Goal: Information Seeking & Learning: Learn about a topic

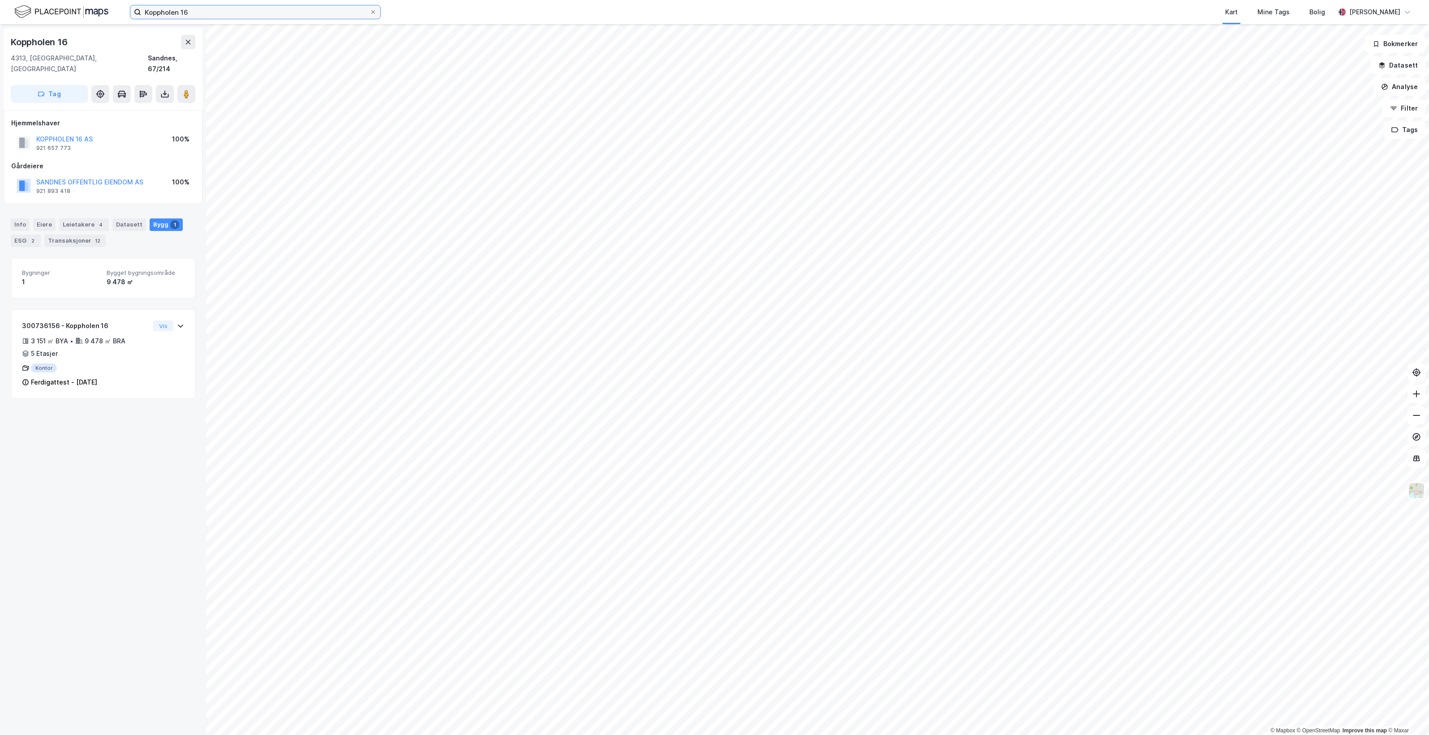
click at [211, 9] on input "Koppholen 16" at bounding box center [255, 11] width 228 height 13
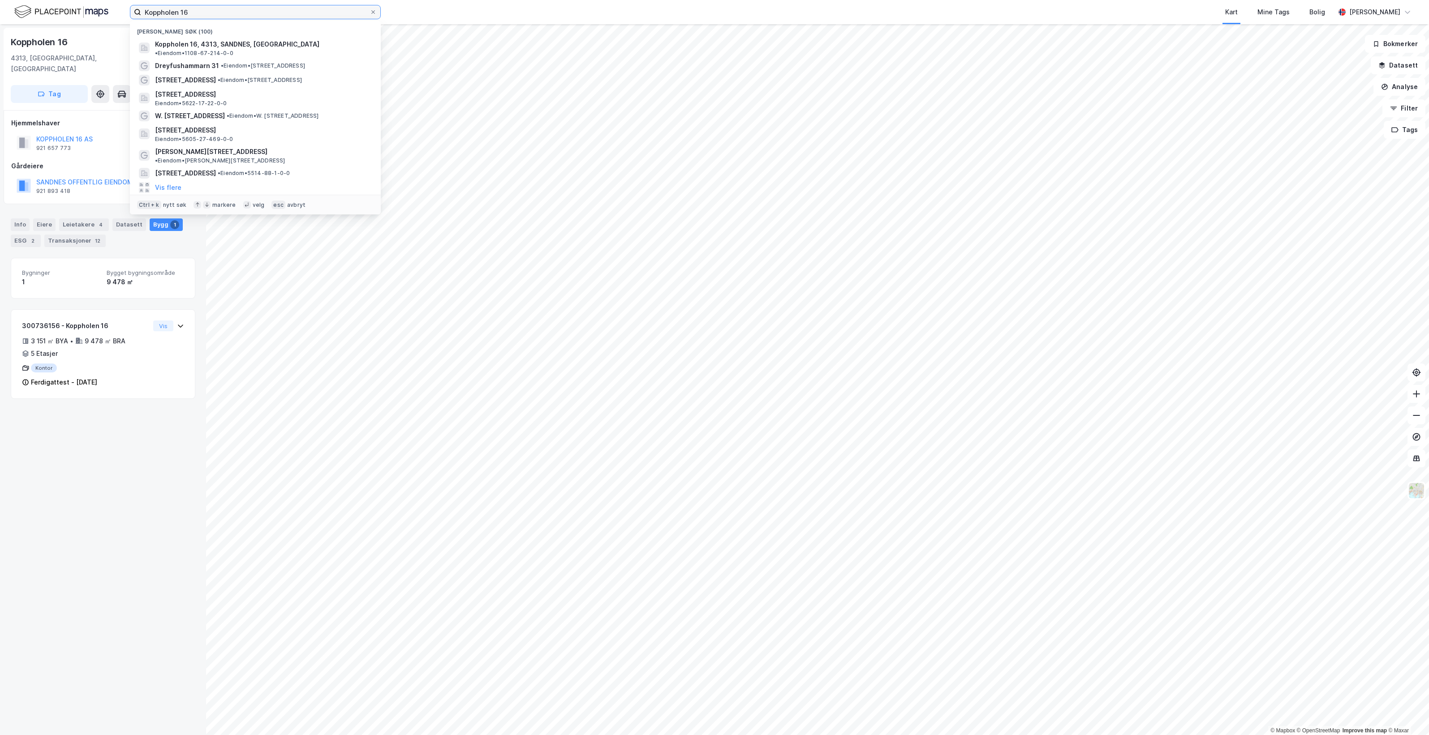
click at [211, 9] on input "Koppholen 16" at bounding box center [255, 11] width 228 height 13
click at [211, 8] on input "Koppholen 16" at bounding box center [255, 11] width 228 height 13
paste input "[STREET_ADDRESS]"
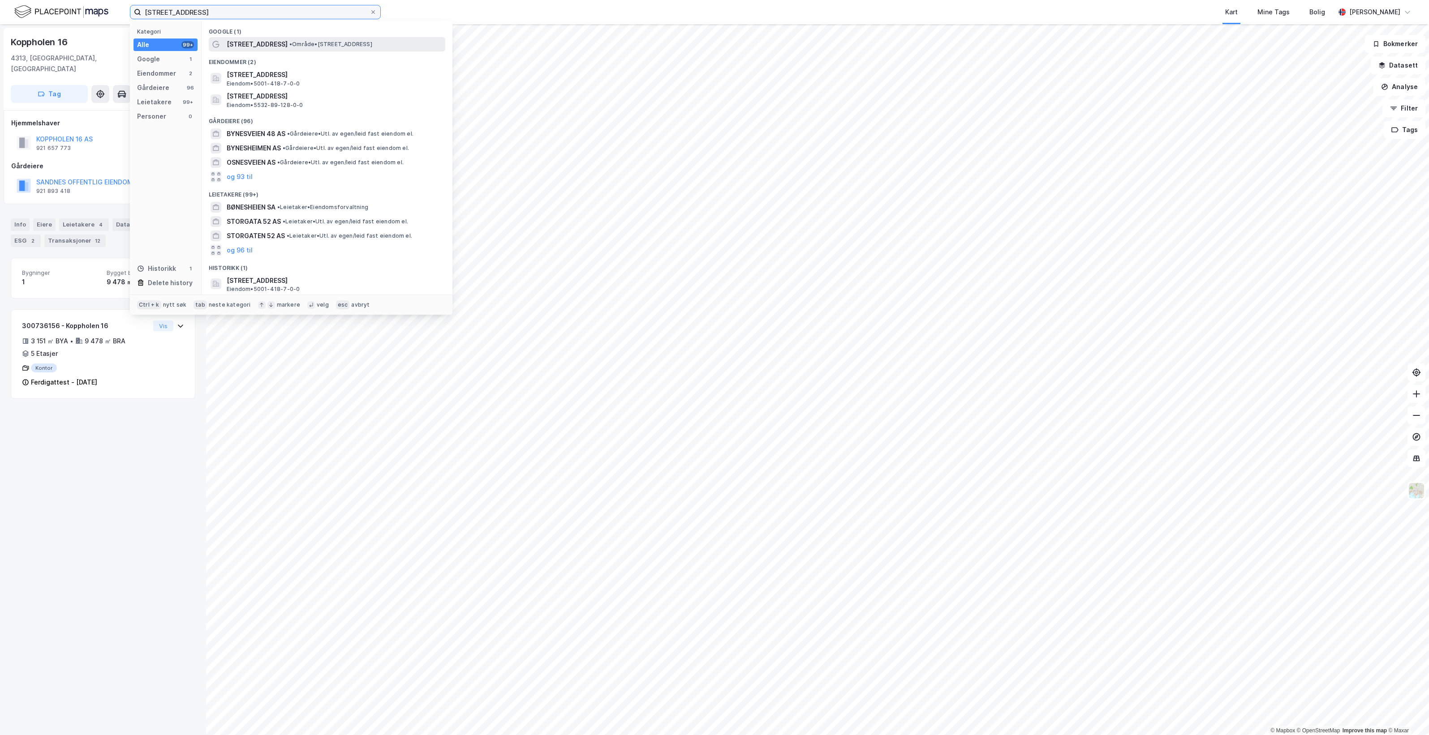
type input "[STREET_ADDRESS]"
click at [299, 47] on span "• Område • [STREET_ADDRESS]" at bounding box center [330, 44] width 83 height 7
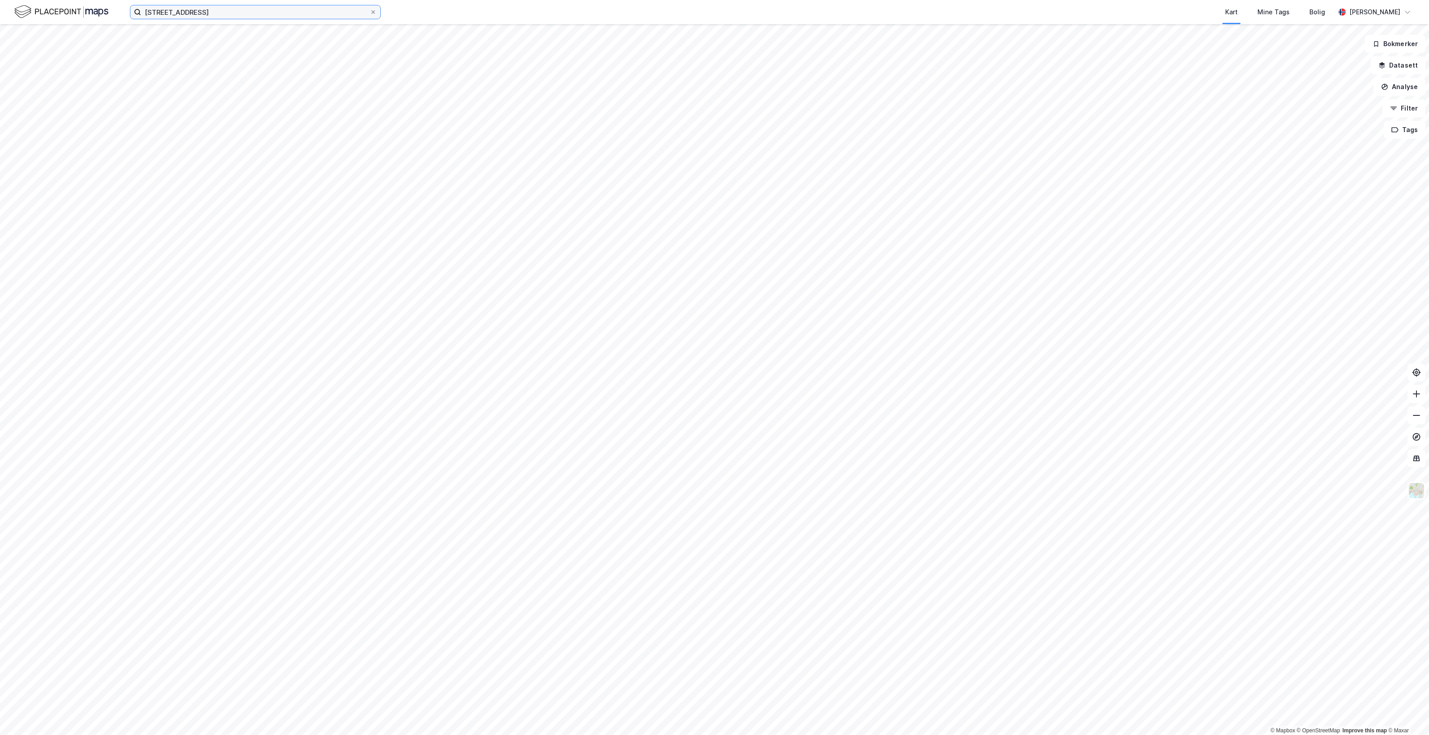
click at [289, 10] on input "[STREET_ADDRESS]" at bounding box center [255, 11] width 228 height 13
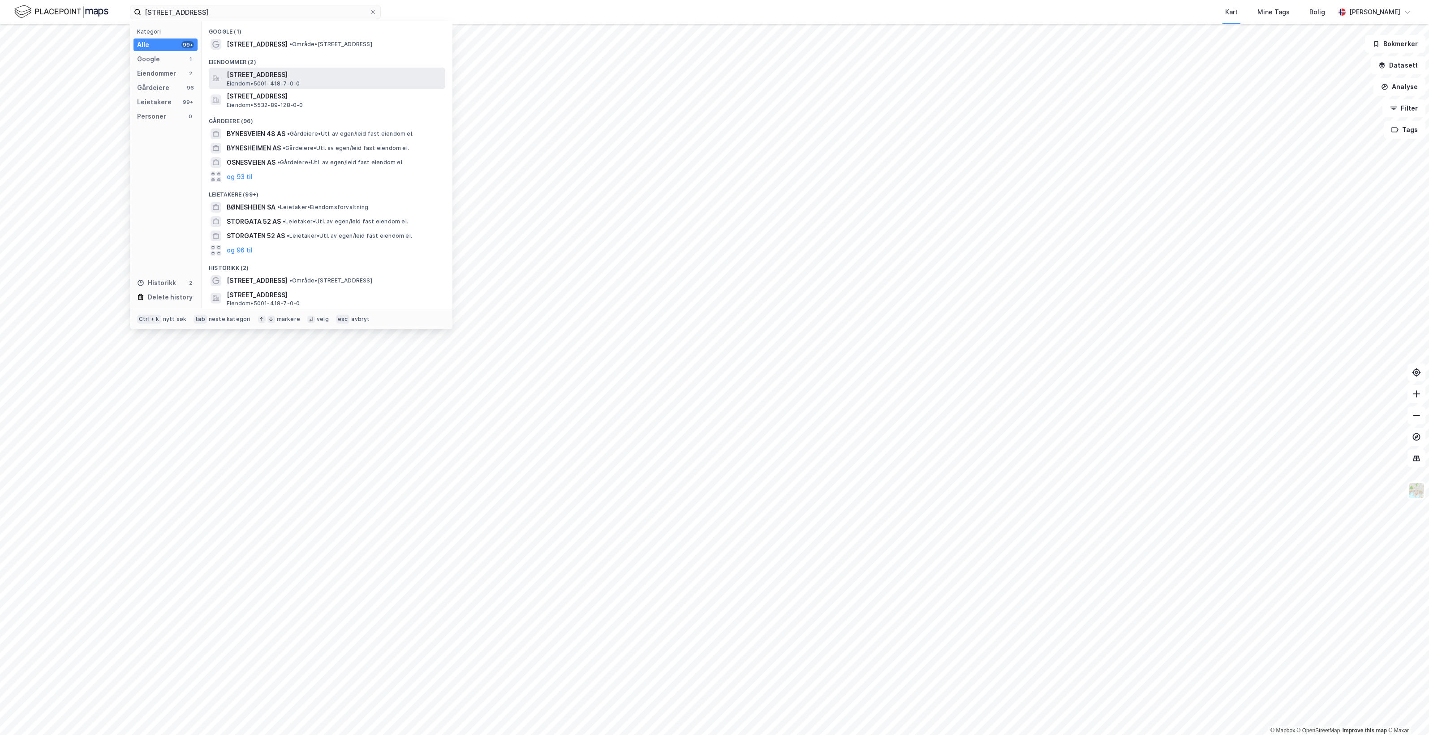
click at [325, 74] on span "[STREET_ADDRESS]" at bounding box center [334, 74] width 215 height 11
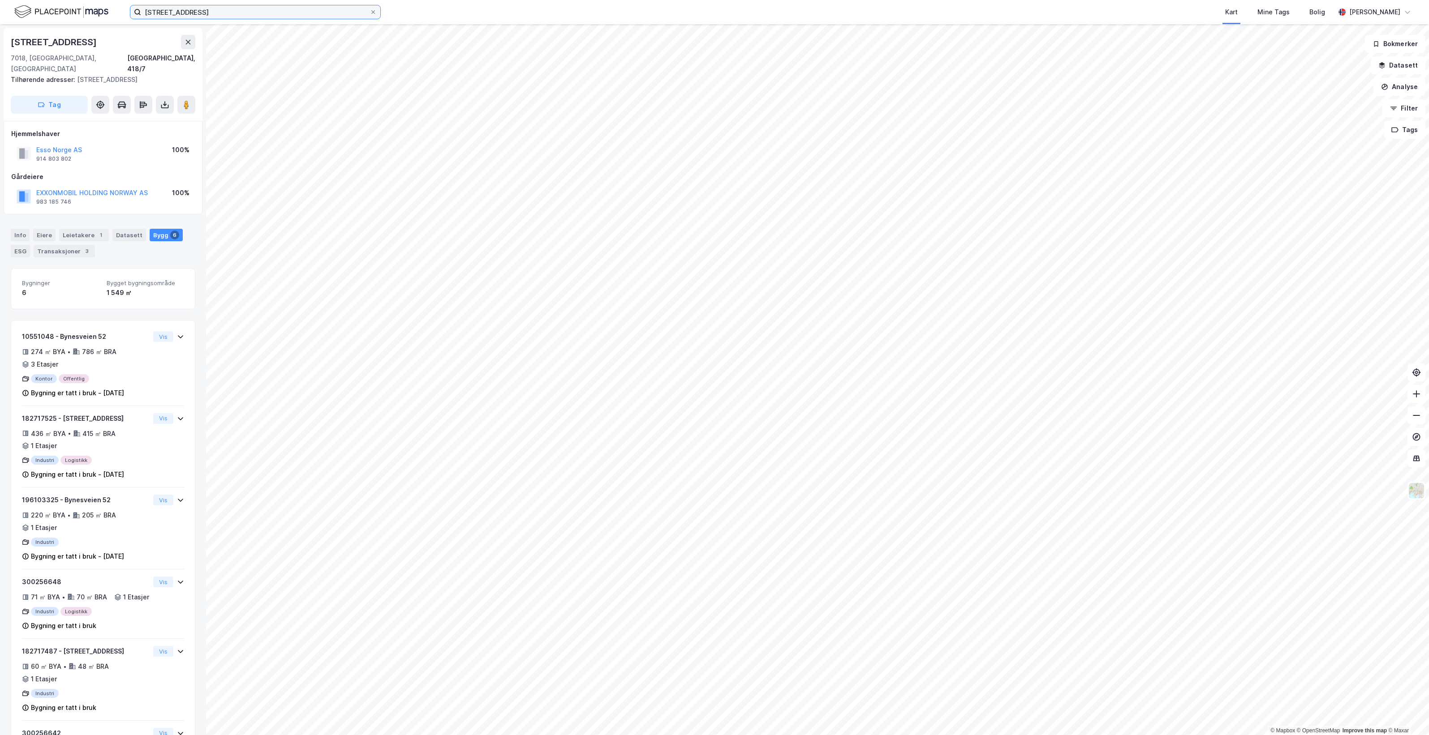
click at [210, 9] on input "[STREET_ADDRESS]" at bounding box center [255, 11] width 228 height 13
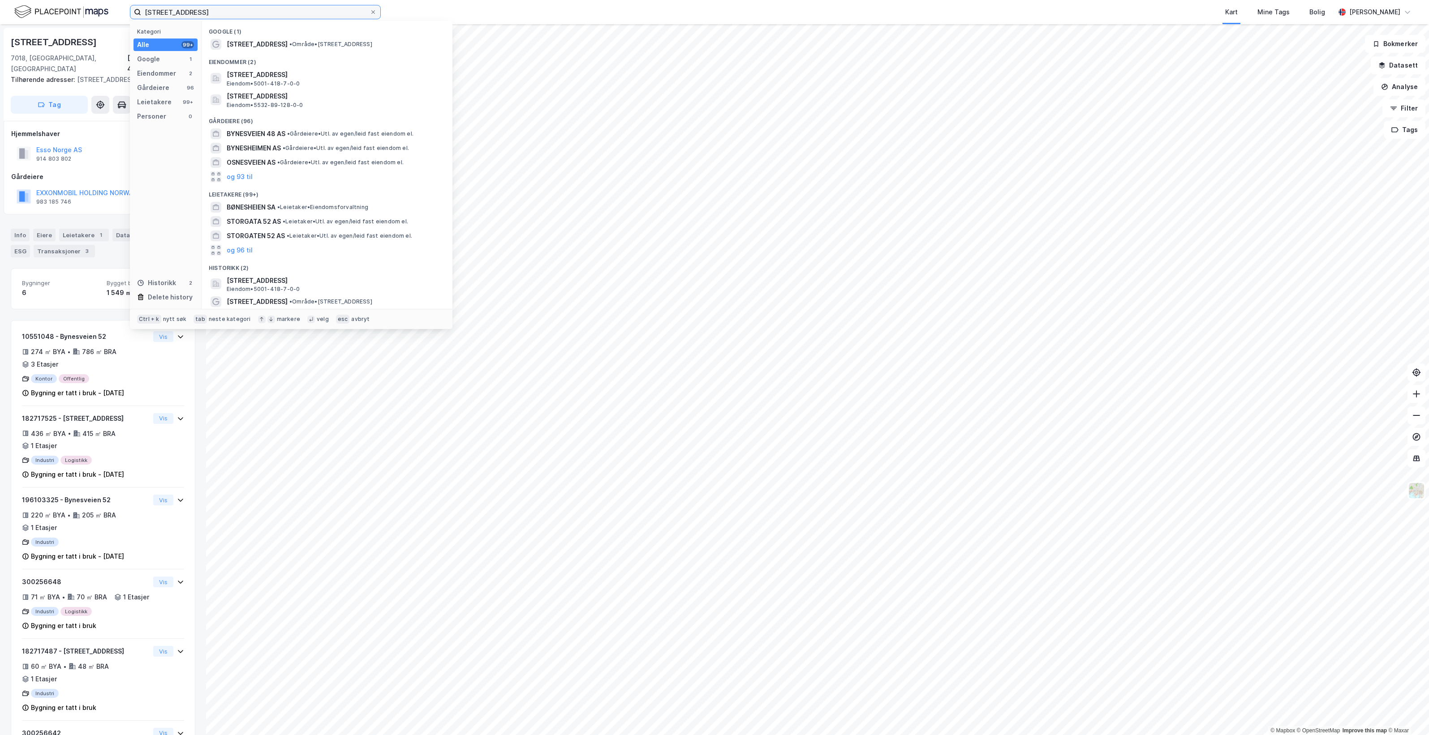
click at [210, 9] on input "[STREET_ADDRESS]" at bounding box center [255, 11] width 228 height 13
paste input
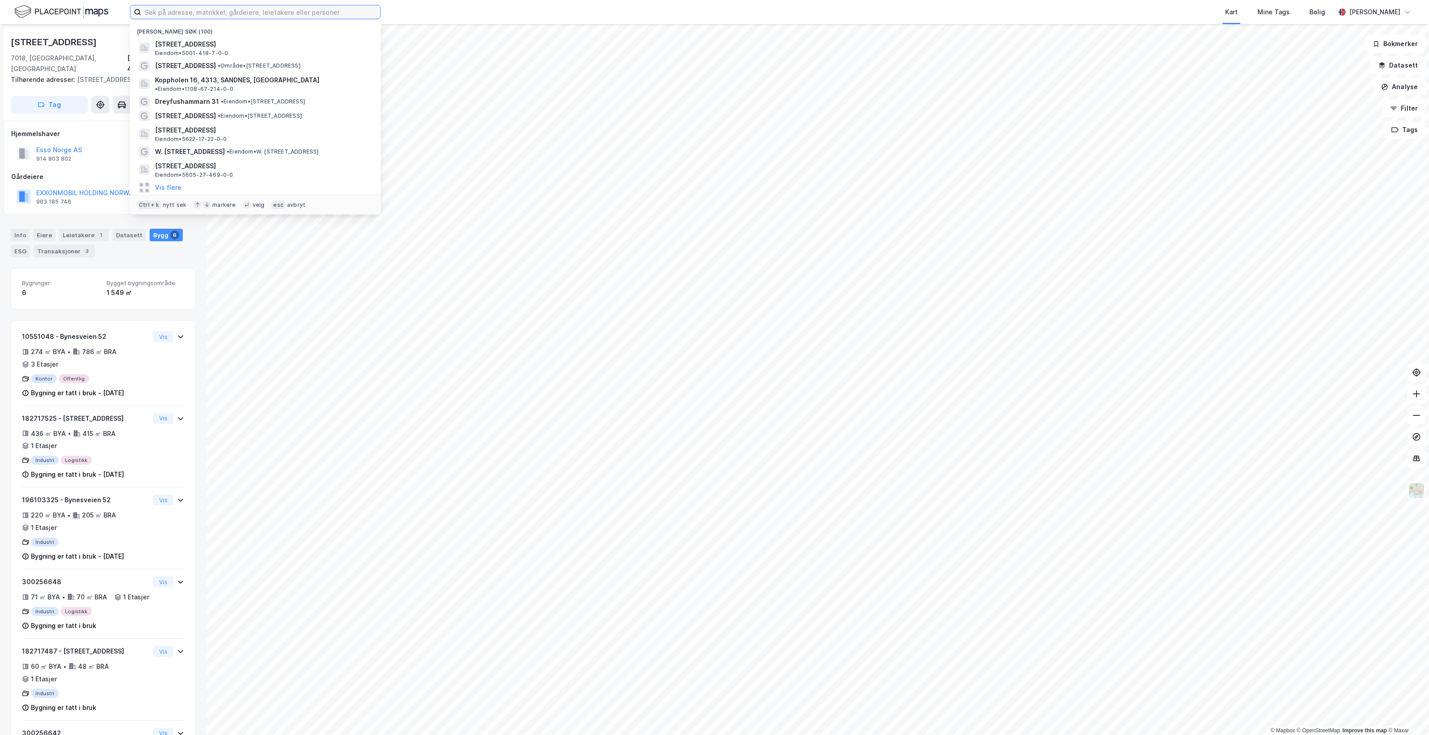
click at [230, 11] on input at bounding box center [260, 11] width 239 height 13
click at [297, 8] on input at bounding box center [260, 11] width 239 height 13
paste input "Gryta 4"
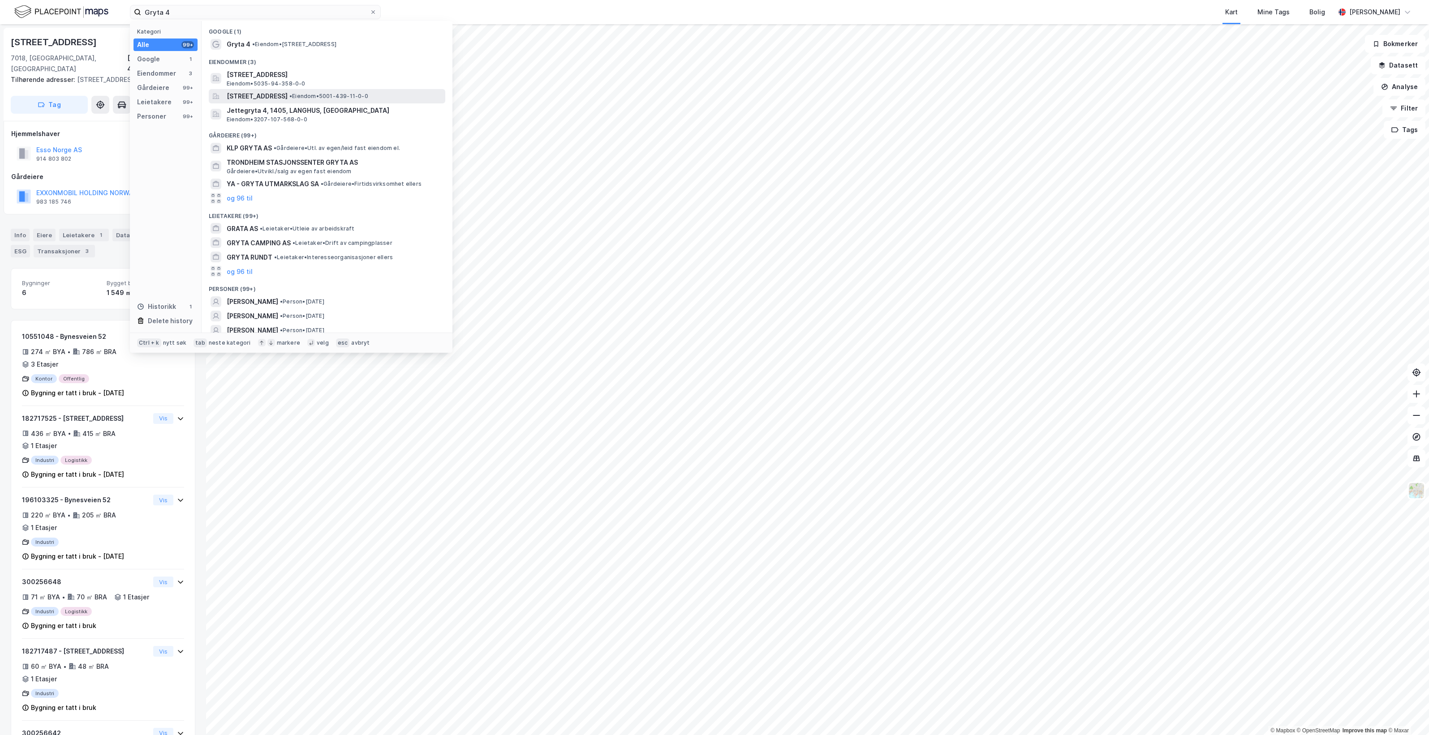
click at [288, 99] on span "[STREET_ADDRESS]" at bounding box center [257, 96] width 61 height 11
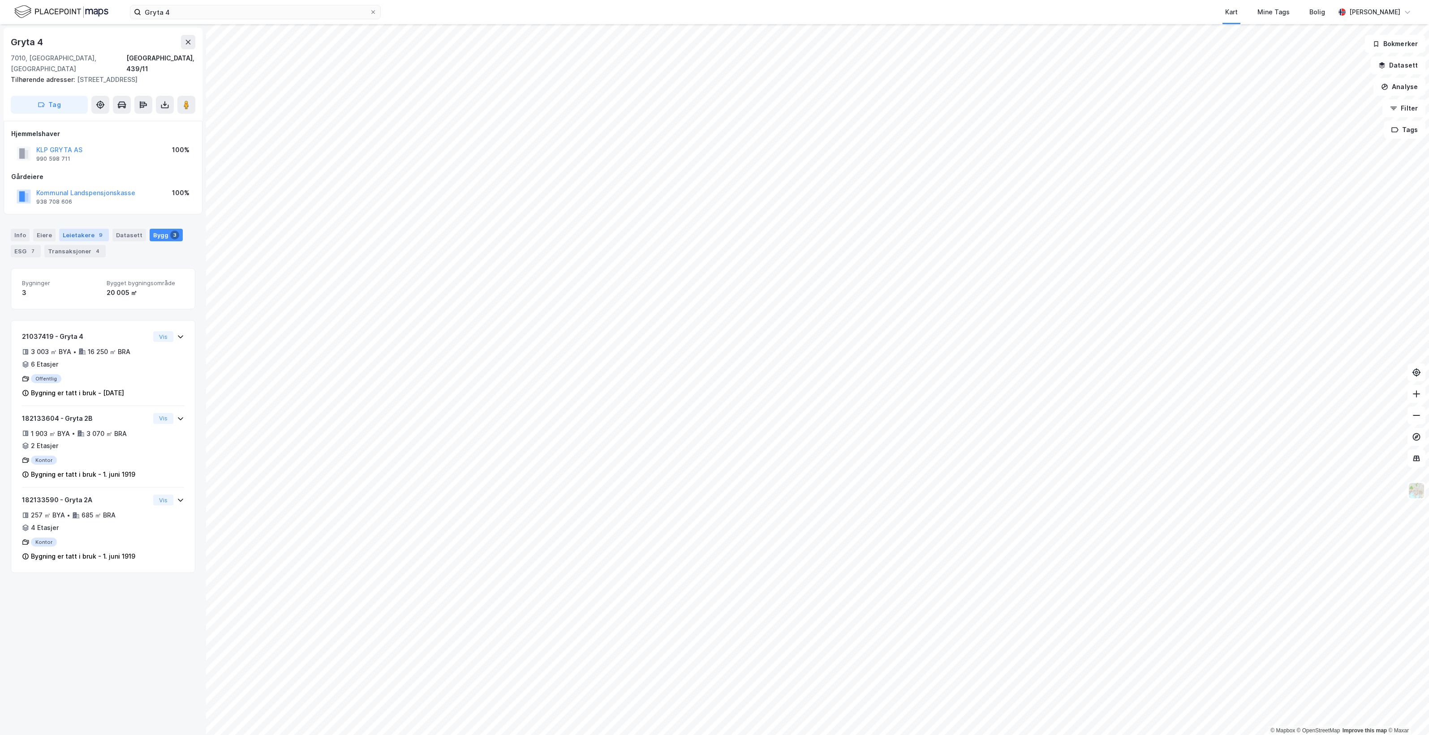
click at [76, 229] on div "Leietakere 9" at bounding box center [84, 235] width 50 height 13
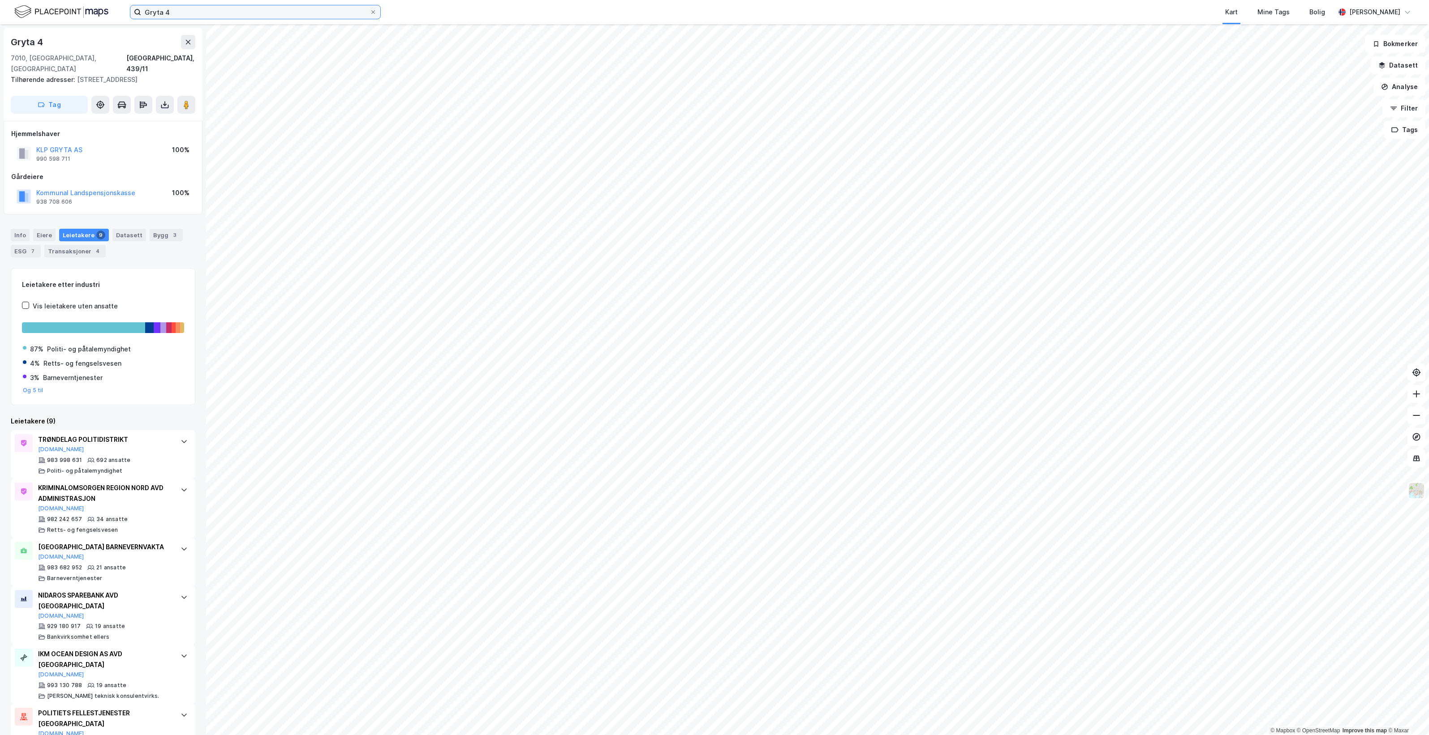
click at [206, 12] on input "Gryta 4" at bounding box center [255, 11] width 228 height 13
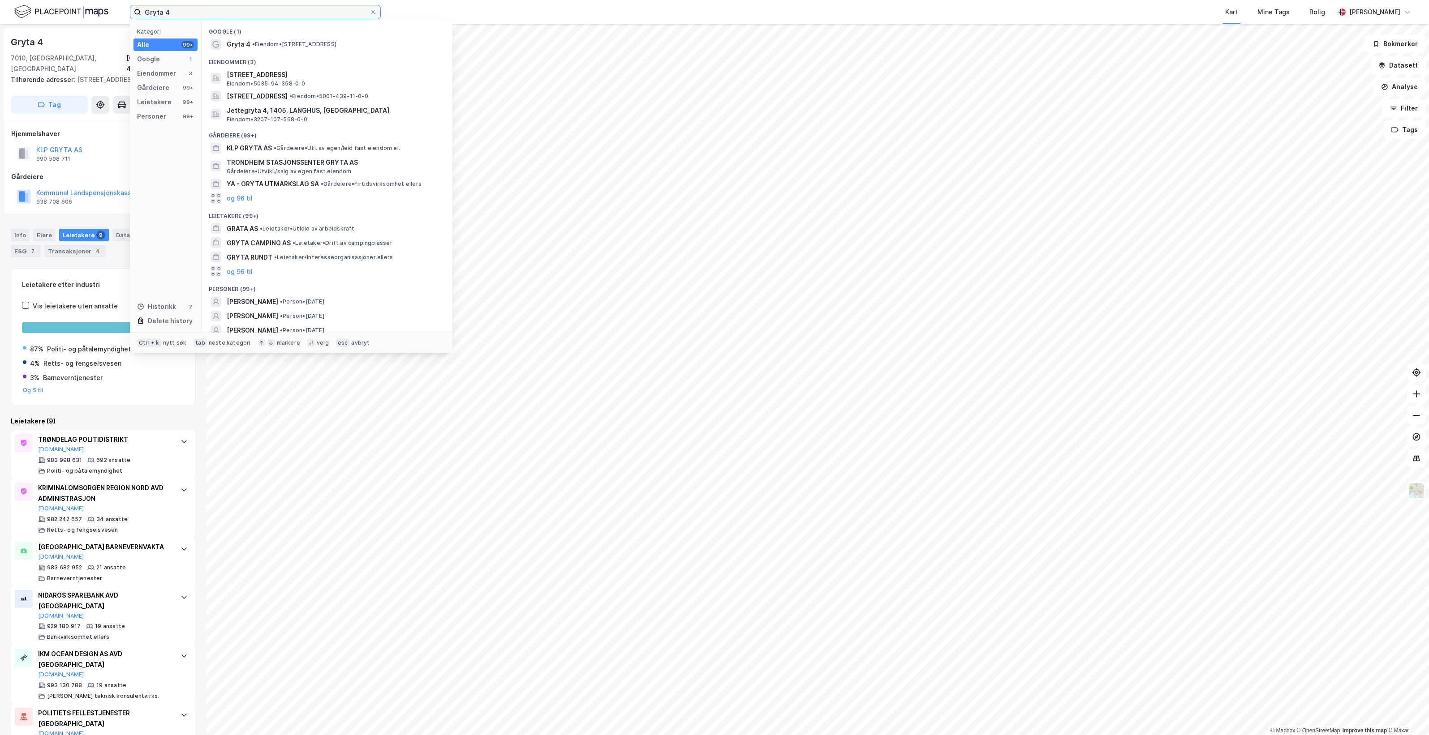
click at [206, 12] on input "Gryta 4" at bounding box center [255, 11] width 228 height 13
paste input "Brattørkaia 13B"
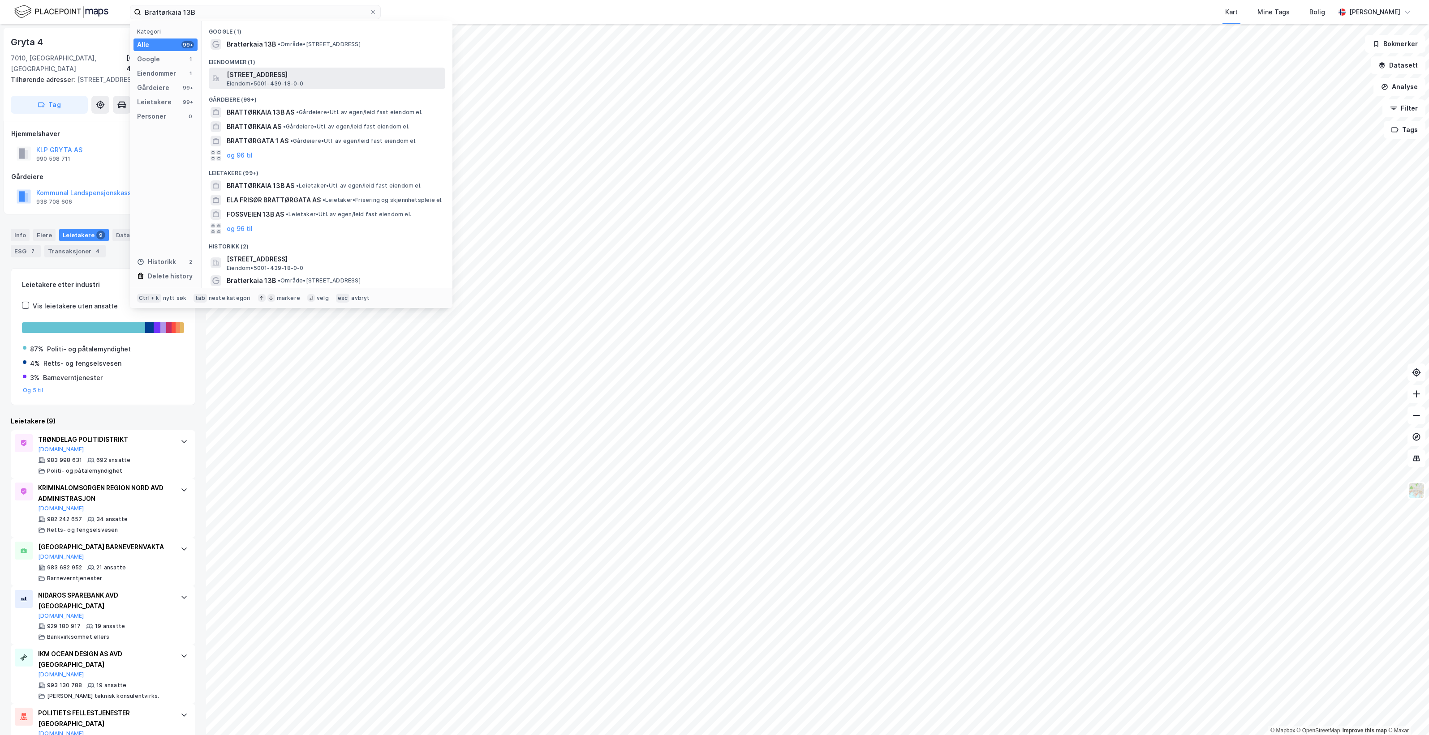
click at [348, 82] on div "[STREET_ADDRESS] • 5001-439-18-0-0" at bounding box center [335, 78] width 217 height 18
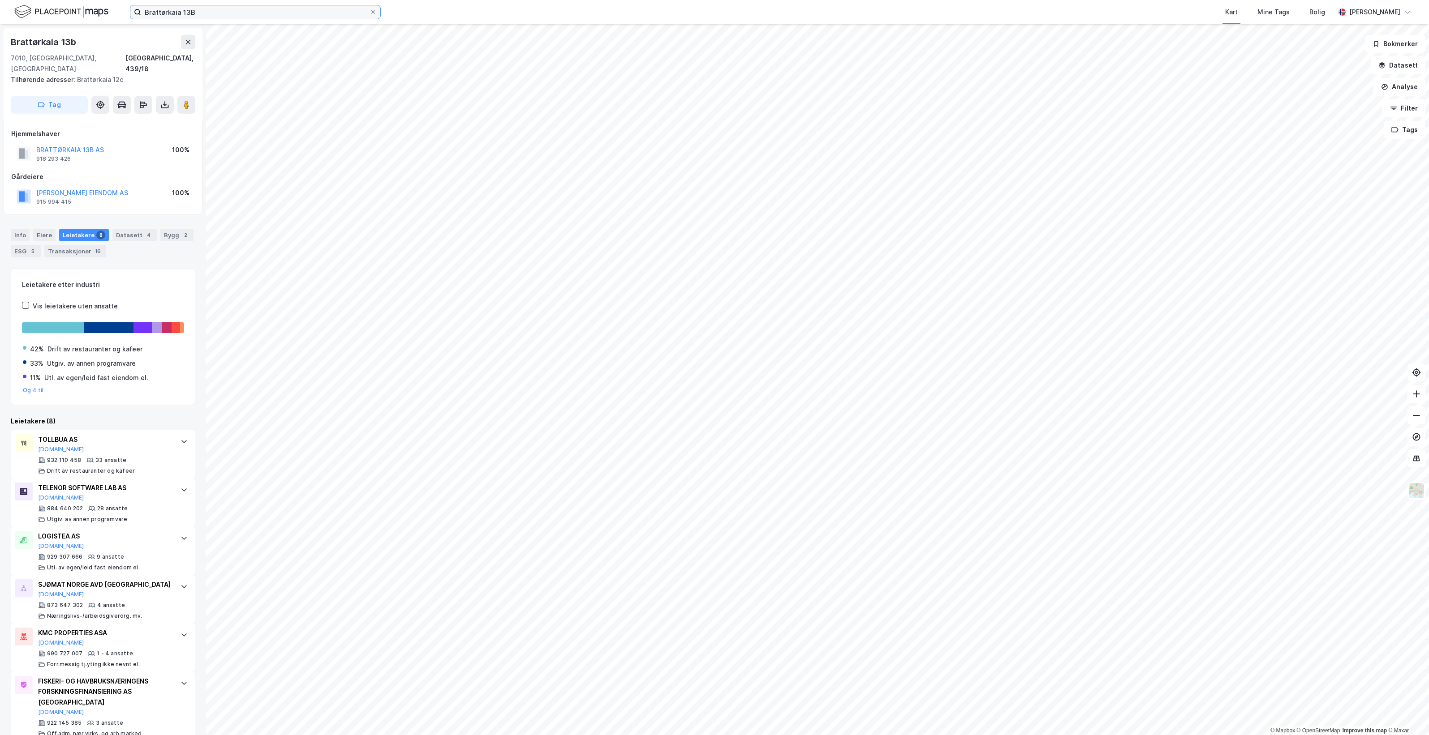
click at [285, 10] on input "Brattørkaia 13B" at bounding box center [255, 11] width 228 height 13
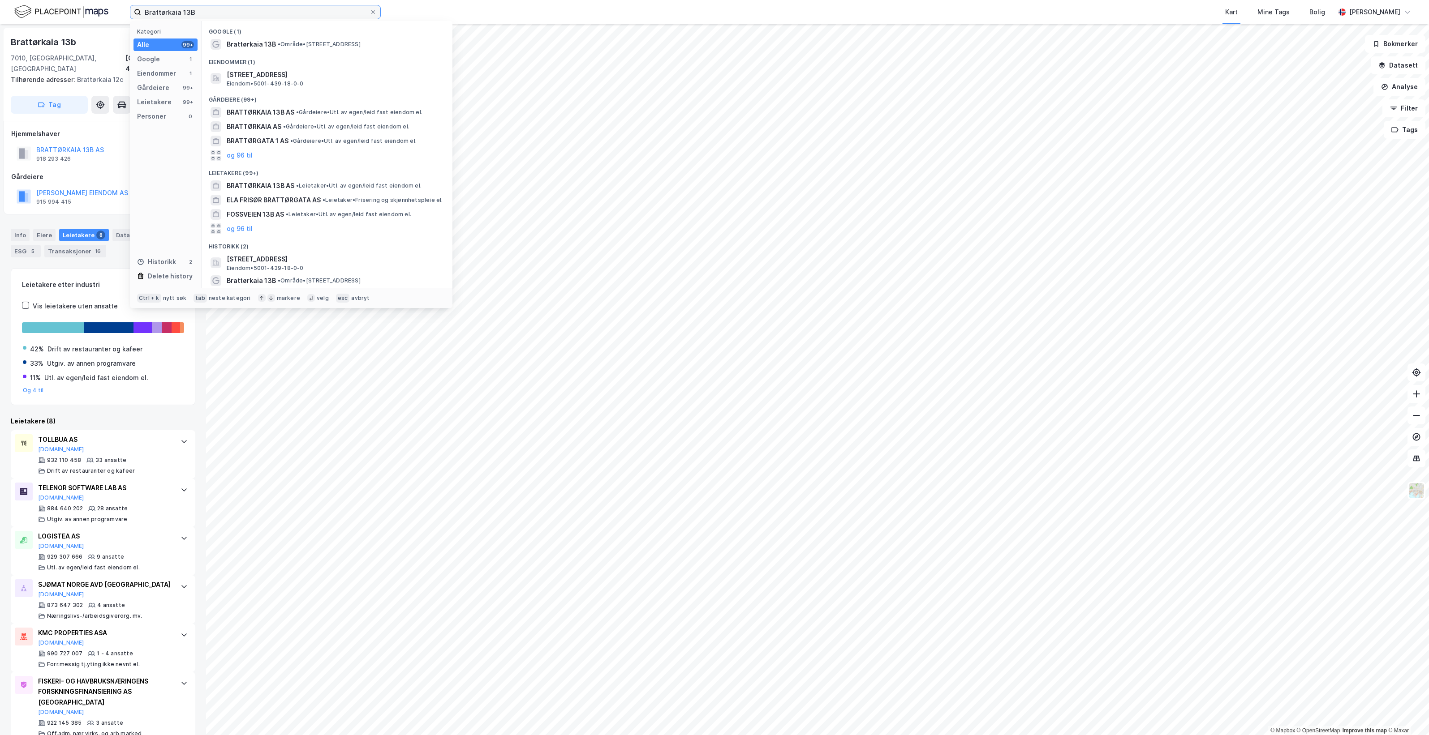
click at [285, 9] on input "Brattørkaia 13B" at bounding box center [255, 11] width 228 height 13
paste input "Holtermanns veg 2"
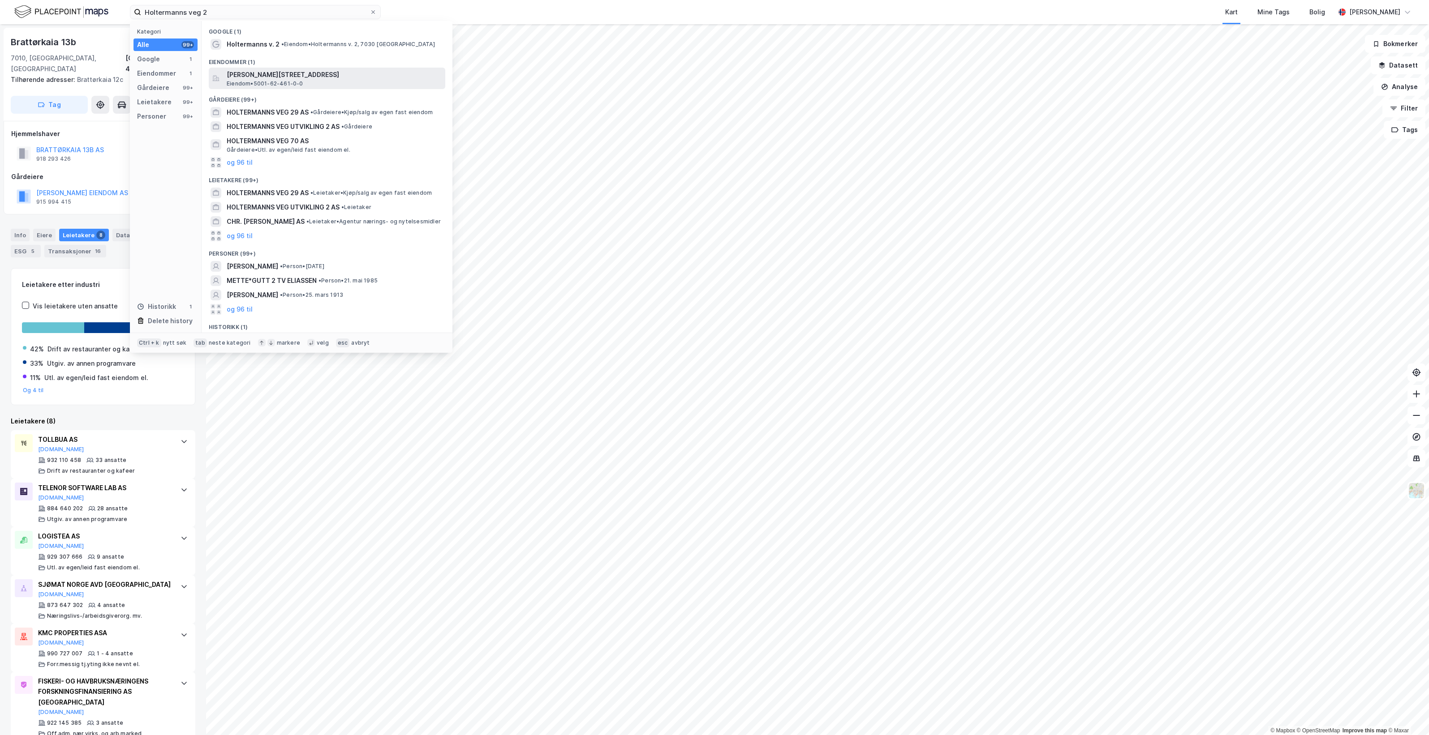
click at [353, 78] on span "[PERSON_NAME][STREET_ADDRESS]" at bounding box center [334, 74] width 215 height 11
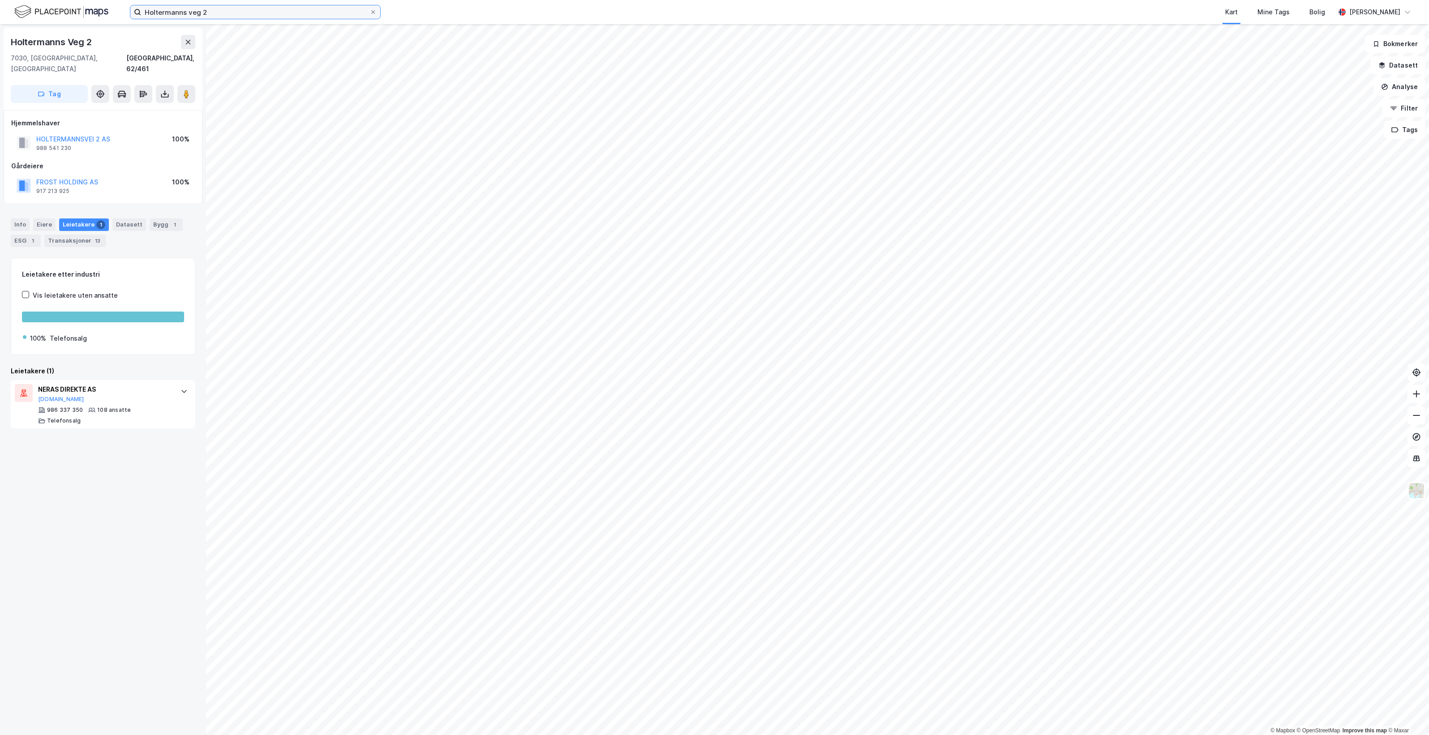
click at [210, 13] on input "Holtermanns veg 2" at bounding box center [255, 11] width 228 height 13
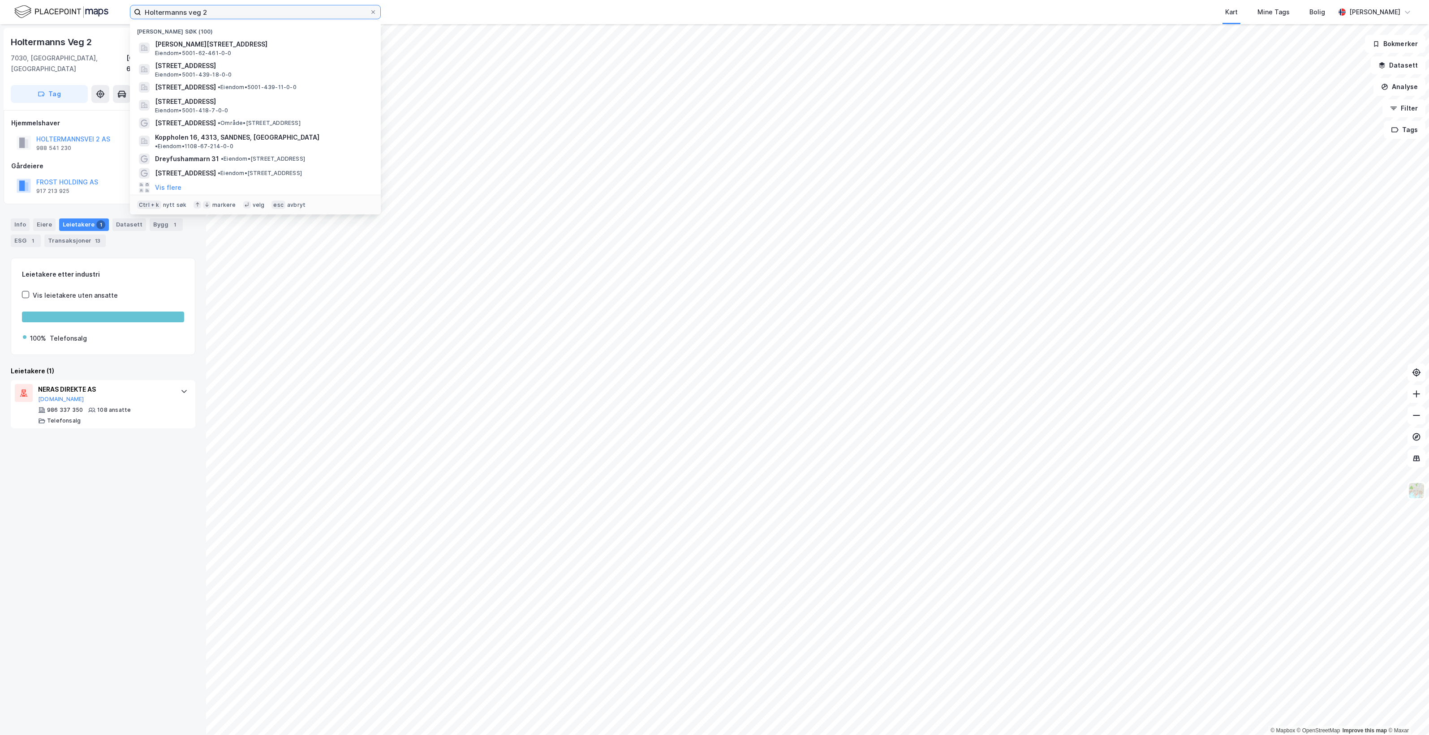
click at [210, 13] on input "Holtermanns veg 2" at bounding box center [255, 11] width 228 height 13
paste input "[STREET_ADDRESS]"
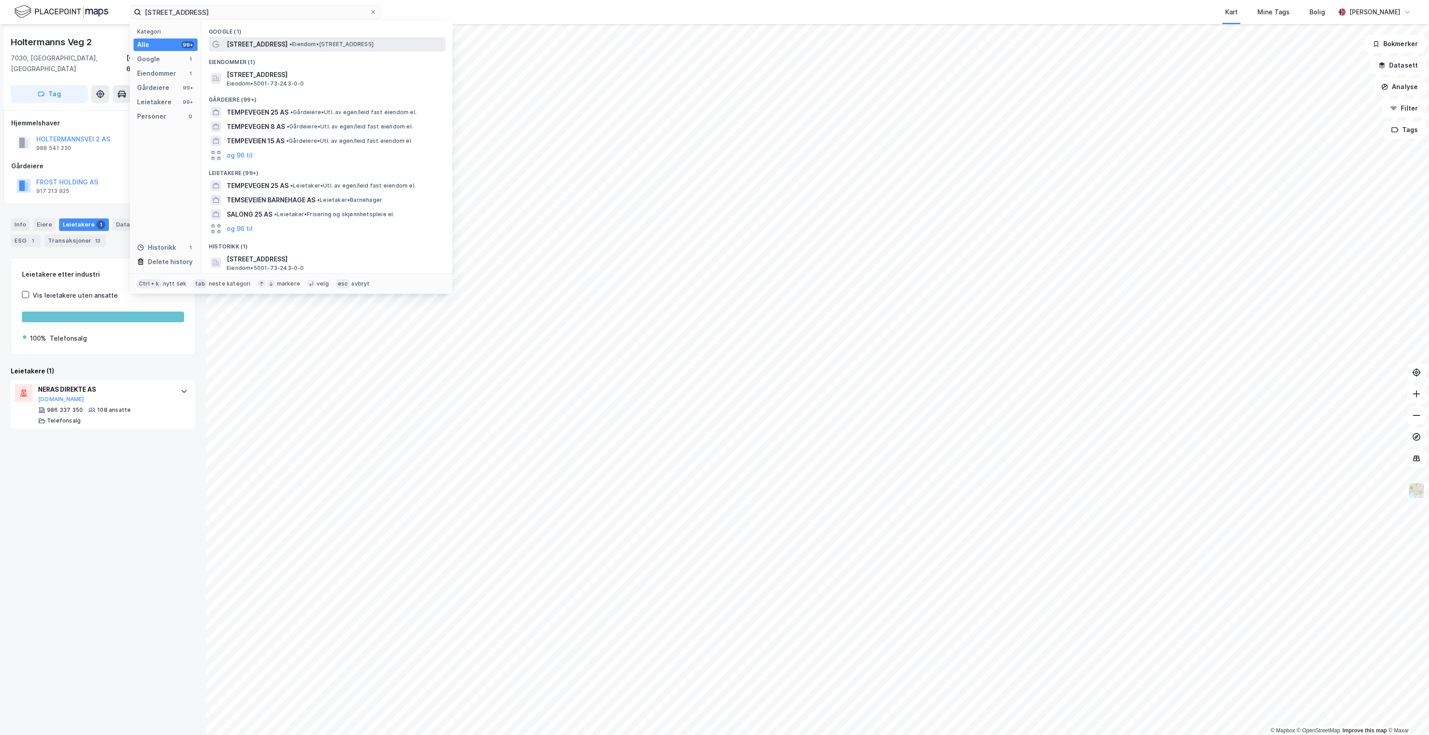
click at [369, 43] on span "• Eiendom • [STREET_ADDRESS]" at bounding box center [331, 44] width 84 height 7
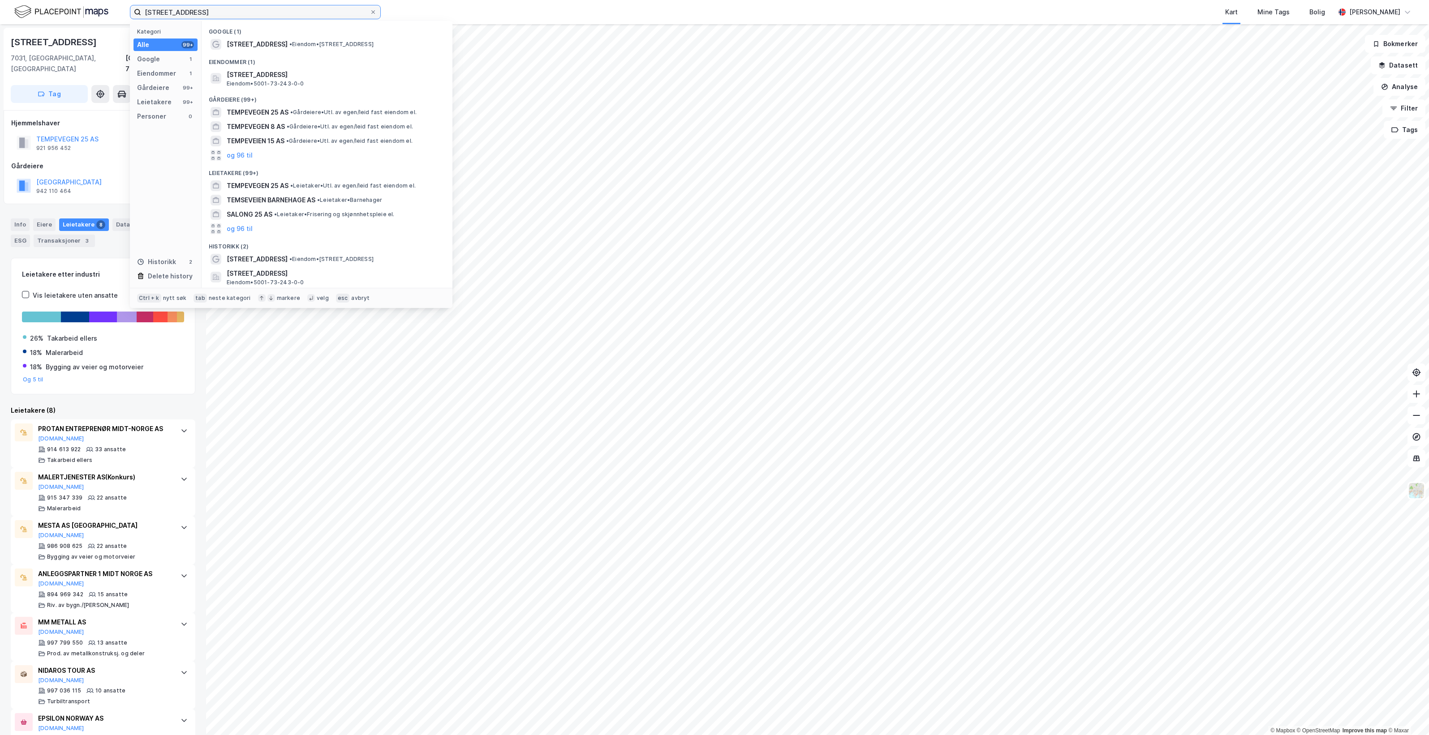
click at [261, 18] on input "[STREET_ADDRESS]" at bounding box center [255, 11] width 228 height 13
paste input "Seilmakergata 2"
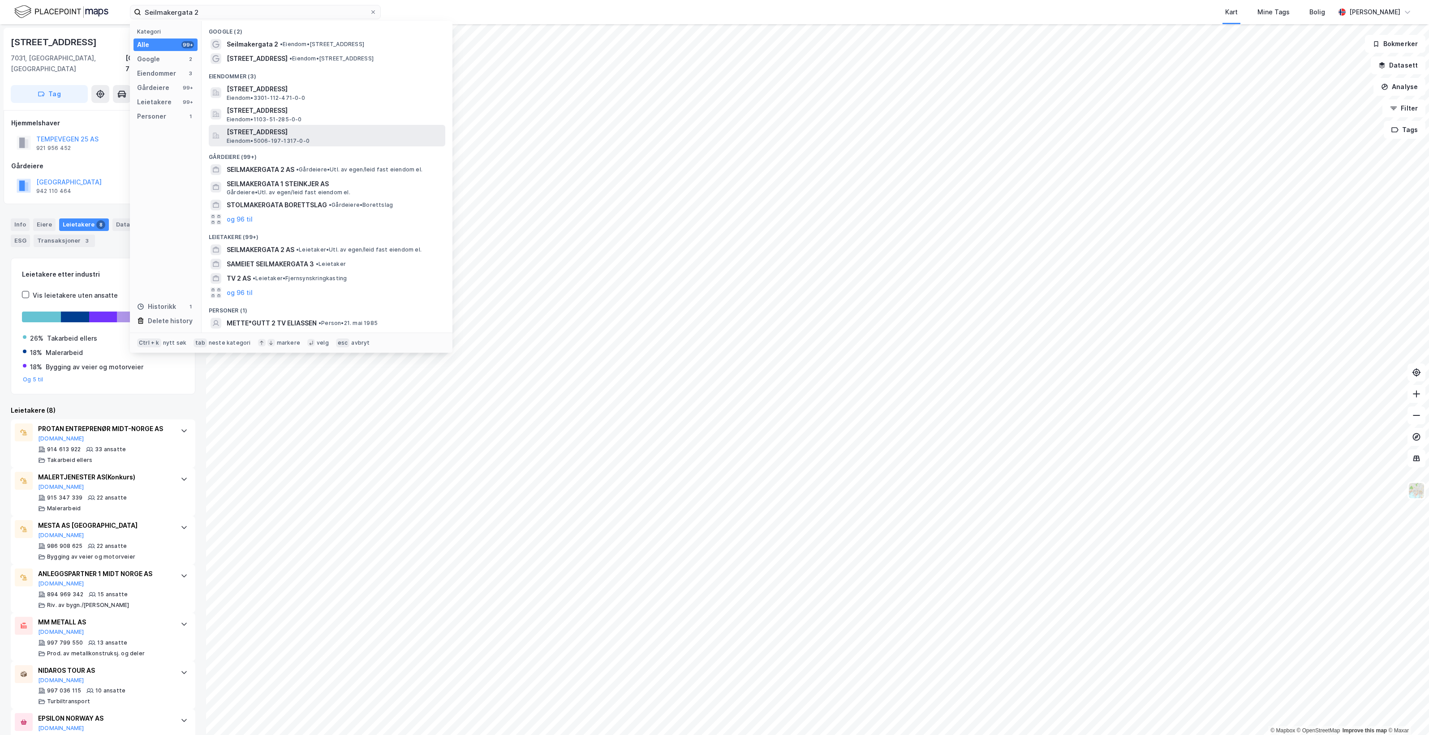
click at [359, 135] on span "[STREET_ADDRESS]" at bounding box center [334, 132] width 215 height 11
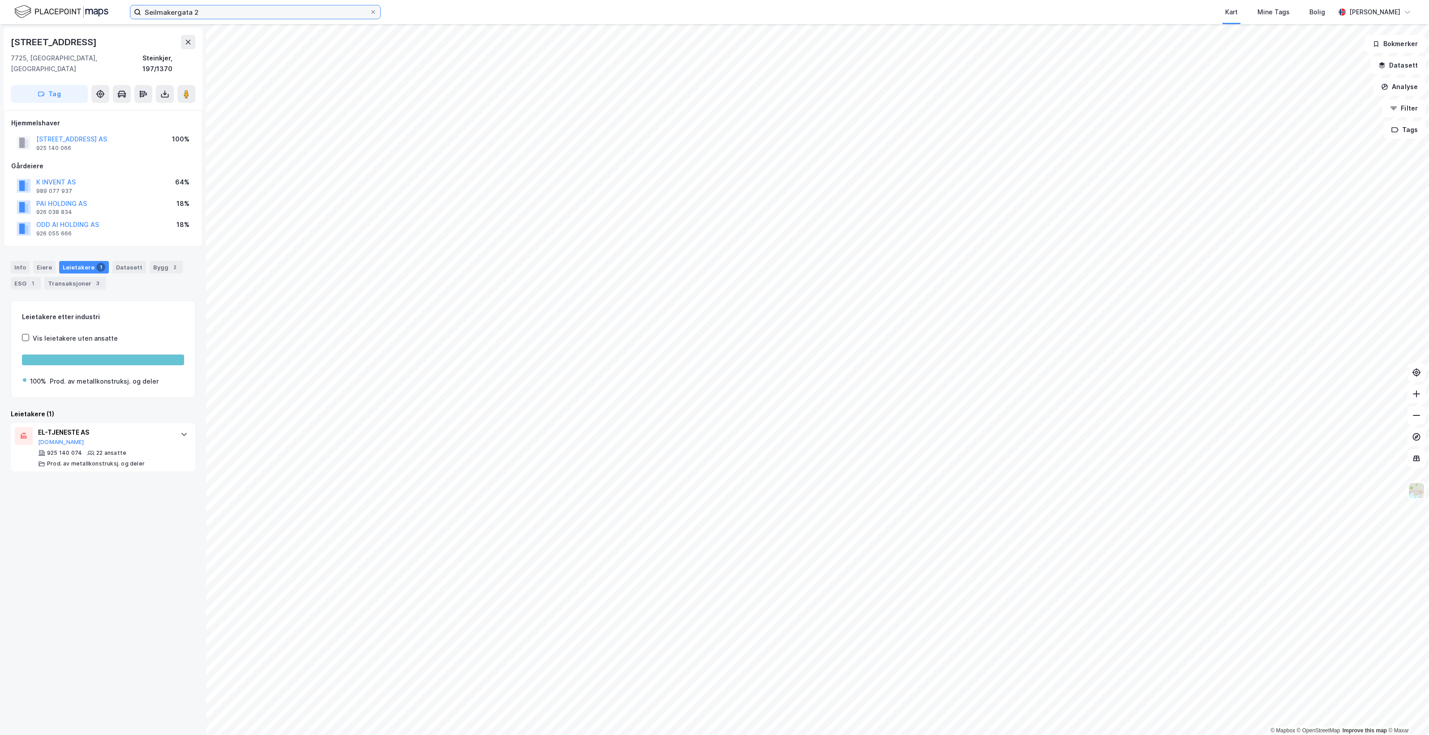
click at [254, 10] on input "Seilmakergata 2" at bounding box center [255, 11] width 228 height 13
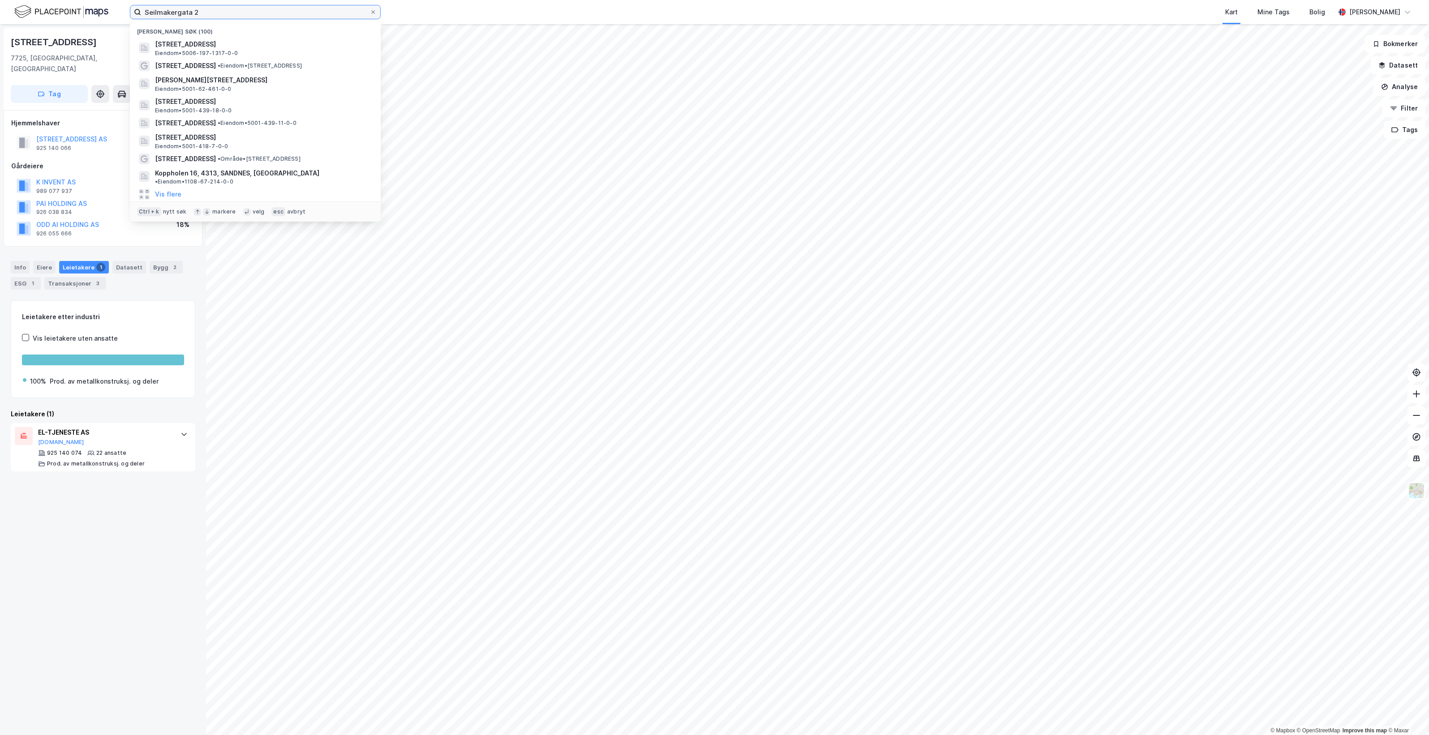
click at [254, 10] on input "Seilmakergata 2" at bounding box center [255, 11] width 228 height 13
paste input "[STREET_ADDRESS]"
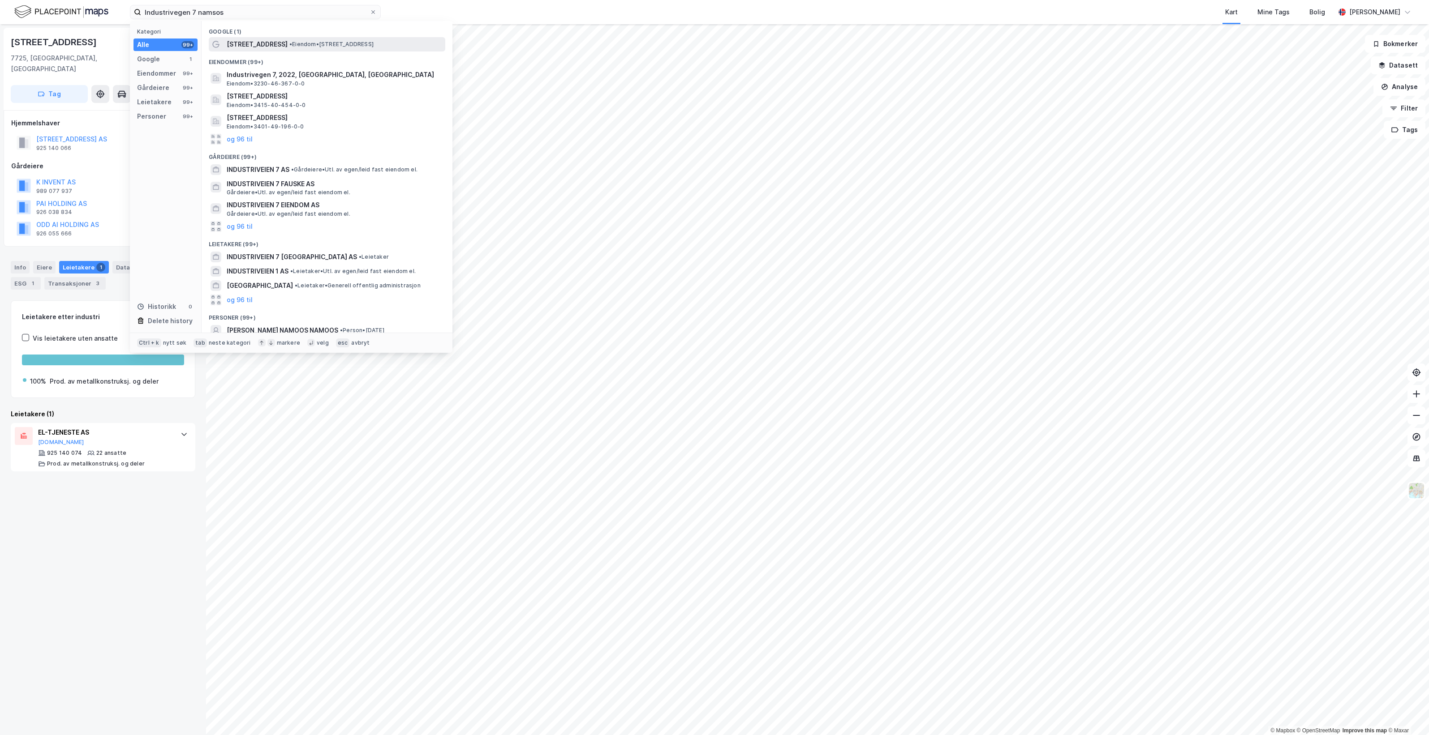
click at [331, 46] on span "• Eiendom • [STREET_ADDRESS]" at bounding box center [331, 44] width 84 height 7
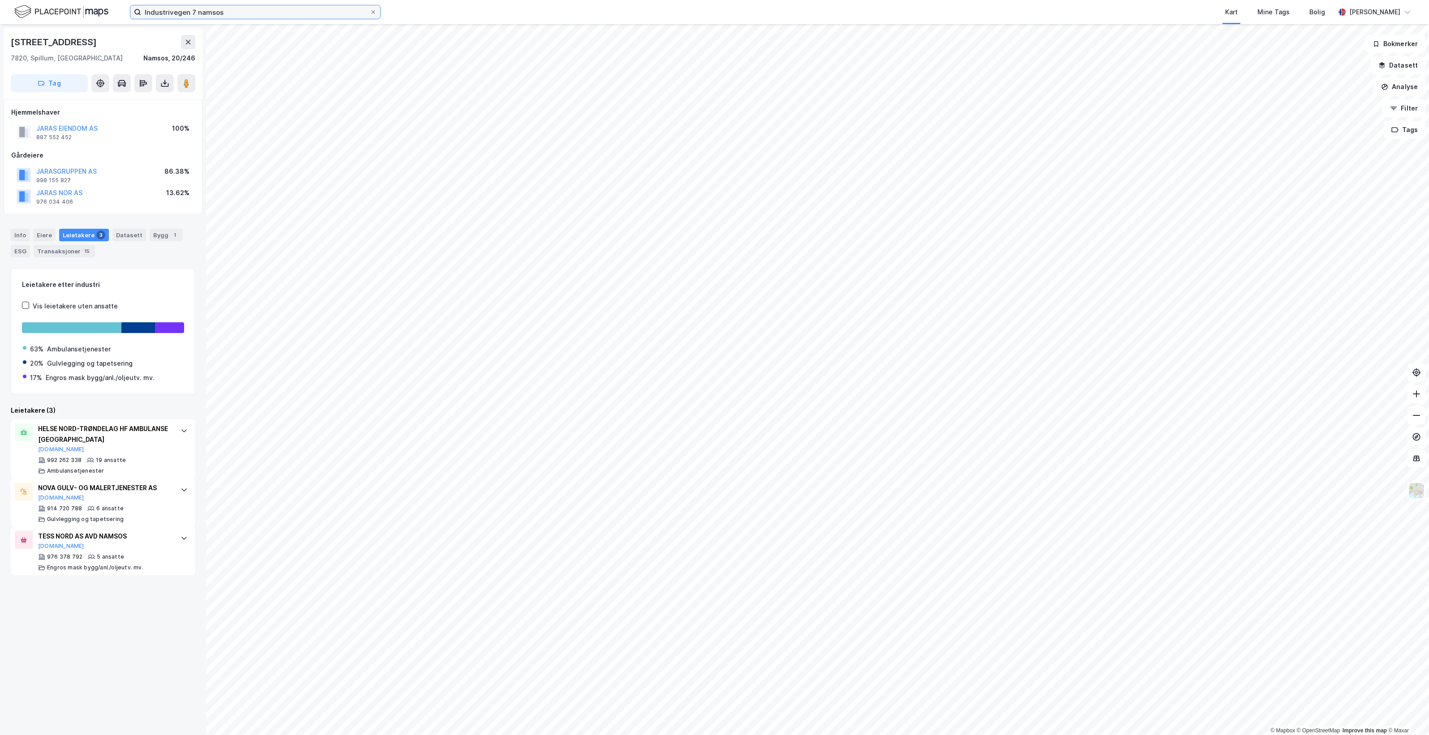
click at [235, 13] on input "Industrivegen 7 namsos" at bounding box center [255, 11] width 228 height 13
click at [235, 12] on input "Industrivegen 7 namsos" at bounding box center [255, 11] width 228 height 13
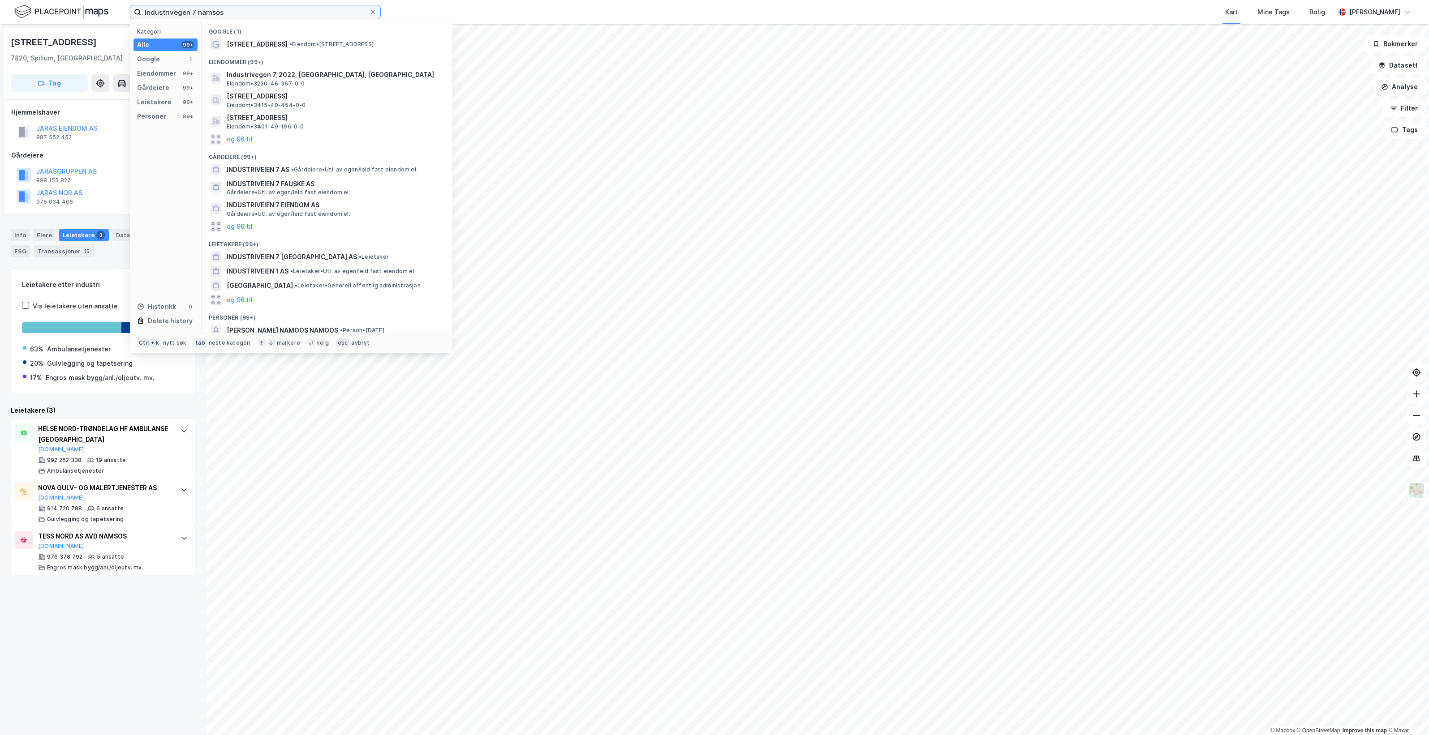
click at [235, 12] on input "Industrivegen 7 namsos" at bounding box center [255, 11] width 228 height 13
paste input "Hovsvegen 2"
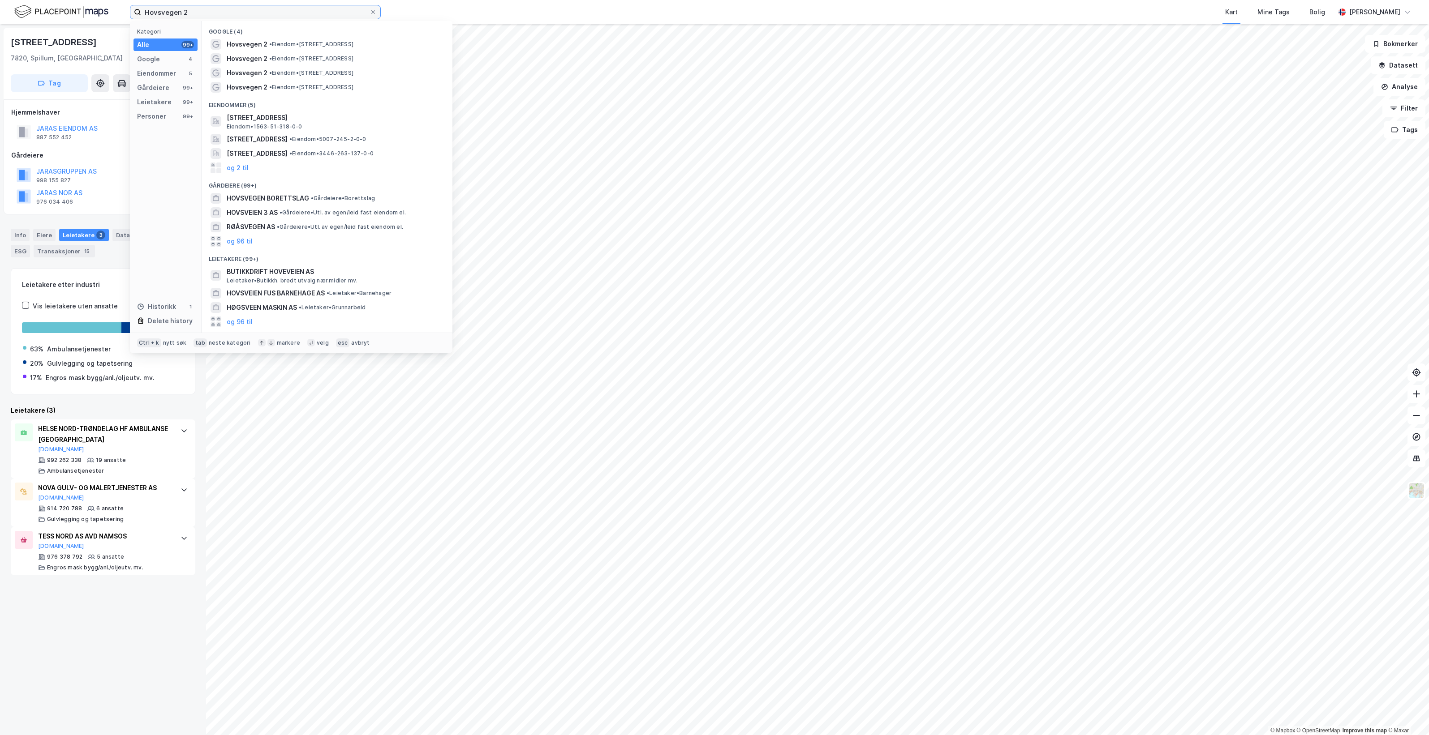
click at [244, 12] on input "Hovsvegen 2" at bounding box center [255, 11] width 228 height 13
click at [245, 11] on input "Hovsvegen 2" at bounding box center [255, 11] width 228 height 13
paste input "[PERSON_NAME][STREET_ADDRESS]"
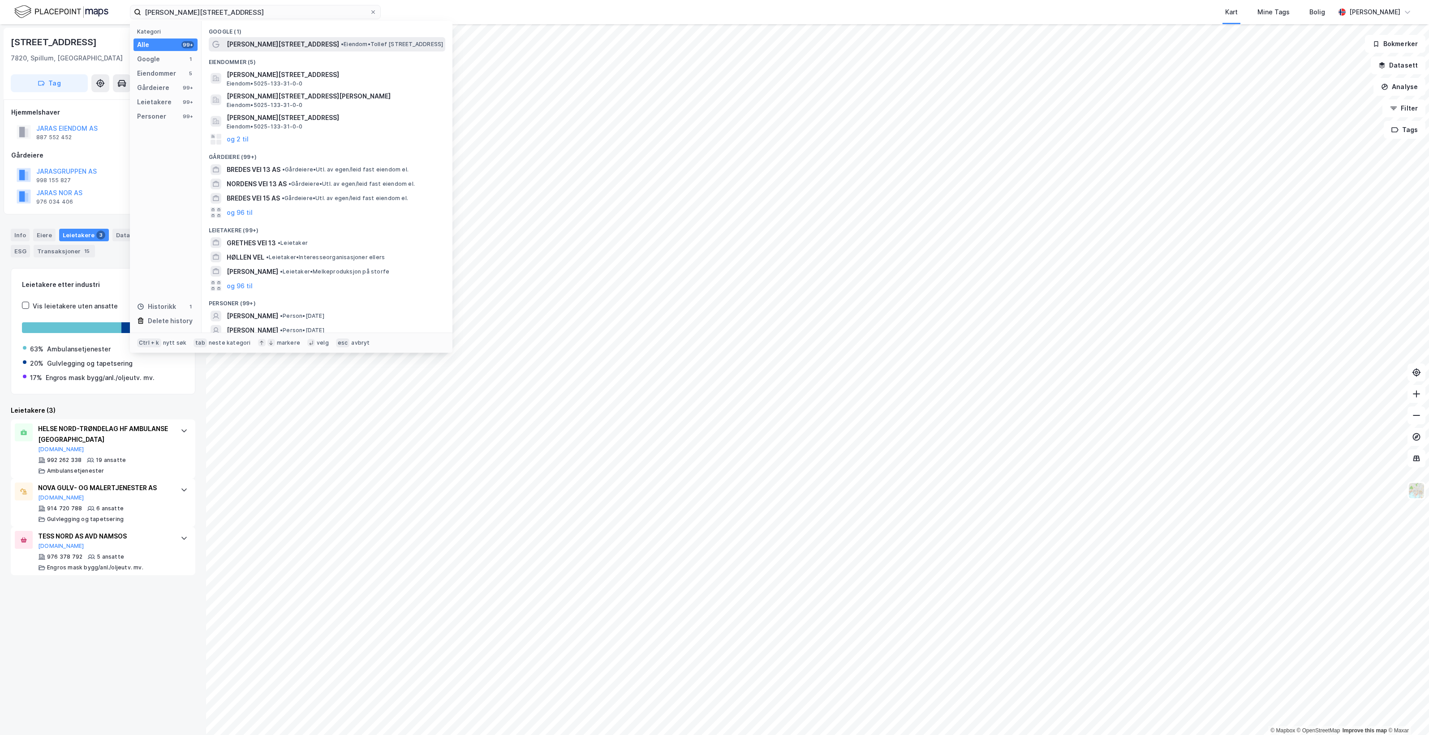
click at [341, 44] on span "• Eiendom • [PERSON_NAME][STREET_ADDRESS]" at bounding box center [392, 44] width 102 height 7
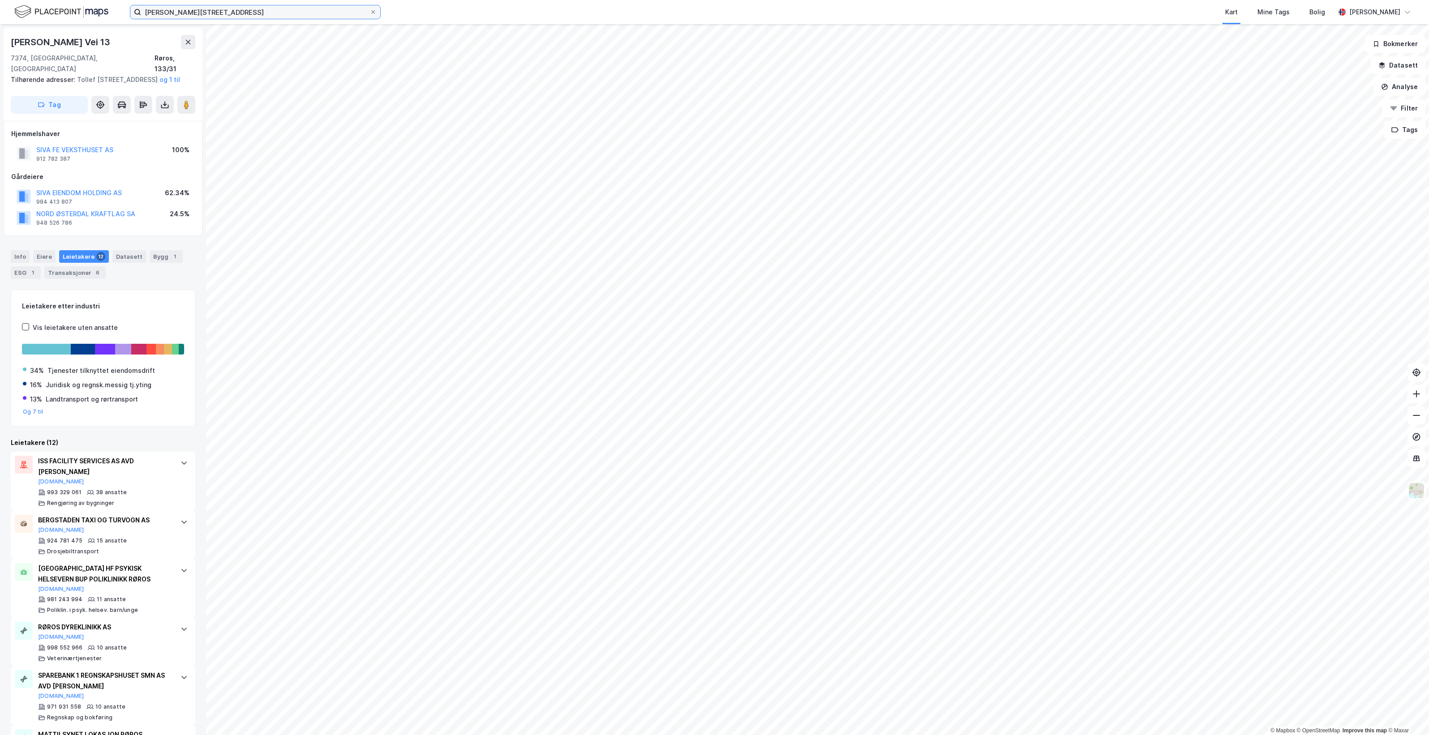
click at [265, 8] on input "[PERSON_NAME][STREET_ADDRESS]" at bounding box center [255, 11] width 228 height 13
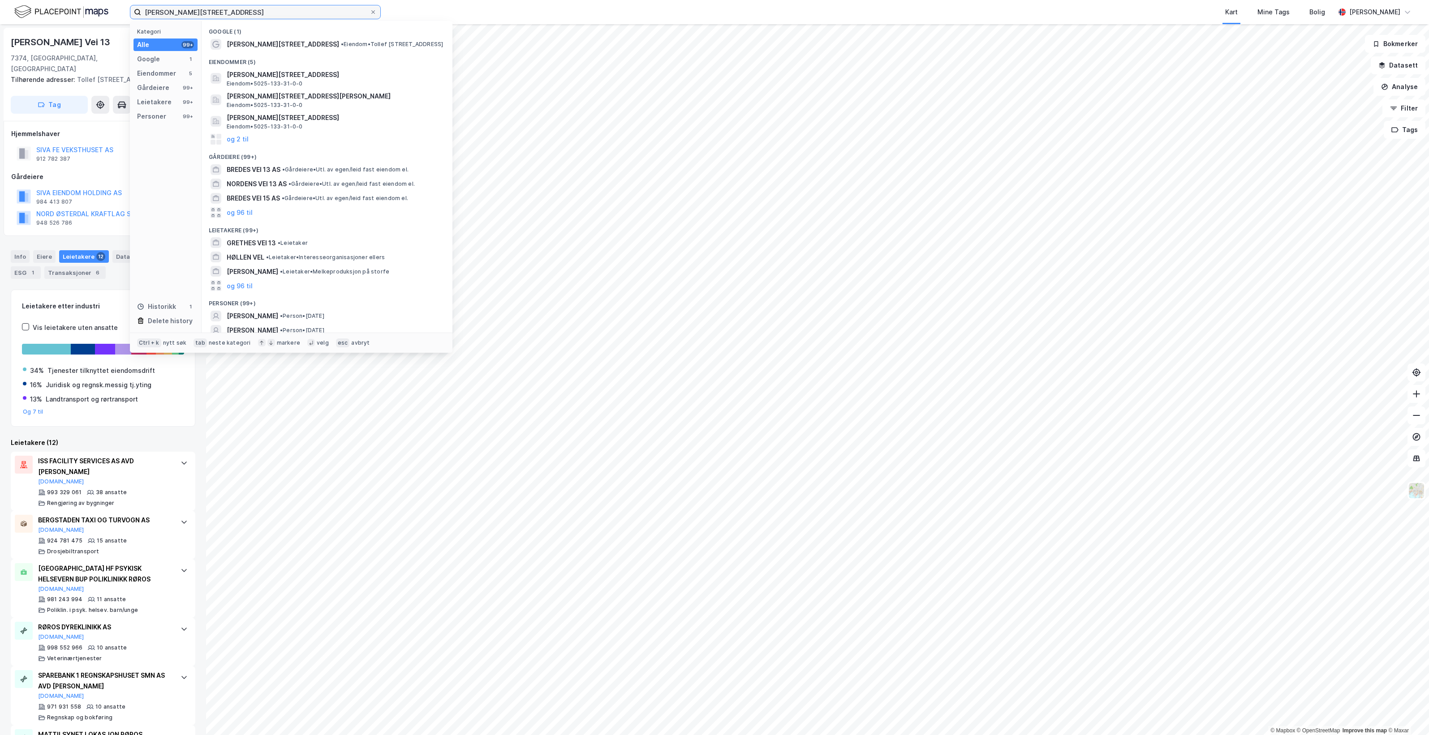
click at [265, 8] on input "[PERSON_NAME][STREET_ADDRESS]" at bounding box center [255, 11] width 228 height 13
paste input "Langlandsvegen 410"
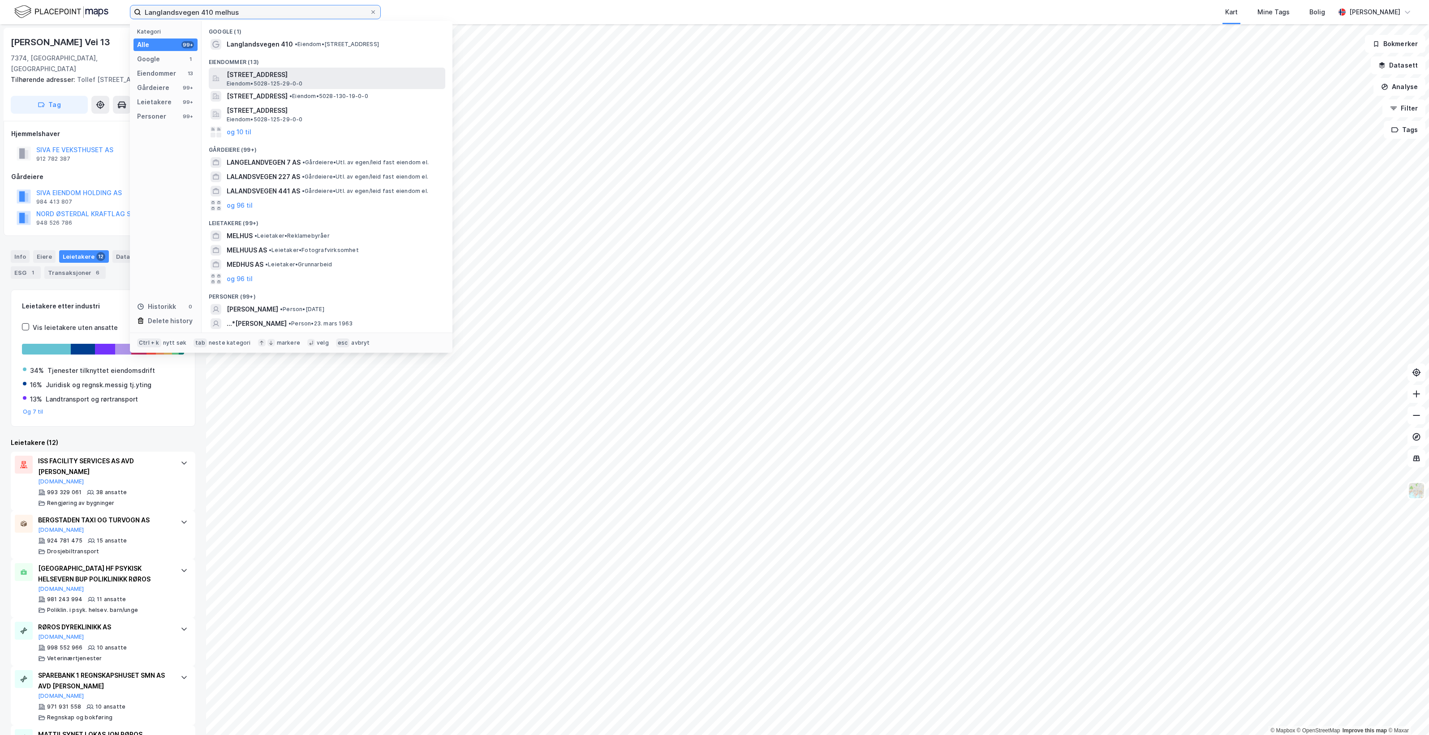
type input "Langlandsvegen 410 melhus"
click at [373, 75] on span "[STREET_ADDRESS]" at bounding box center [334, 74] width 215 height 11
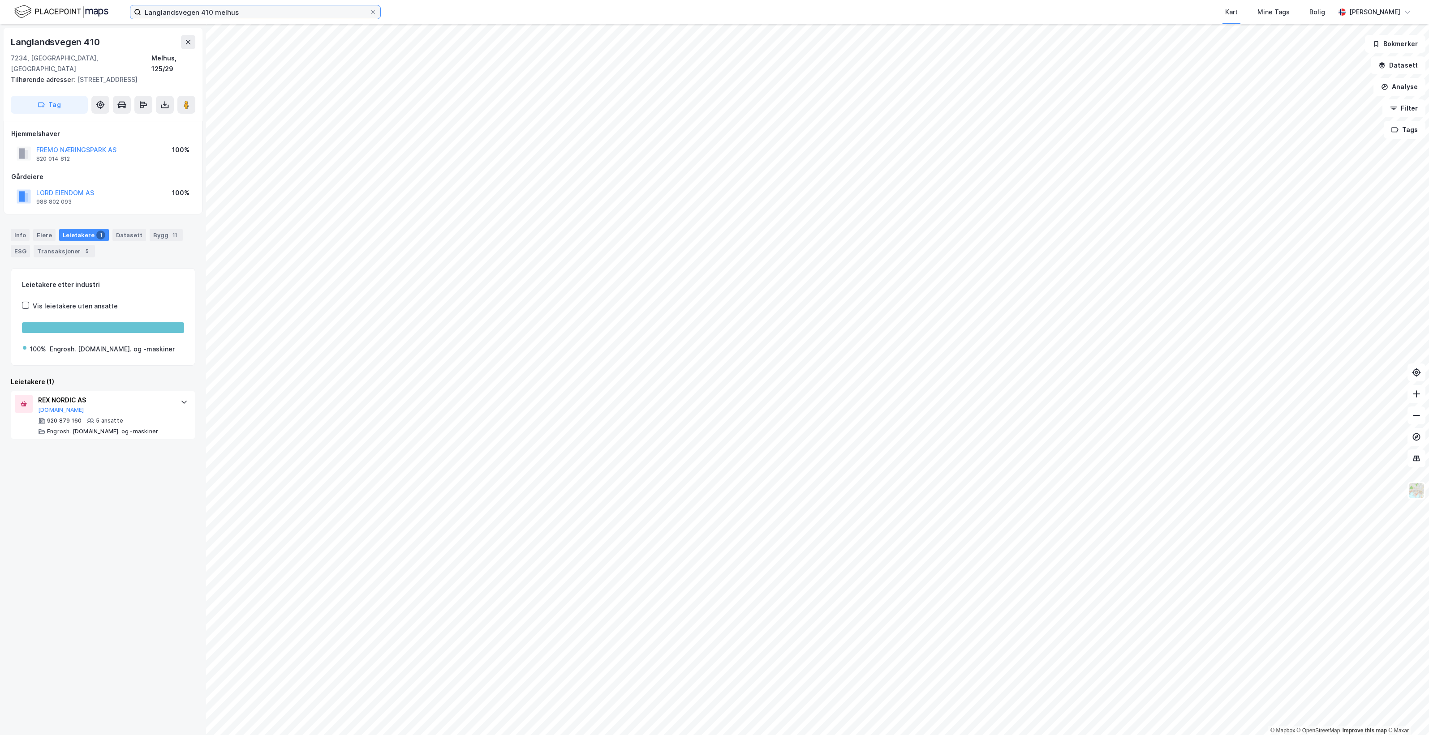
click at [252, 13] on input "Langlandsvegen 410 melhus" at bounding box center [255, 11] width 228 height 13
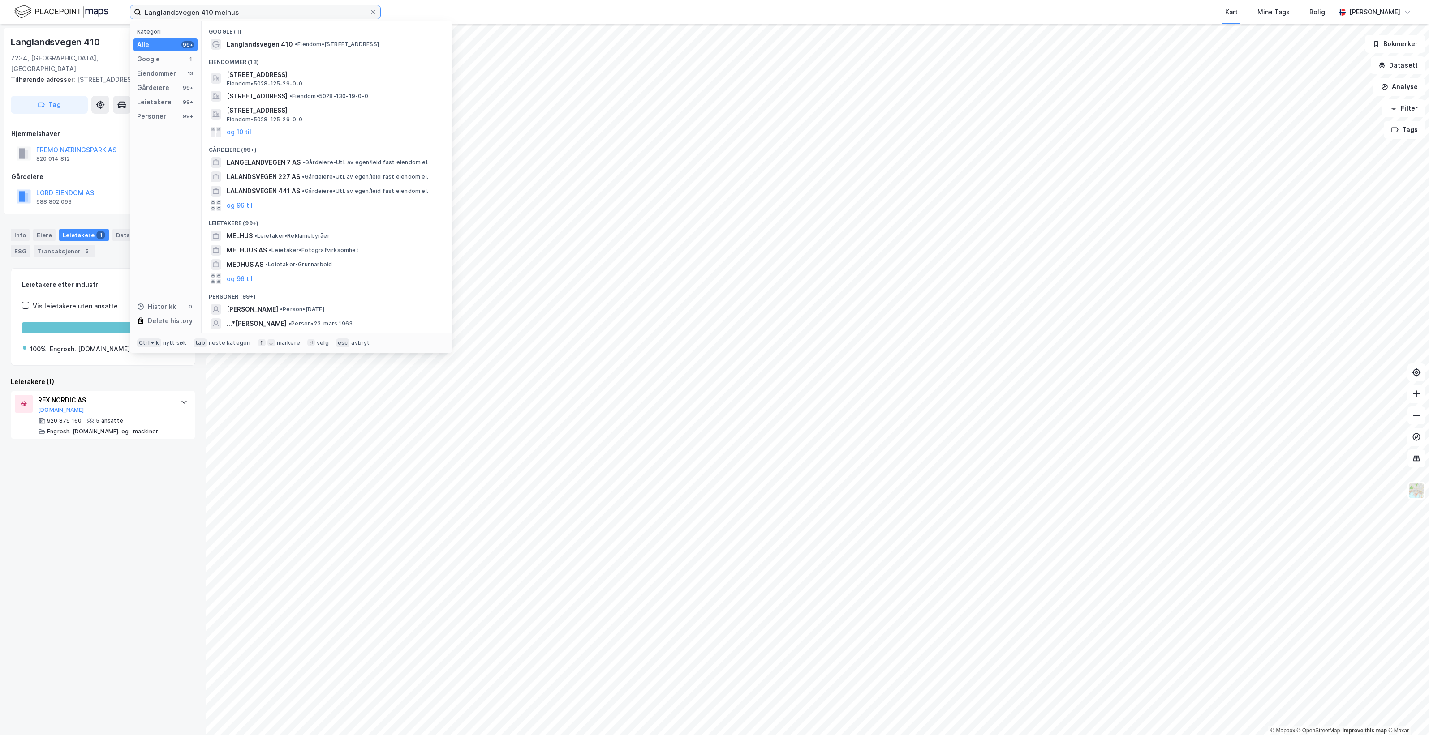
click at [252, 13] on input "Langlandsvegen 410 melhus" at bounding box center [255, 11] width 228 height 13
paste input
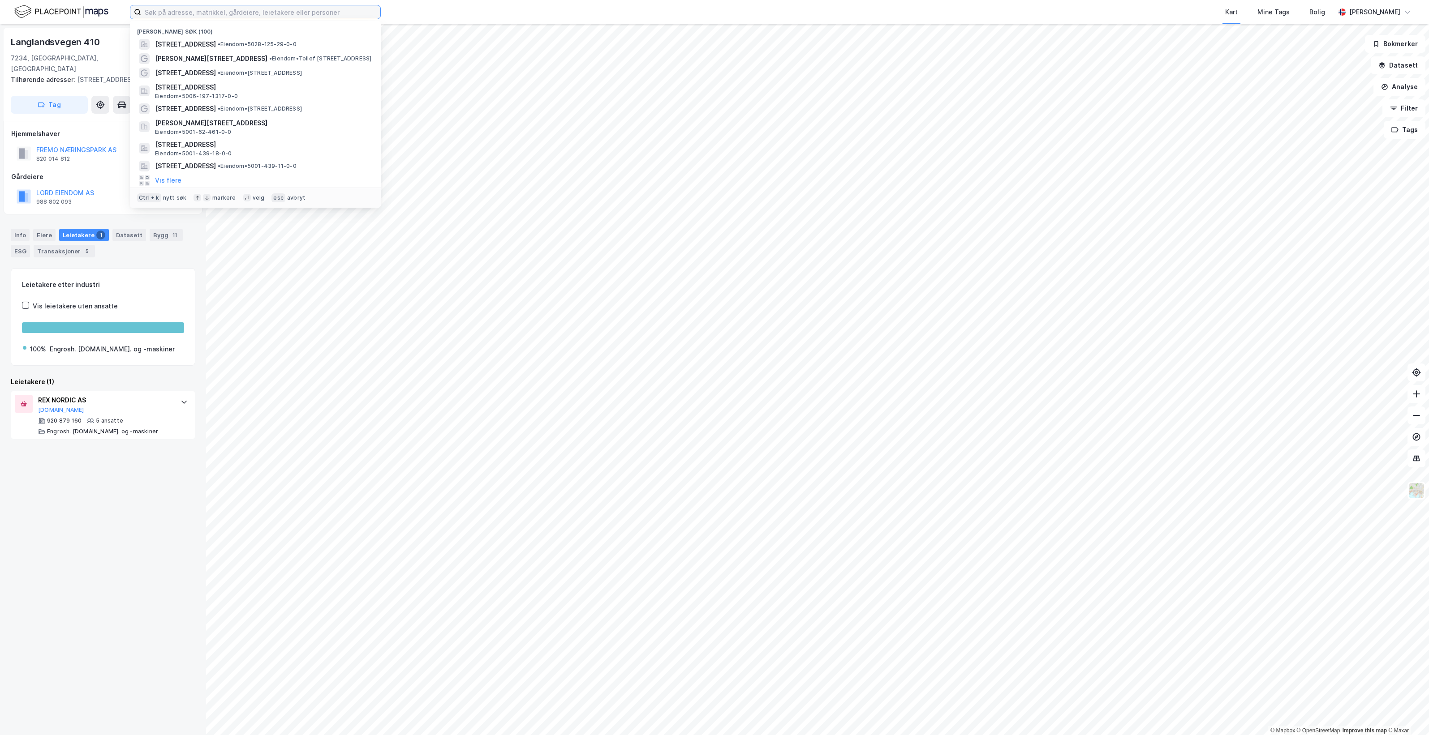
click at [216, 13] on input at bounding box center [260, 11] width 239 height 13
paste input "Stavsjøvegen 20"
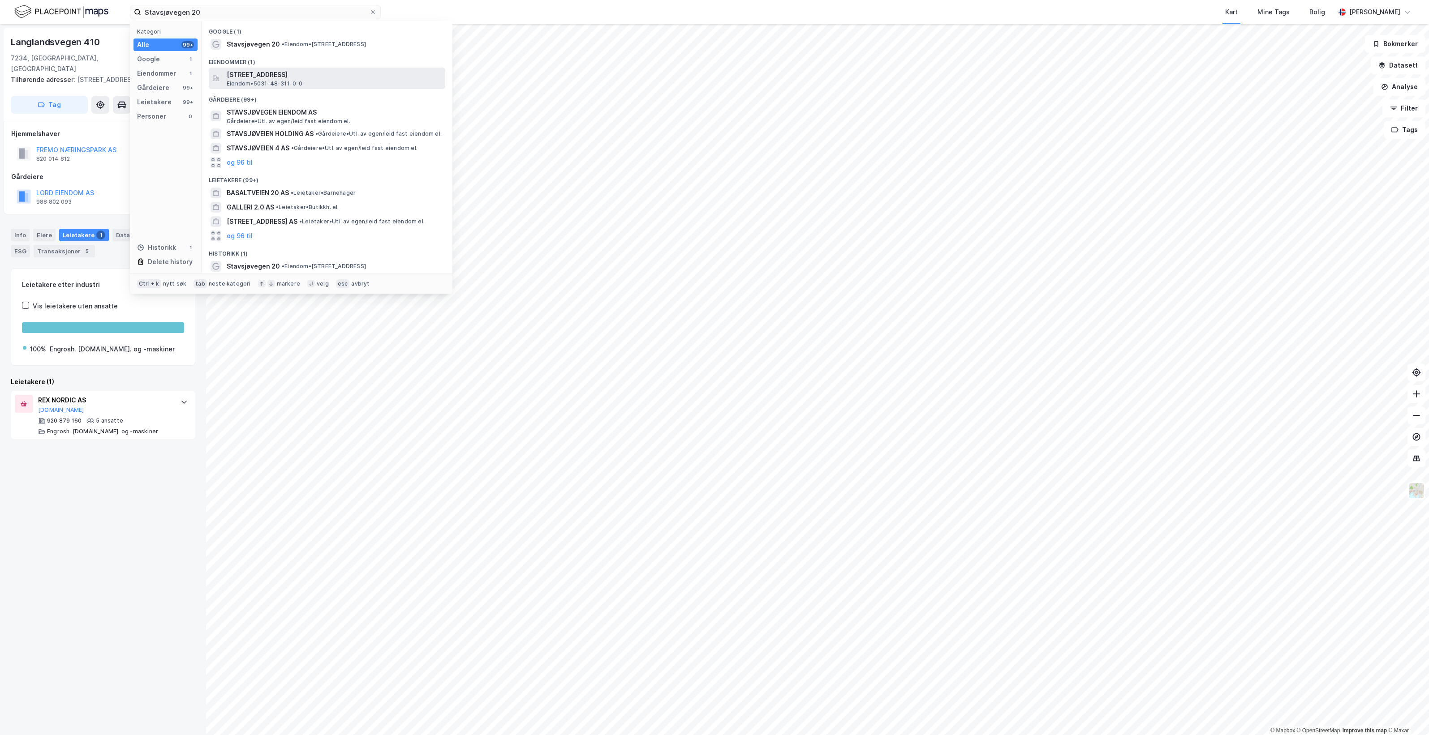
click at [322, 81] on div "[STREET_ADDRESS] Eiendom • 5031-48-311-0-0" at bounding box center [335, 78] width 217 height 18
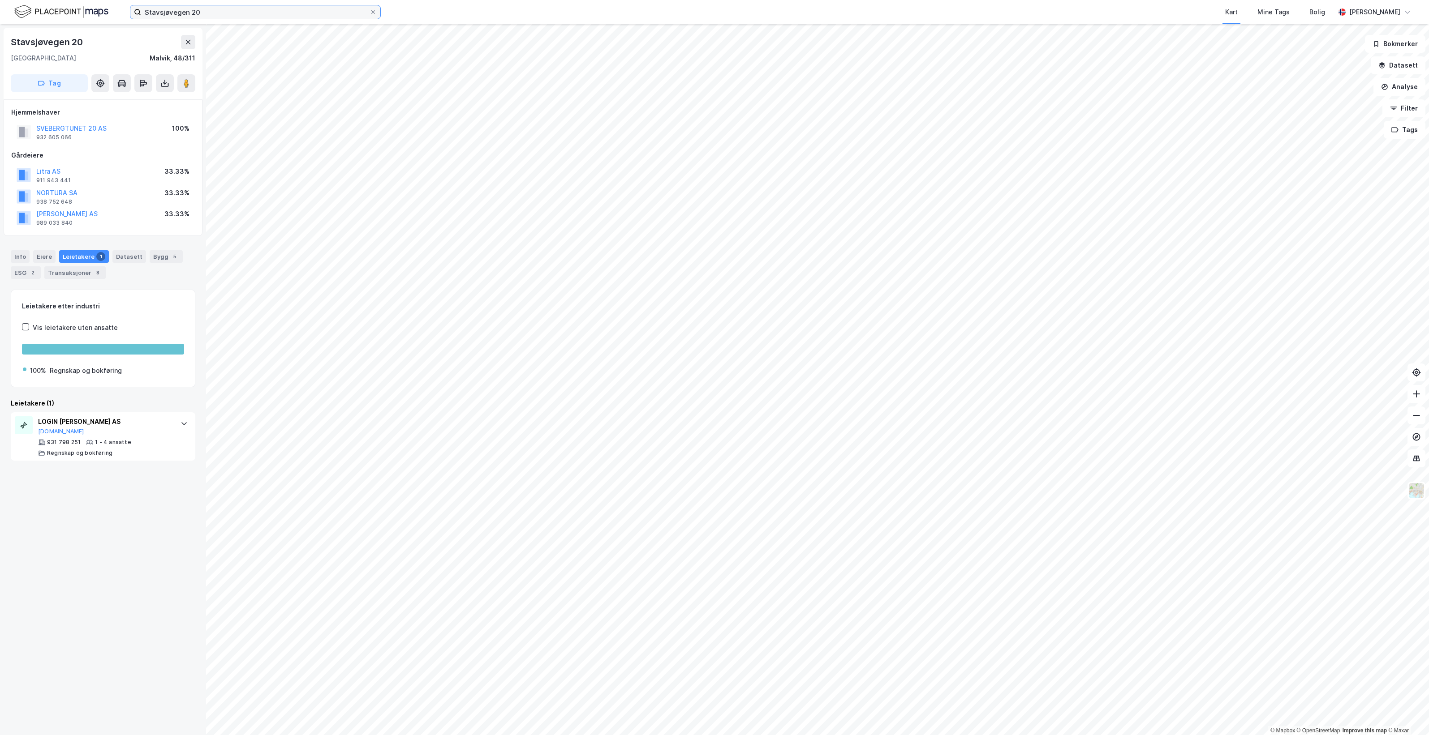
click at [236, 8] on input "Stavsjøvegen 20" at bounding box center [255, 11] width 228 height 13
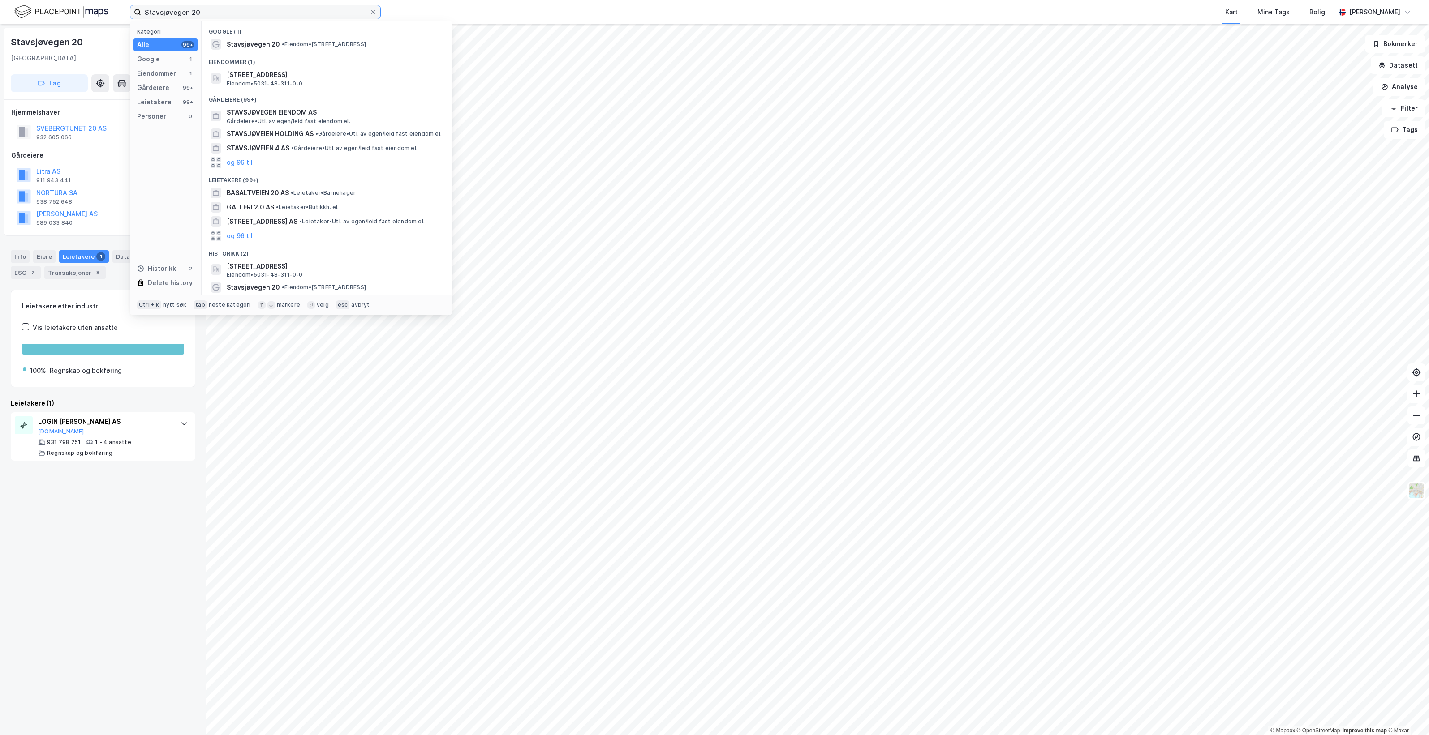
click at [236, 8] on input "Stavsjøvegen 20" at bounding box center [255, 11] width 228 height 13
paste input "[STREET_ADDRESS]"
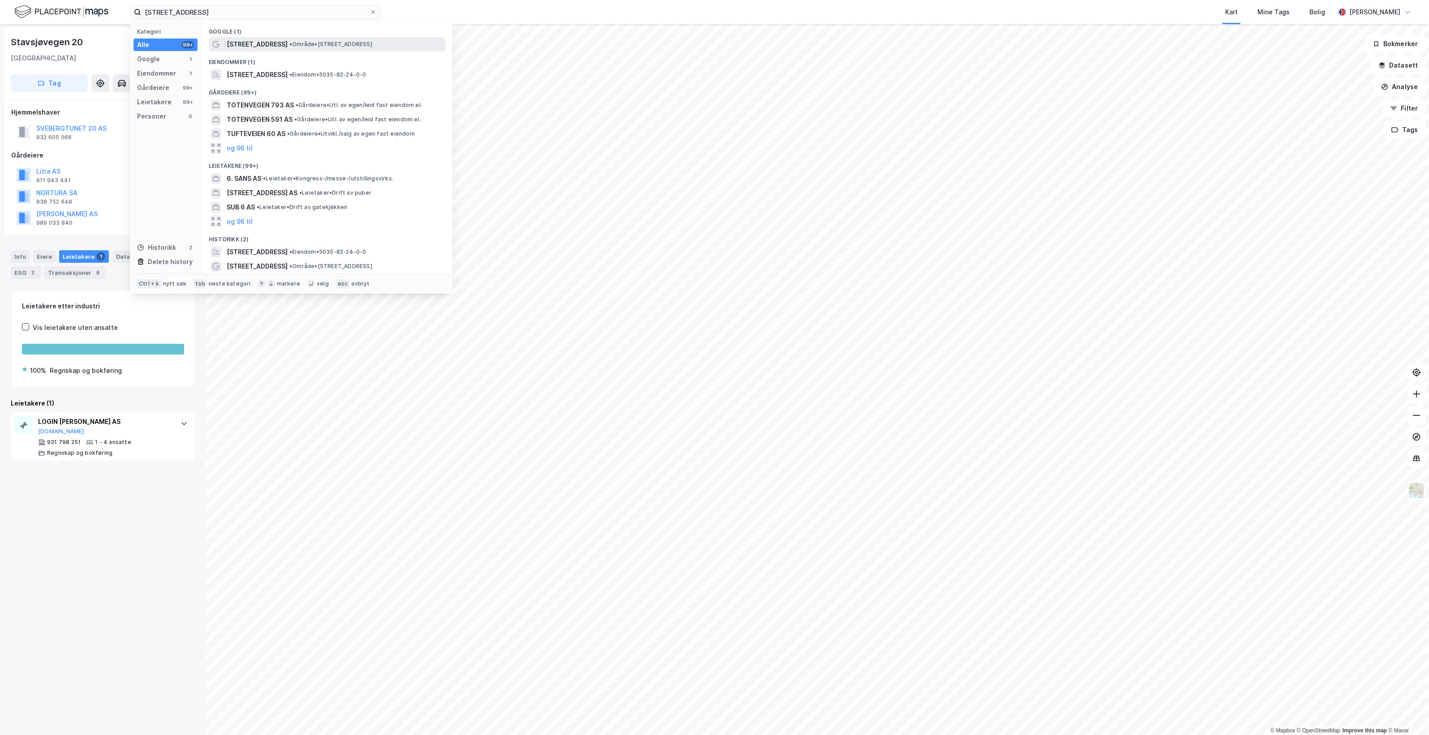
click at [314, 44] on span "• Område • [STREET_ADDRESS]" at bounding box center [330, 44] width 83 height 7
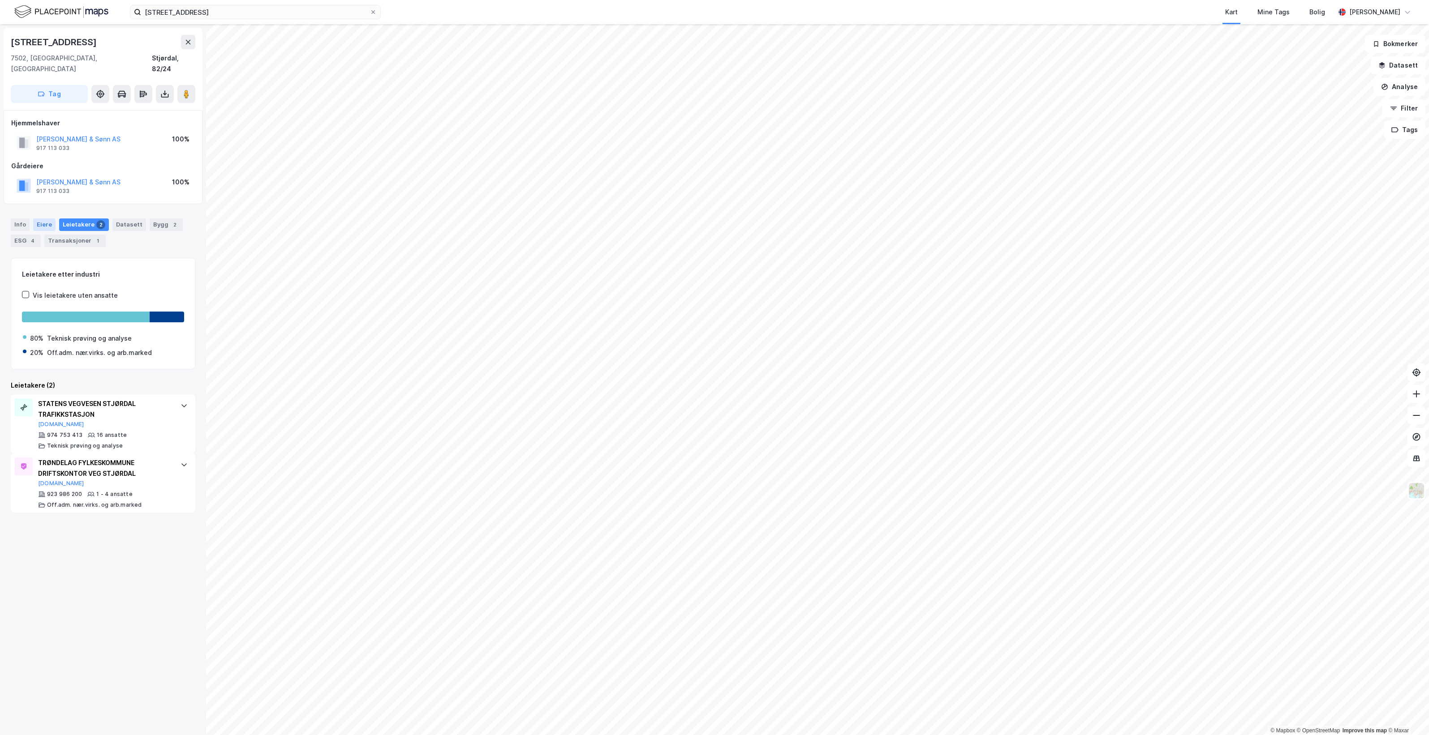
click at [43, 219] on div "Eiere" at bounding box center [44, 225] width 22 height 13
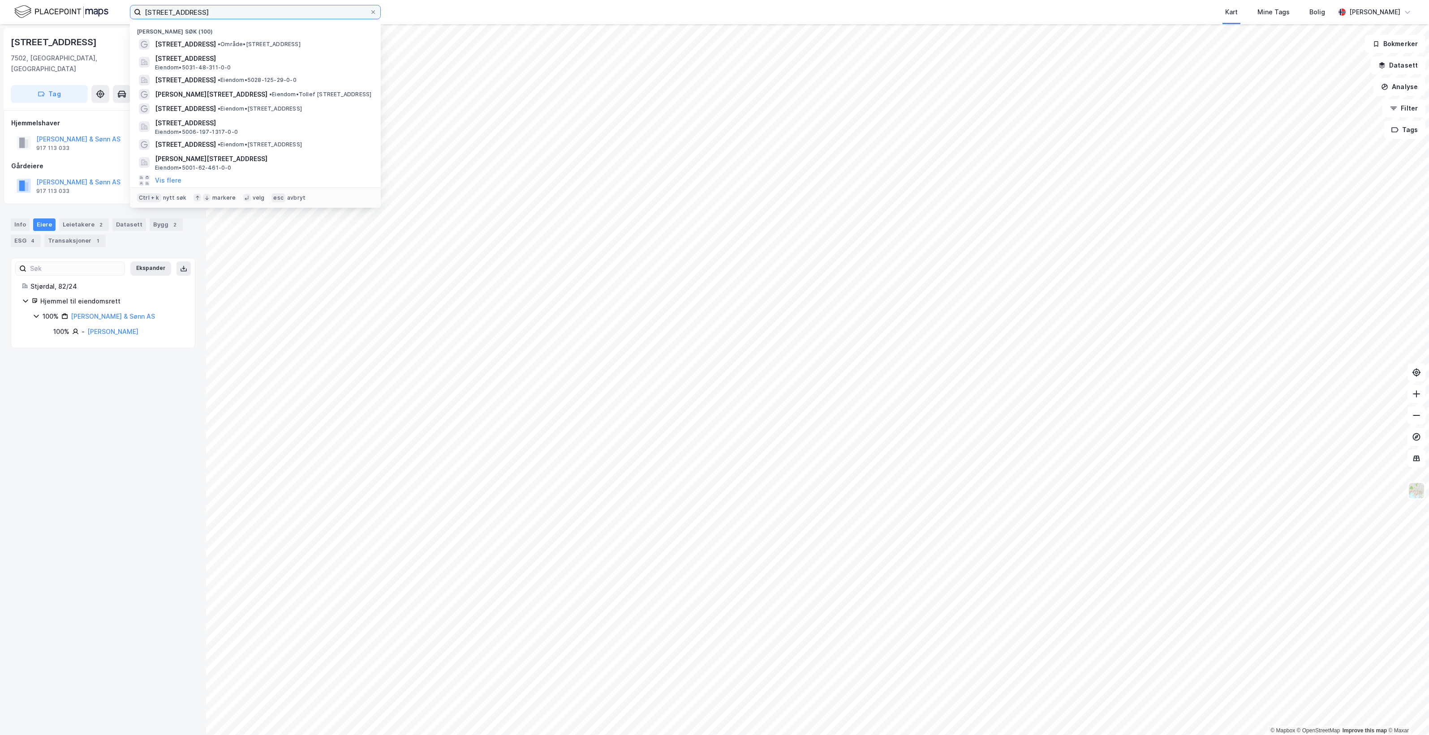
click at [210, 16] on input "[STREET_ADDRESS]" at bounding box center [255, 11] width 228 height 13
click at [213, 15] on input "[STREET_ADDRESS]" at bounding box center [255, 11] width 228 height 13
click at [213, 12] on input "[STREET_ADDRESS]" at bounding box center [255, 11] width 228 height 13
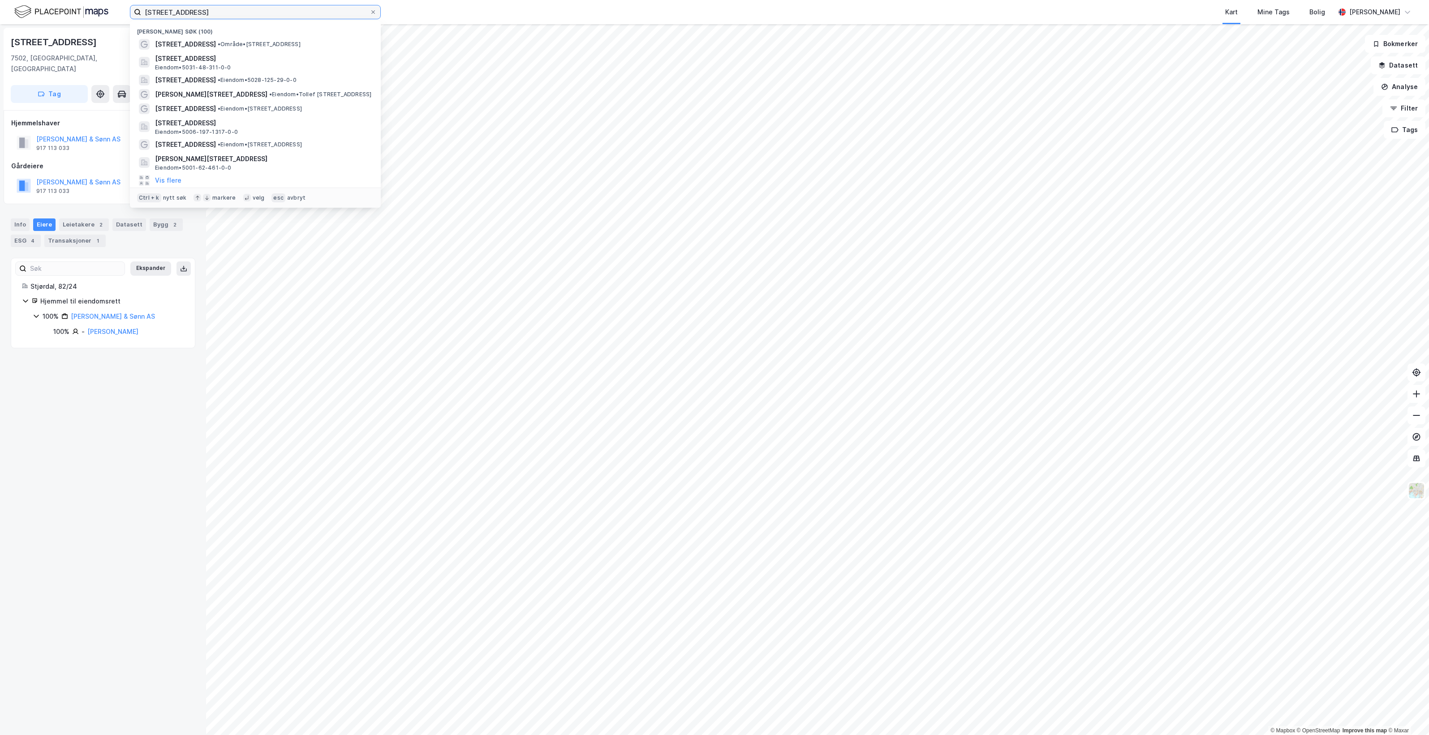
click at [213, 12] on input "[STREET_ADDRESS]" at bounding box center [255, 11] width 228 height 13
paste input "Mo gård 3"
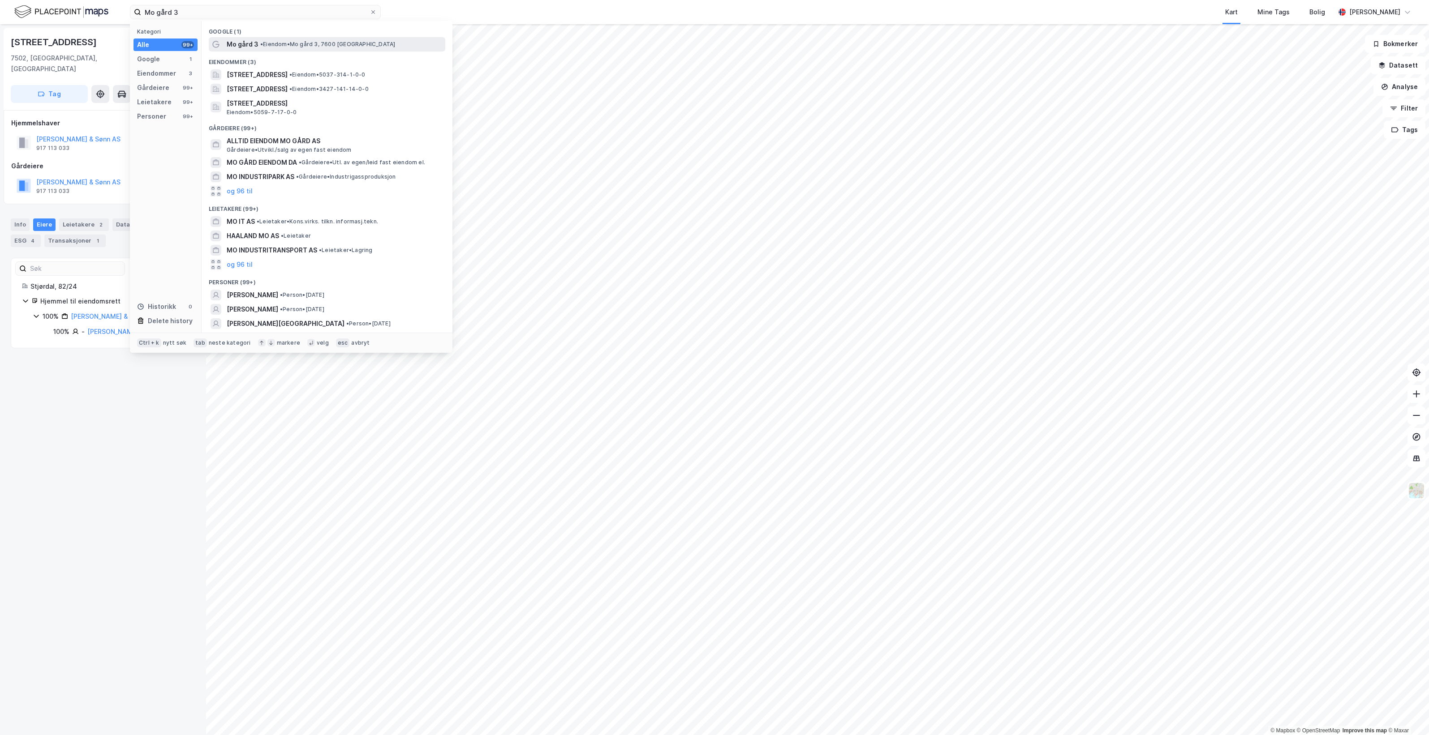
click at [278, 46] on span "• Eiendom • [GEOGRAPHIC_DATA], 7600 [GEOGRAPHIC_DATA]" at bounding box center [327, 44] width 135 height 7
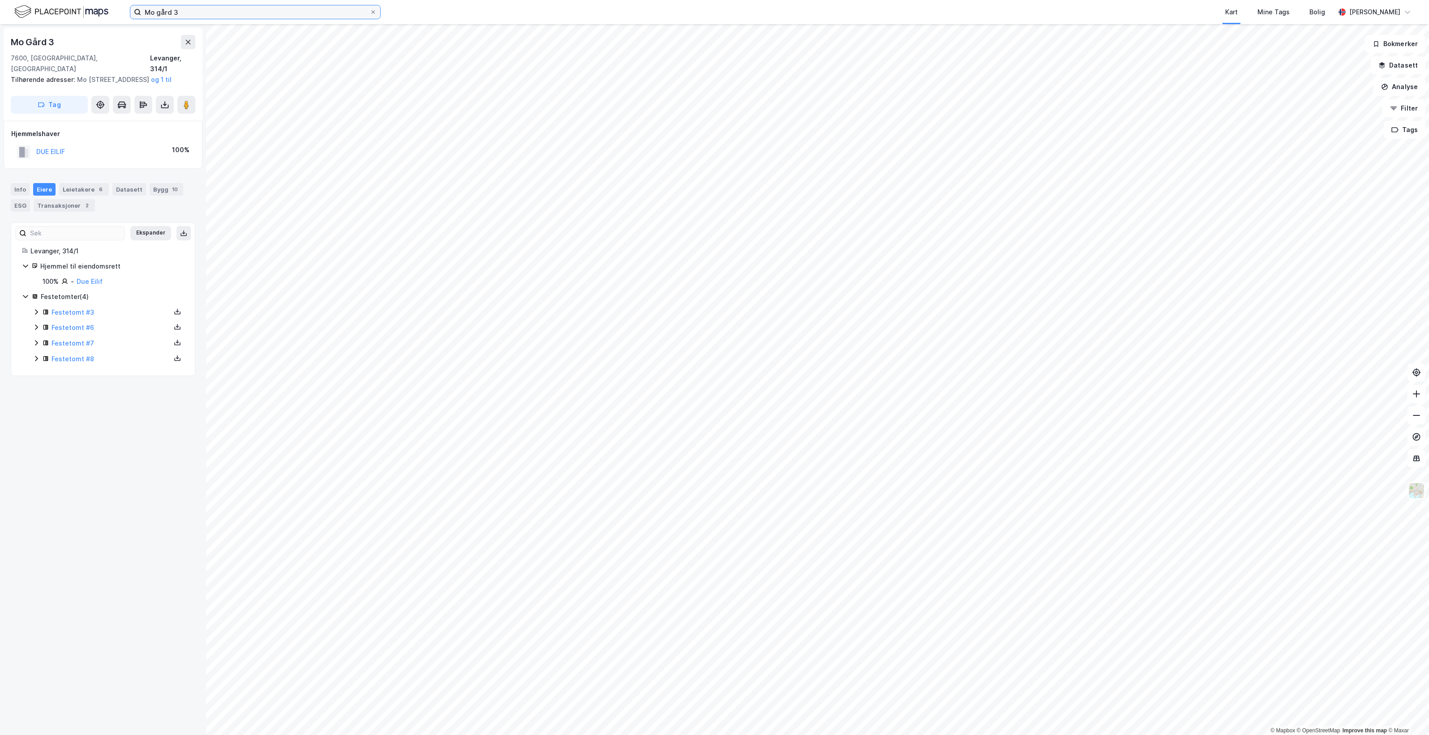
click at [185, 8] on input "Mo gård 3" at bounding box center [255, 11] width 228 height 13
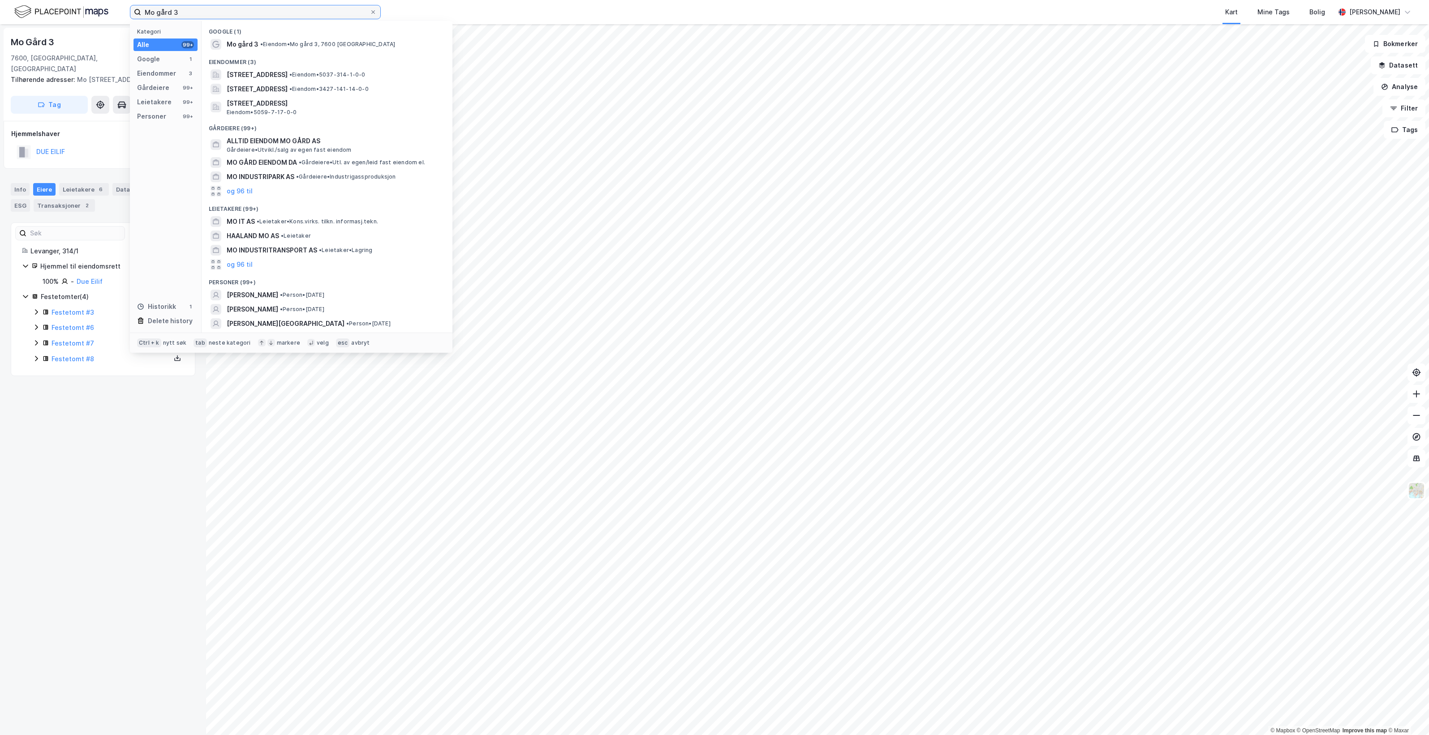
click at [185, 8] on input "Mo gård 3" at bounding box center [255, 11] width 228 height 13
paste input "Ranemsbrona 1"
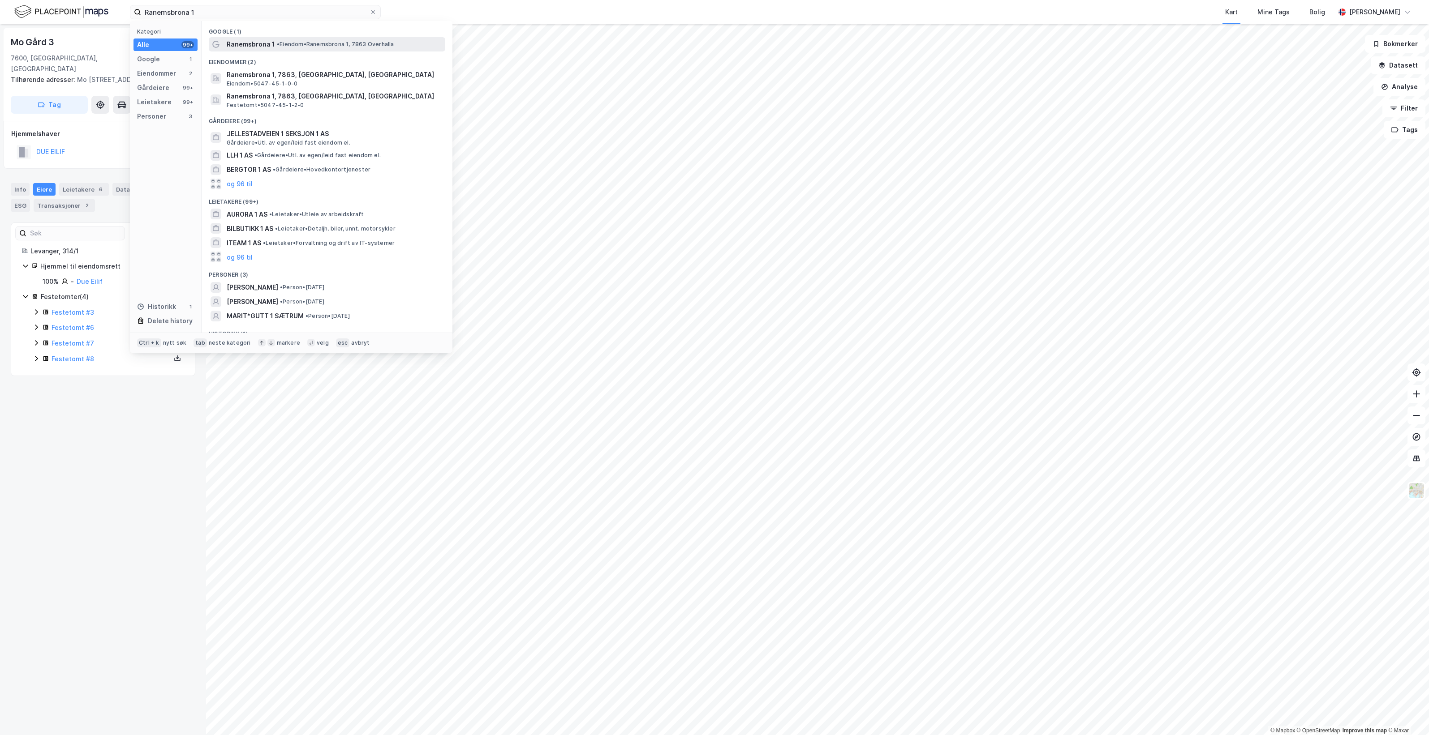
click at [316, 41] on span "• Eiendom • Ranemsbrona 1, 7863 Overhalla" at bounding box center [335, 44] width 117 height 7
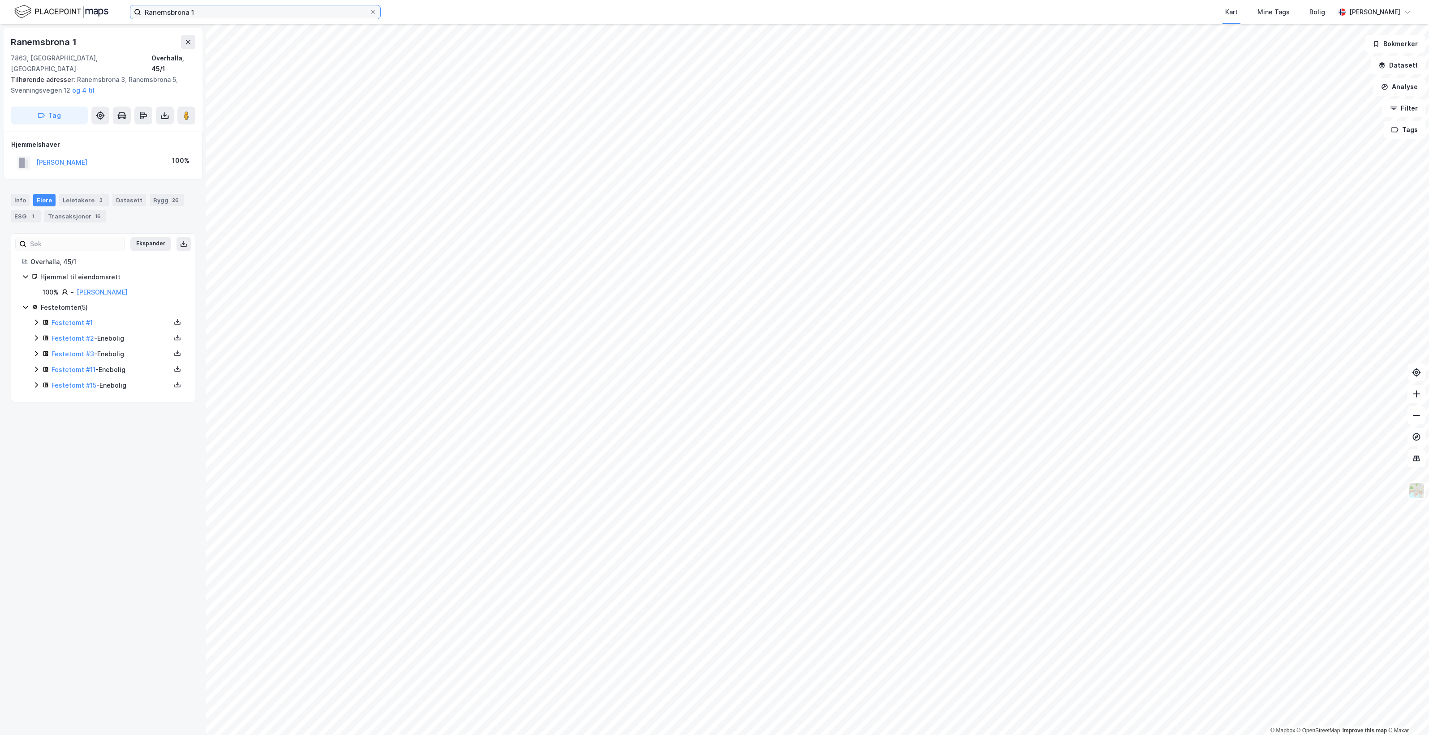
click at [219, 5] on input "Ranemsbrona 1" at bounding box center [255, 11] width 228 height 13
click at [219, 7] on input "Ranemsbrona 1" at bounding box center [255, 11] width 228 height 13
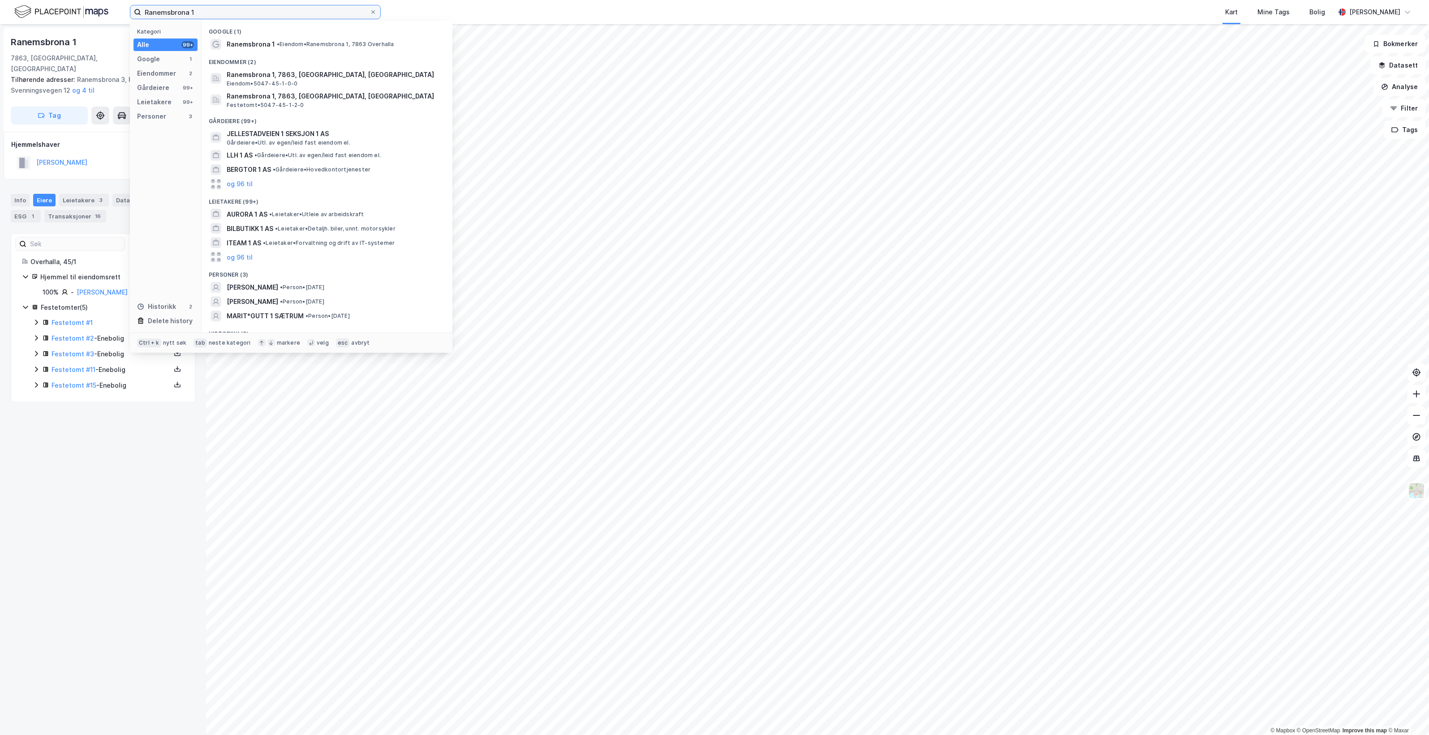
click at [219, 7] on input "Ranemsbrona 1" at bounding box center [255, 11] width 228 height 13
click at [216, 6] on input "Ranemsbrona 1" at bounding box center [255, 11] width 228 height 13
click at [215, 5] on input "Ranemsbrona 1" at bounding box center [255, 11] width 228 height 13
click at [218, 5] on input "Ranemsbrona 1" at bounding box center [255, 11] width 228 height 13
click at [219, 7] on input "Ranemsbrona 1" at bounding box center [255, 11] width 228 height 13
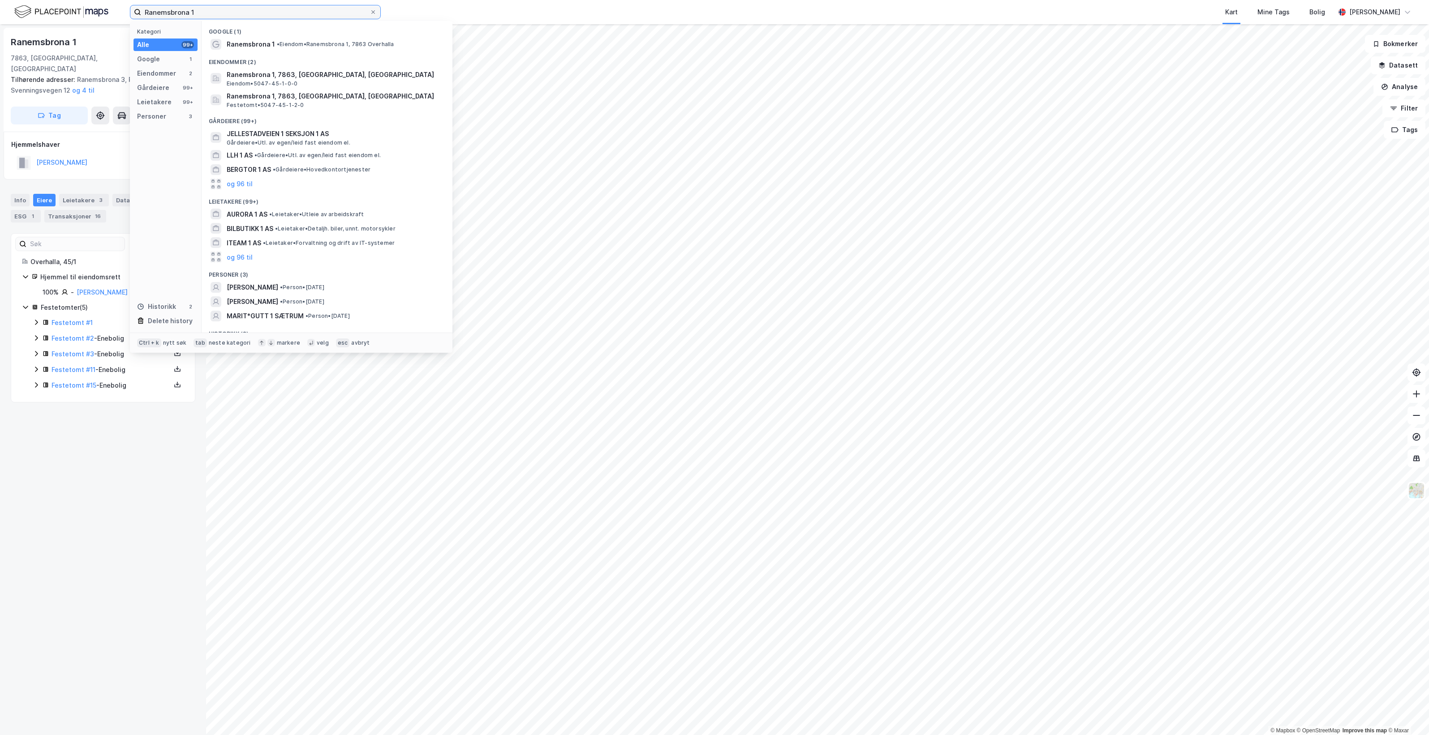
click at [219, 8] on input "Ranemsbrona 1" at bounding box center [255, 11] width 228 height 13
click at [218, 14] on input "Ranemsbrona 1" at bounding box center [255, 11] width 228 height 13
click at [217, 14] on input "Ranemsbrona 1" at bounding box center [255, 11] width 228 height 13
paste input "Sandaflata 2"
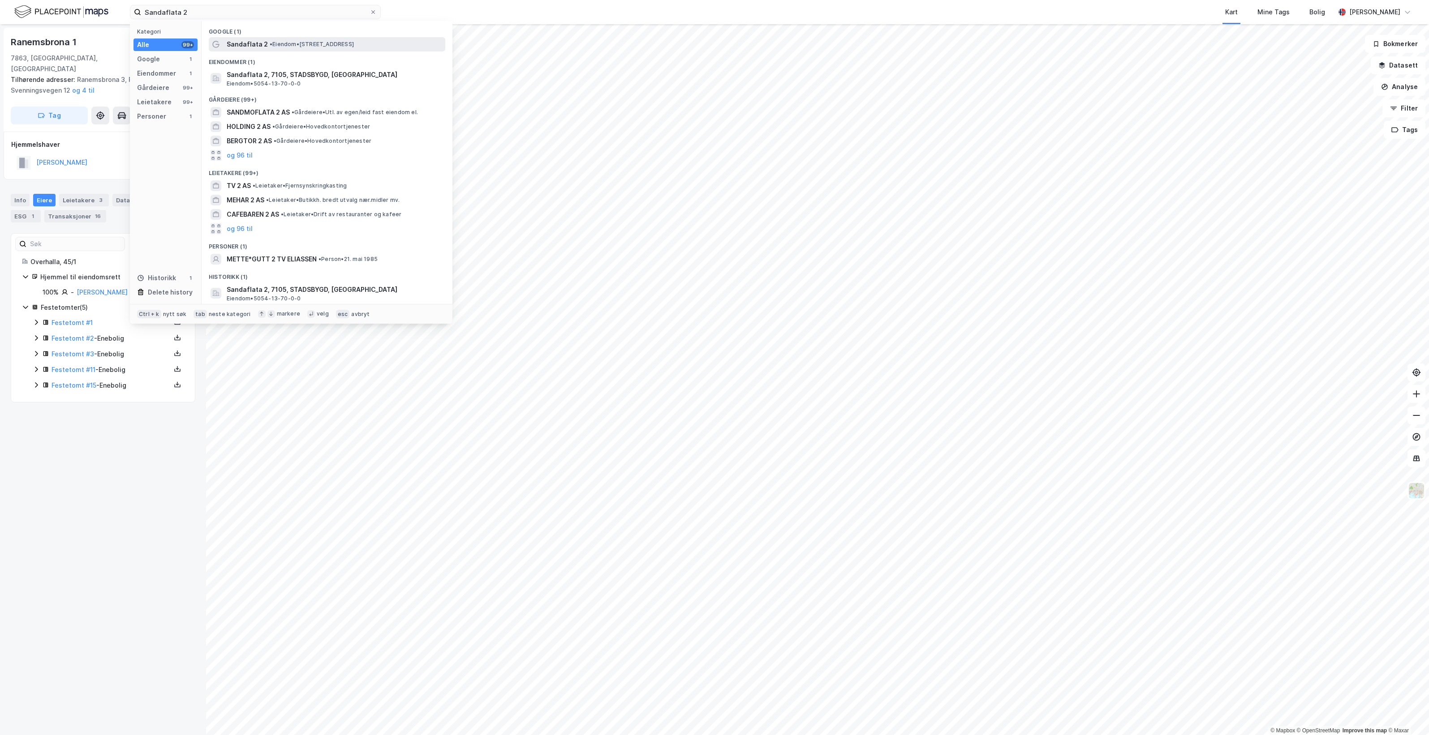
click at [323, 46] on span "• Eiendom • [STREET_ADDRESS]" at bounding box center [312, 44] width 84 height 7
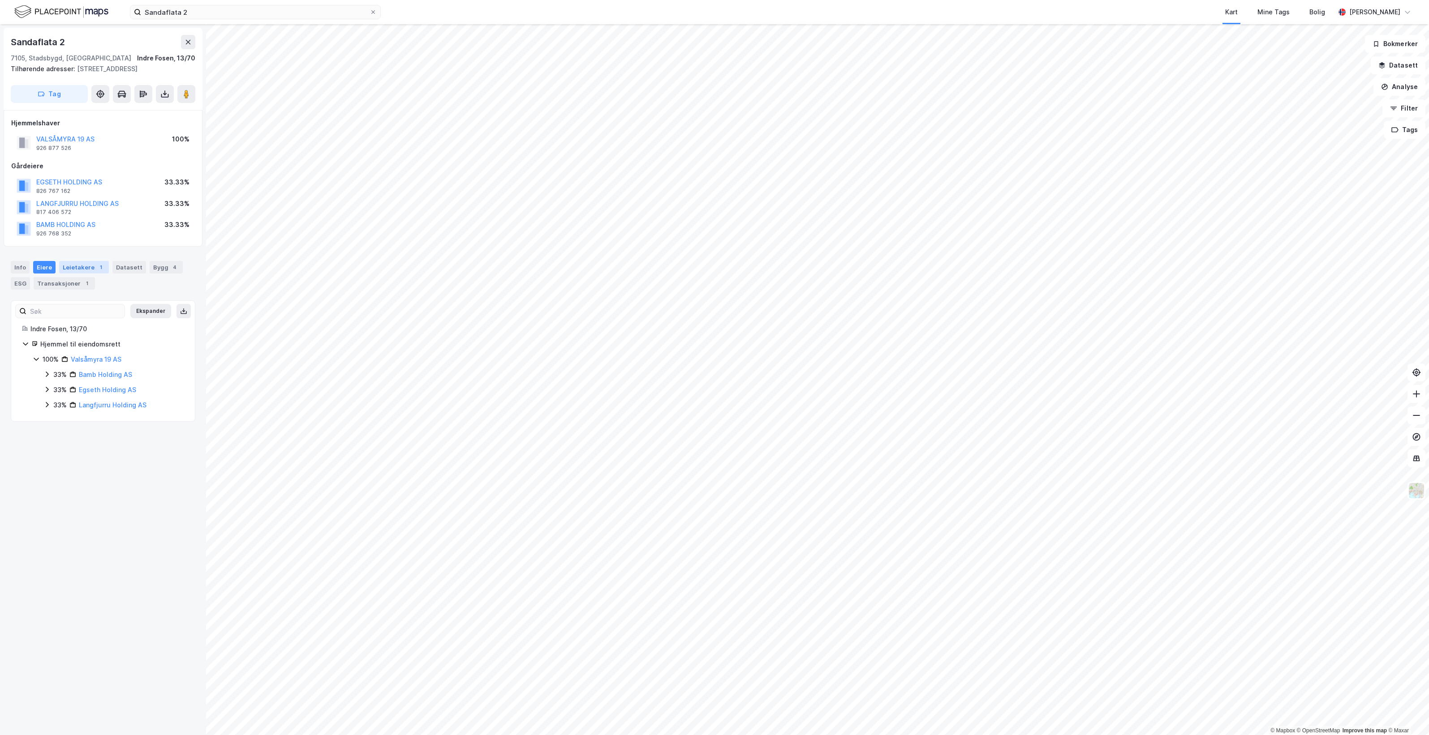
click at [72, 270] on div "Leietakere 1" at bounding box center [84, 267] width 50 height 13
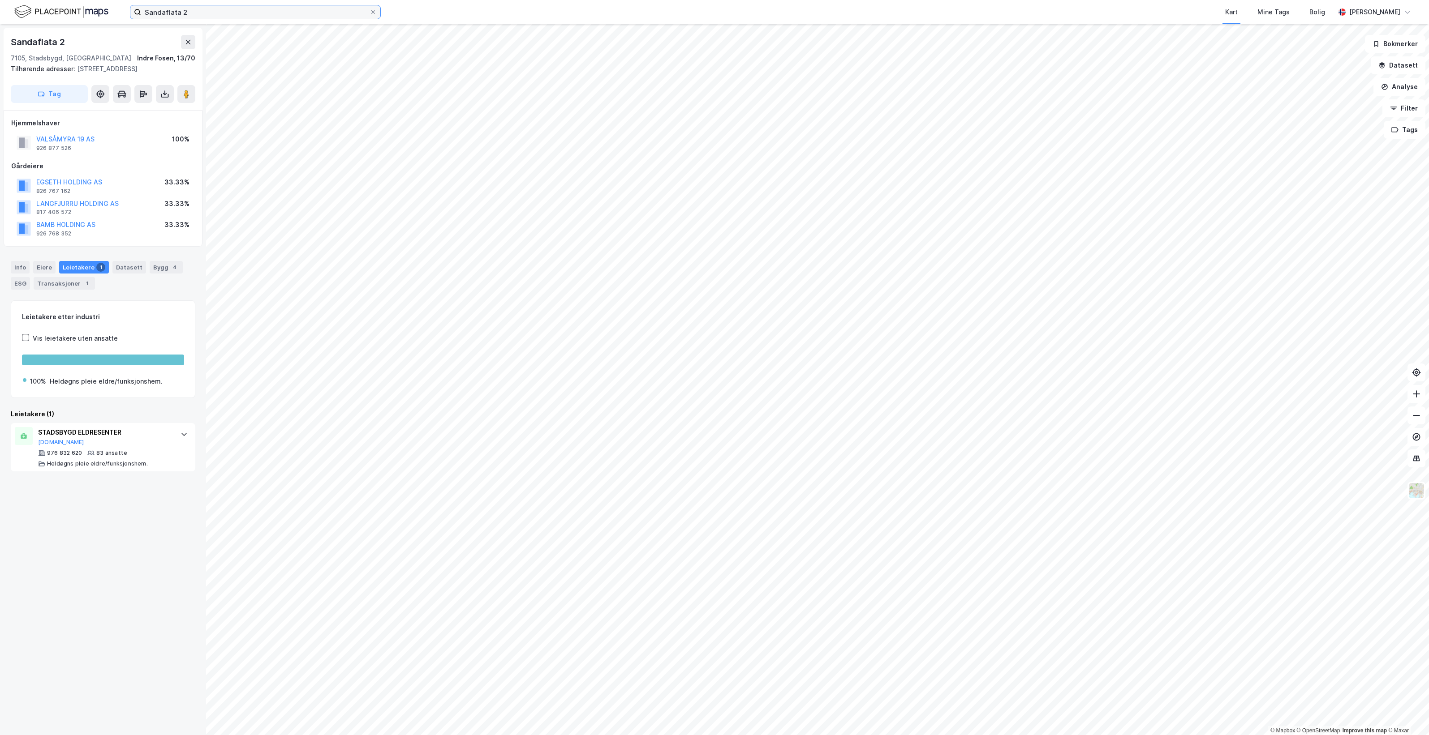
click at [208, 10] on input "Sandaflata 2" at bounding box center [255, 11] width 228 height 13
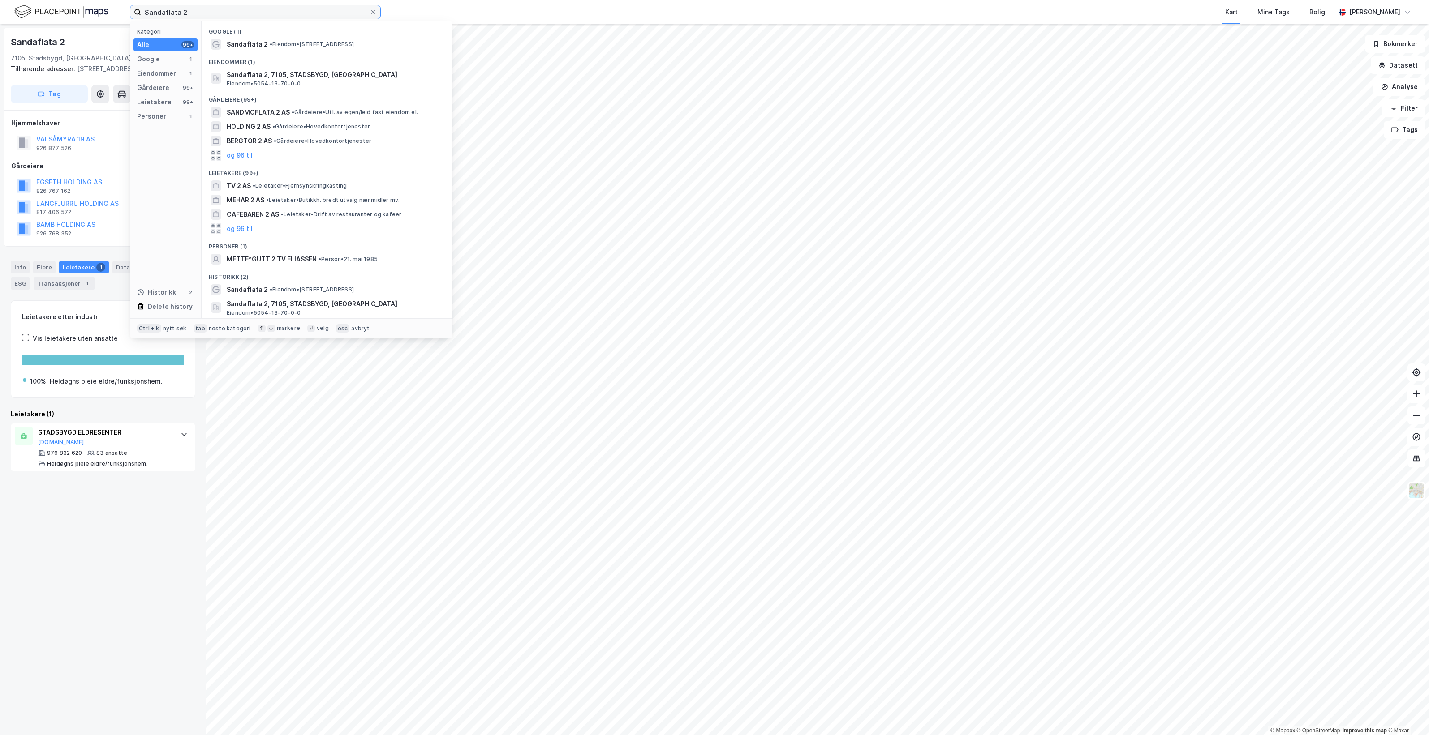
click at [208, 10] on input "Sandaflata 2" at bounding box center [255, 11] width 228 height 13
paste input "Myrullveien 10"
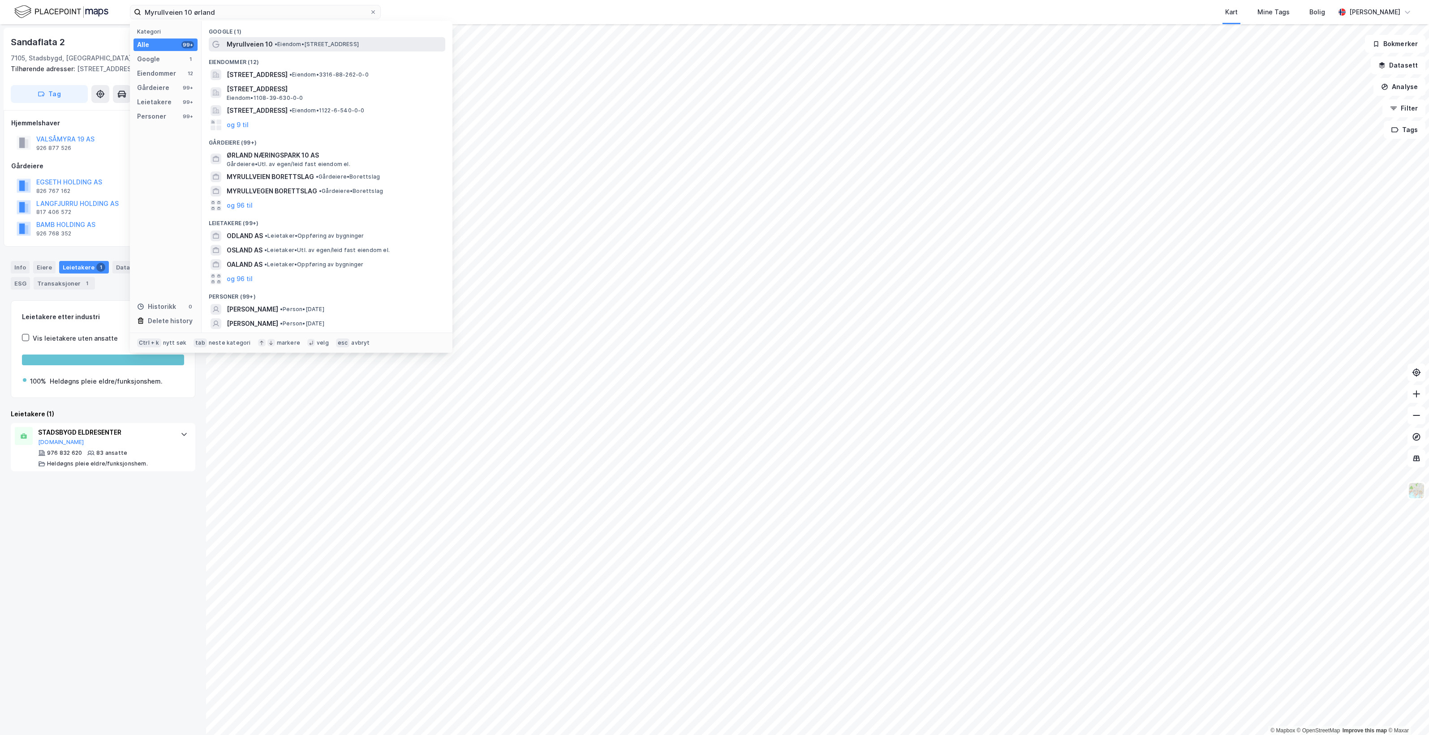
click at [350, 45] on span "• Eiendom • [STREET_ADDRESS]" at bounding box center [317, 44] width 84 height 7
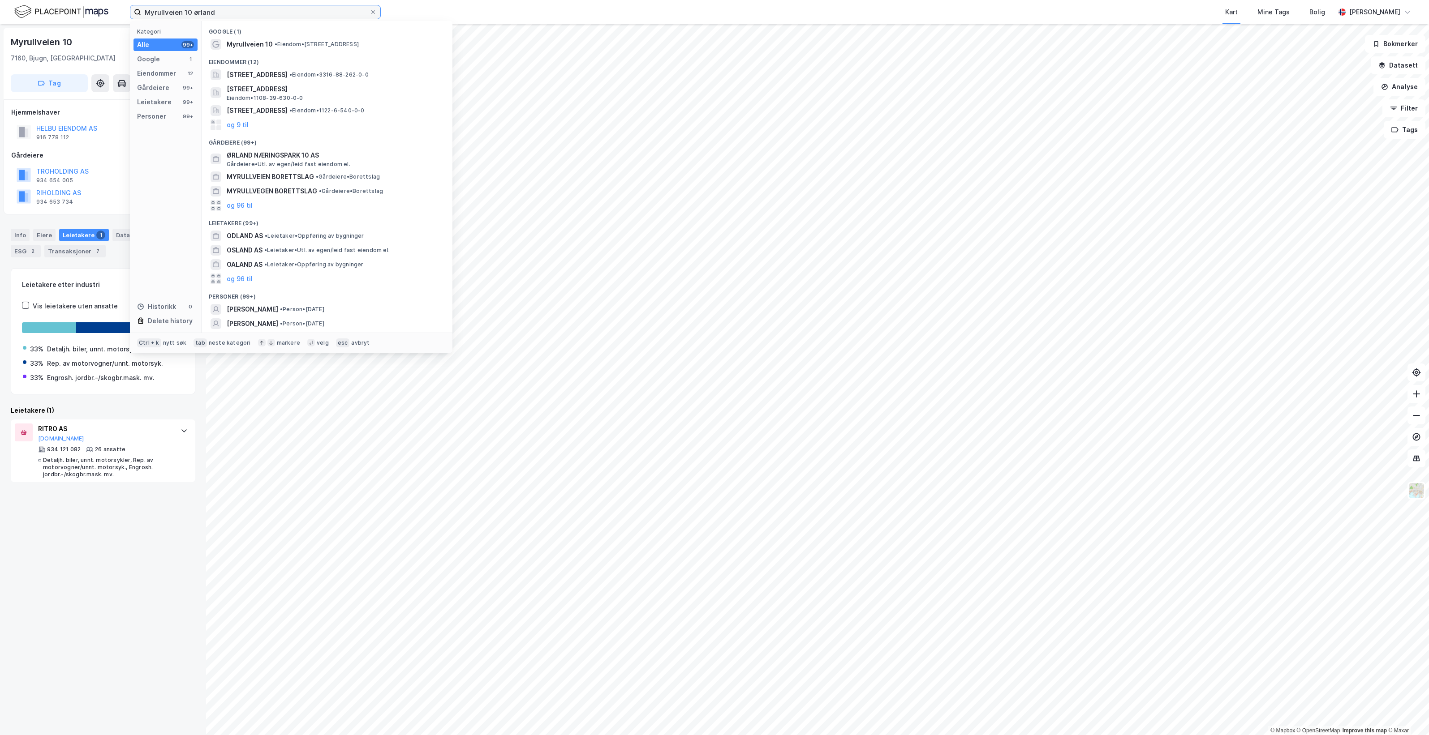
click at [262, 10] on input "Myrullveien 10 ørland" at bounding box center [255, 11] width 228 height 13
click at [357, 75] on span "• Eiendom • 3316-88-262-0-0" at bounding box center [328, 74] width 79 height 7
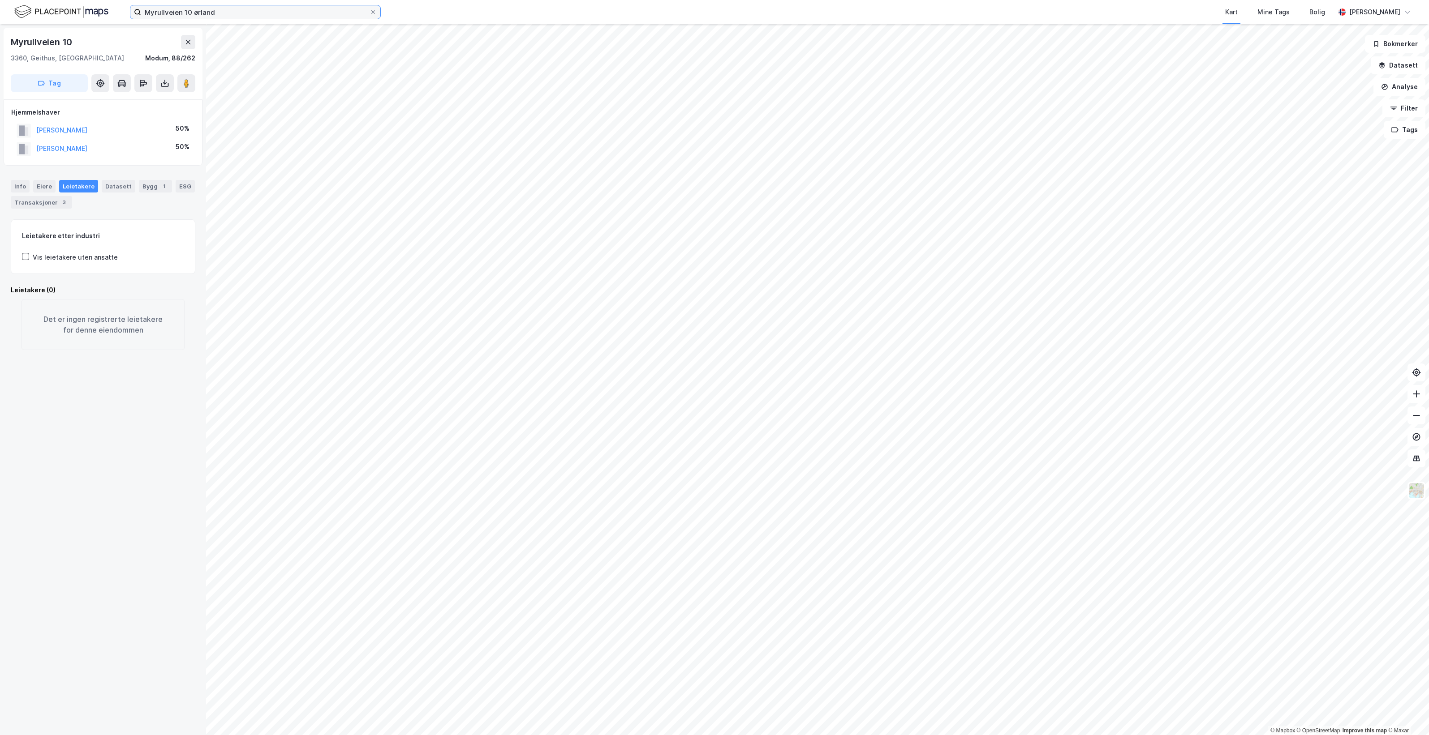
click at [225, 14] on input "Myrullveien 10 ørland" at bounding box center [255, 11] width 228 height 13
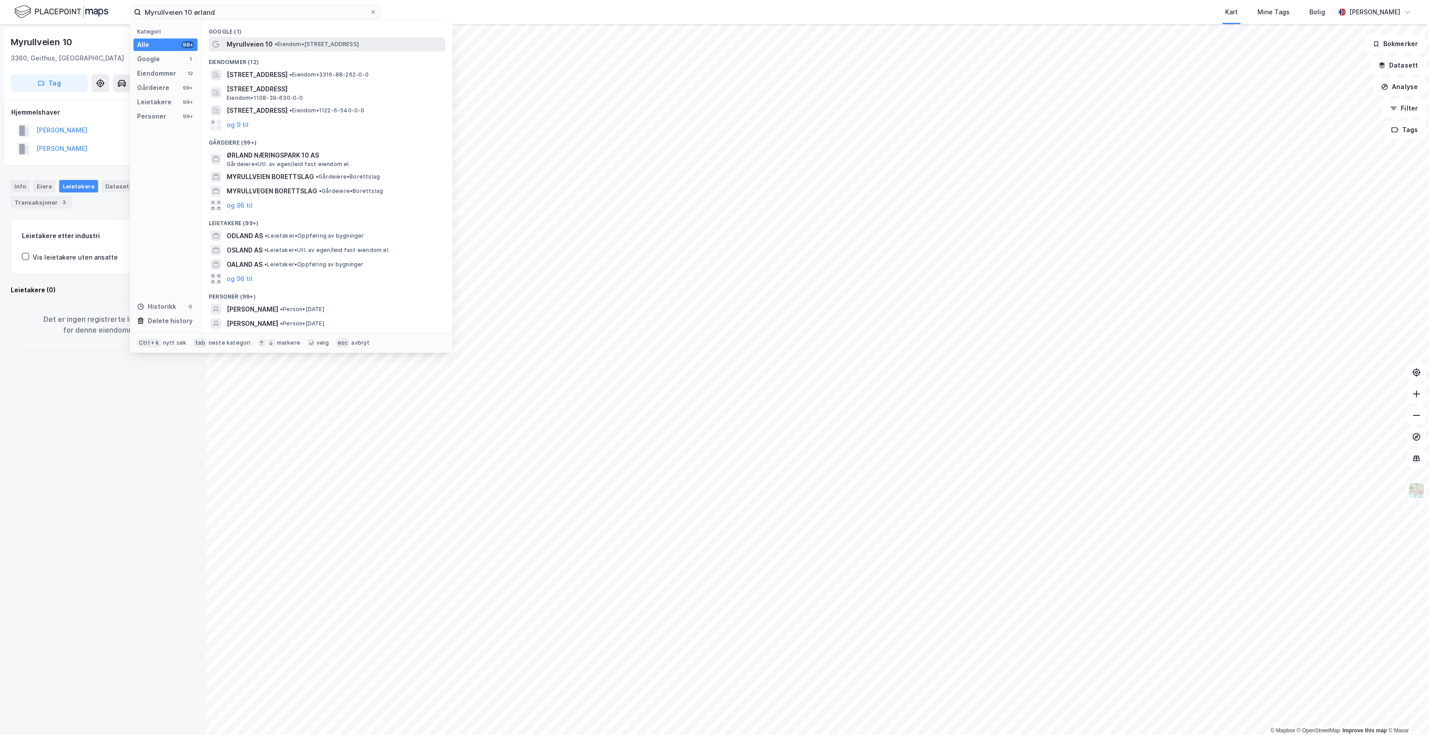
click at [376, 52] on div "Eiendommer (12)" at bounding box center [327, 60] width 251 height 16
click at [377, 48] on div "Myrullveien 10 • Eiendom • [STREET_ADDRESS]" at bounding box center [335, 44] width 217 height 11
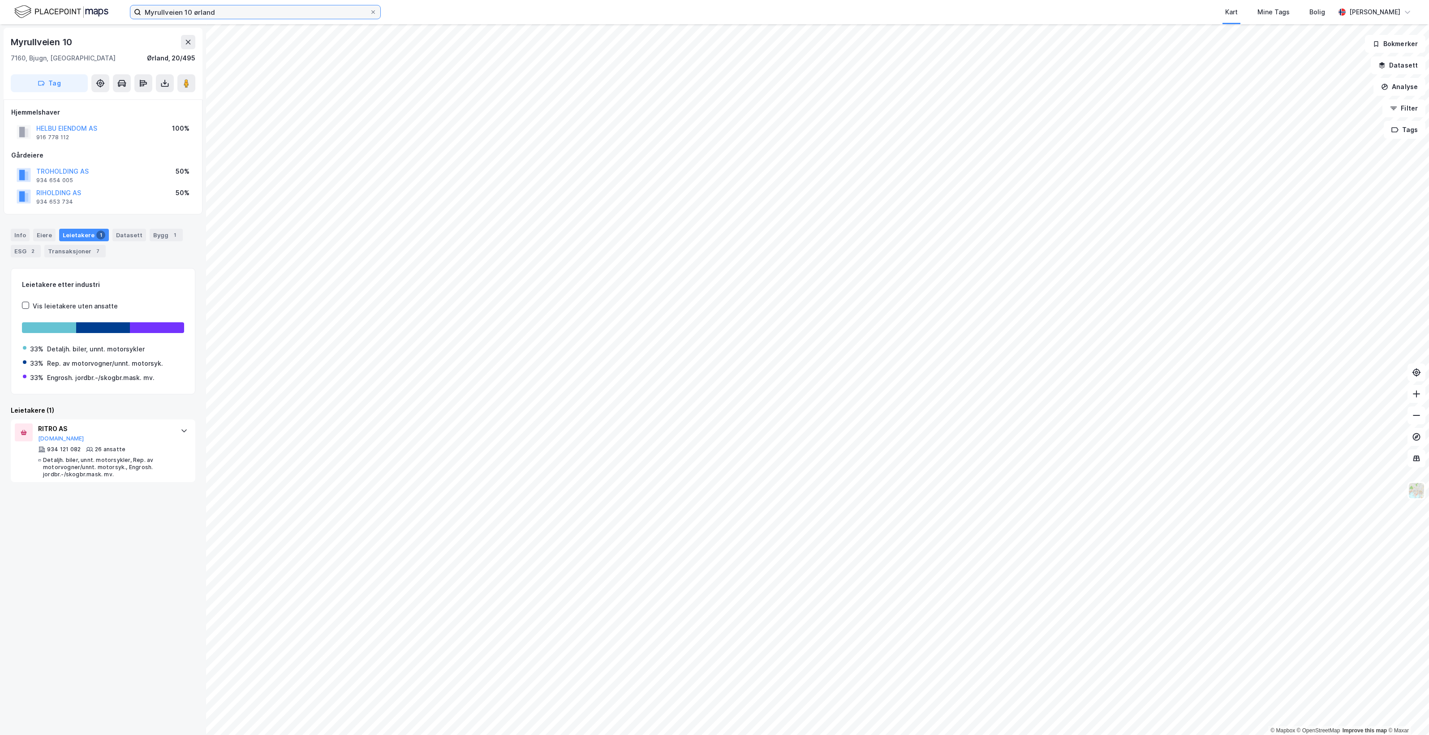
click at [270, 8] on input "Myrullveien 10 ørland" at bounding box center [255, 11] width 228 height 13
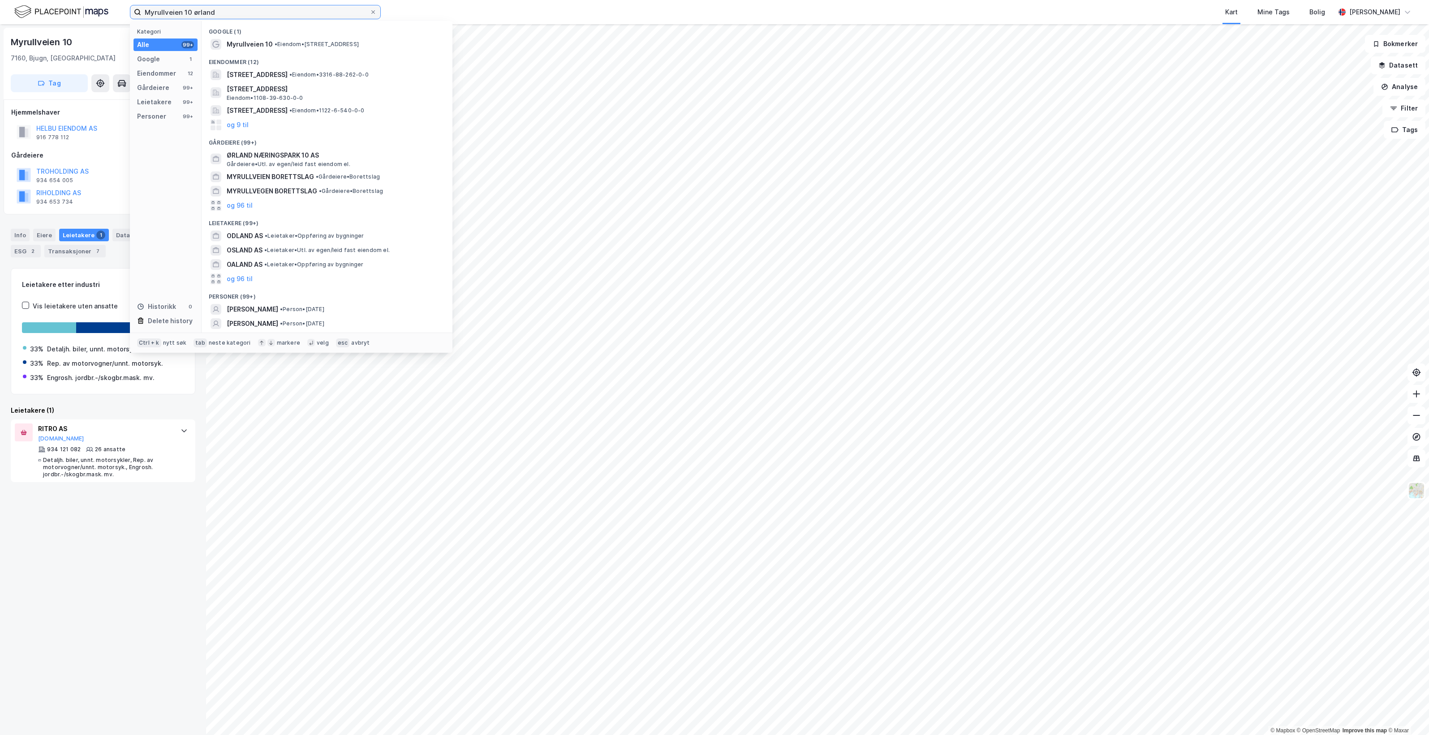
click at [270, 8] on input "Myrullveien 10 ørland" at bounding box center [255, 11] width 228 height 13
paste input "[STREET_ADDRESS]"
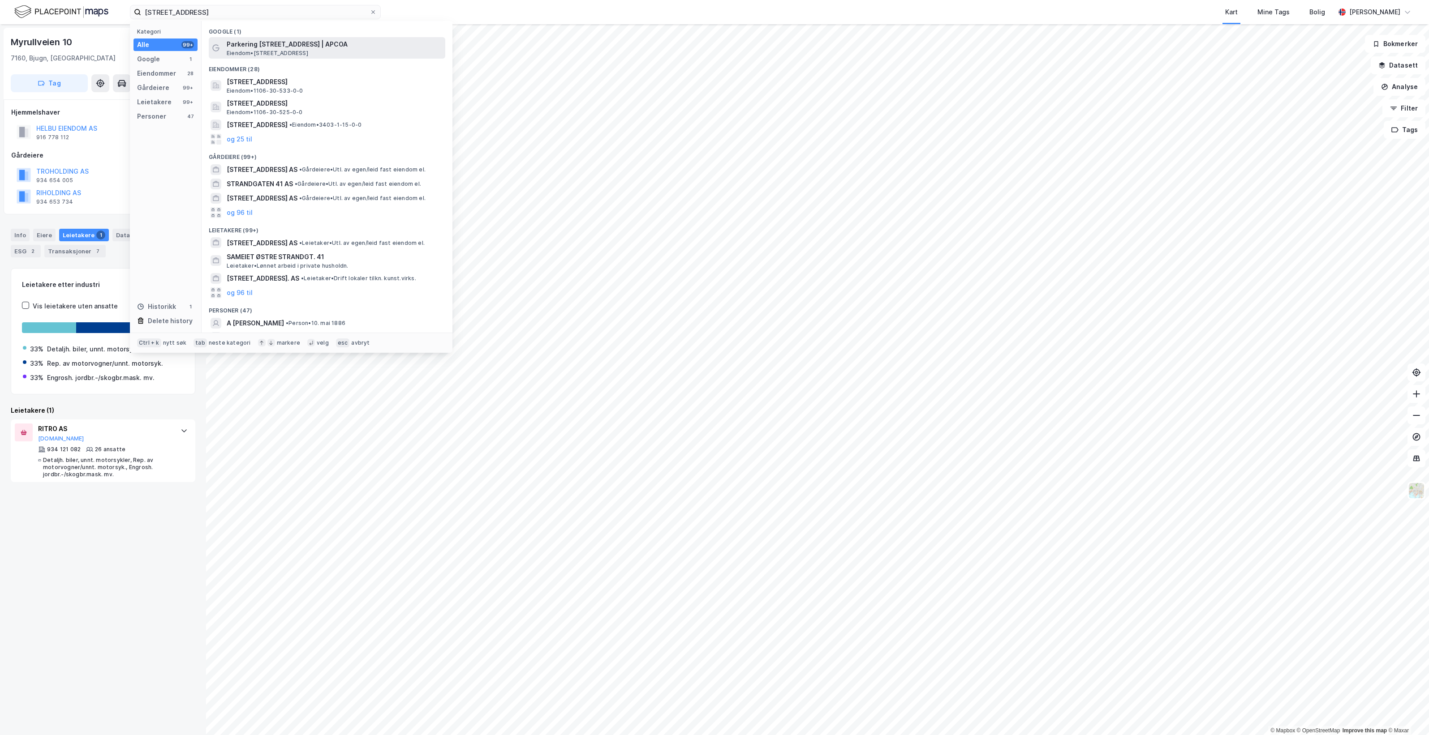
click at [336, 52] on div "Parkering [STREET_ADDRESS] | APCOA Eiendom • [STREET_ADDRESS]" at bounding box center [335, 48] width 217 height 18
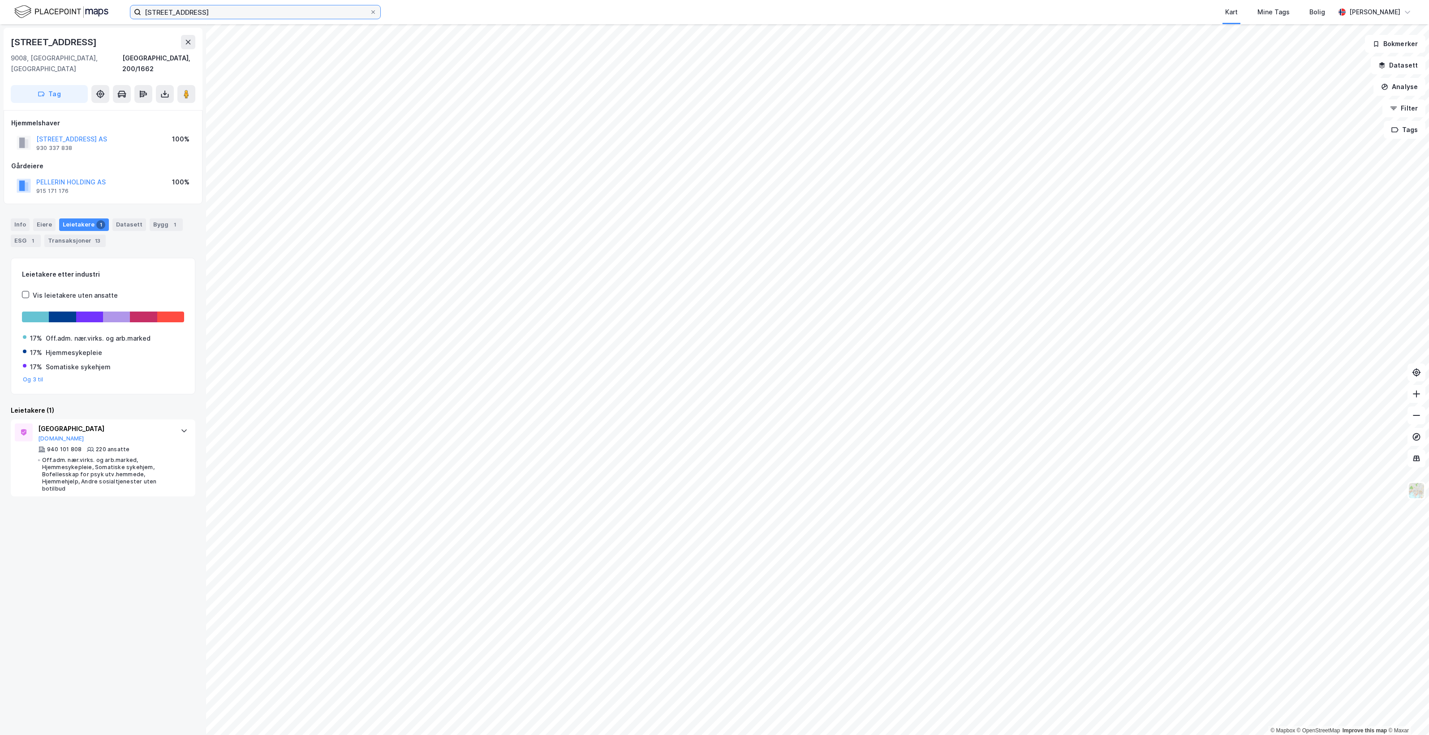
click at [204, 12] on input "[STREET_ADDRESS]" at bounding box center [255, 11] width 228 height 13
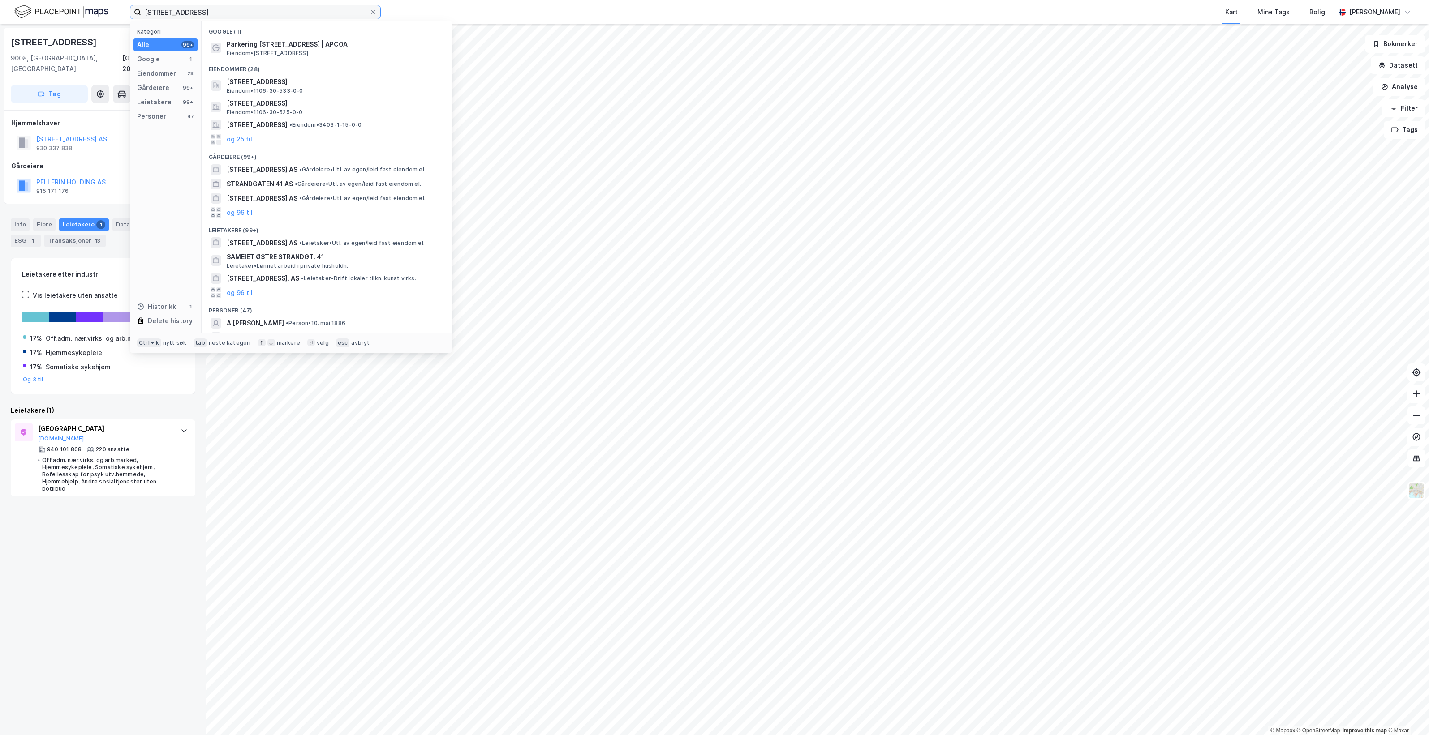
click at [205, 12] on input "[STREET_ADDRESS]" at bounding box center [255, 11] width 228 height 13
paste input "[STREET_ADDRESS]"
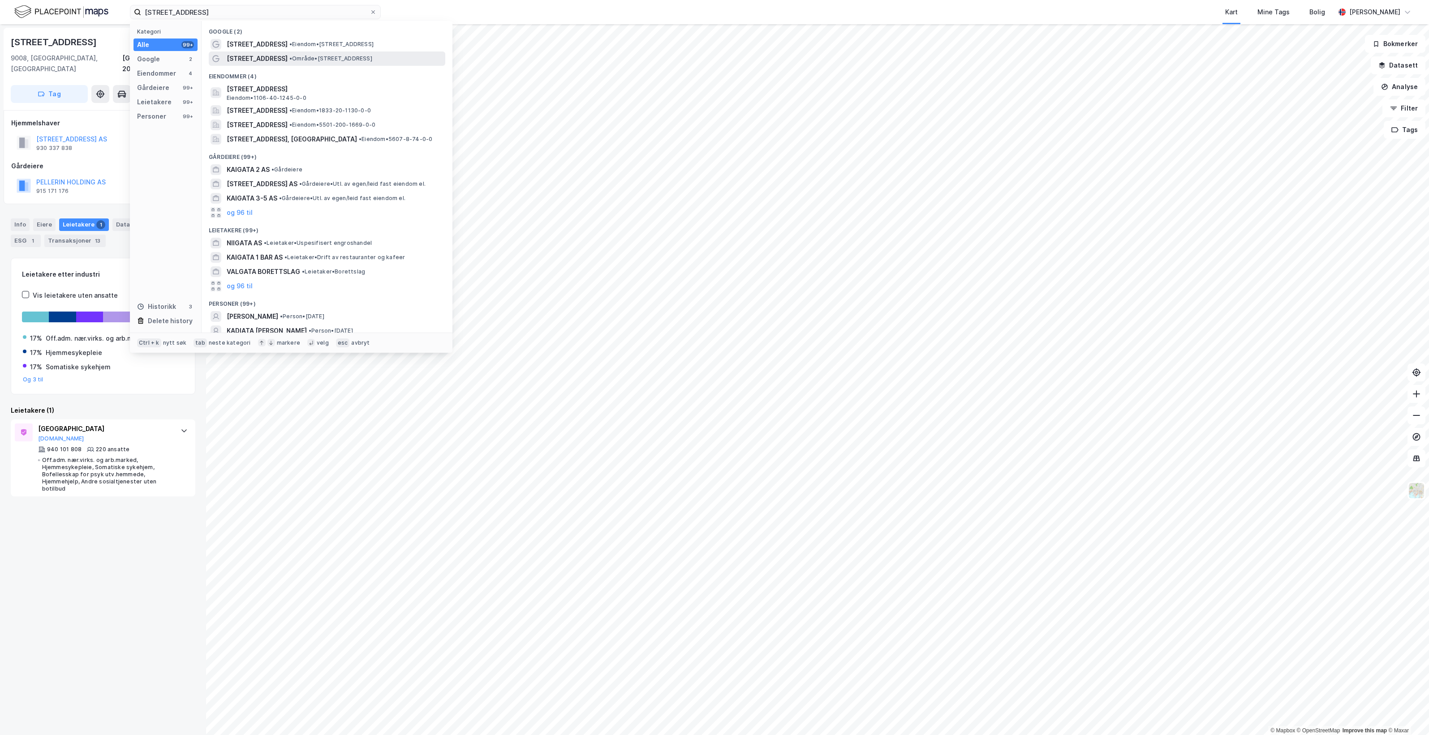
click at [377, 57] on div "[STREET_ADDRESS] • Område • [STREET_ADDRESS]" at bounding box center [335, 58] width 217 height 11
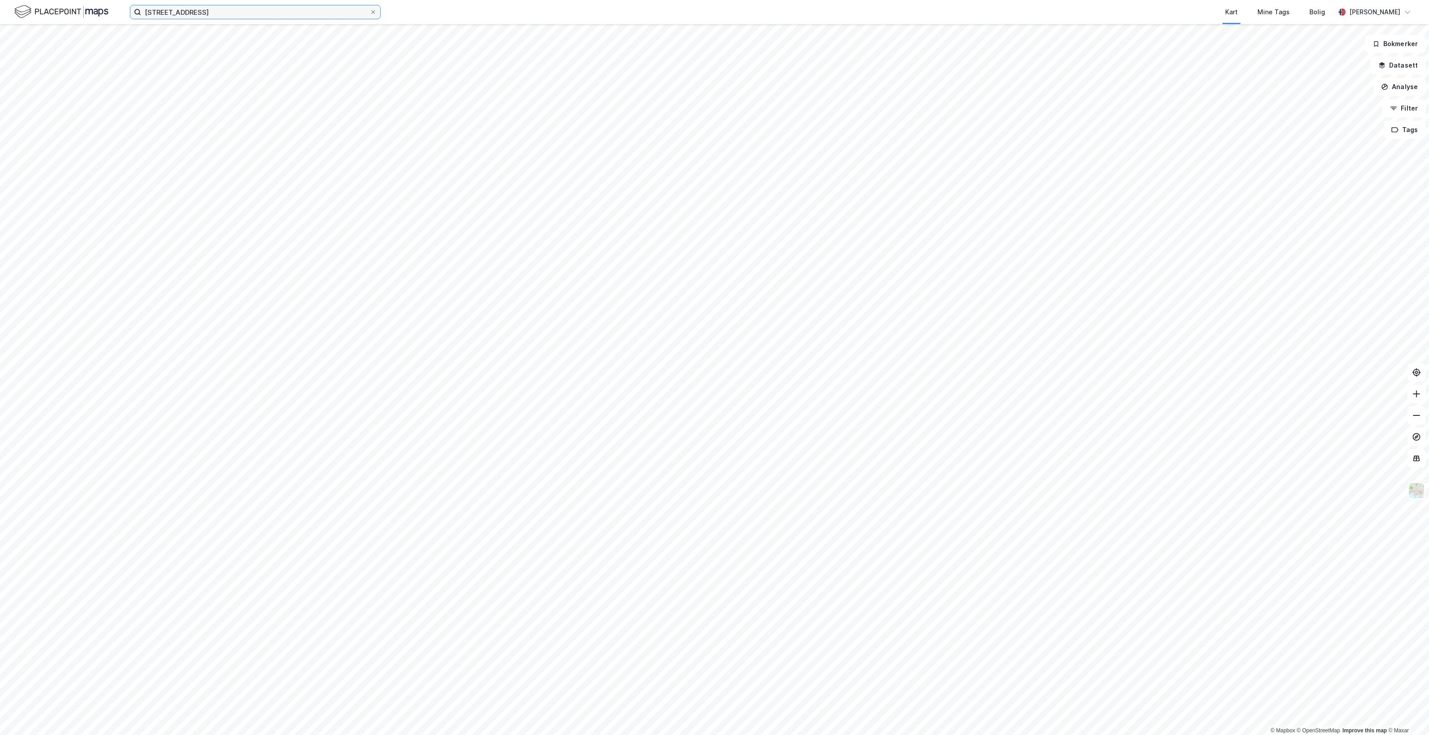
click at [252, 18] on input "[STREET_ADDRESS]" at bounding box center [255, 11] width 228 height 13
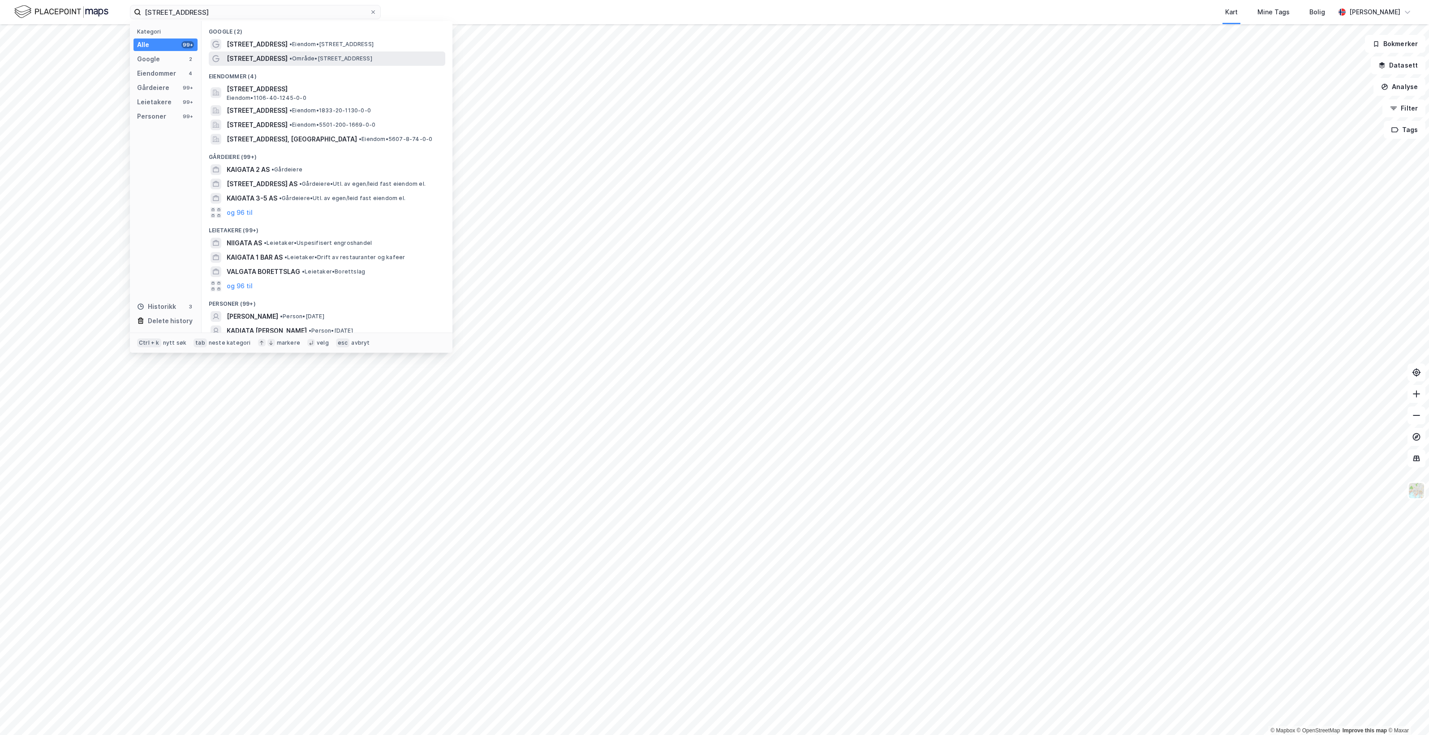
click at [295, 60] on span "• Område • [STREET_ADDRESS]" at bounding box center [330, 58] width 83 height 7
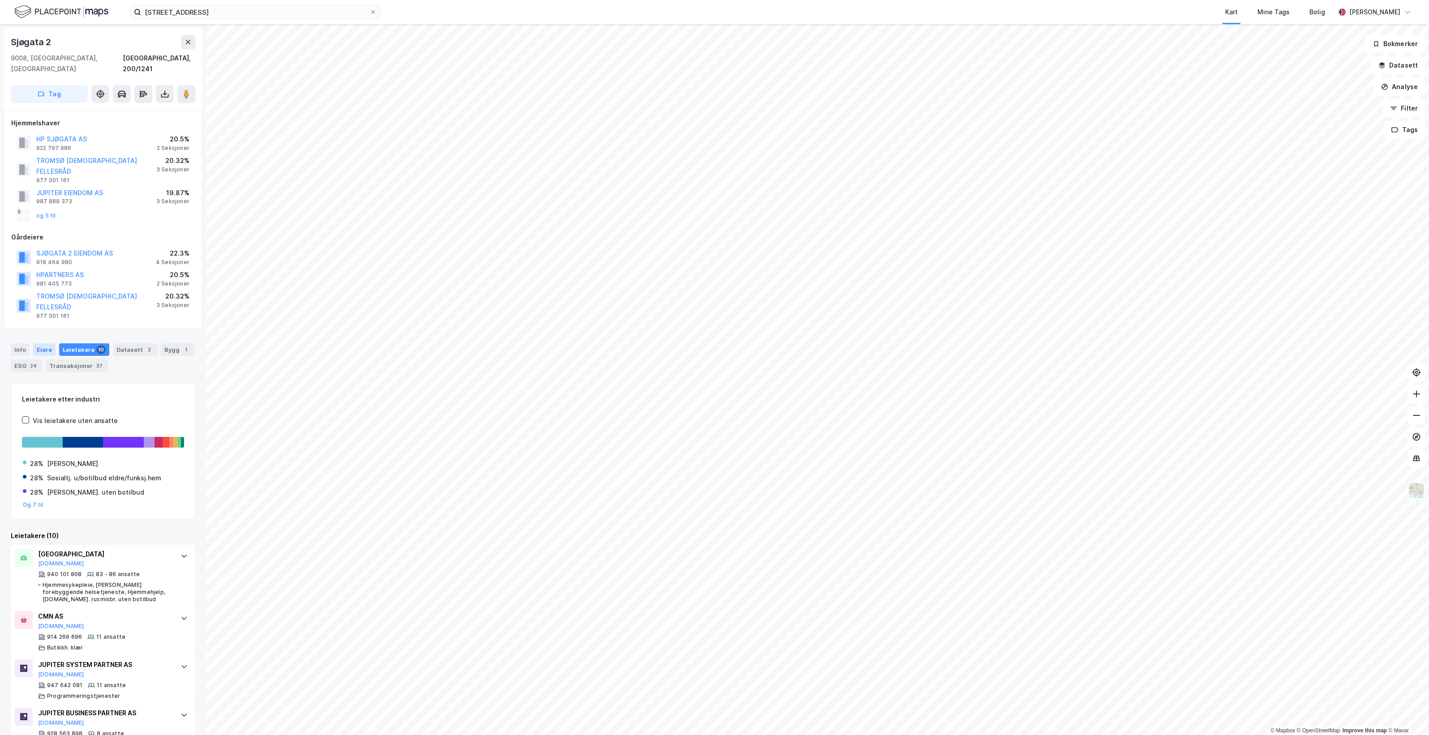
click at [50, 344] on div "Eiere" at bounding box center [44, 350] width 22 height 13
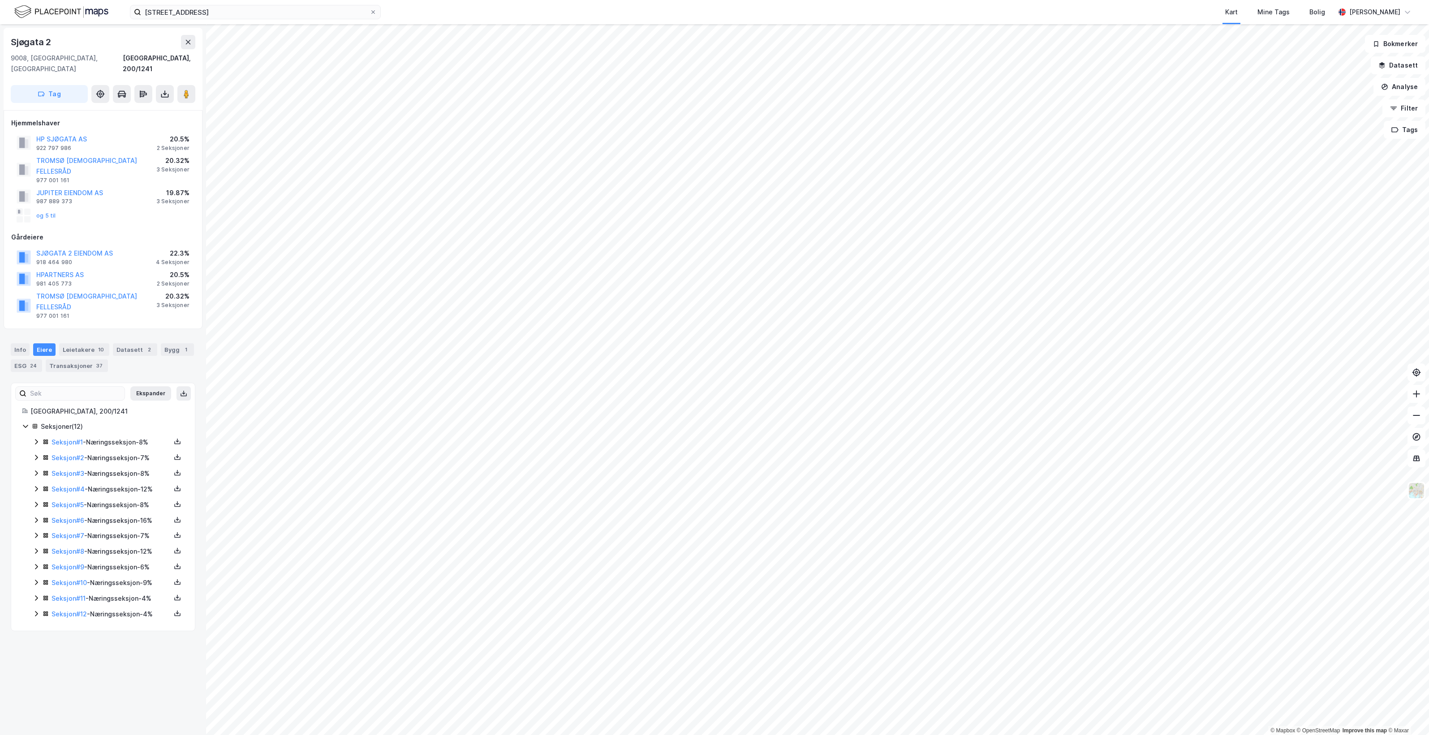
click at [34, 438] on icon at bounding box center [36, 441] width 7 height 7
click at [222, 9] on input "[STREET_ADDRESS]" at bounding box center [255, 11] width 228 height 13
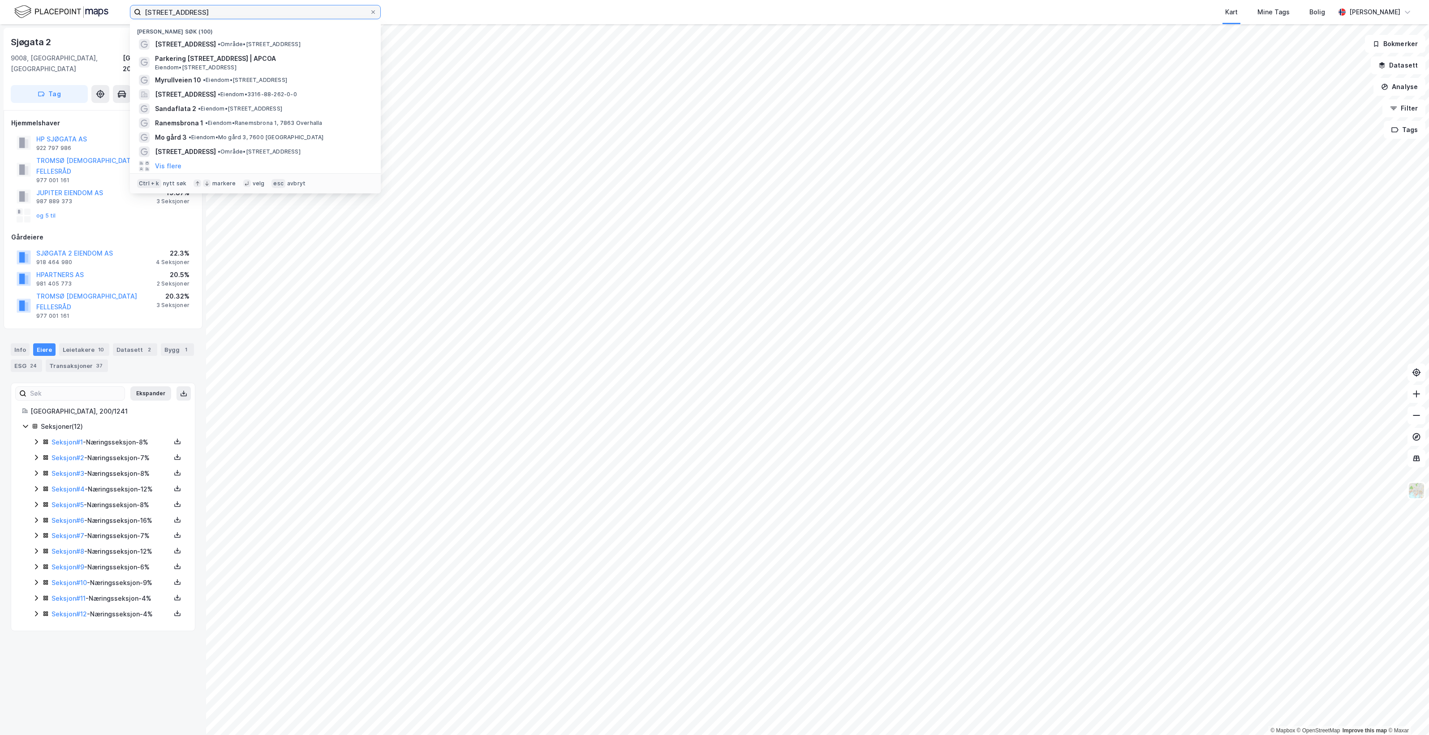
click at [222, 9] on input "[STREET_ADDRESS]" at bounding box center [255, 11] width 228 height 13
paste input "Strandtorget 3"
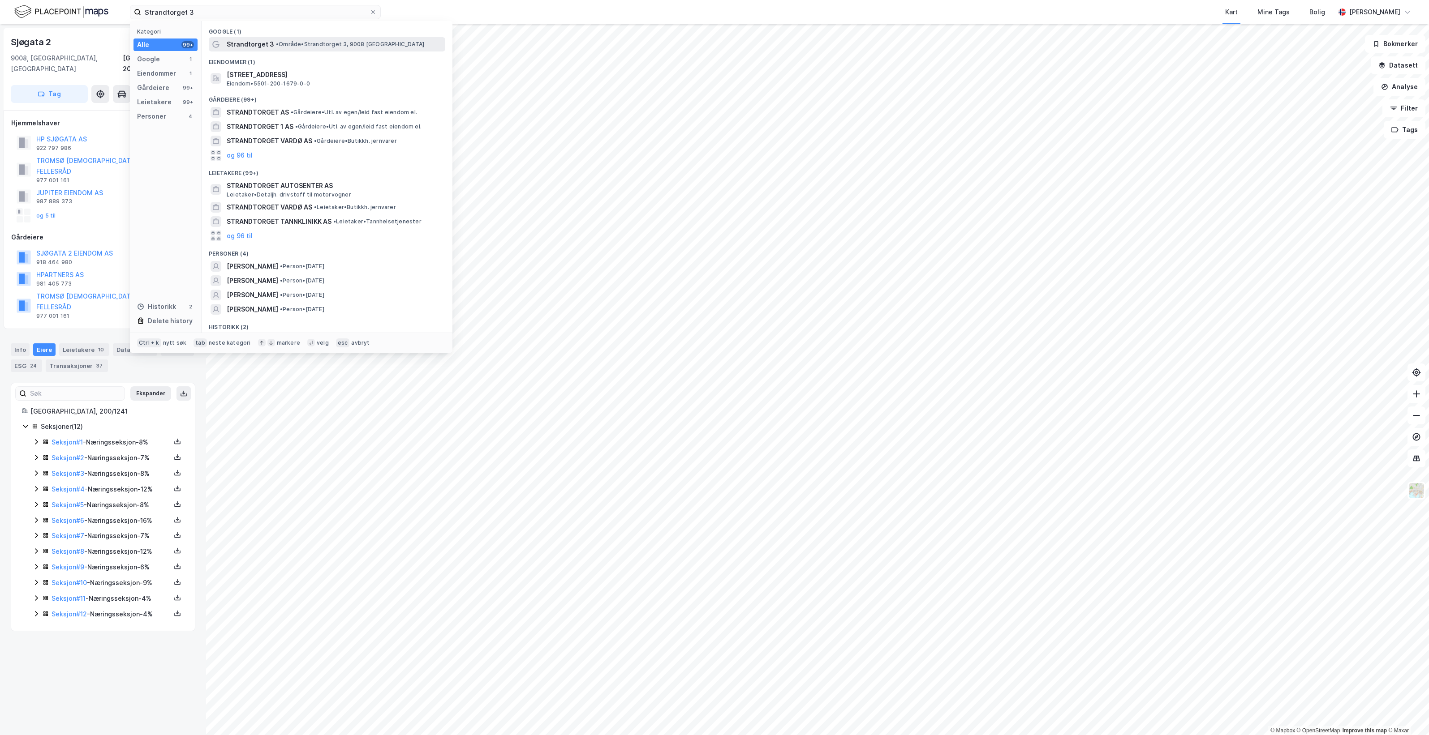
click at [289, 46] on span "• Område • [STREET_ADDRESS]" at bounding box center [350, 44] width 148 height 7
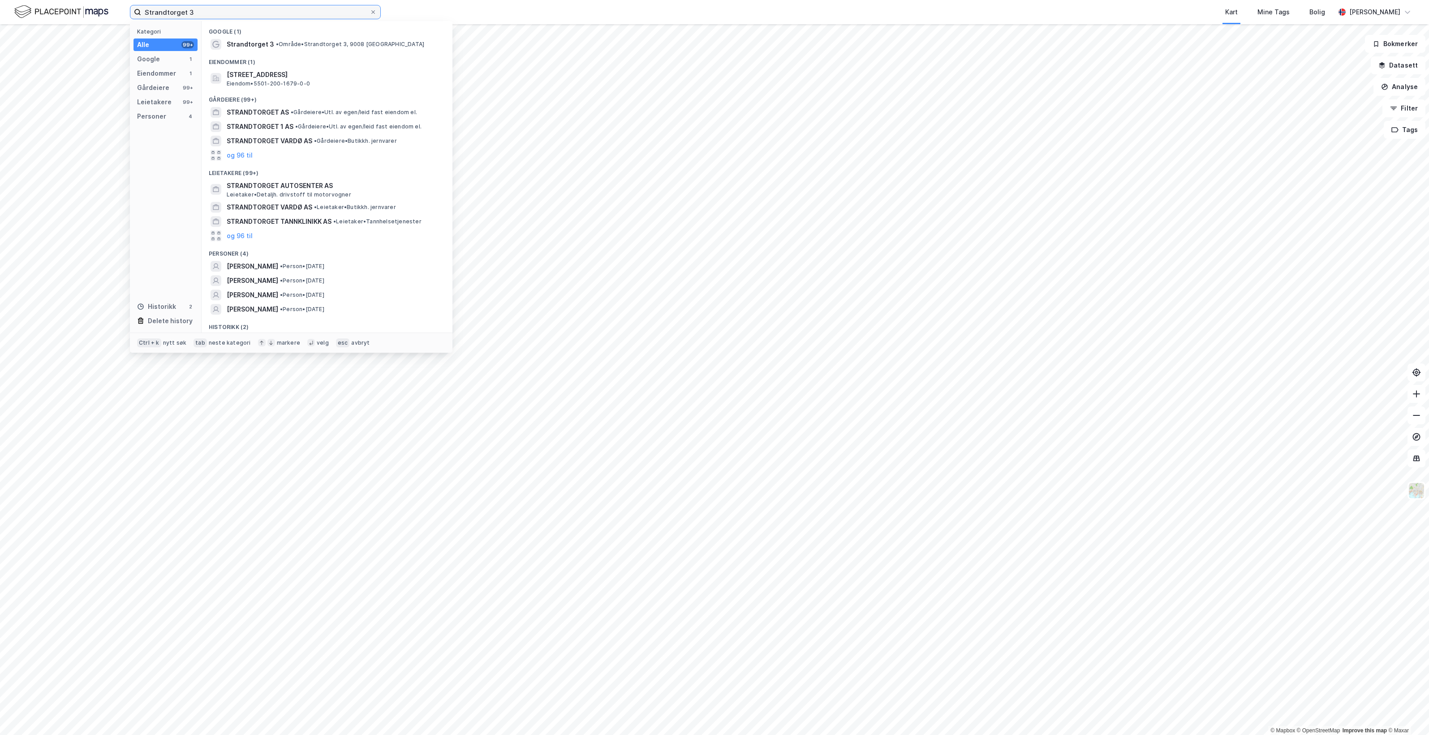
click at [287, 13] on input "Strandtorget 3" at bounding box center [255, 11] width 228 height 13
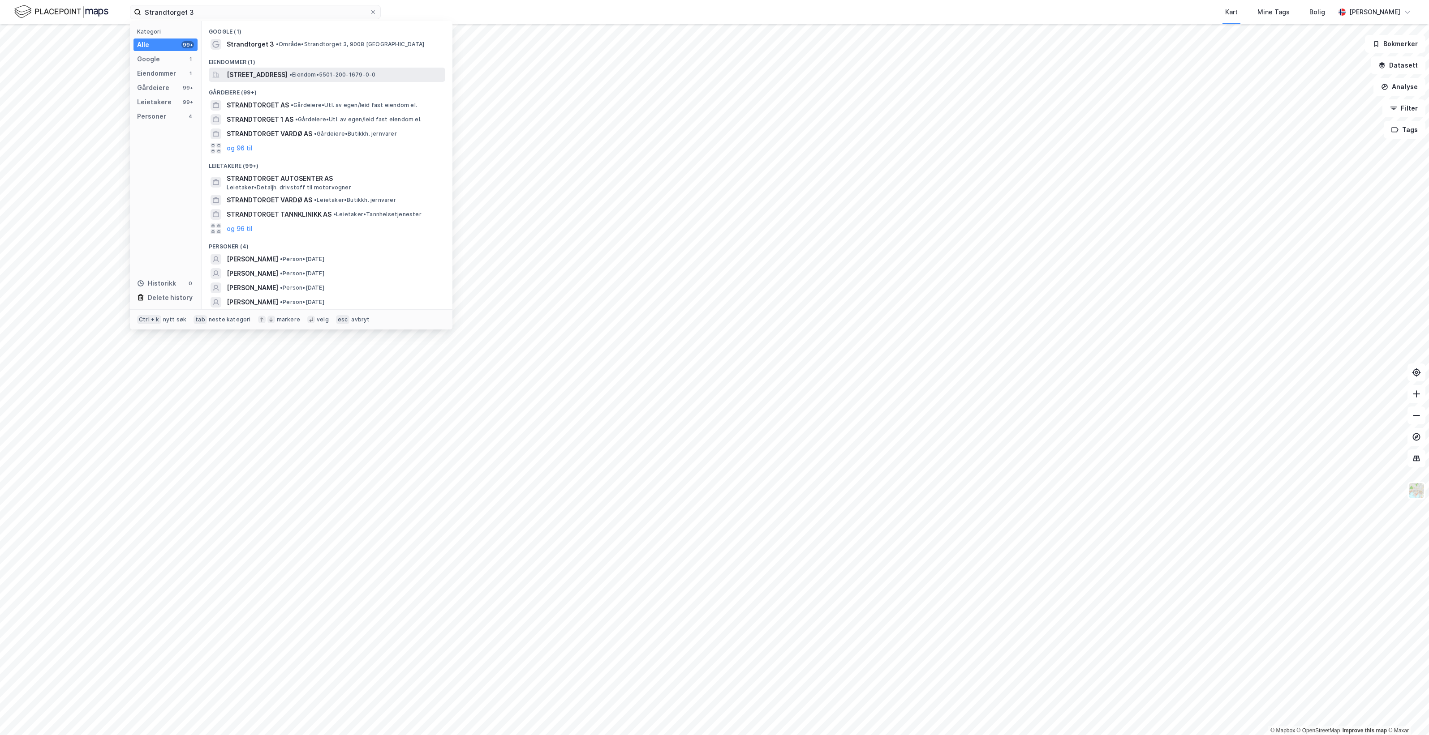
click at [364, 75] on span "• Eiendom • 5501-200-1679-0-0" at bounding box center [332, 74] width 86 height 7
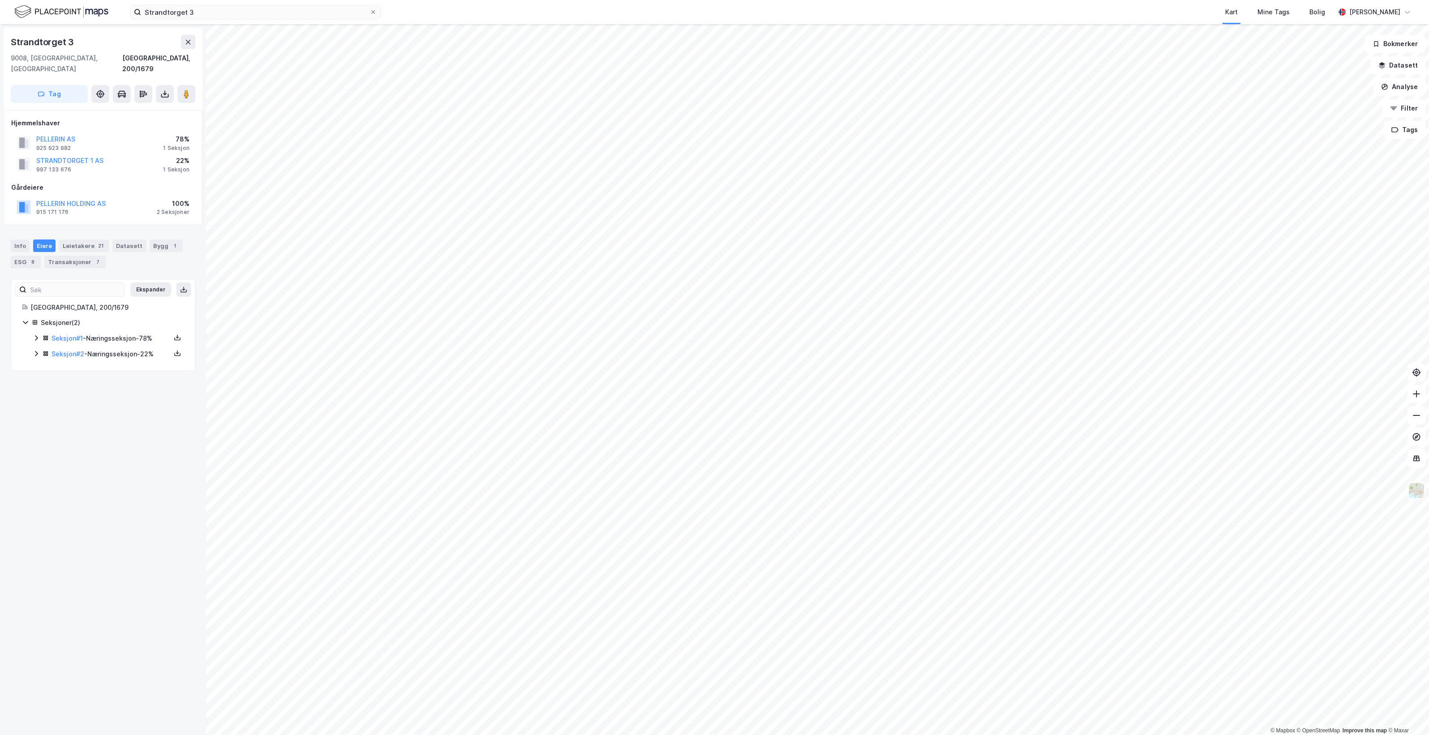
click at [37, 335] on icon at bounding box center [36, 338] width 7 height 7
click at [39, 396] on icon at bounding box center [36, 399] width 7 height 7
drag, startPoint x: 83, startPoint y: 233, endPoint x: 96, endPoint y: 235, distance: 13.1
click at [84, 240] on div "Leietakere 21" at bounding box center [84, 246] width 50 height 13
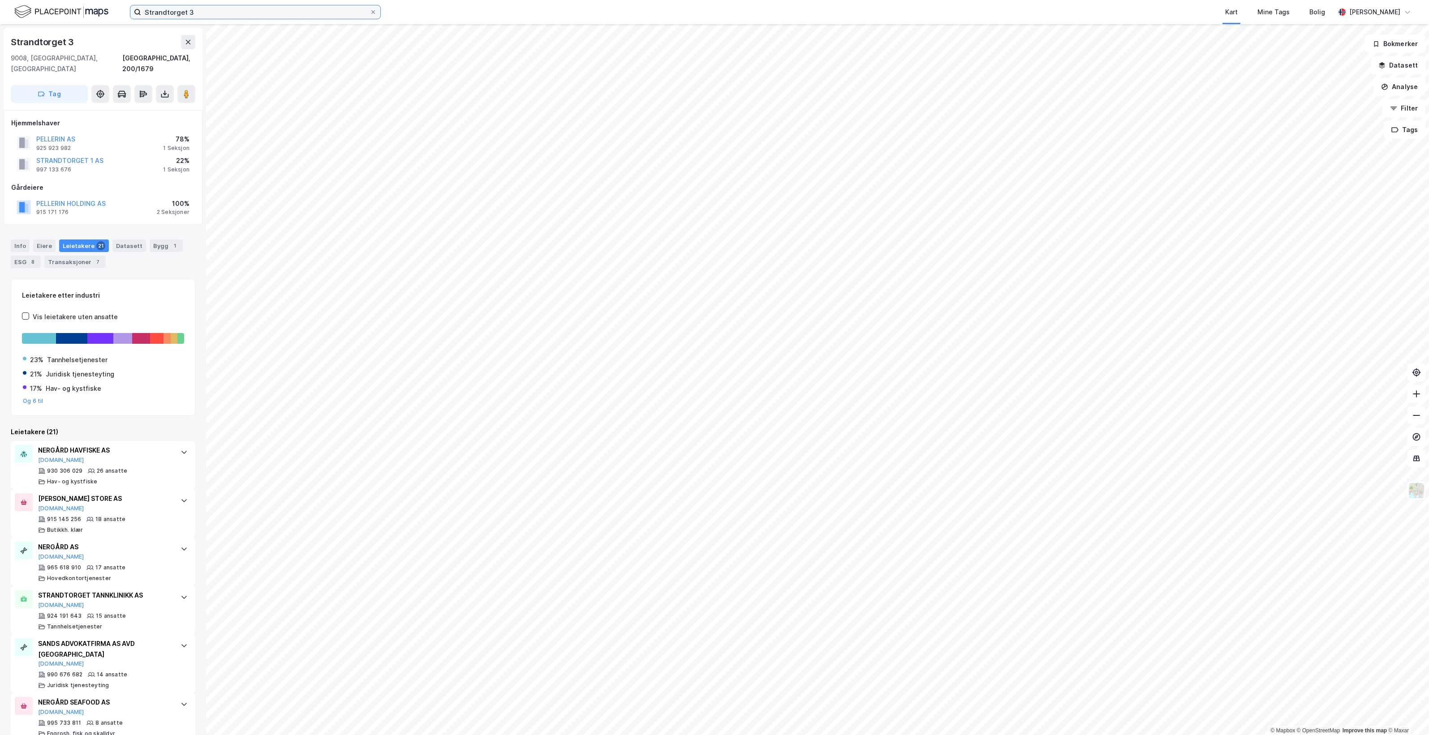
click at [213, 5] on input "Strandtorget 3" at bounding box center [255, 11] width 228 height 13
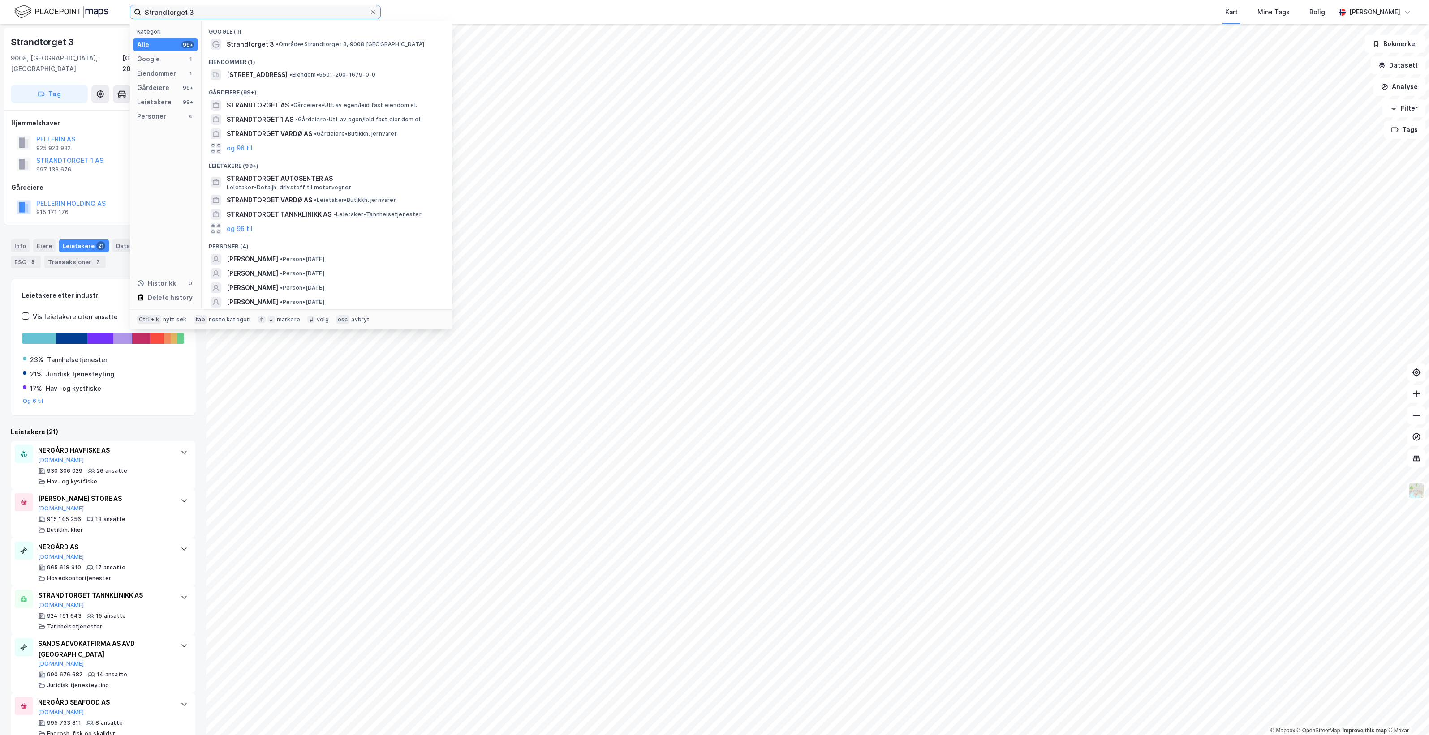
click at [213, 5] on input "Strandtorget 3" at bounding box center [255, 11] width 228 height 13
paste input "Teaterplassen 1"
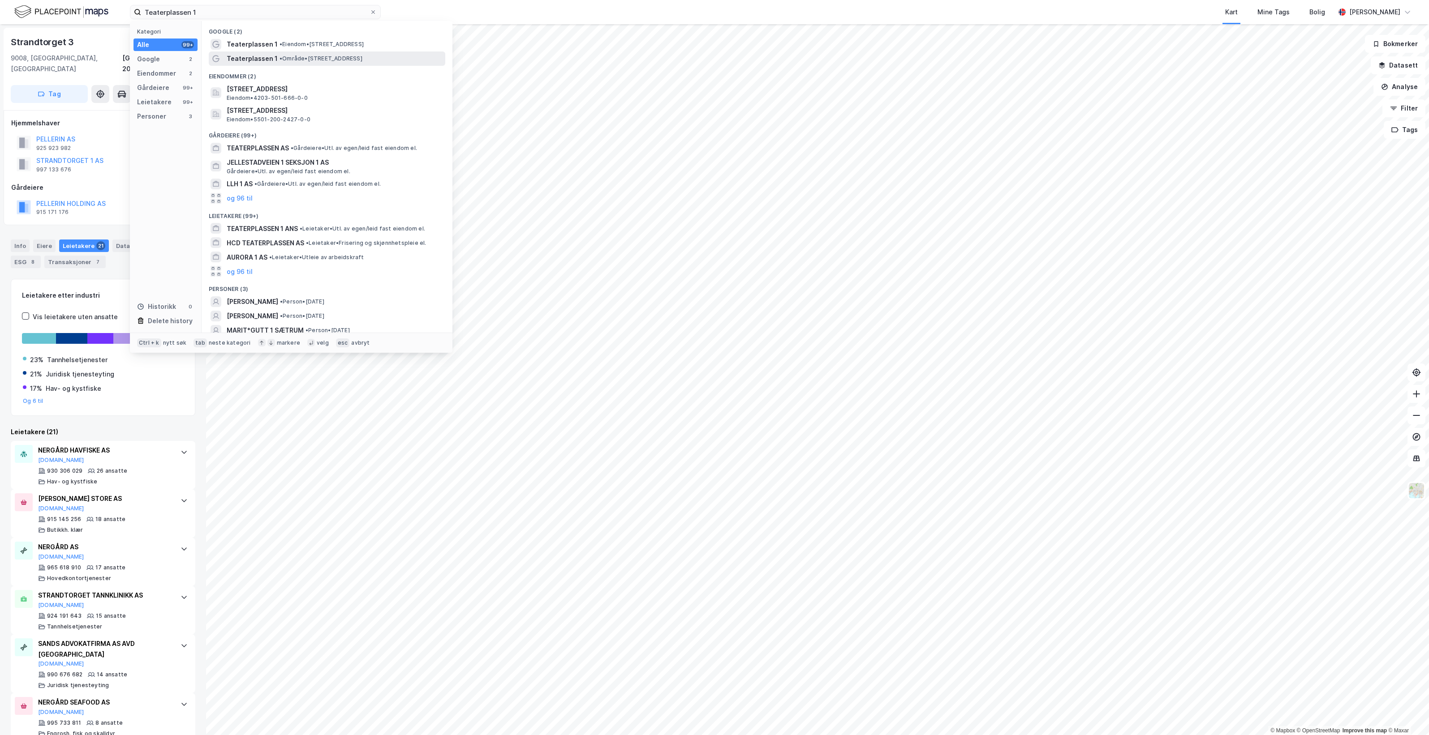
click at [339, 57] on span "• Område • [STREET_ADDRESS]" at bounding box center [320, 58] width 83 height 7
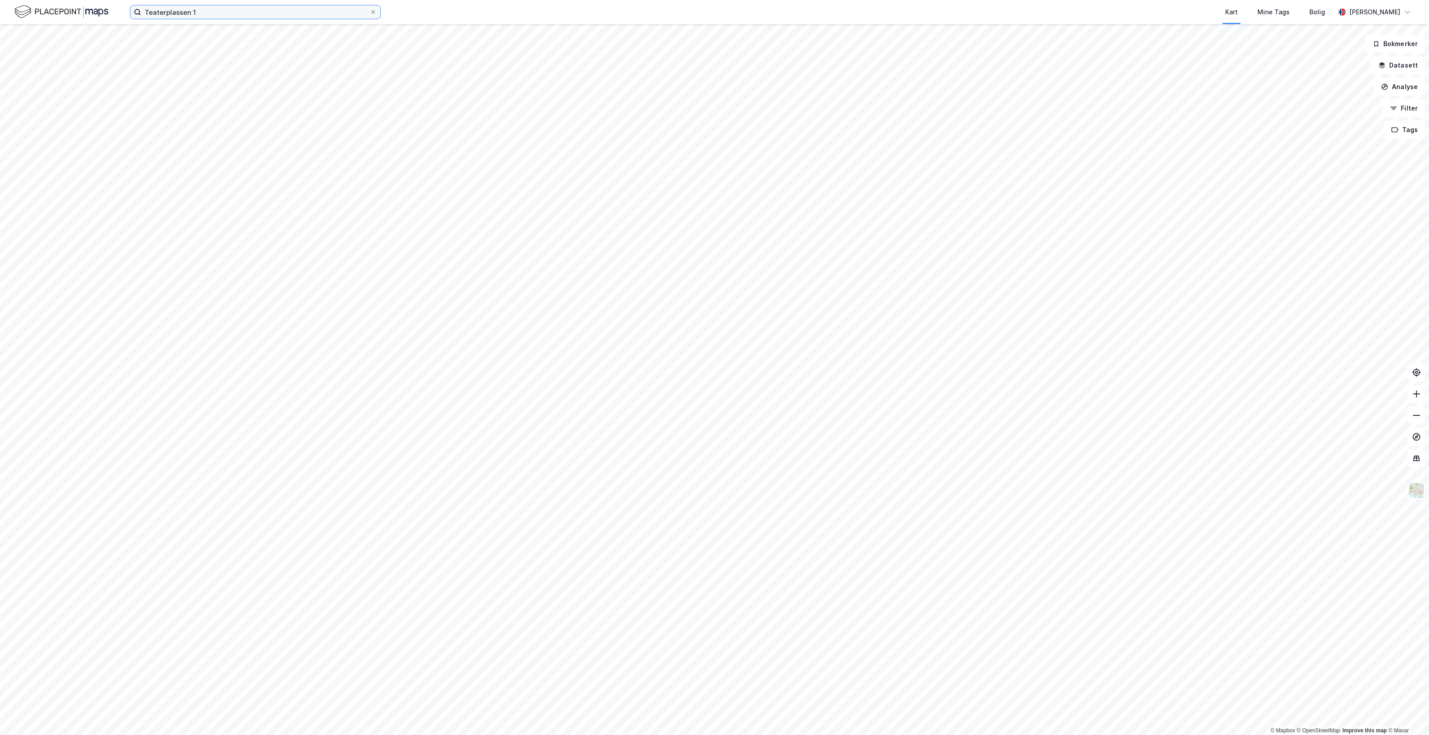
click at [229, 11] on input "Teaterplassen 1" at bounding box center [255, 11] width 228 height 13
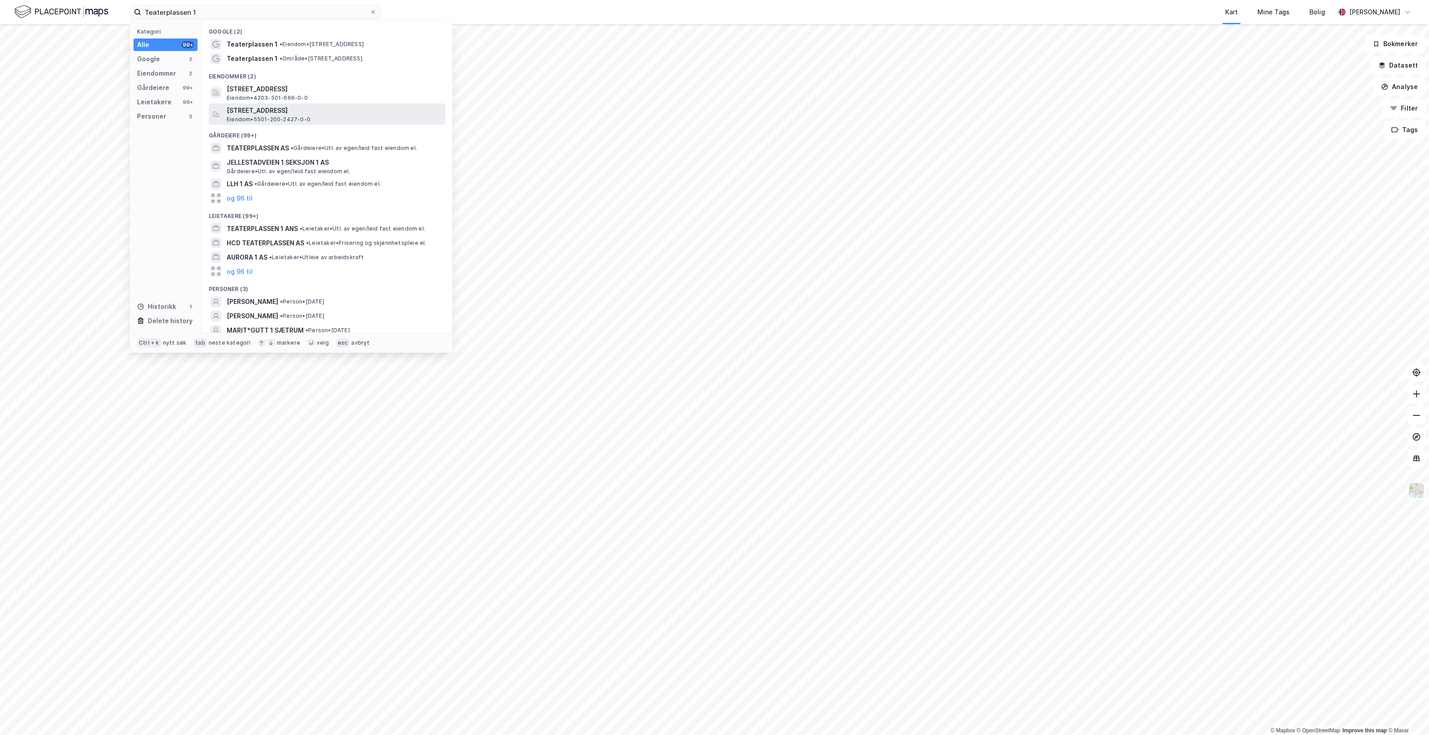
click at [374, 113] on span "[STREET_ADDRESS]" at bounding box center [334, 110] width 215 height 11
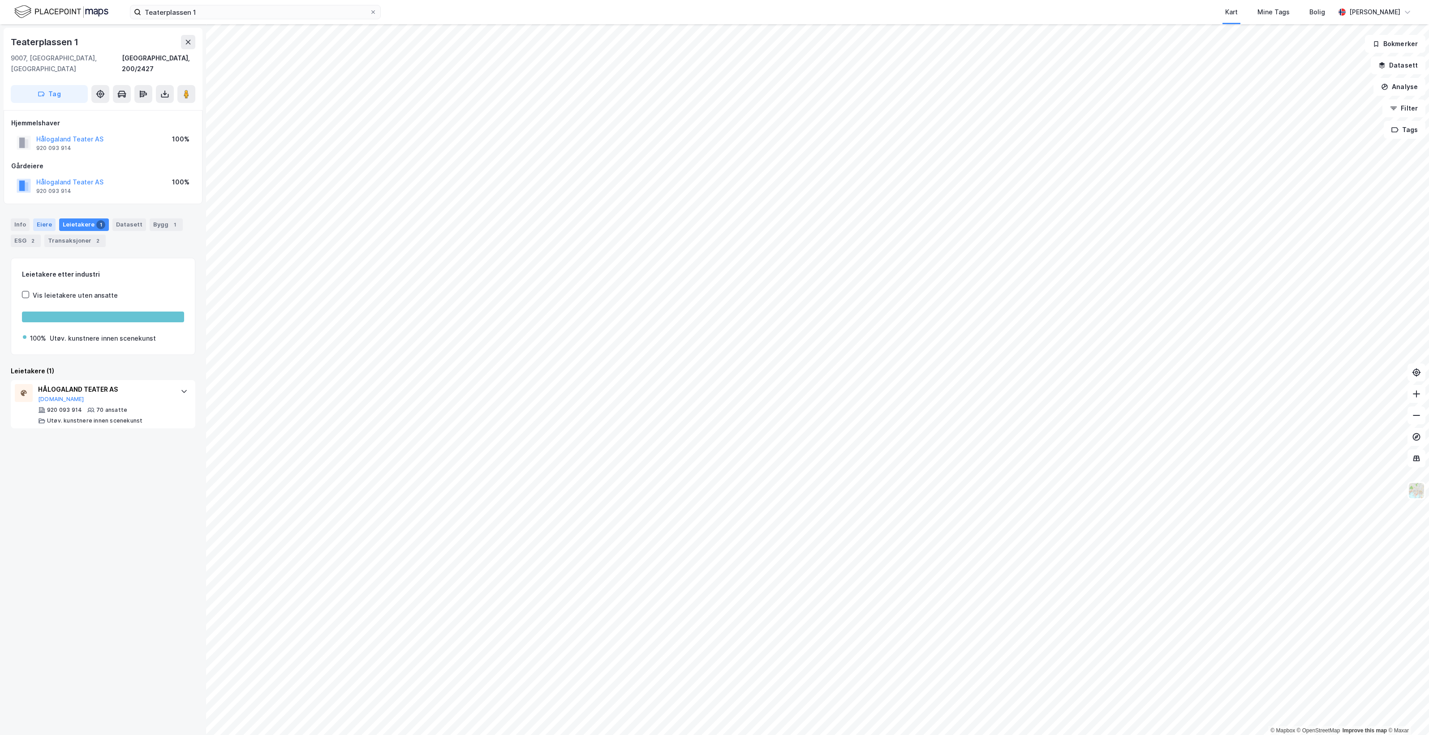
click at [50, 219] on div "Eiere" at bounding box center [44, 225] width 22 height 13
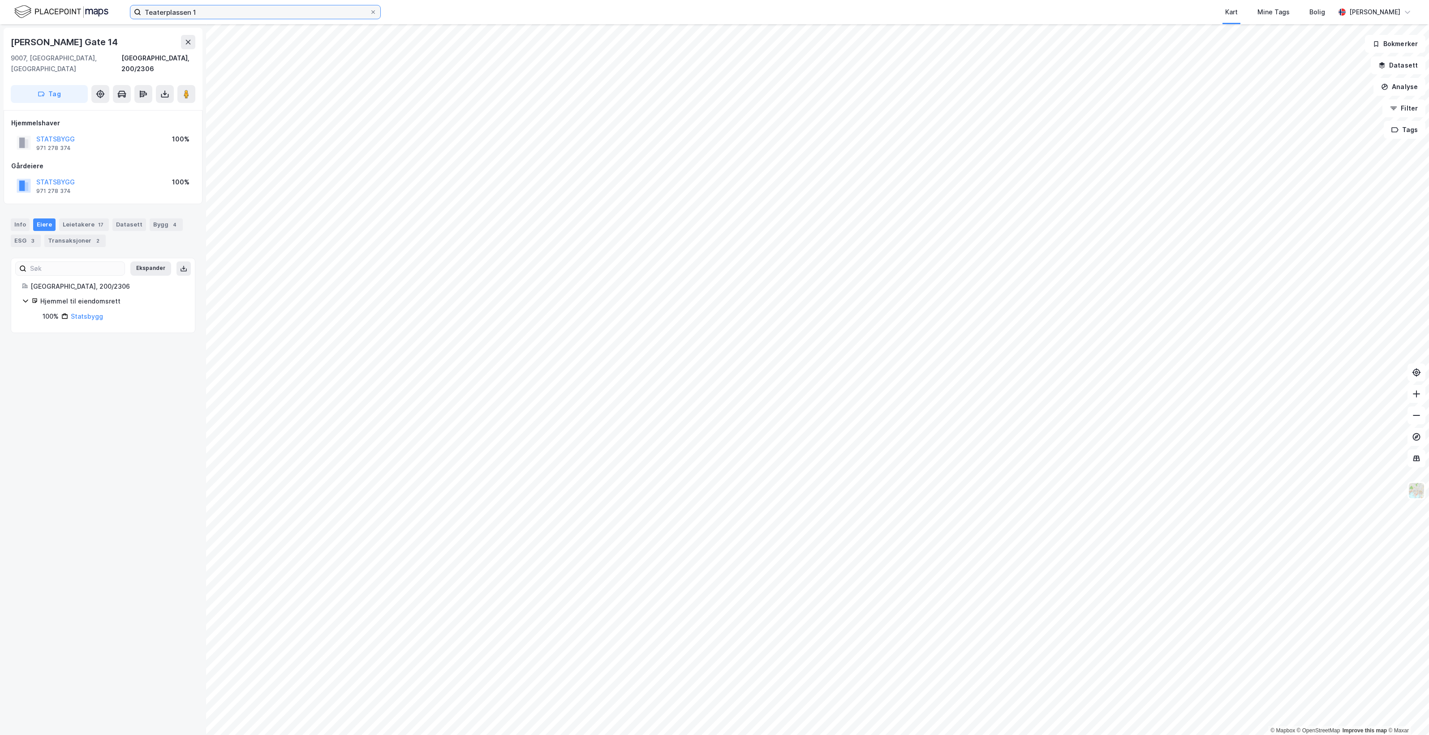
click at [319, 15] on input "Teaterplassen 1" at bounding box center [255, 11] width 228 height 13
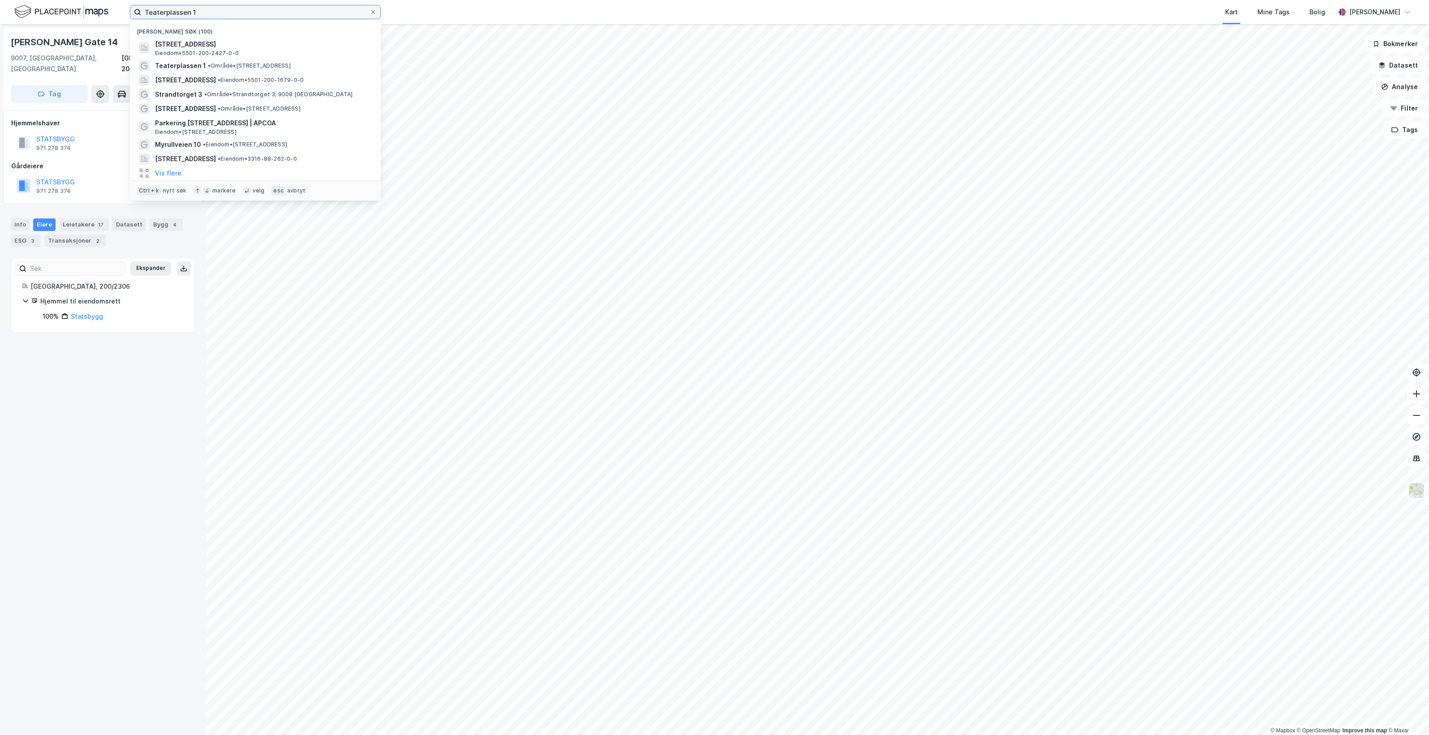
click at [319, 14] on input "Teaterplassen 1" at bounding box center [255, 11] width 228 height 13
paste input "Kirkegata"
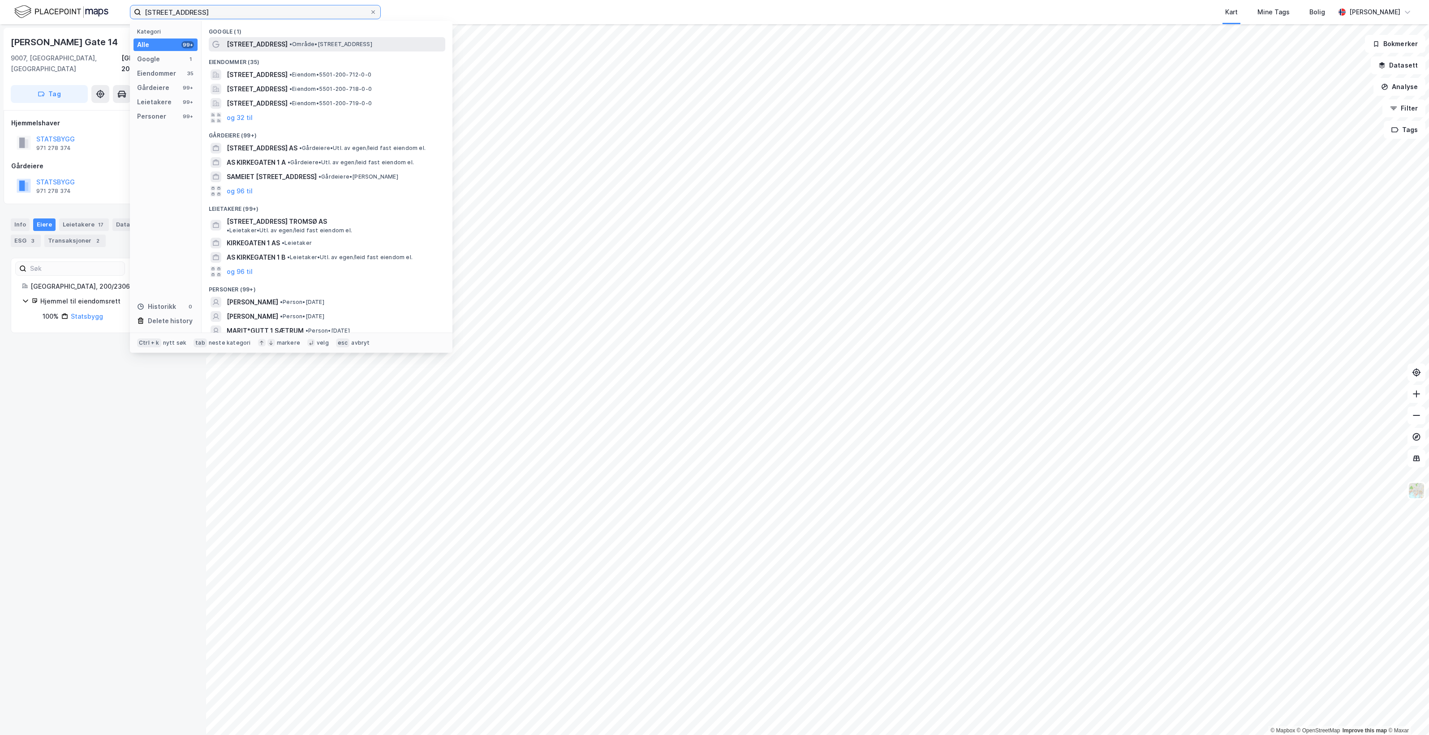
type input "[STREET_ADDRESS]"
click at [365, 45] on div "[STREET_ADDRESS] • Område • [STREET_ADDRESS]" at bounding box center [335, 44] width 217 height 11
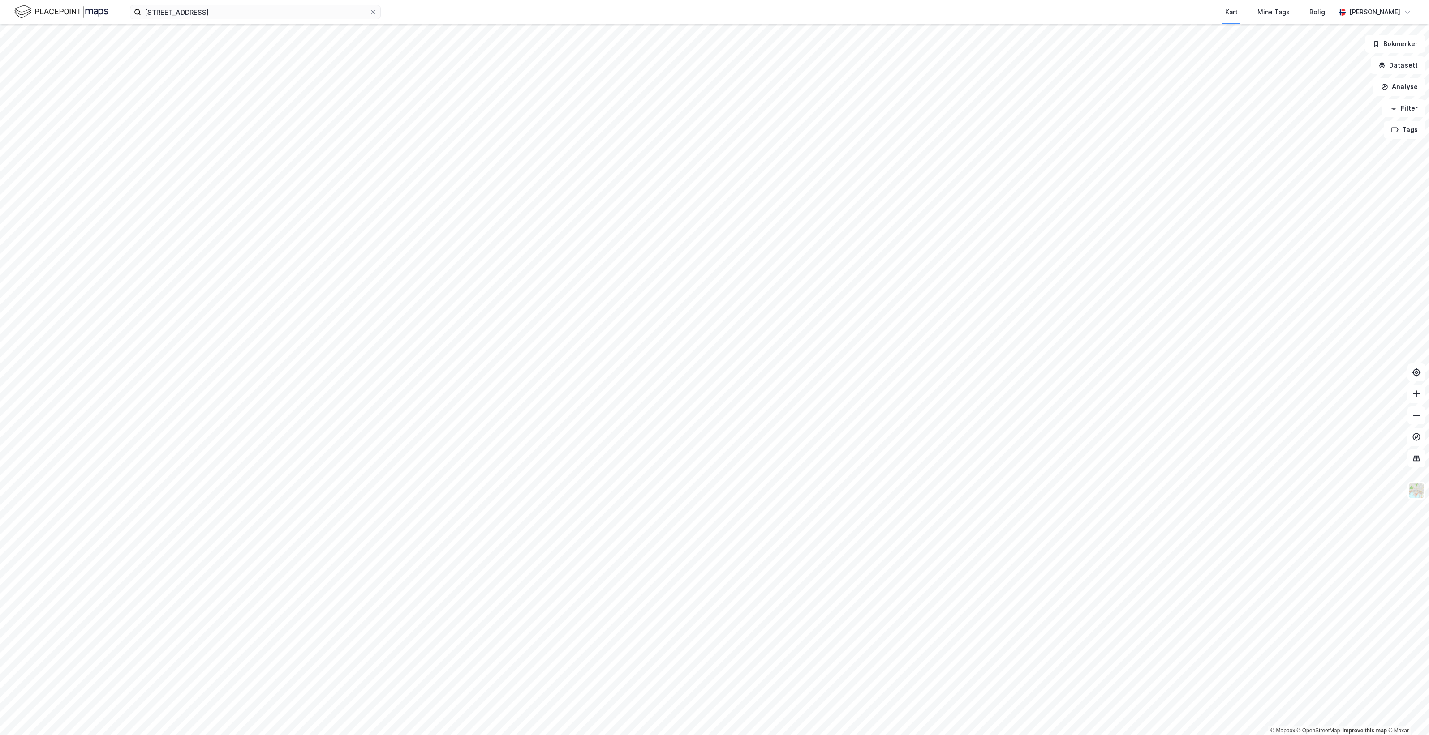
click at [234, 21] on div "[STREET_ADDRESS] tromsø Kart Mine Tags Bolig [PERSON_NAME]" at bounding box center [714, 12] width 1429 height 24
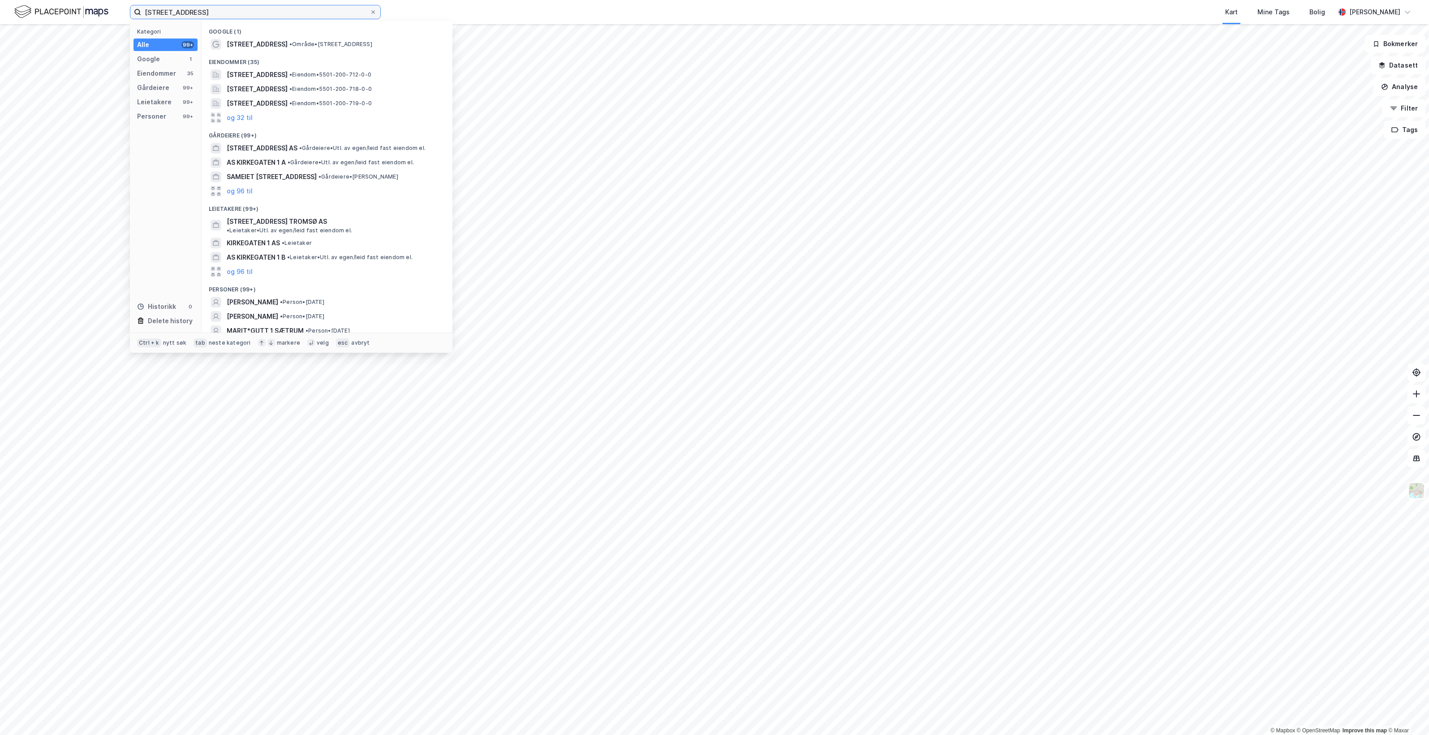
click at [233, 16] on input "[STREET_ADDRESS]" at bounding box center [255, 11] width 228 height 13
click at [369, 76] on span "• Eiendom • 5501-200-712-0-0" at bounding box center [330, 74] width 82 height 7
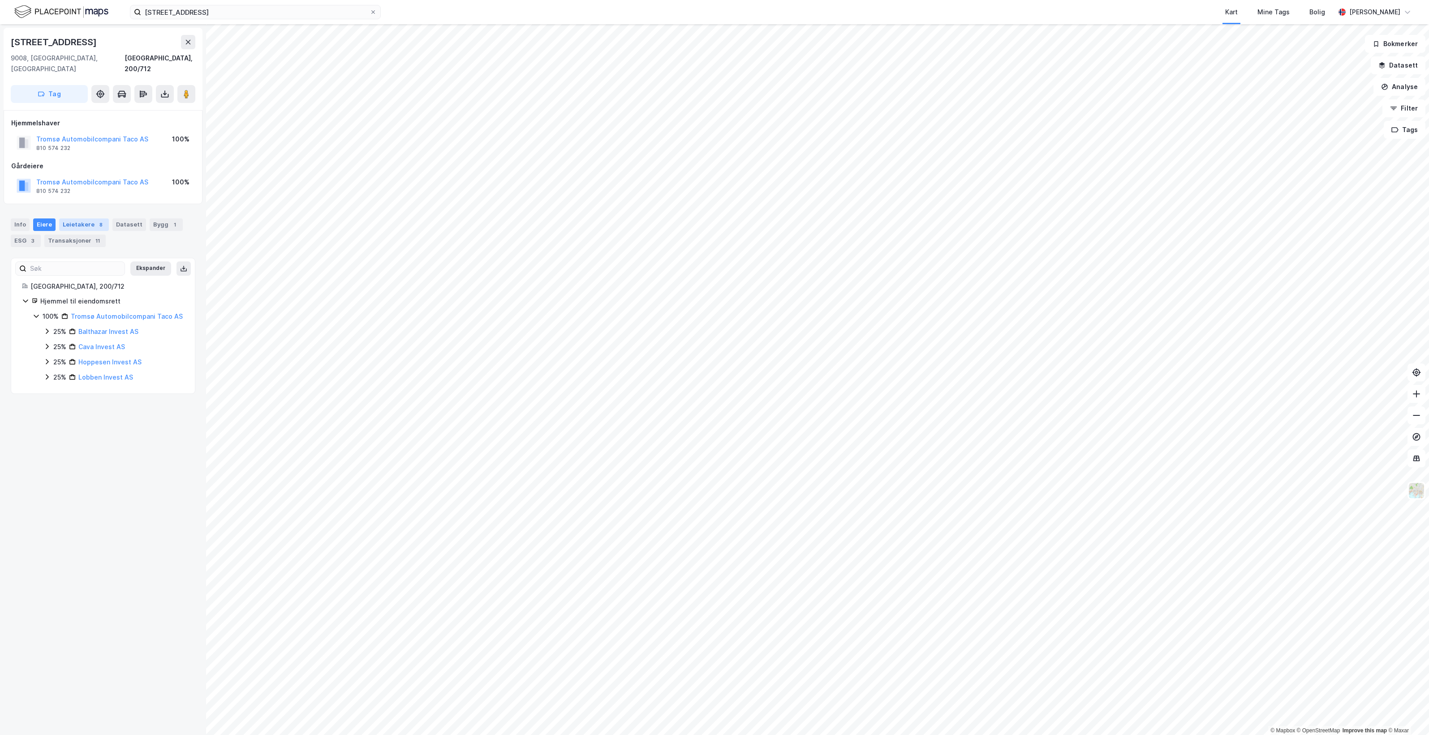
click at [88, 219] on div "Leietakere 8" at bounding box center [84, 225] width 50 height 13
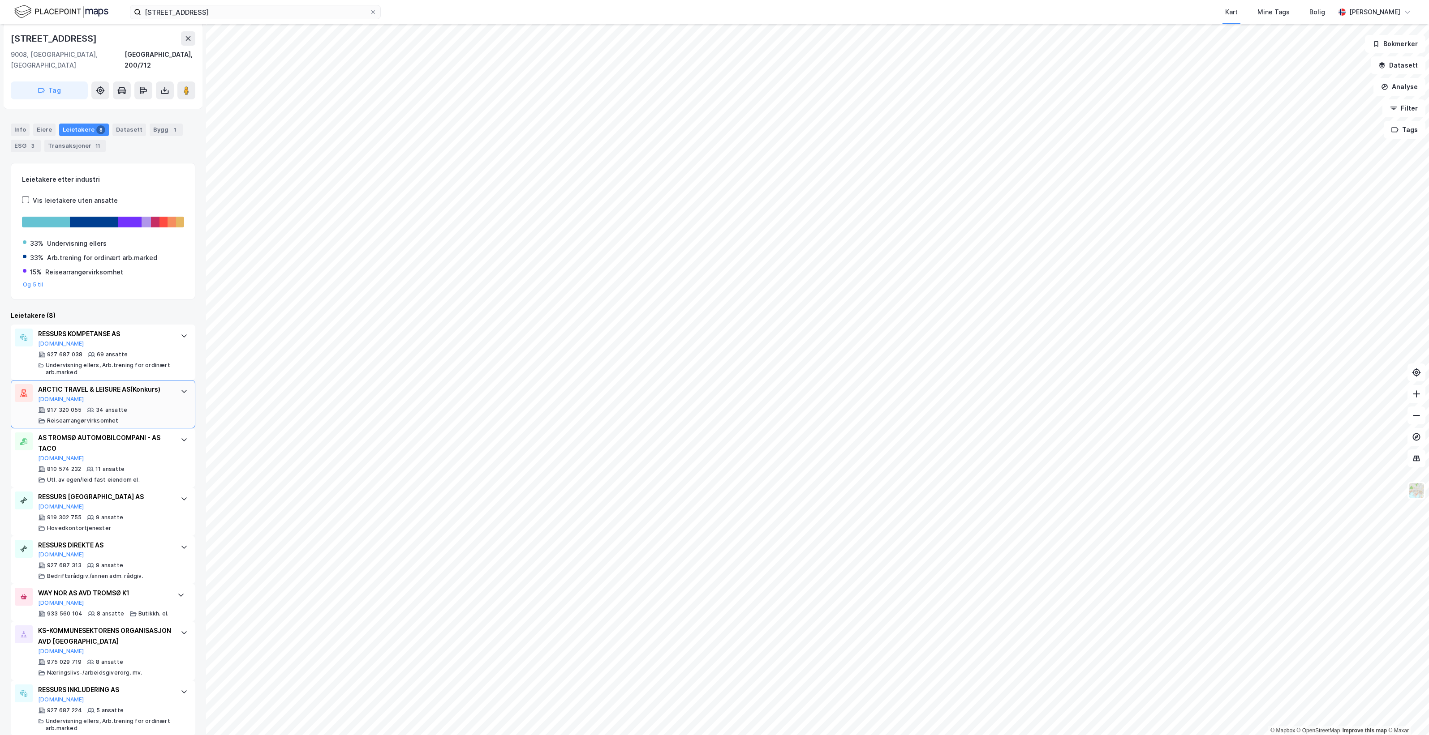
scroll to position [107, 0]
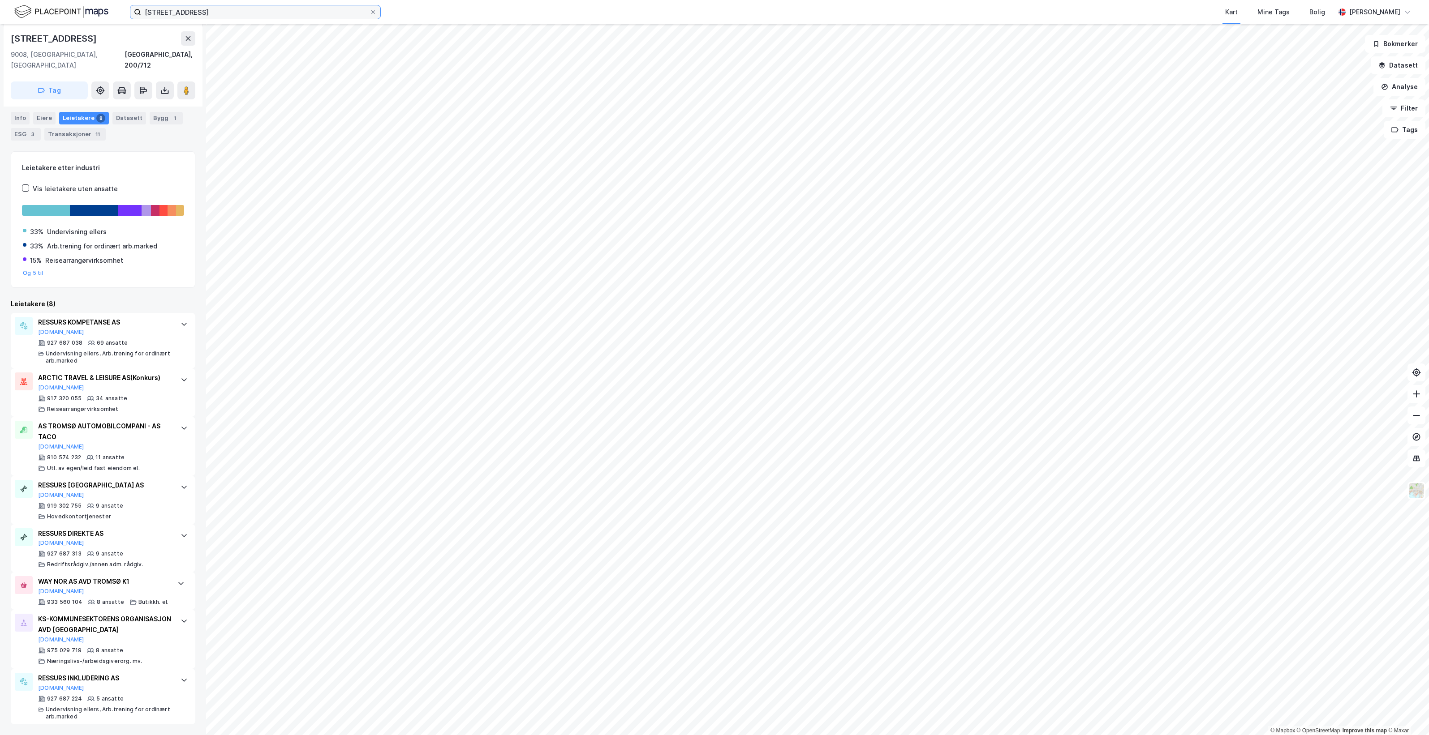
click at [234, 16] on input "[STREET_ADDRESS]" at bounding box center [255, 11] width 228 height 13
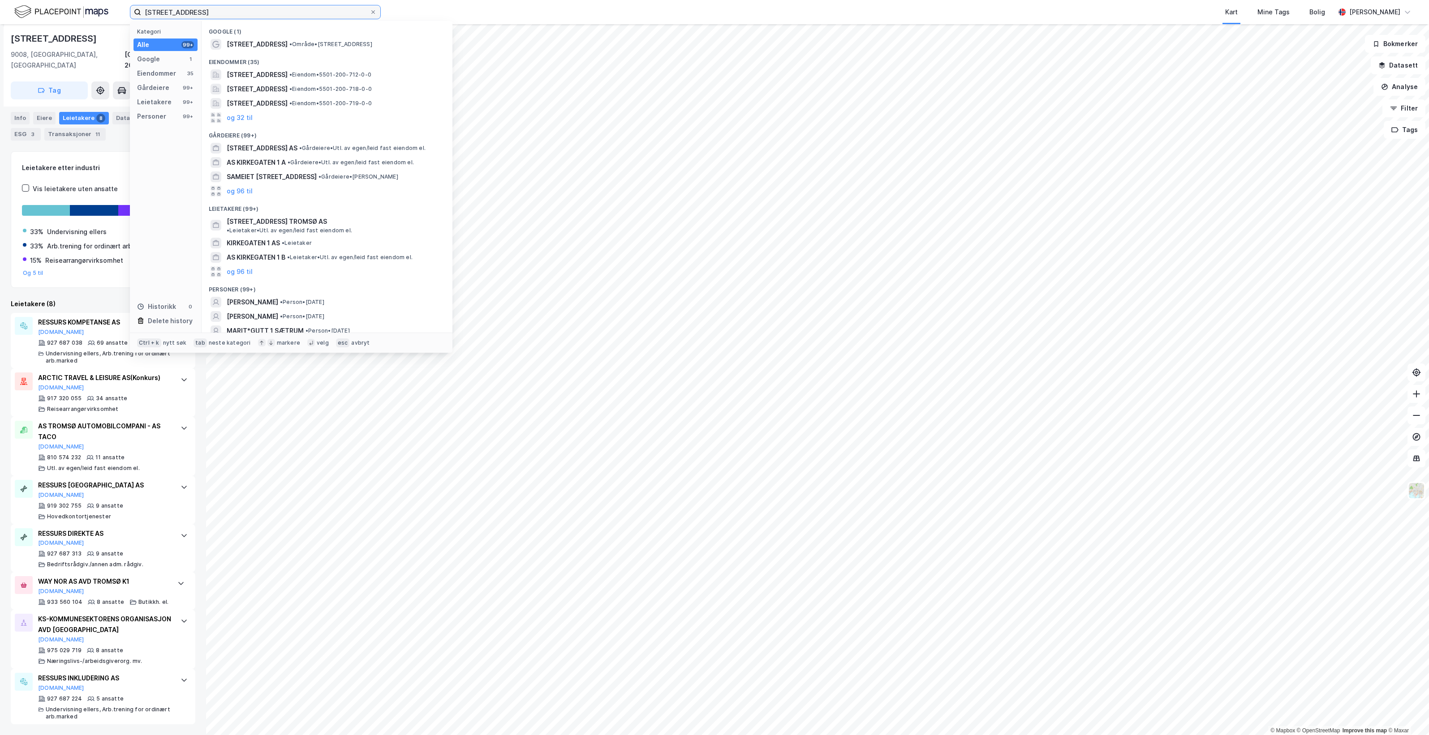
click at [234, 16] on input "[STREET_ADDRESS]" at bounding box center [255, 11] width 228 height 13
paste input
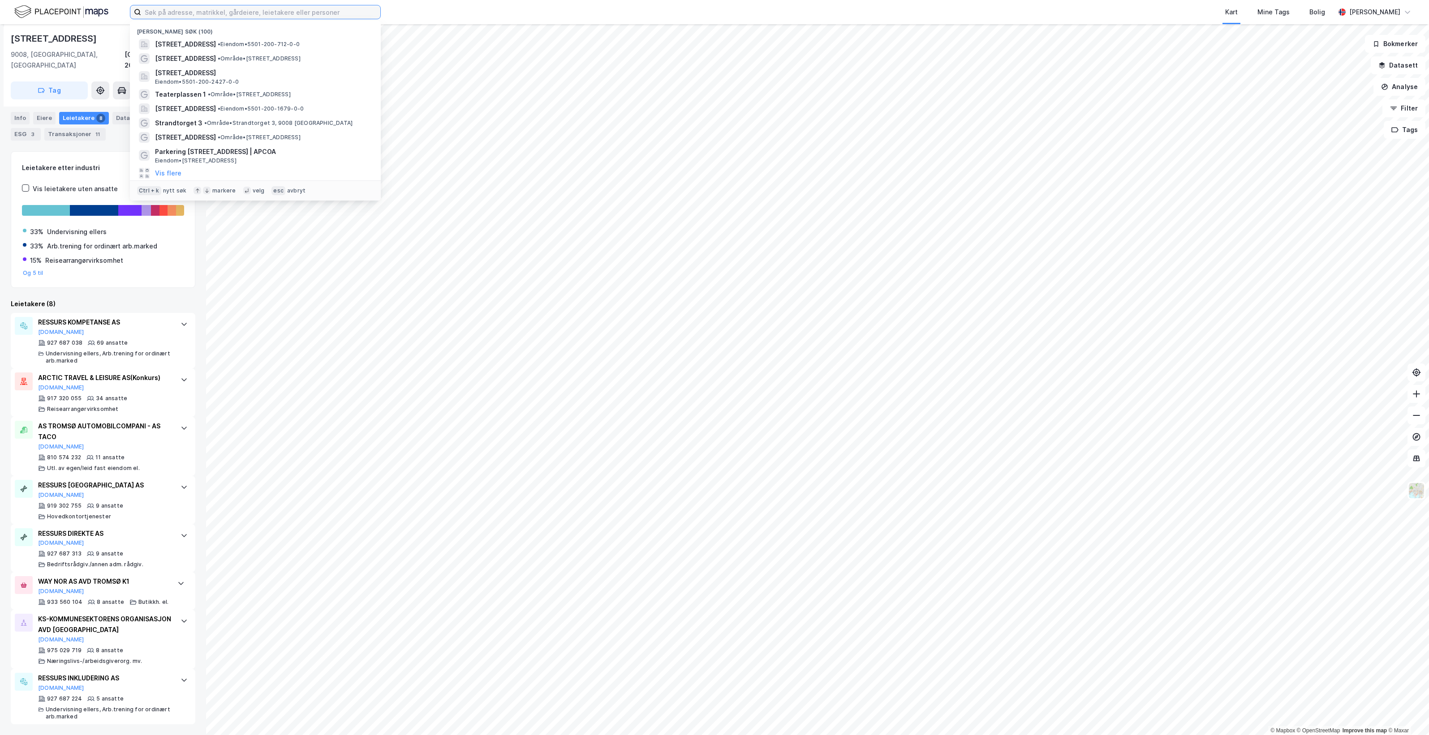
click at [213, 10] on input at bounding box center [260, 11] width 239 height 13
paste input "Ramfjordnesvegen 202"
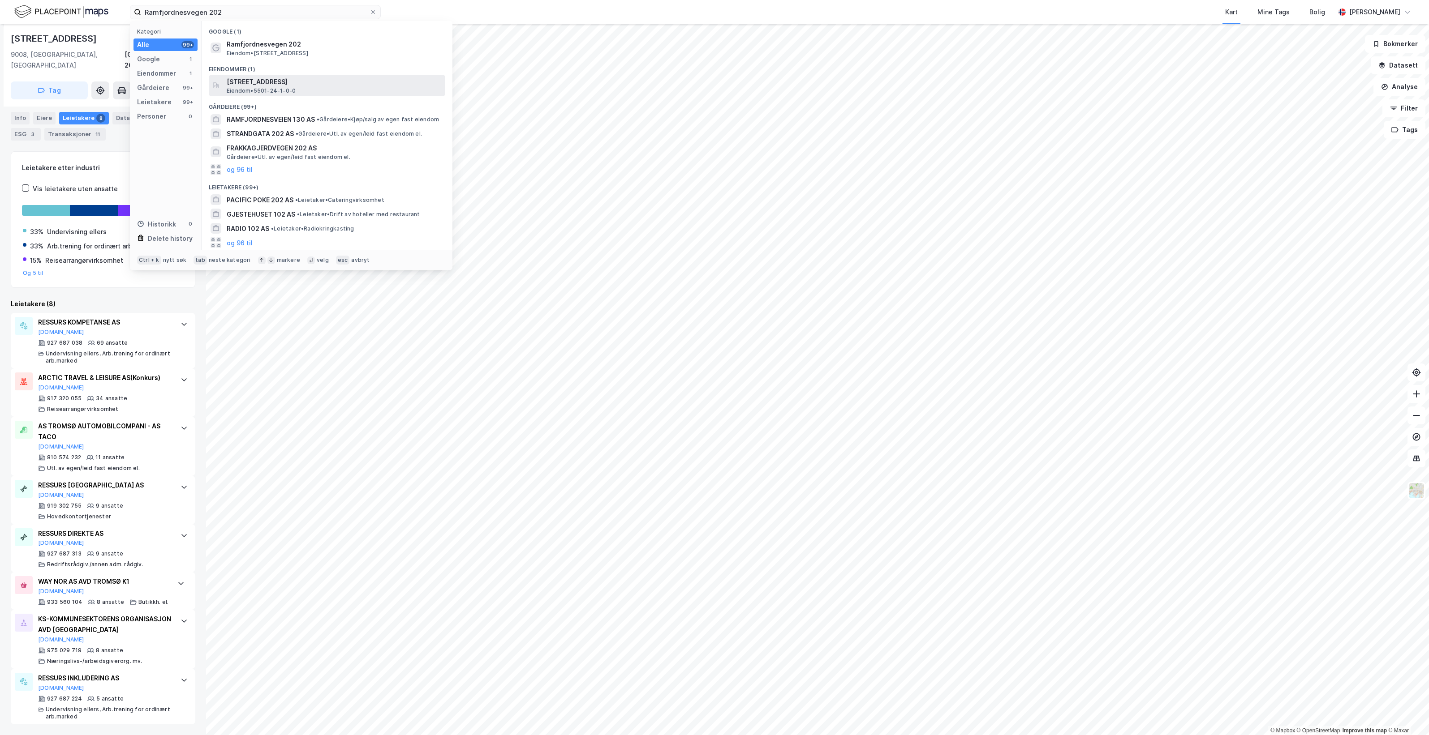
click at [364, 87] on div "[STREET_ADDRESS] • 5501-24-1-0-0" at bounding box center [335, 86] width 217 height 18
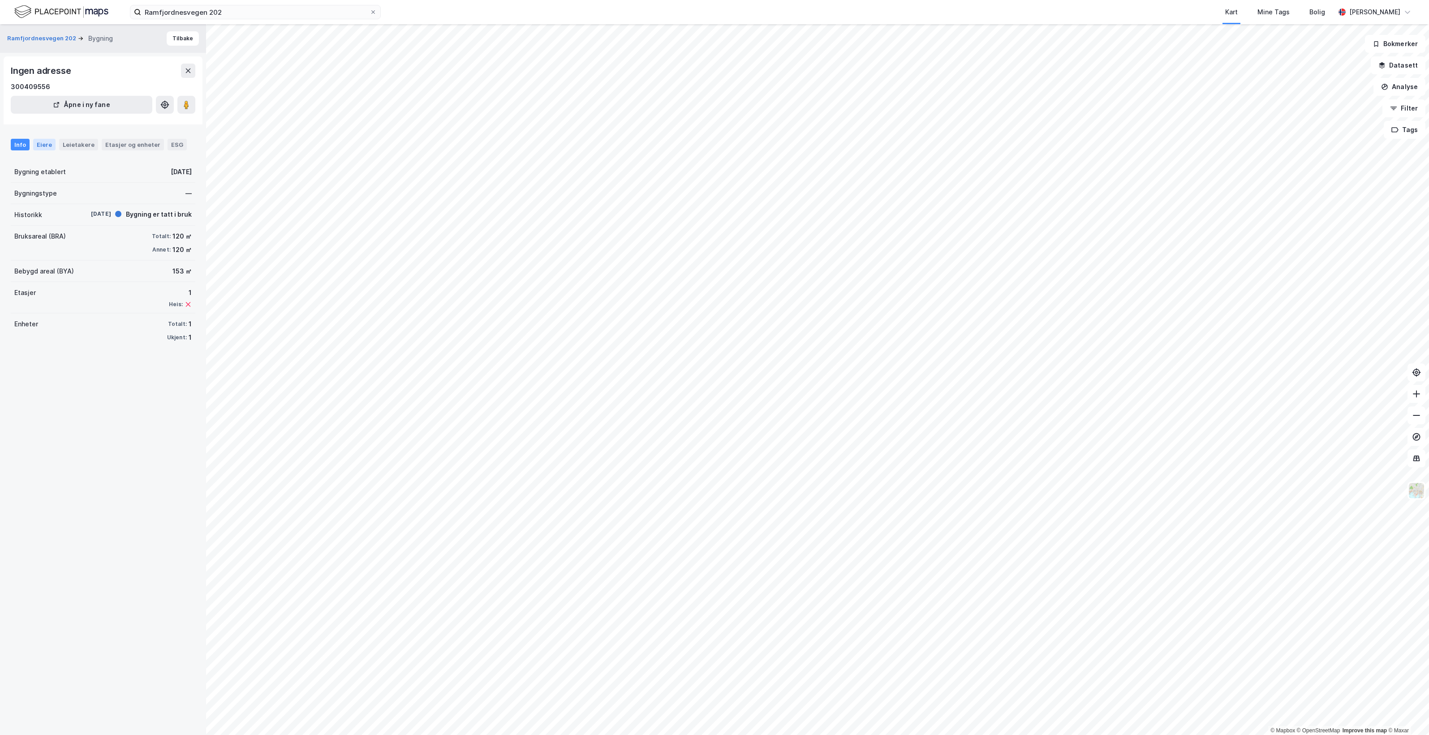
click at [39, 146] on div "Eiere" at bounding box center [44, 145] width 22 height 12
click at [81, 148] on div "Leietakere" at bounding box center [78, 145] width 39 height 12
click at [27, 142] on div "Info" at bounding box center [20, 145] width 19 height 12
click at [86, 144] on div "Leietakere" at bounding box center [78, 145] width 39 height 12
click at [175, 34] on button "Tilbake" at bounding box center [183, 38] width 32 height 14
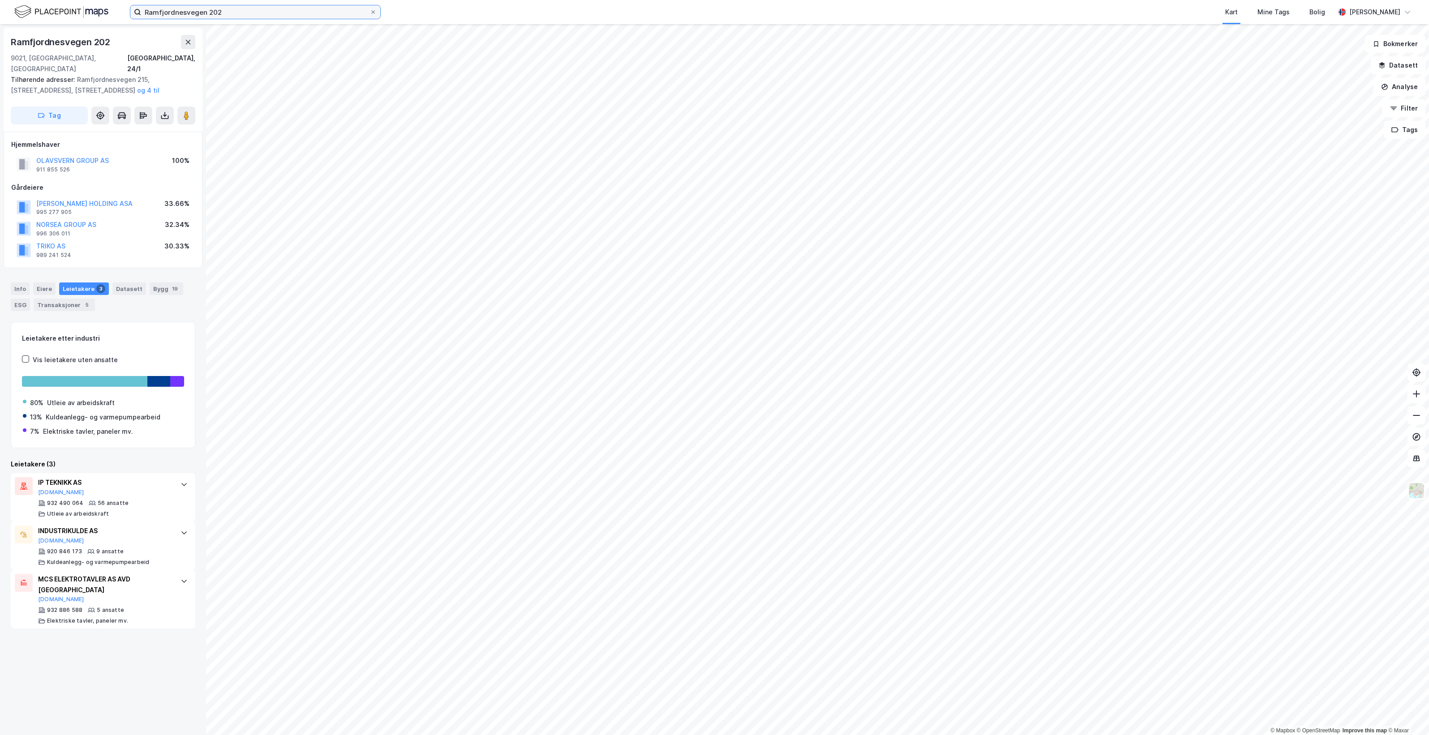
click at [238, 13] on input "Ramfjordnesvegen 202" at bounding box center [255, 11] width 228 height 13
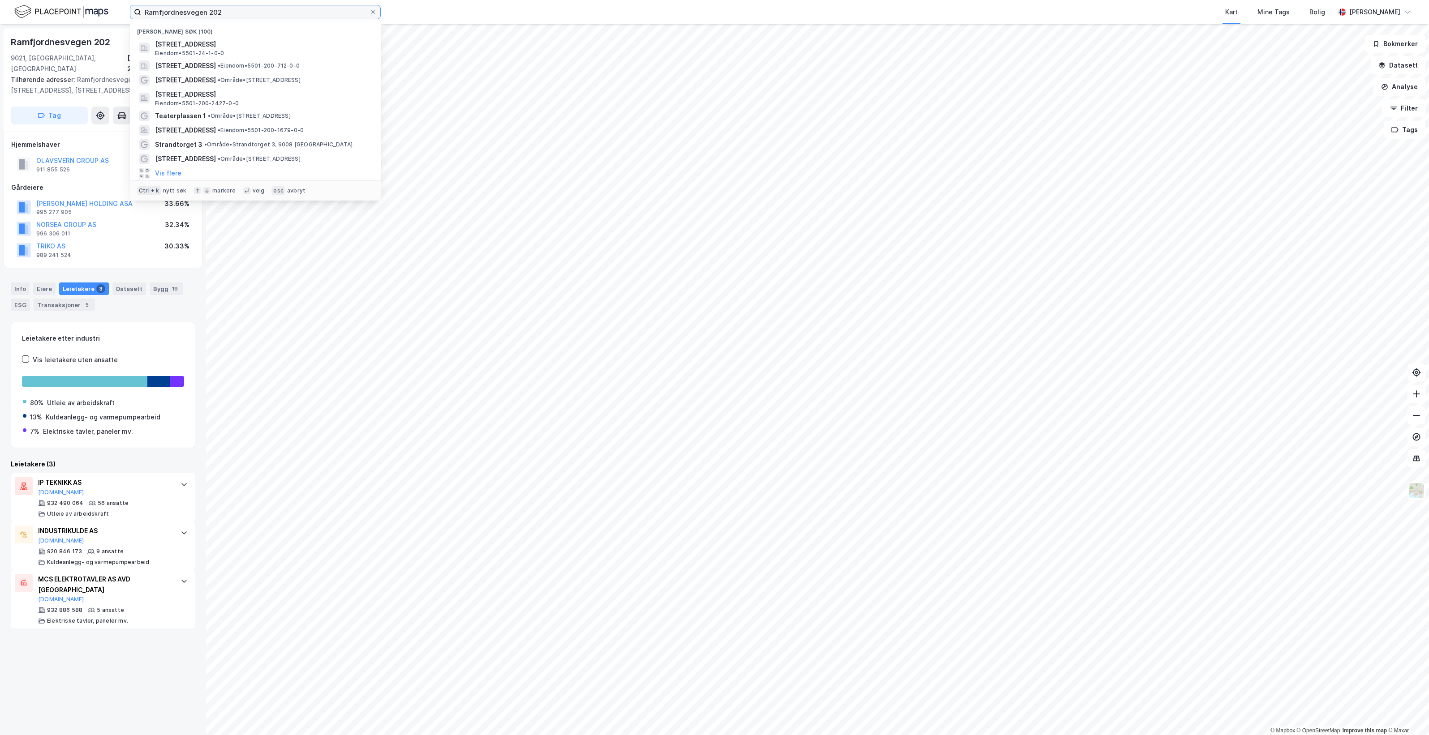
click at [238, 13] on input "Ramfjordnesvegen 202" at bounding box center [255, 11] width 228 height 13
click at [238, 12] on input "Ramfjordnesvegen 202" at bounding box center [255, 11] width 228 height 13
paste input "188"
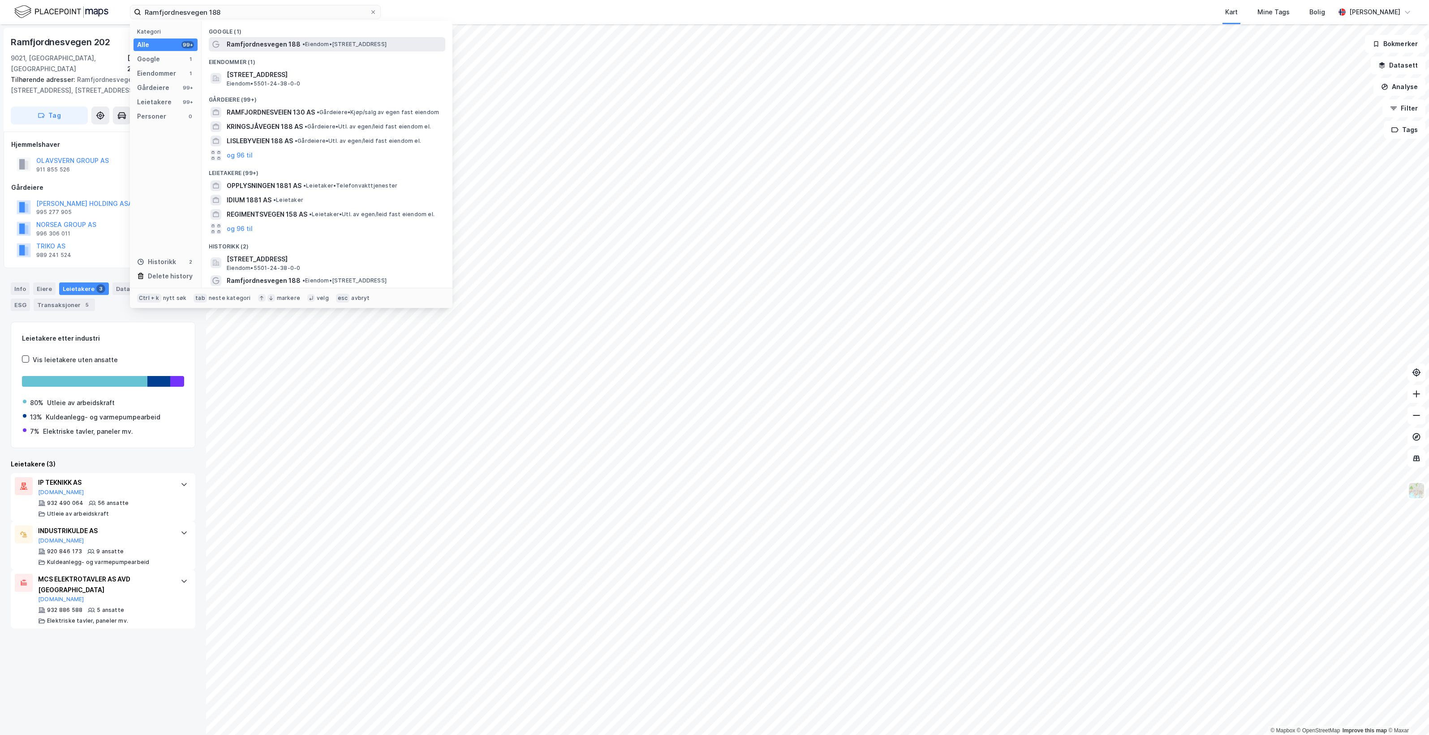
click at [293, 46] on span "Ramfjordnesvegen 188" at bounding box center [264, 44] width 74 height 11
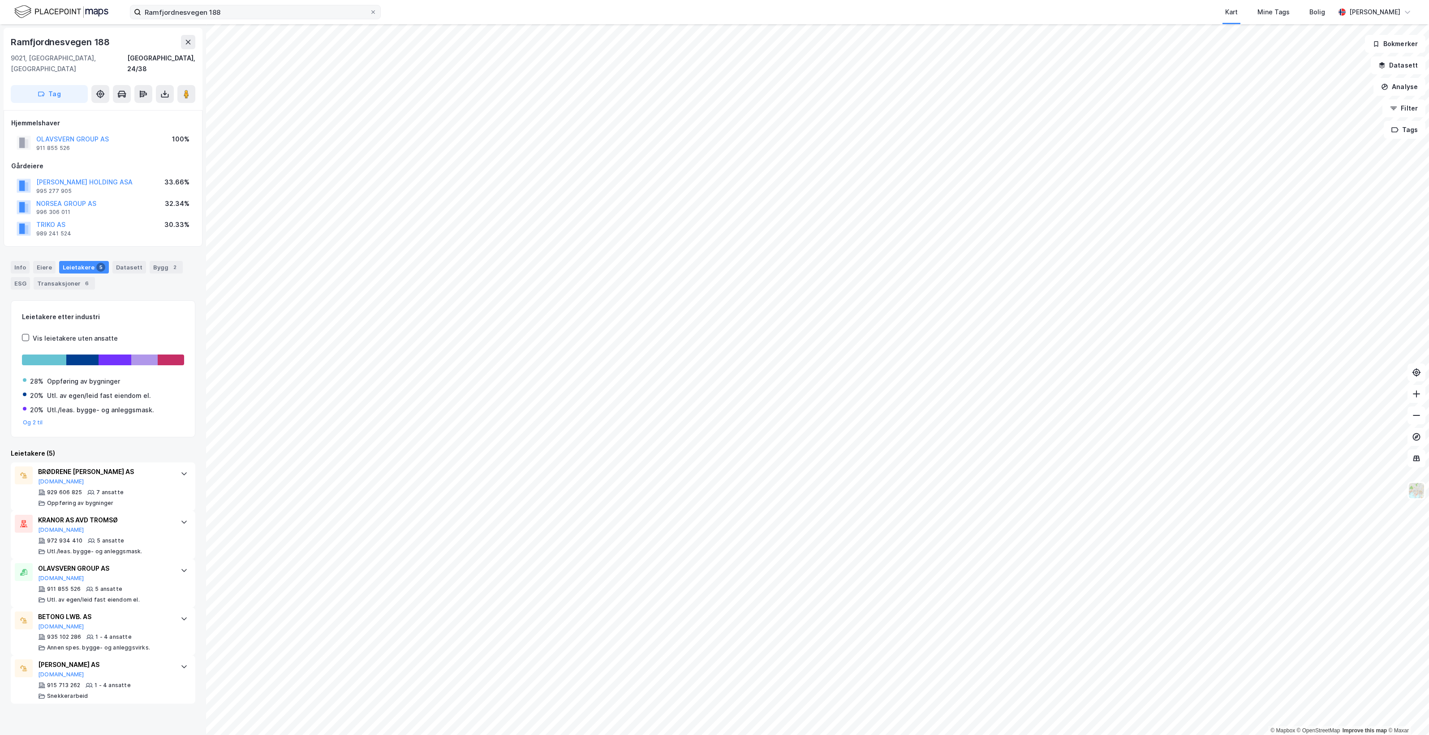
click at [253, 18] on label "Ramfjordnesvegen 188" at bounding box center [255, 12] width 251 height 14
click at [253, 18] on input "Ramfjordnesvegen 188" at bounding box center [255, 11] width 228 height 13
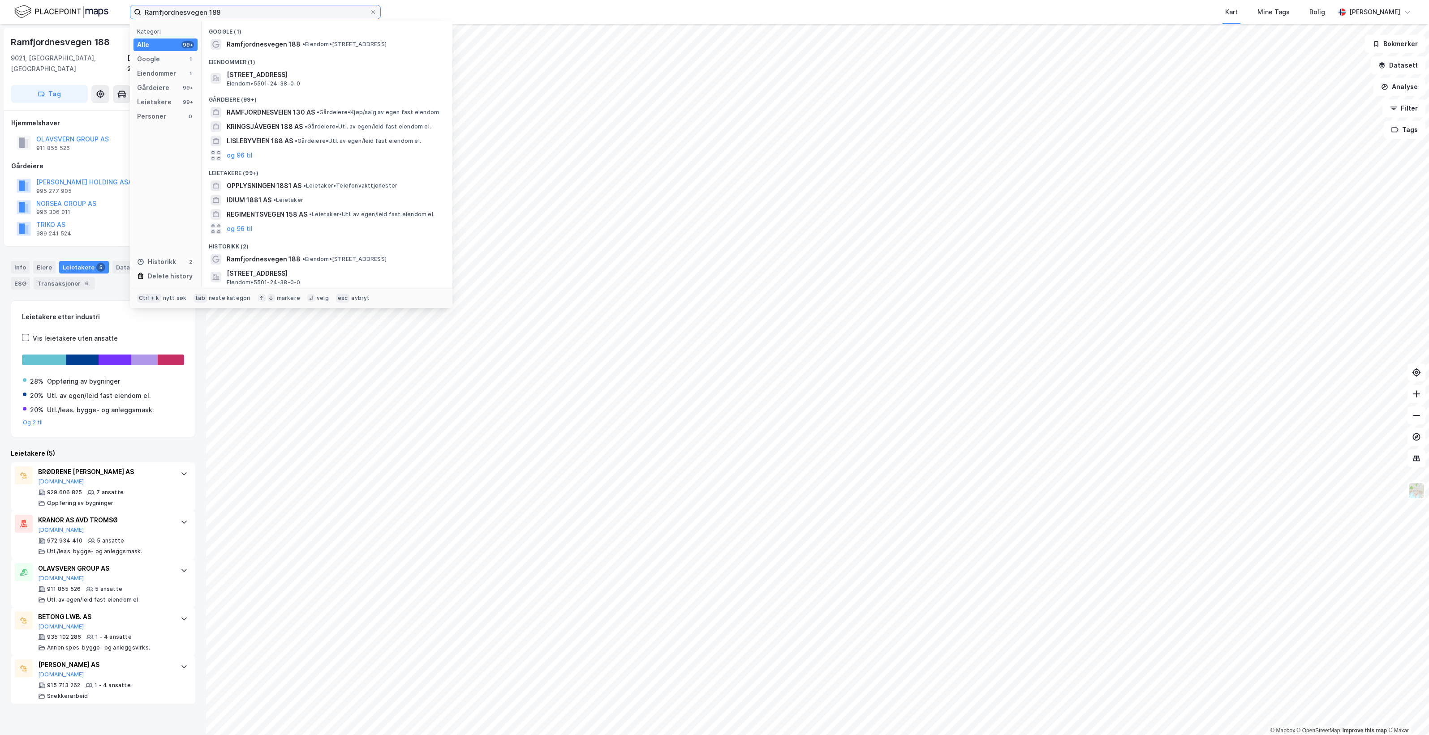
click at [253, 18] on input "Ramfjordnesvegen 188" at bounding box center [255, 11] width 228 height 13
click at [253, 16] on input "Ramfjordnesvegen 188" at bounding box center [255, 11] width 228 height 13
click at [253, 14] on input "Ramfjordnesvegen 188" at bounding box center [255, 11] width 228 height 13
click at [253, 13] on input "Ramfjordnesvegen 188" at bounding box center [255, 11] width 228 height 13
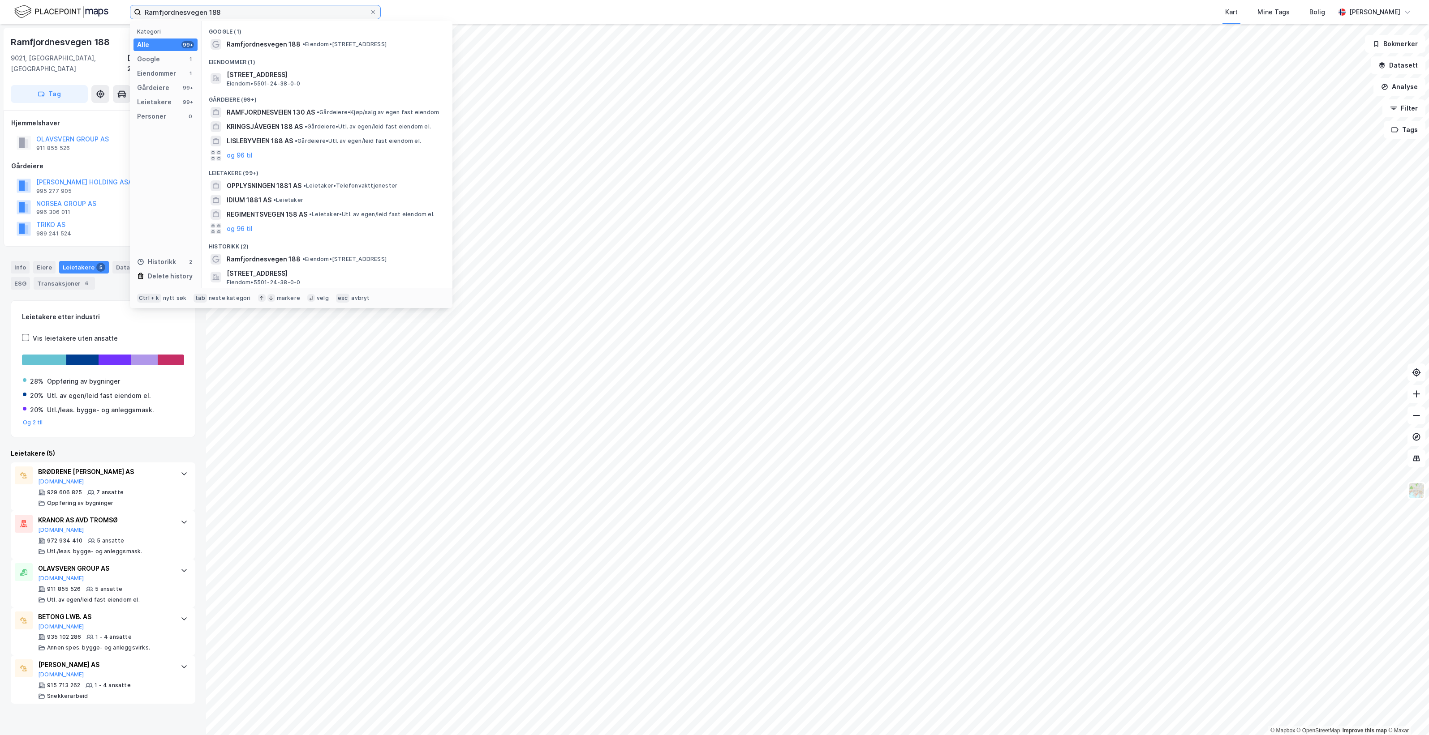
click at [253, 13] on input "Ramfjordnesvegen 188" at bounding box center [255, 11] width 228 height 13
paste input "Mølnholtet 42"
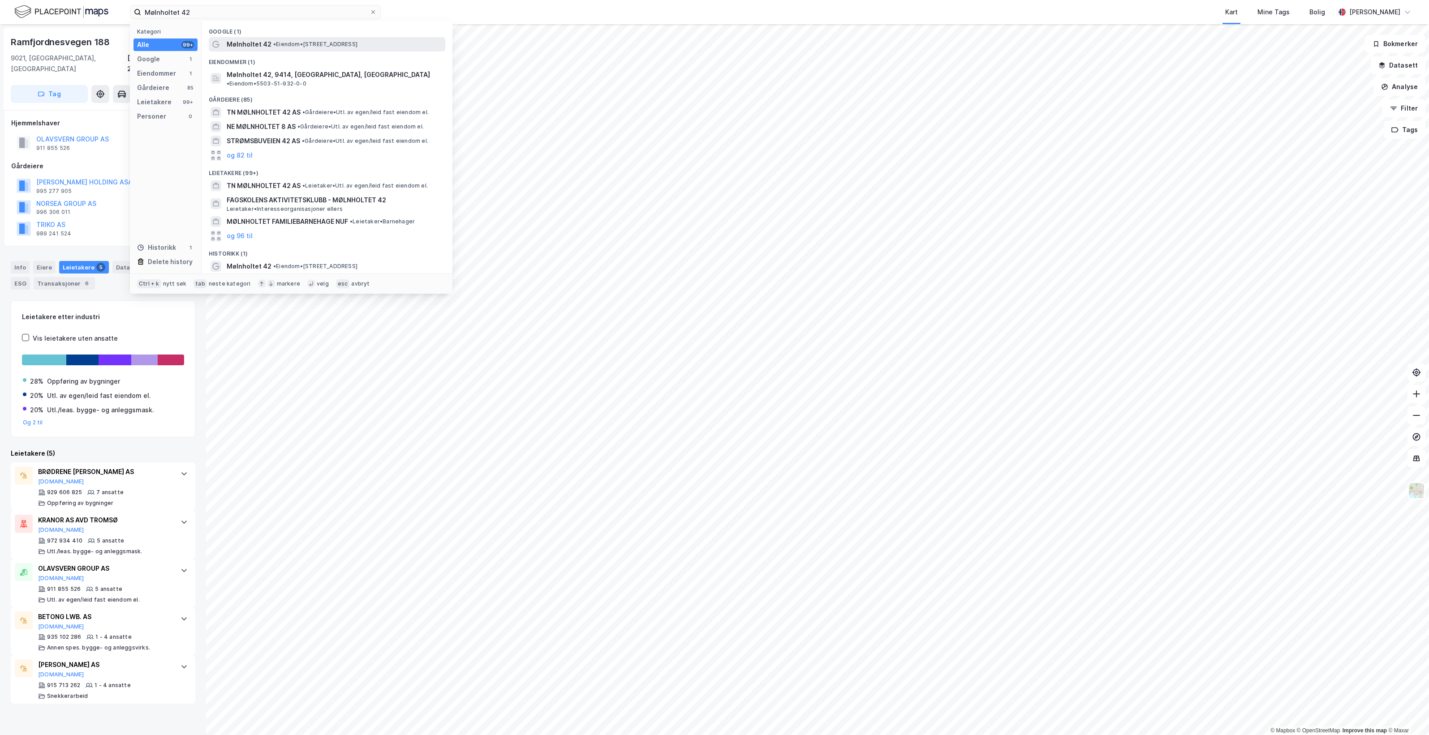
click at [367, 50] on div "Mølnholtet 42 • Eiendom • [STREET_ADDRESS]" at bounding box center [327, 44] width 236 height 14
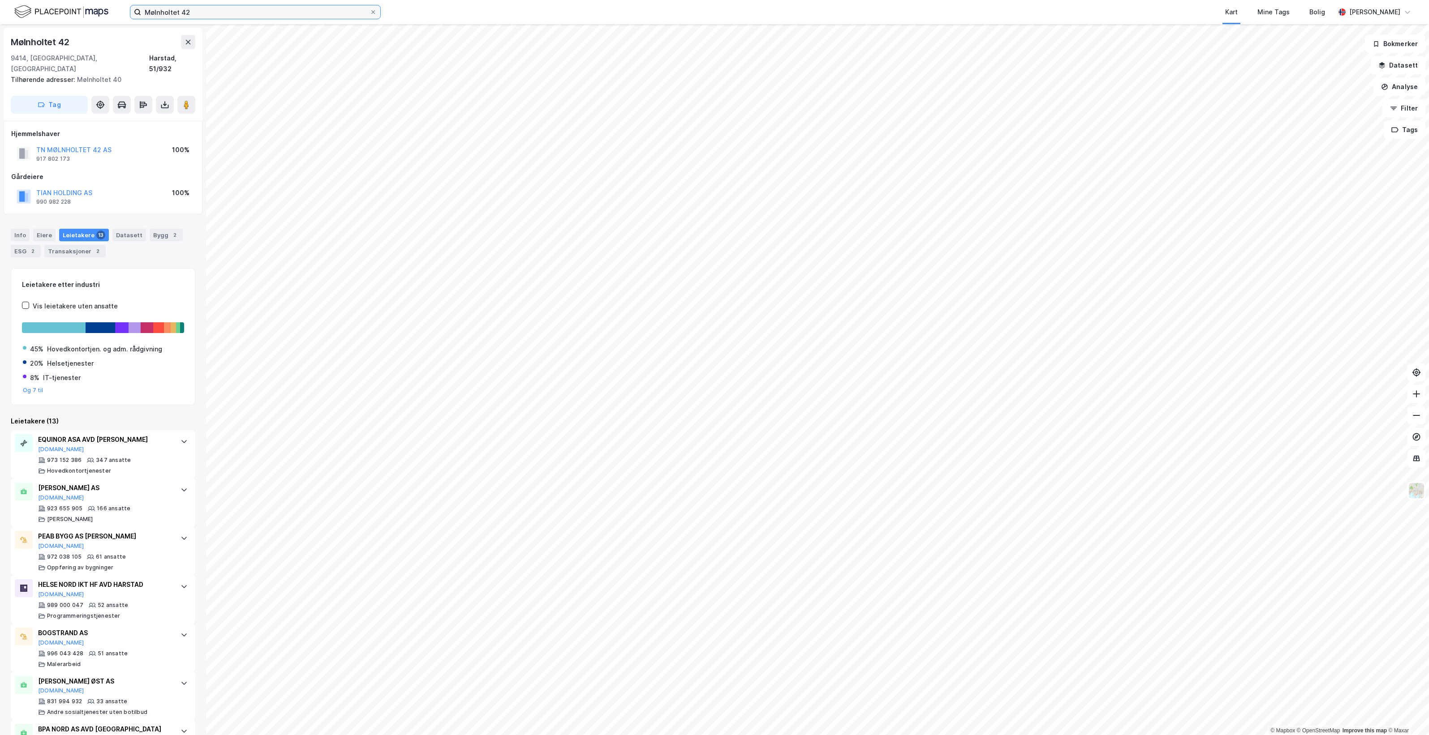
click at [239, 13] on input "Mølnholtet 42" at bounding box center [255, 11] width 228 height 13
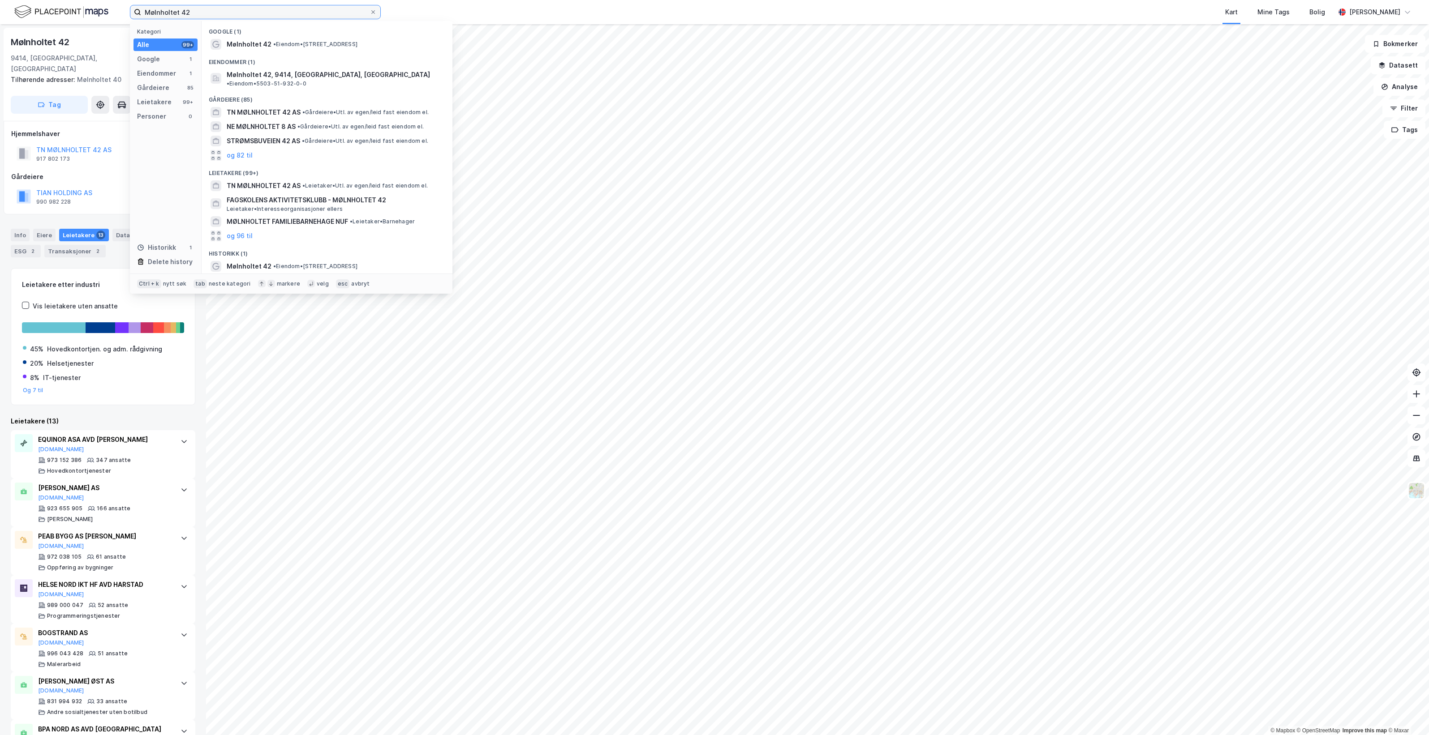
click at [239, 13] on input "Mølnholtet 42" at bounding box center [255, 11] width 228 height 13
click at [239, 12] on input "Mølnholtet 42" at bounding box center [255, 11] width 228 height 13
paste input "Storåkeren 11"
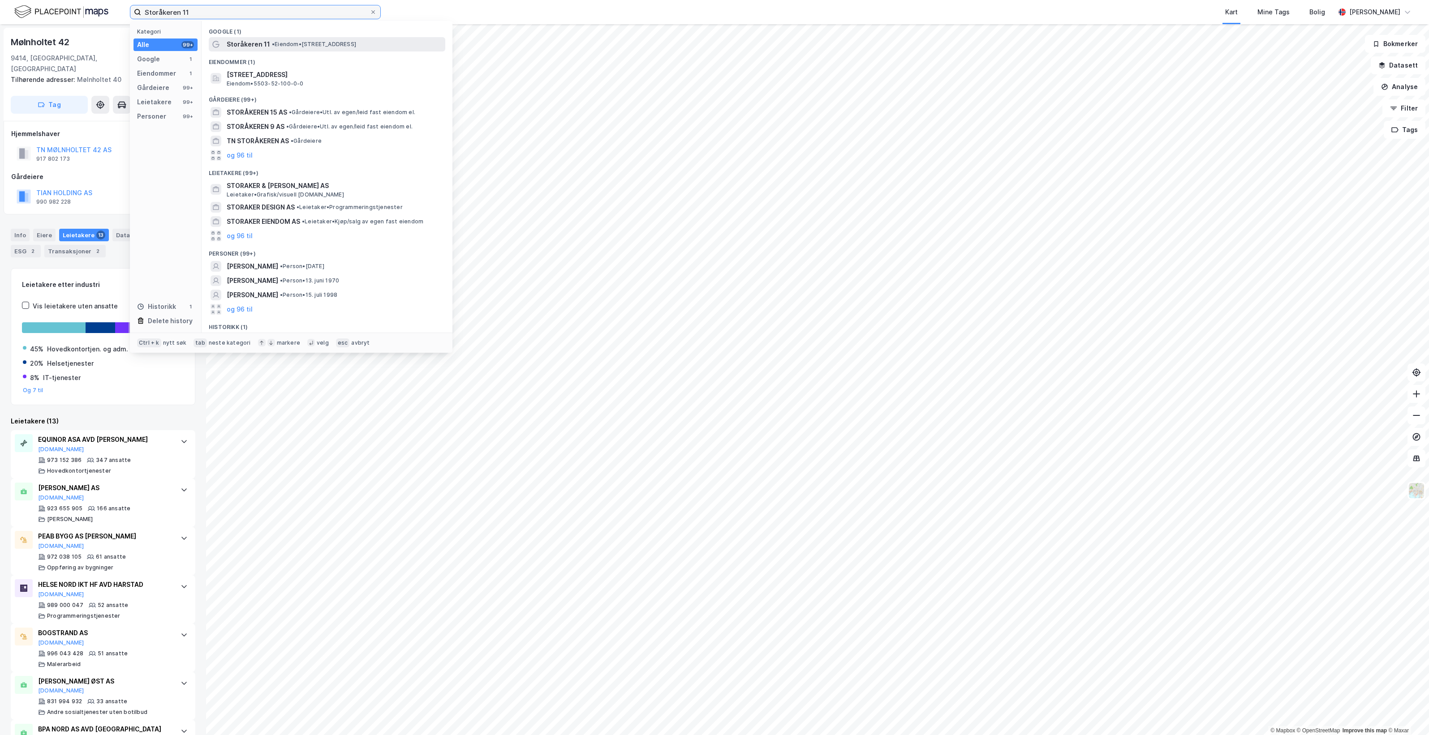
type input "Storåkeren 11"
click at [352, 42] on span "• Eiendom • [STREET_ADDRESS]" at bounding box center [314, 44] width 84 height 7
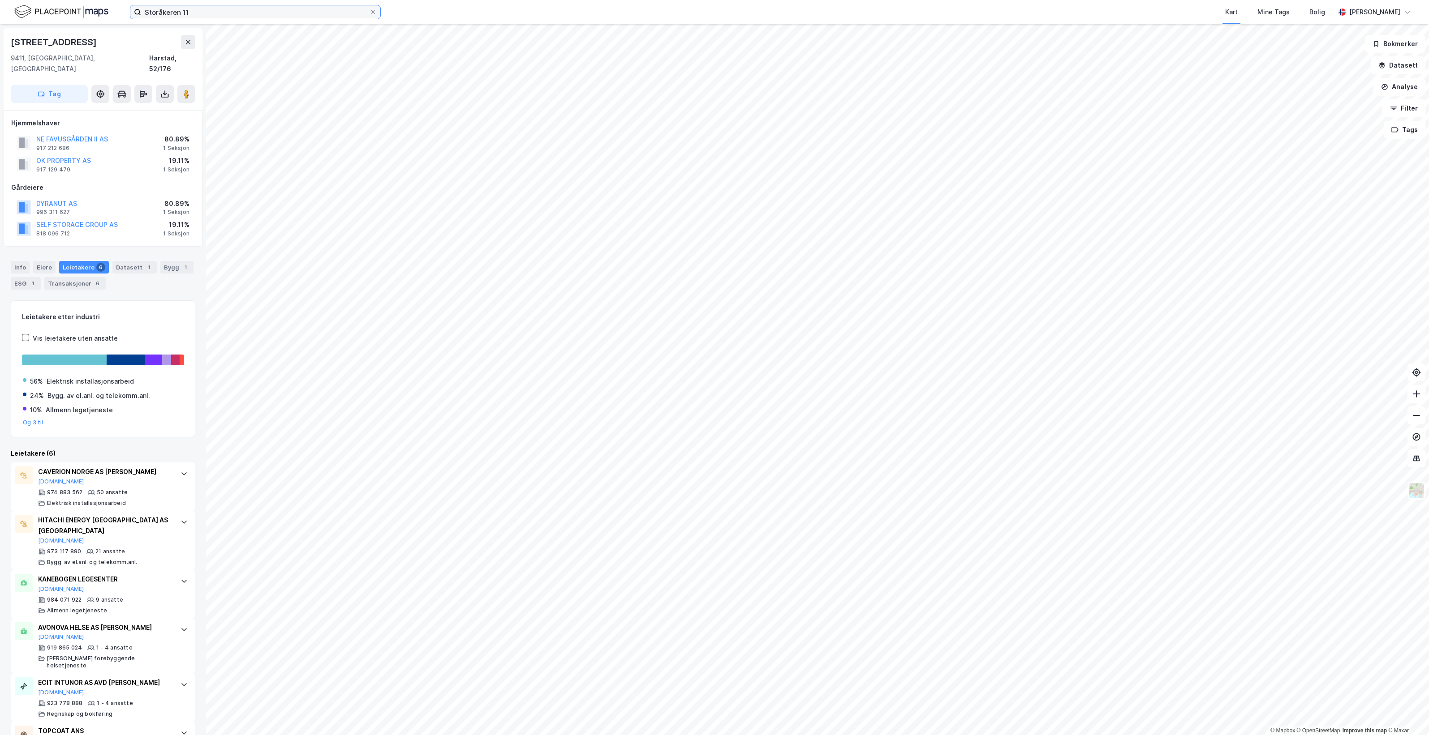
click at [249, 9] on input "Storåkeren 11" at bounding box center [255, 11] width 228 height 13
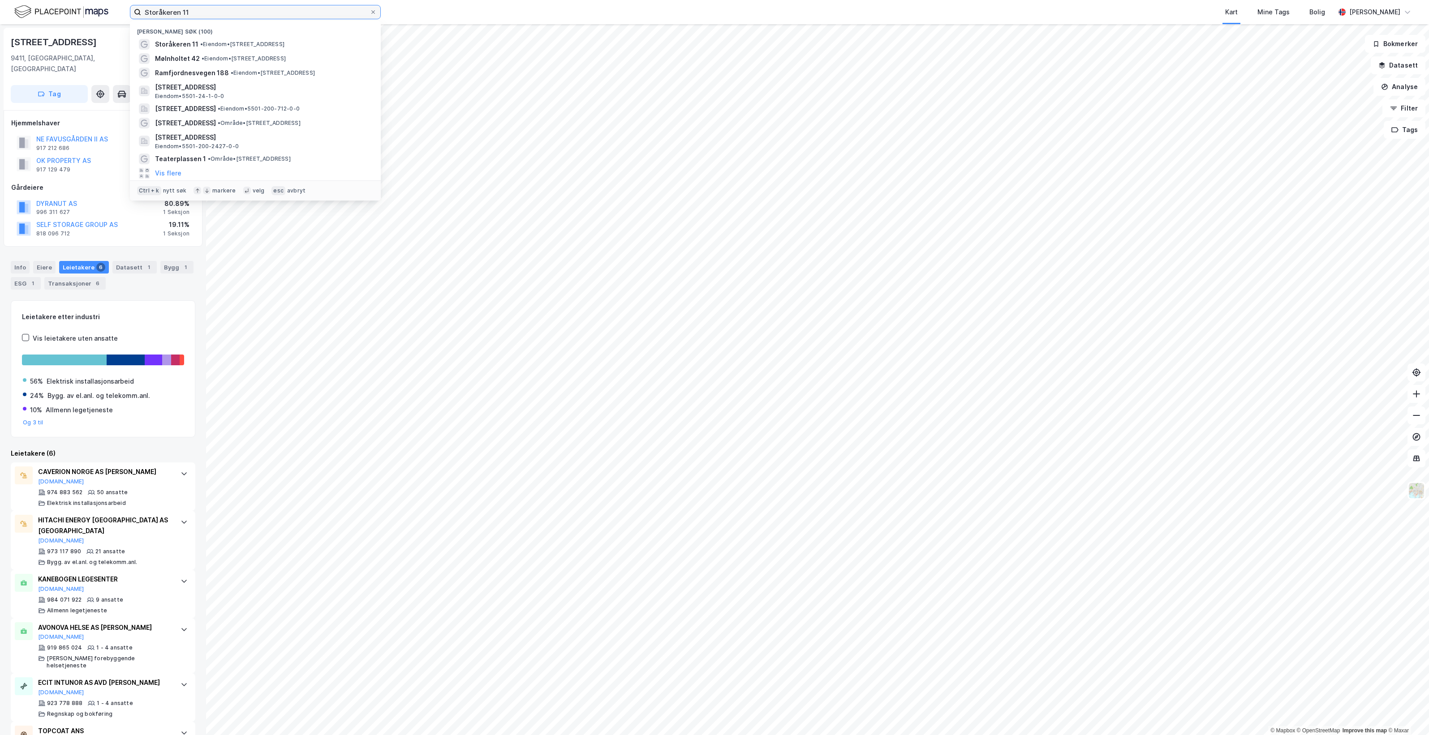
click at [249, 8] on input "Storåkeren 11" at bounding box center [255, 11] width 228 height 13
paste input
click at [261, 13] on input at bounding box center [260, 11] width 239 height 13
paste input
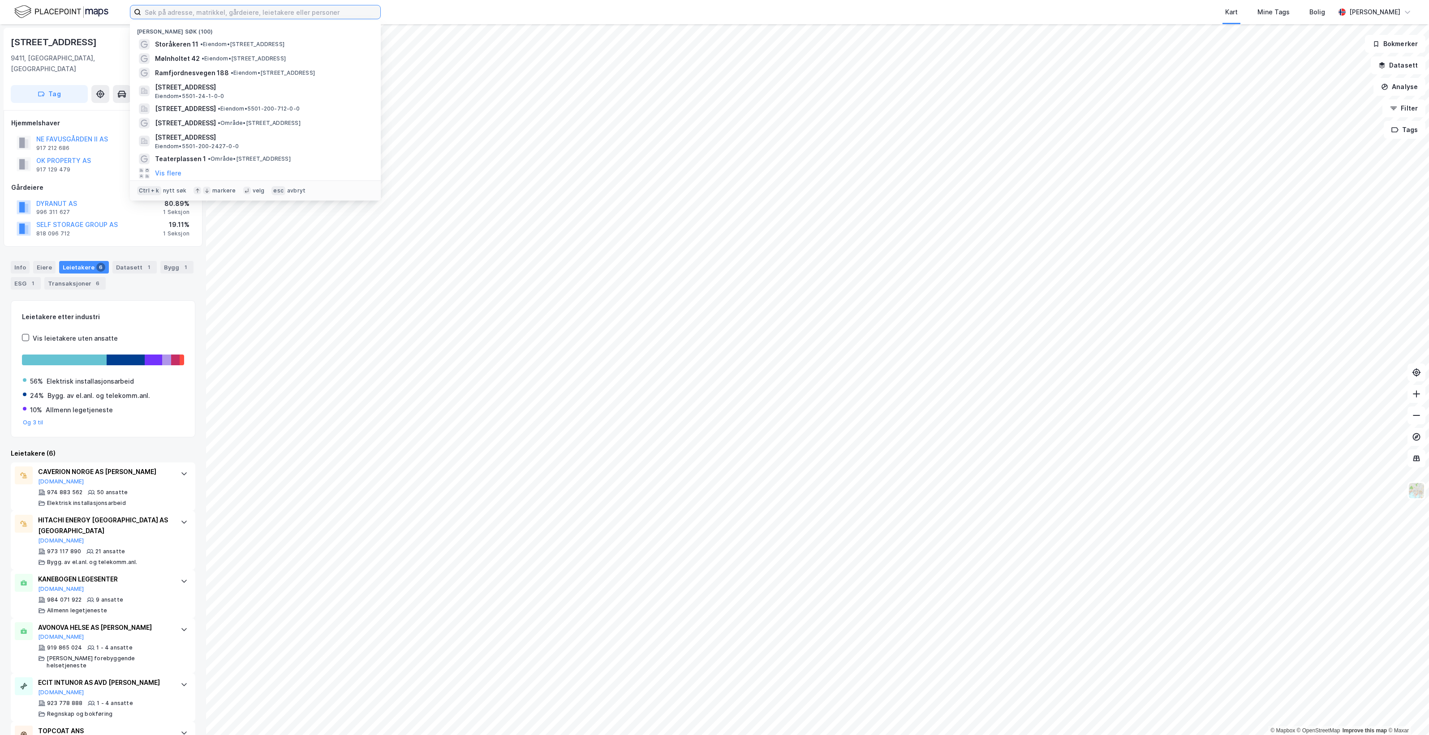
click at [266, 10] on input at bounding box center [260, 11] width 239 height 13
click at [298, 14] on input at bounding box center [260, 11] width 239 height 13
click at [253, 7] on input at bounding box center [260, 11] width 239 height 13
paste input "[STREET_ADDRESS]"
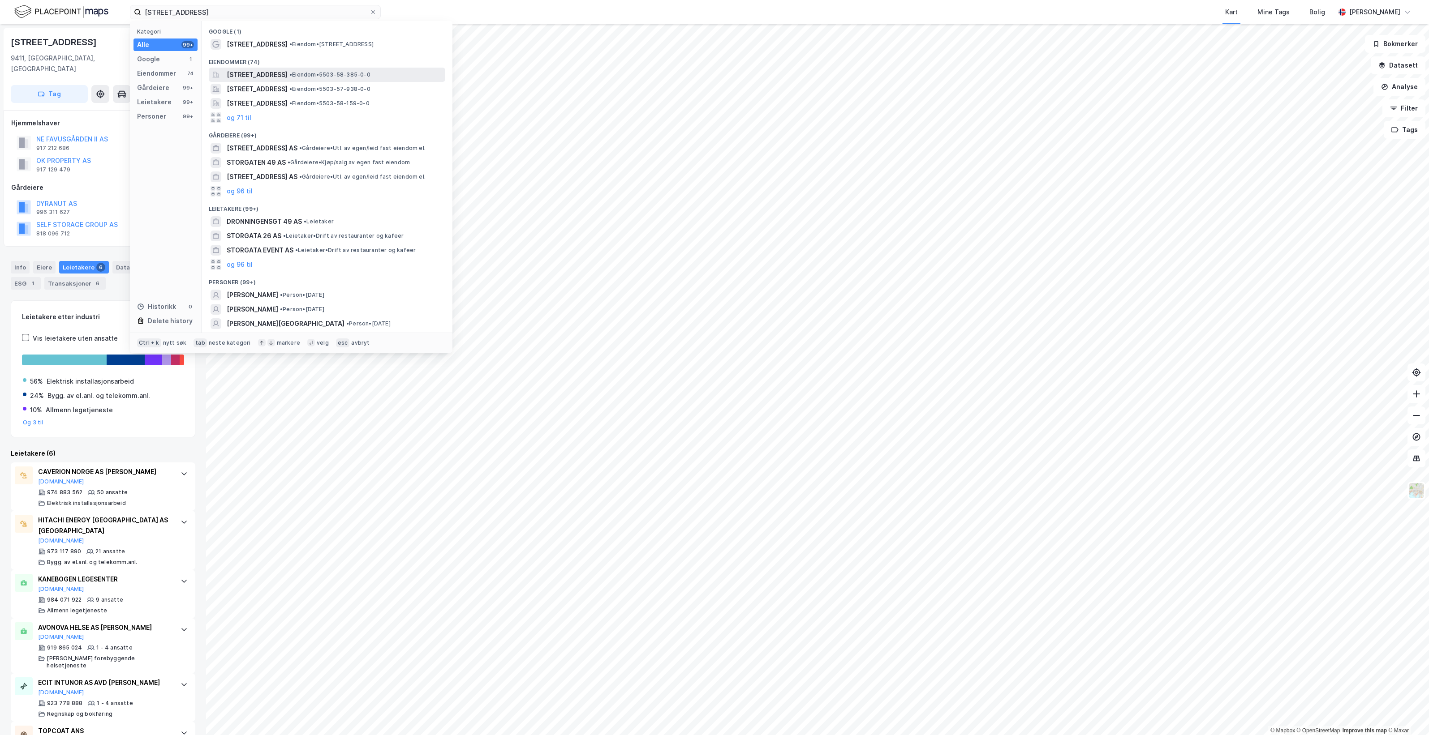
click at [370, 77] on span "• Eiendom • 5503-58-385-0-0" at bounding box center [329, 74] width 81 height 7
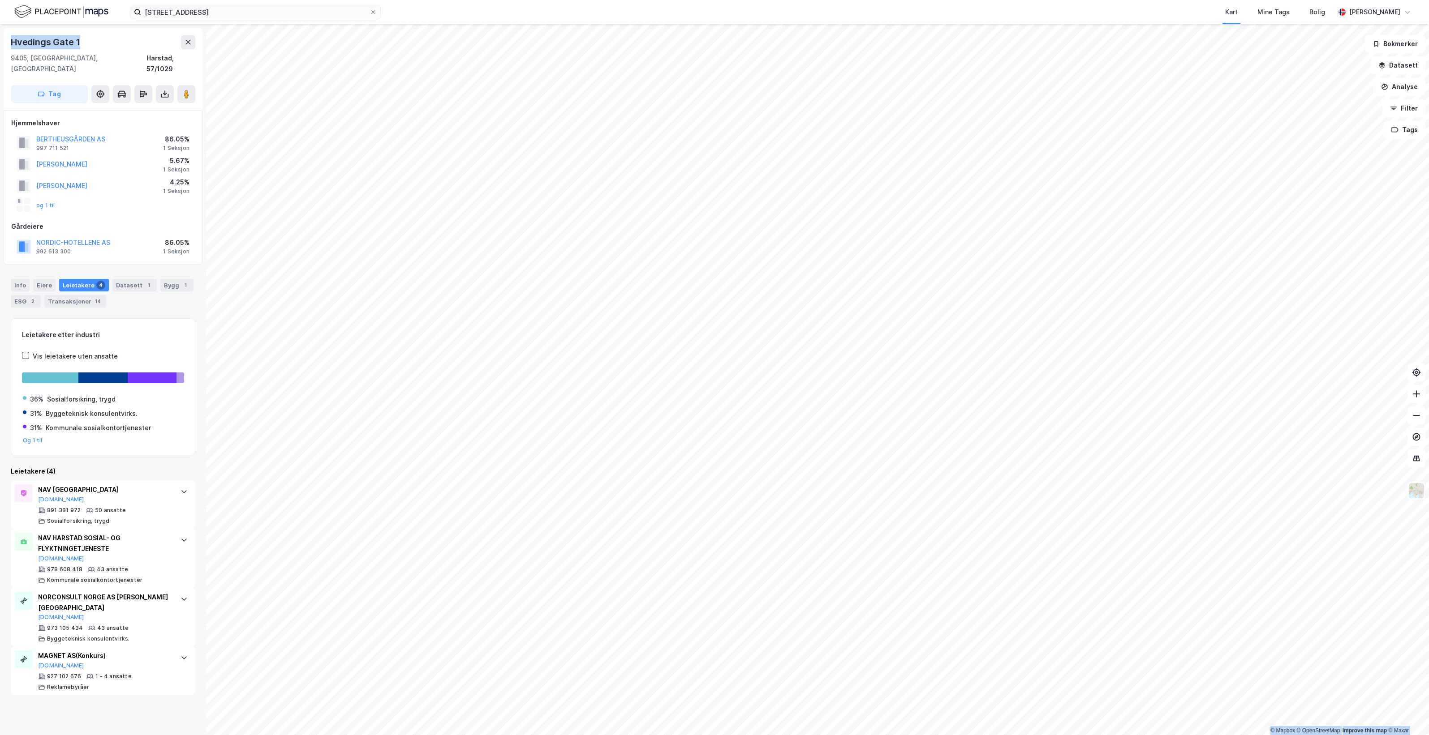
drag, startPoint x: 86, startPoint y: 38, endPoint x: -1, endPoint y: 41, distance: 87.4
click at [0, 41] on html "[STREET_ADDRESS] harstad Kart Mine Tags Bolig [PERSON_NAME] © Mapbox © OpenStre…" at bounding box center [714, 367] width 1429 height 735
copy div "© Mapbox © OpenStreetMap Improve this map © Maxar Hvedings Gate 1"
click at [50, 39] on div "Hvedings Gate 1" at bounding box center [46, 42] width 71 height 14
drag, startPoint x: 12, startPoint y: 40, endPoint x: 87, endPoint y: 40, distance: 75.7
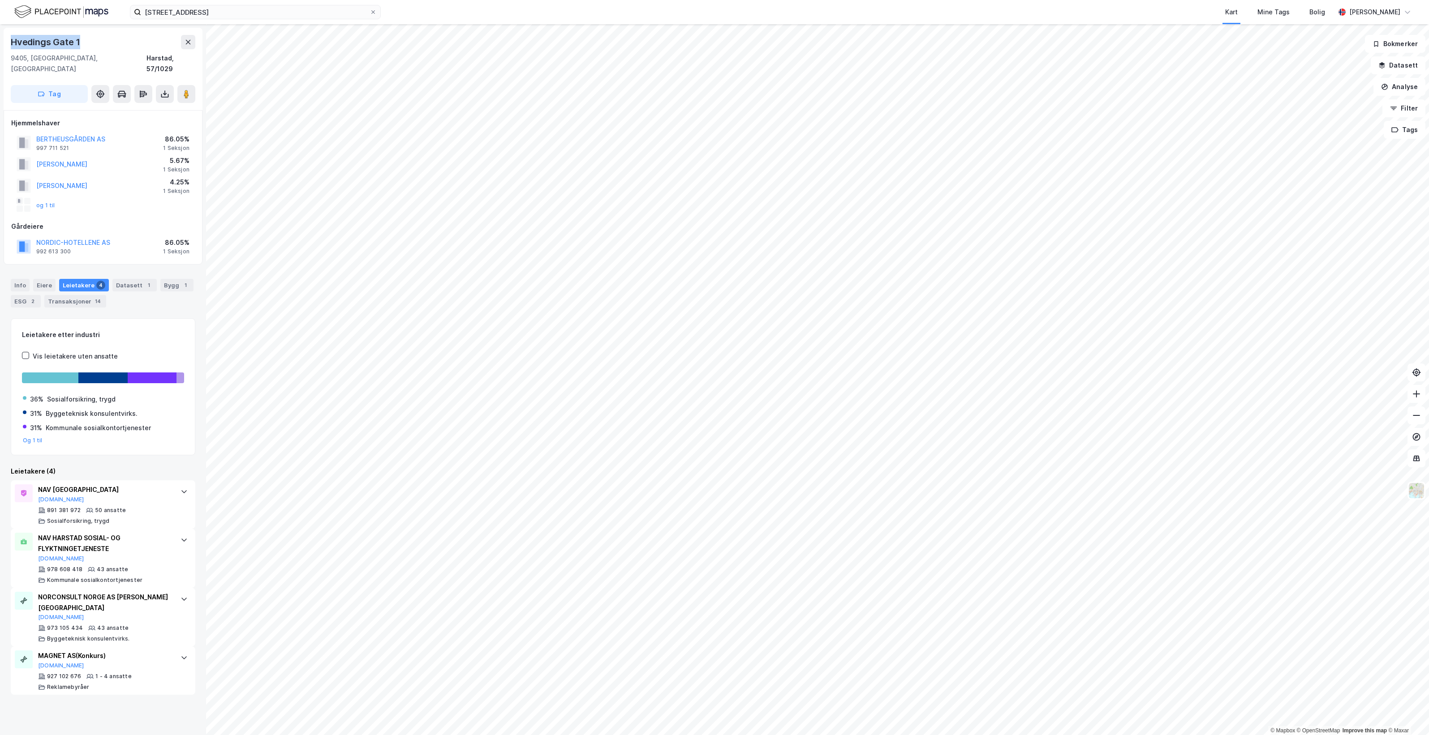
click at [87, 40] on div "Hvedings Gate 1" at bounding box center [103, 42] width 185 height 14
copy div "Hvedings Gate 1"
click at [226, 14] on input "[STREET_ADDRESS]" at bounding box center [255, 11] width 228 height 13
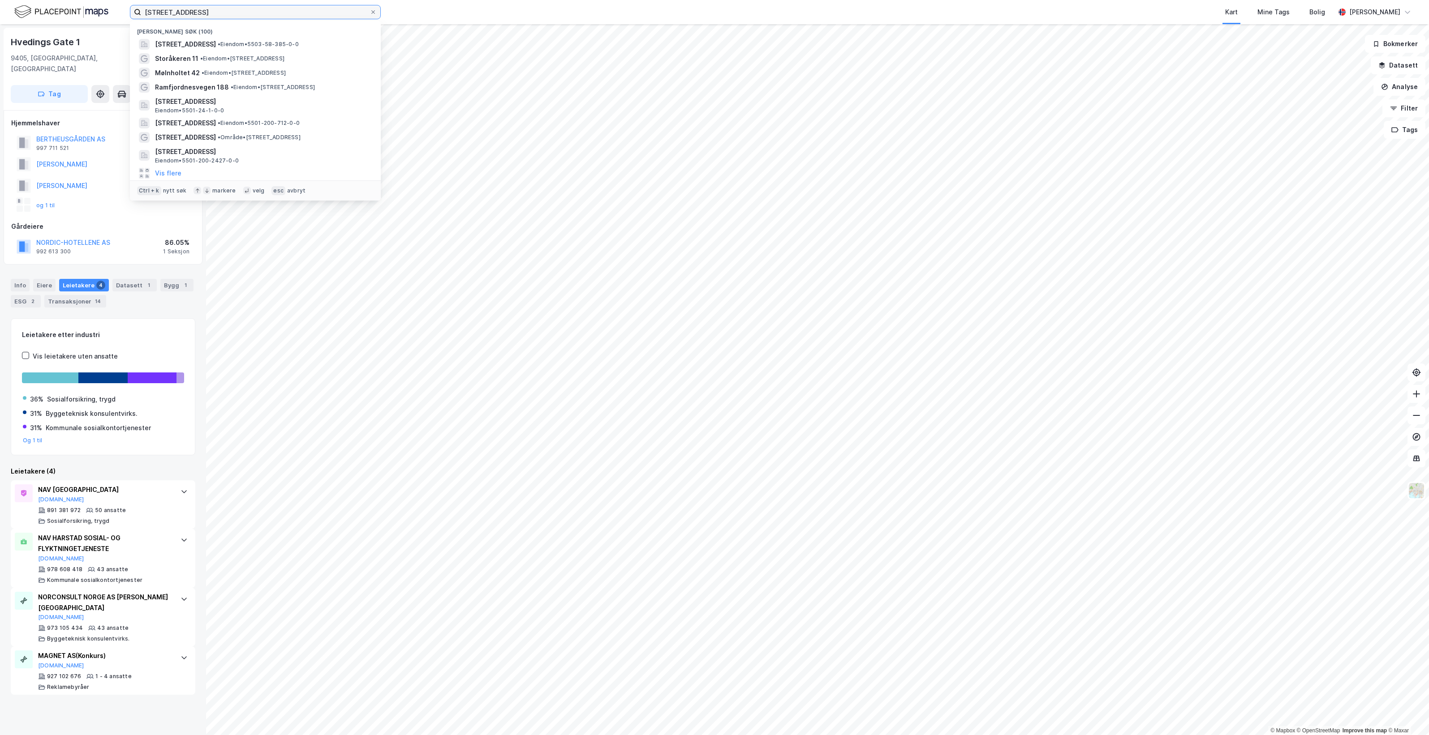
click at [226, 14] on input "[STREET_ADDRESS]" at bounding box center [255, 11] width 228 height 13
paste input "[STREET_ADDRESS]"
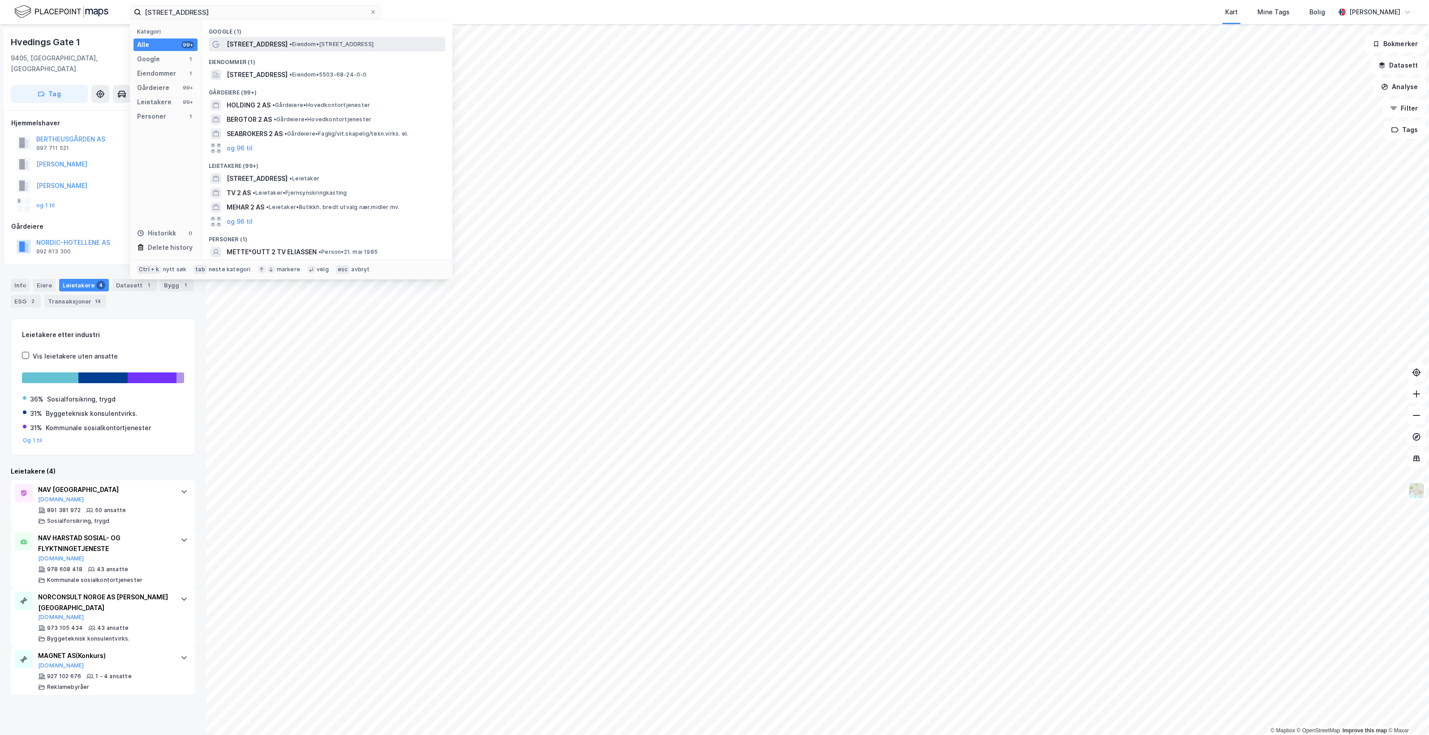
click at [366, 45] on span "• Eiendom • [STREET_ADDRESS]" at bounding box center [331, 44] width 84 height 7
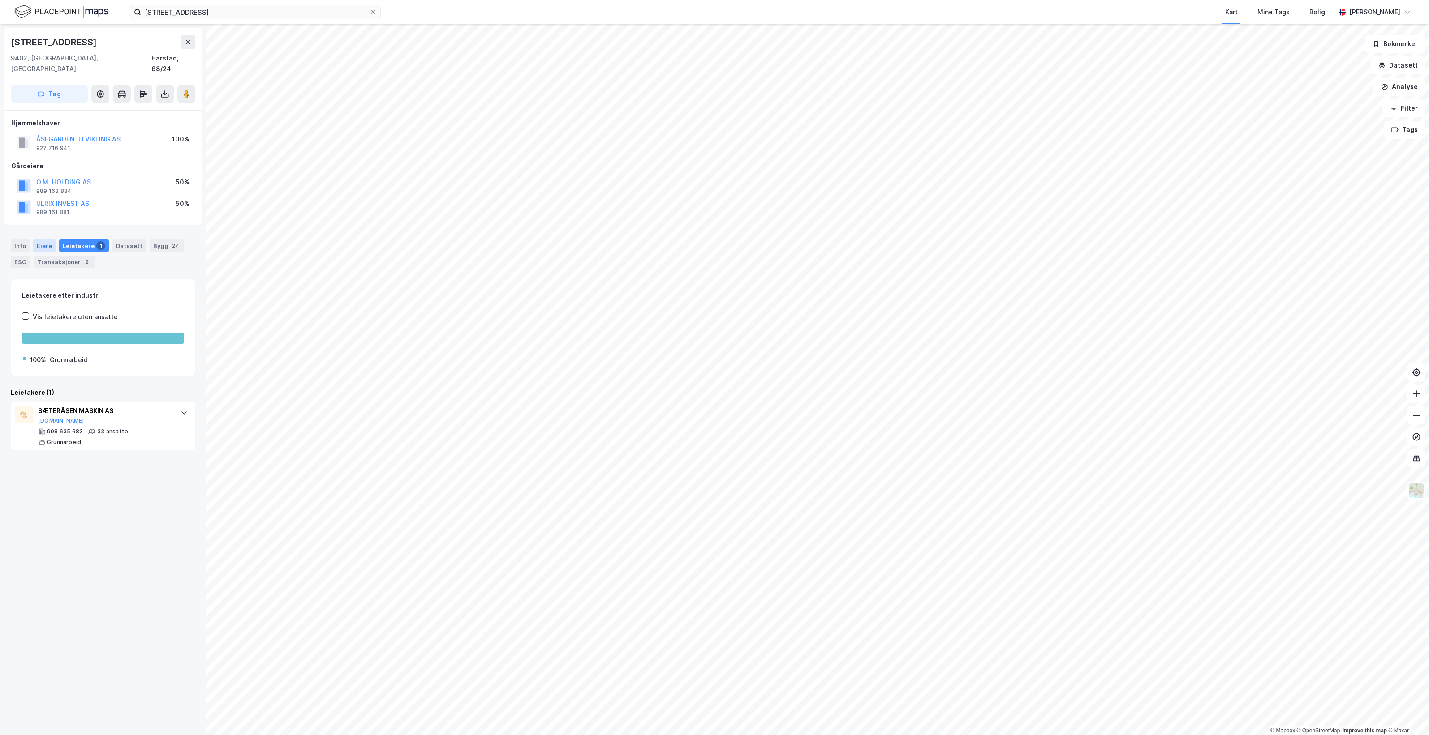
click at [41, 240] on div "Eiere" at bounding box center [44, 246] width 22 height 13
click at [76, 240] on div "Leietakere 1" at bounding box center [84, 246] width 50 height 13
click at [39, 229] on div "Info [PERSON_NAME] 1 Datasett Bygg 27 ESG Transaksjoner 2" at bounding box center [103, 250] width 206 height 43
click at [43, 240] on div "Eiere" at bounding box center [44, 246] width 22 height 13
click at [39, 356] on div "100% Åsegarden Utvikling AS 50% O.m. Holding AS 50% Ulrix Invest AS" at bounding box center [108, 353] width 151 height 41
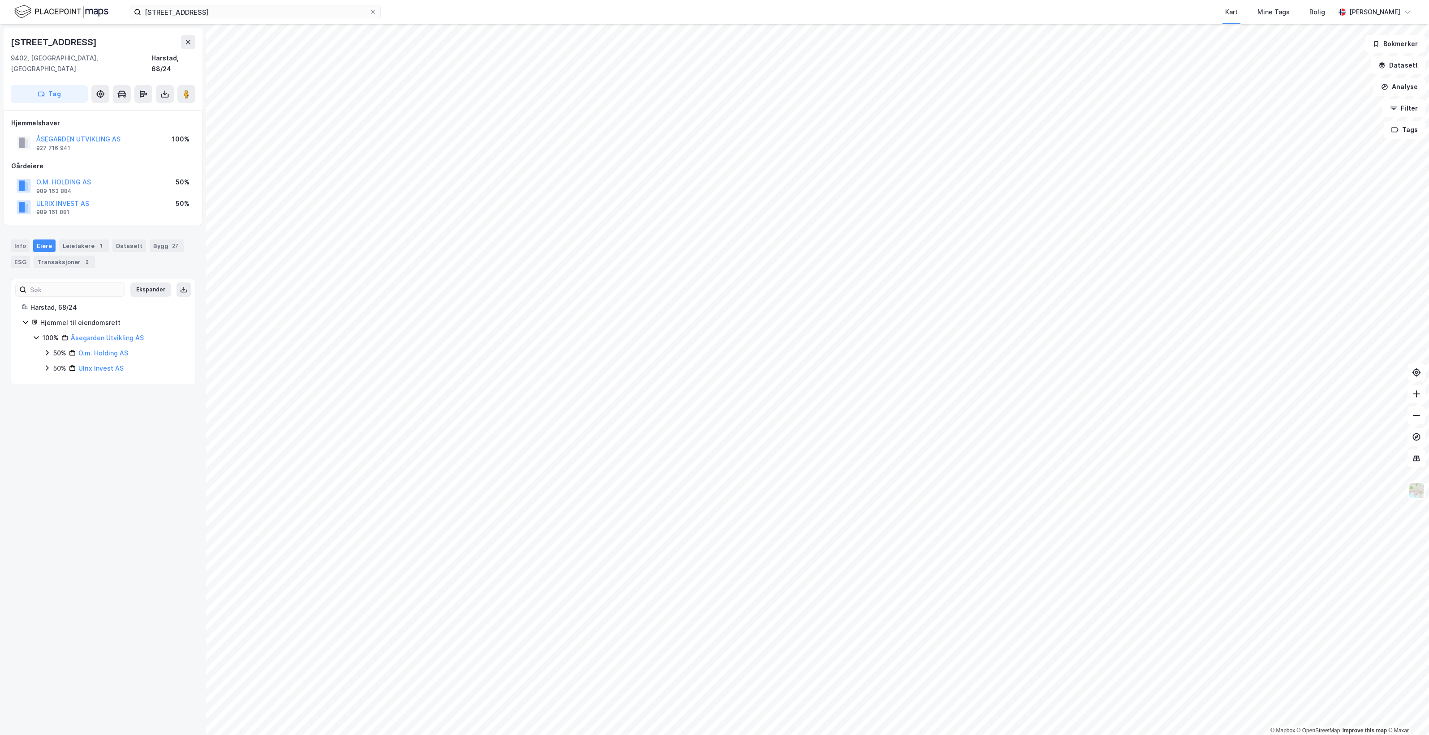
click at [45, 365] on icon at bounding box center [46, 368] width 7 height 7
click at [50, 349] on icon at bounding box center [46, 352] width 7 height 7
click at [47, 365] on icon at bounding box center [46, 368] width 7 height 7
click at [85, 240] on div "Leietakere 1" at bounding box center [84, 246] width 50 height 13
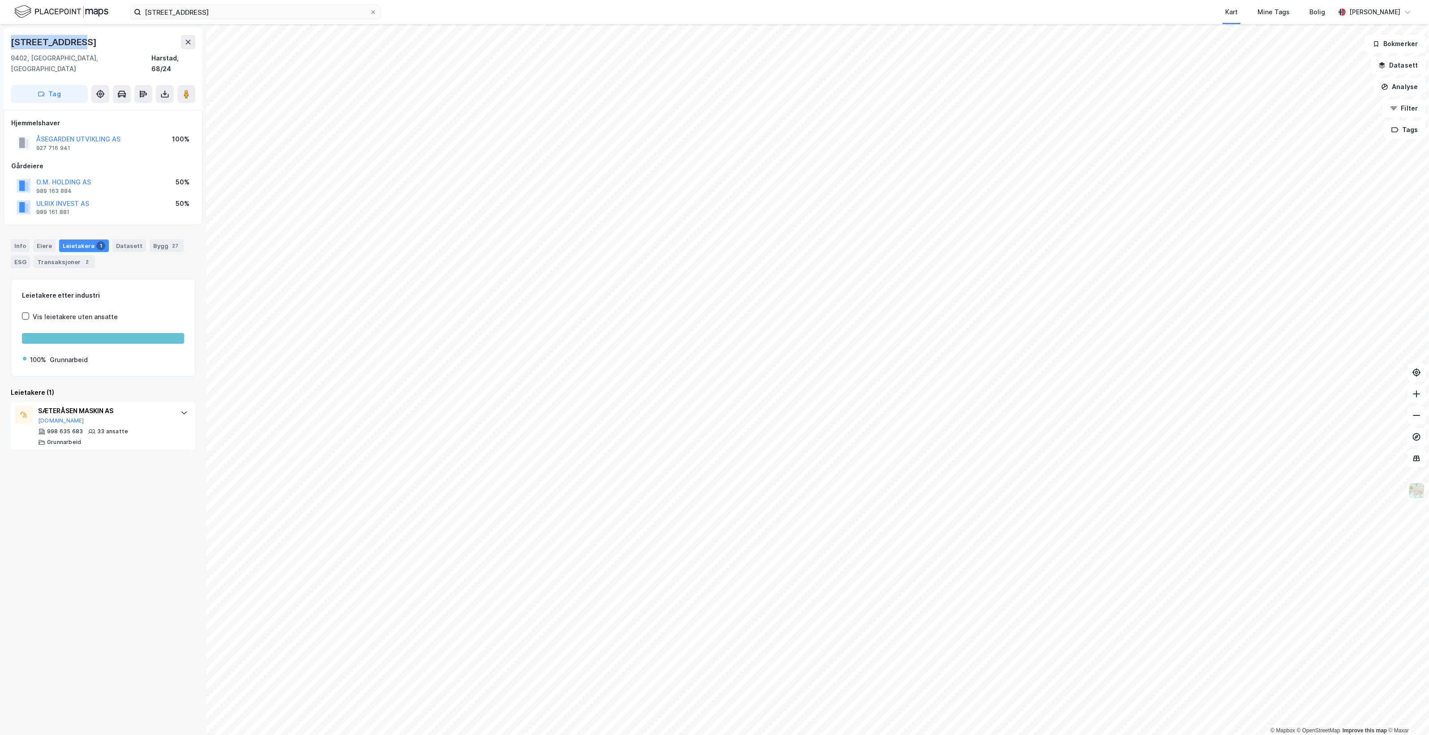
drag, startPoint x: 77, startPoint y: 43, endPoint x: 11, endPoint y: 39, distance: 65.5
click at [11, 39] on div "[STREET_ADDRESS]" at bounding box center [55, 42] width 88 height 14
copy div "[STREET_ADDRESS]"
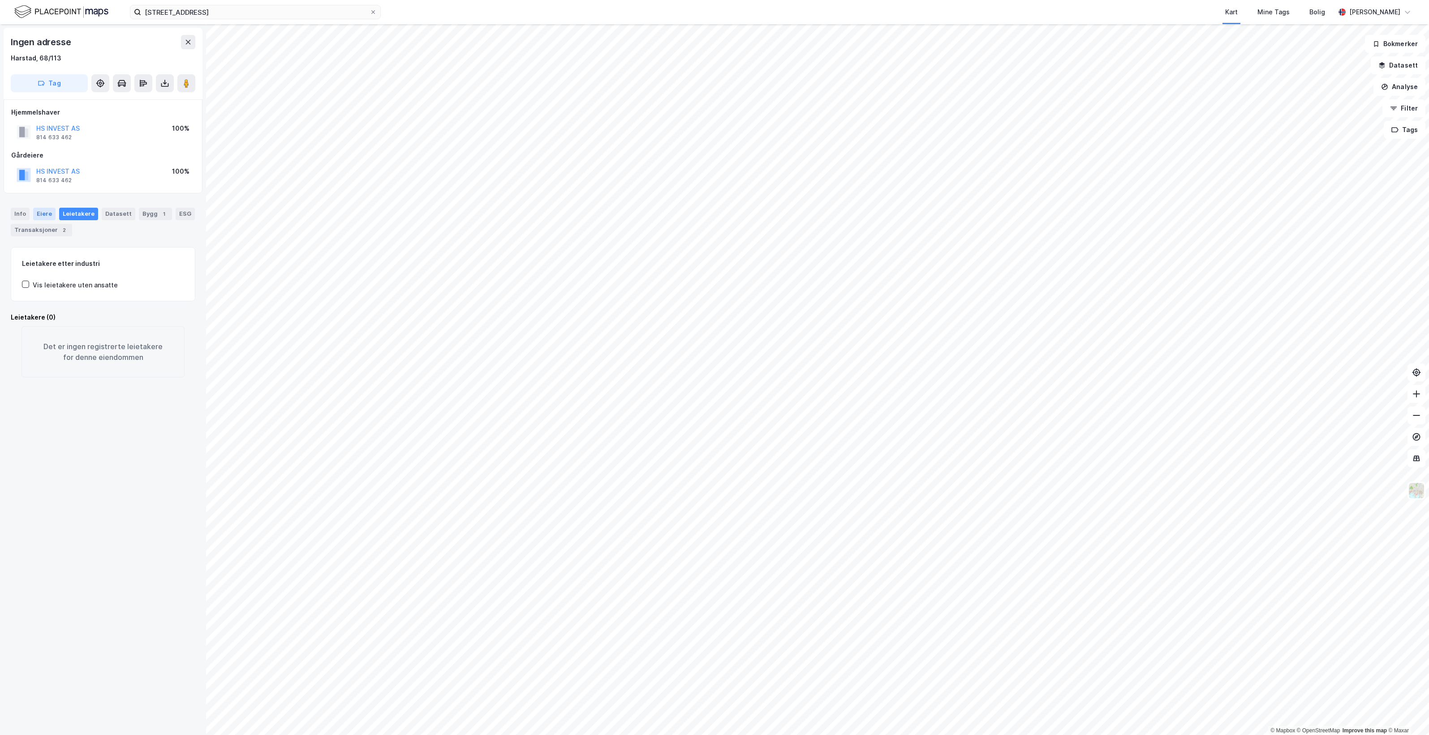
click at [46, 216] on div "Eiere" at bounding box center [44, 214] width 22 height 13
click at [69, 211] on div "Leietakere" at bounding box center [78, 214] width 39 height 13
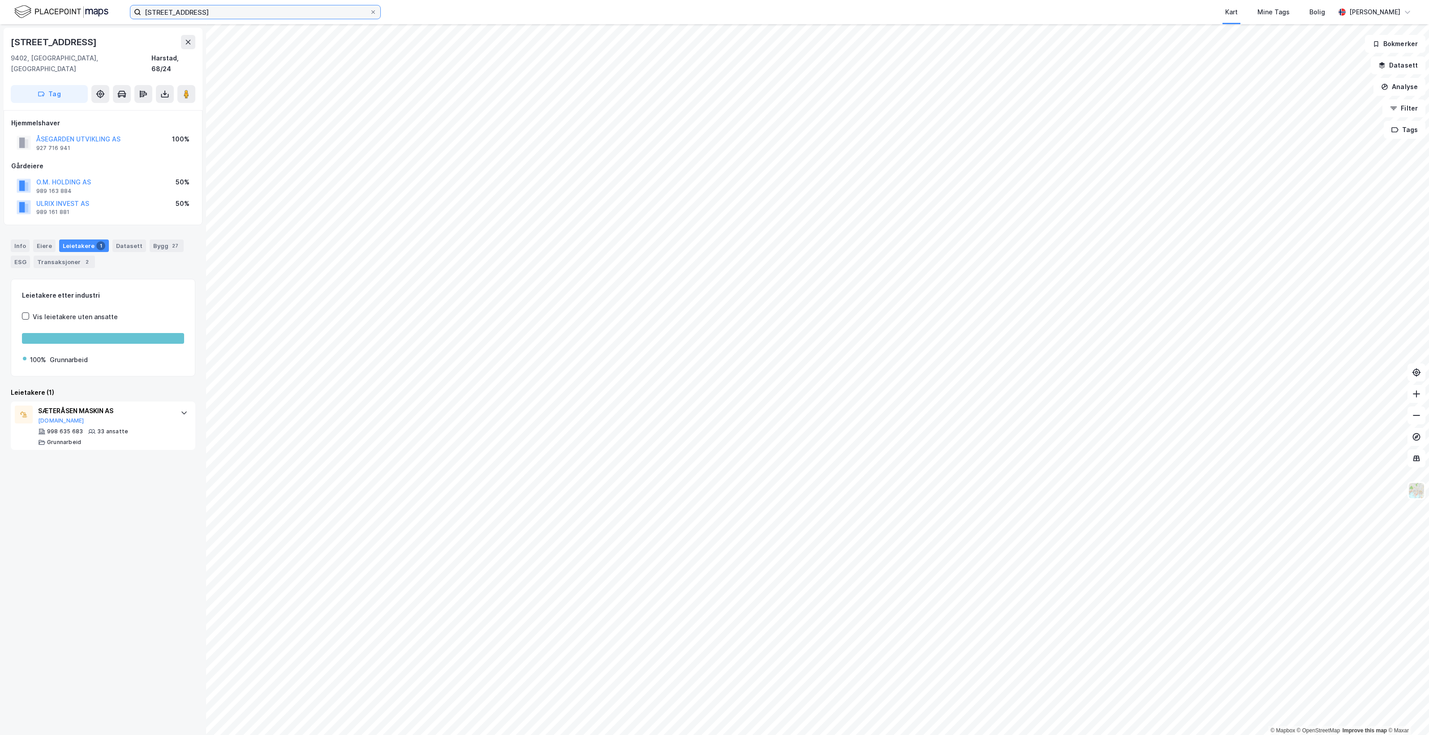
click at [235, 11] on input "[STREET_ADDRESS]" at bounding box center [255, 11] width 228 height 13
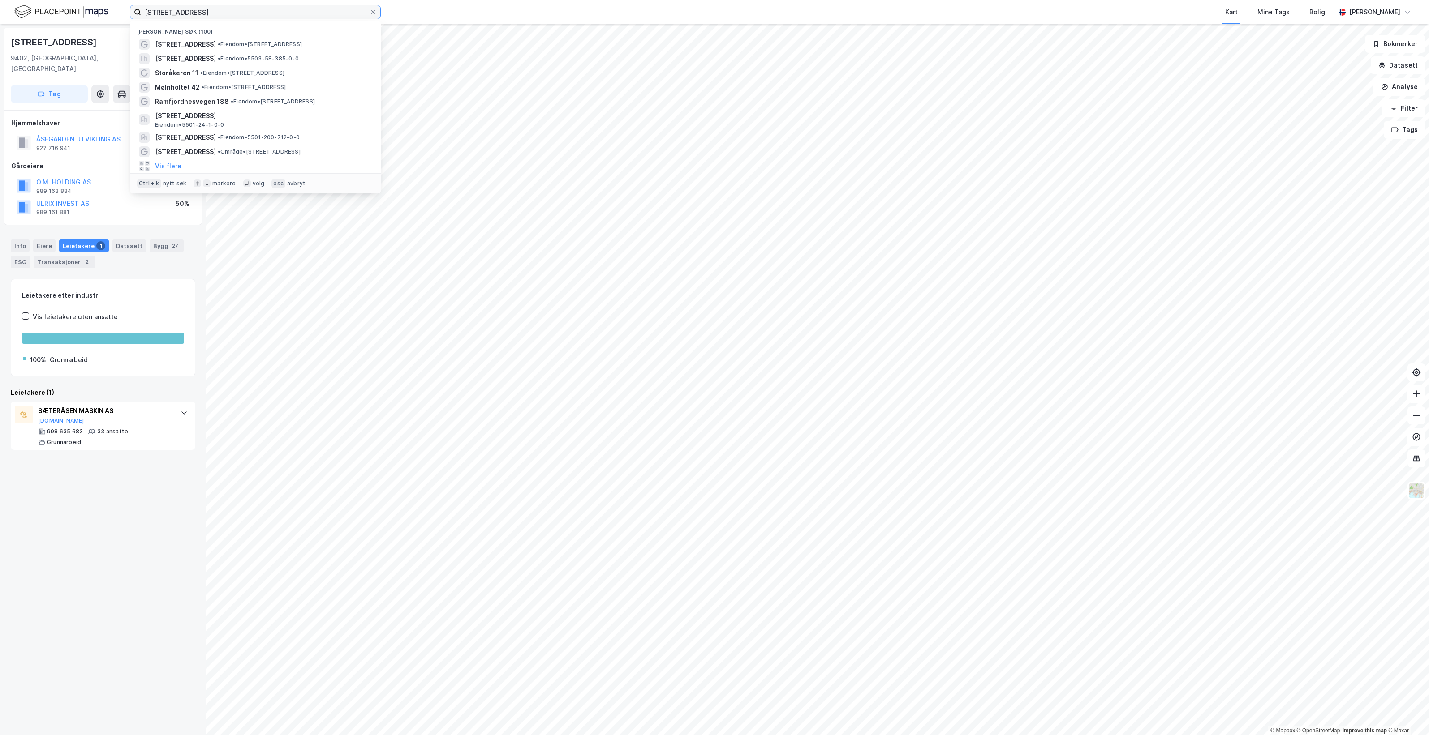
click at [235, 11] on input "[STREET_ADDRESS]" at bounding box center [255, 11] width 228 height 13
paste input "[STREET_ADDRESS]"
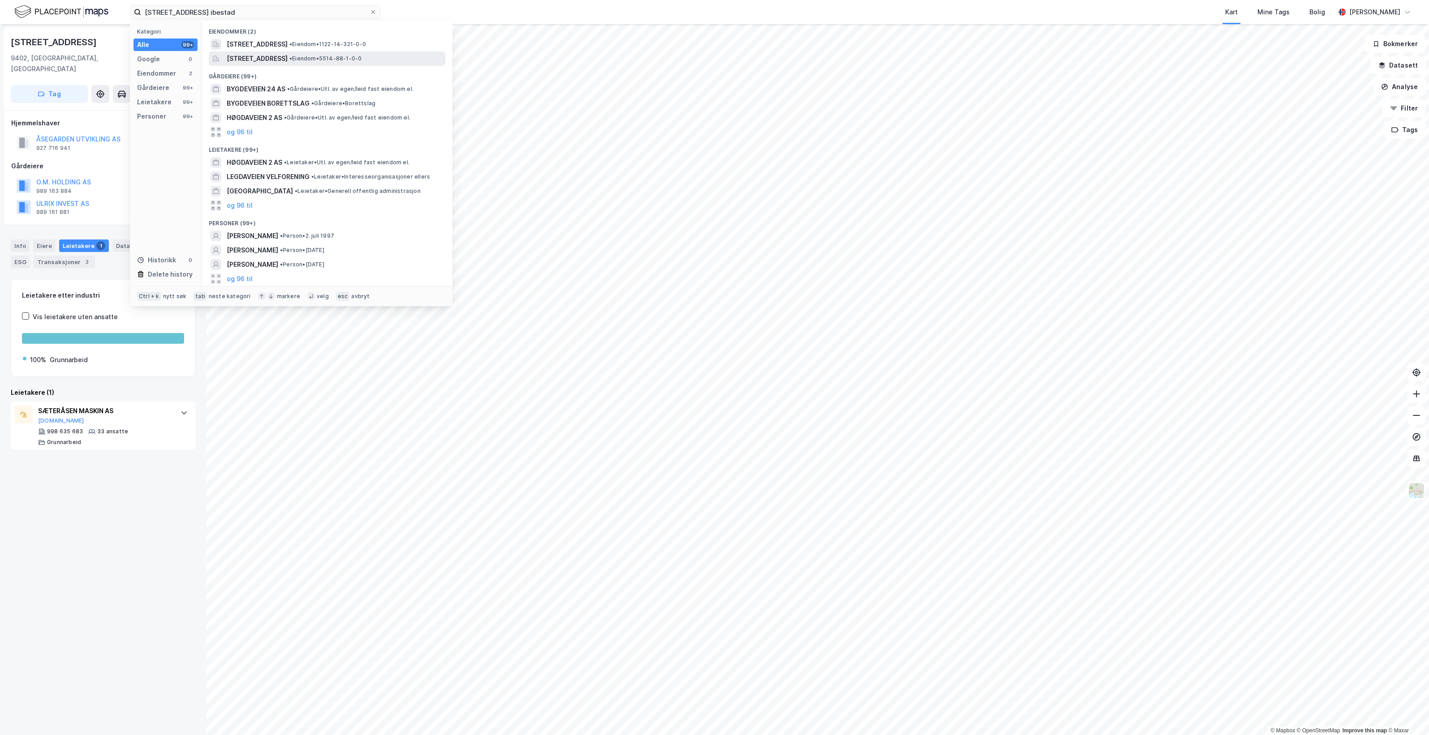
click at [361, 59] on span "• Eiendom • 5514-88-1-0-0" at bounding box center [325, 58] width 72 height 7
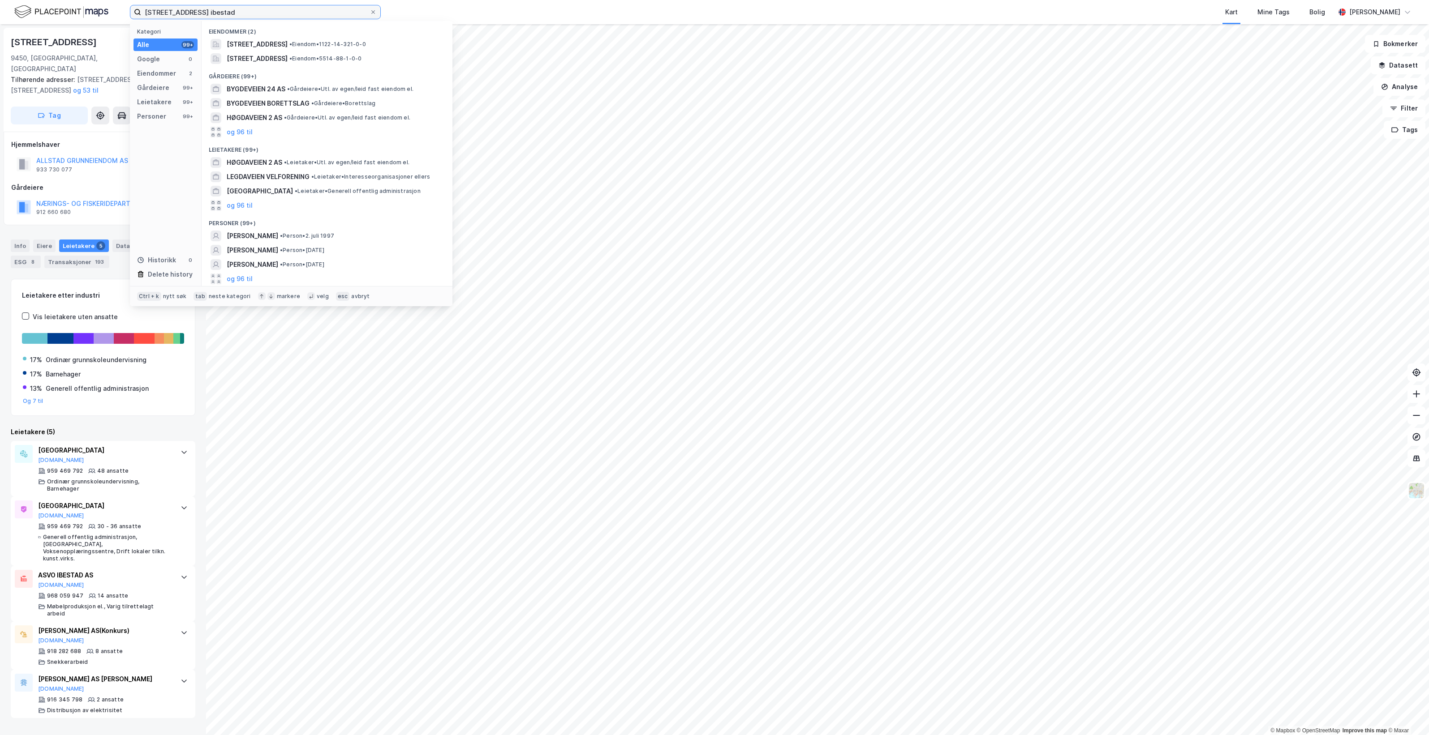
click at [261, 13] on input "[STREET_ADDRESS] ibestad" at bounding box center [255, 11] width 228 height 13
click at [361, 57] on span "• Eiendom • 5514-88-1-0-0" at bounding box center [325, 58] width 72 height 7
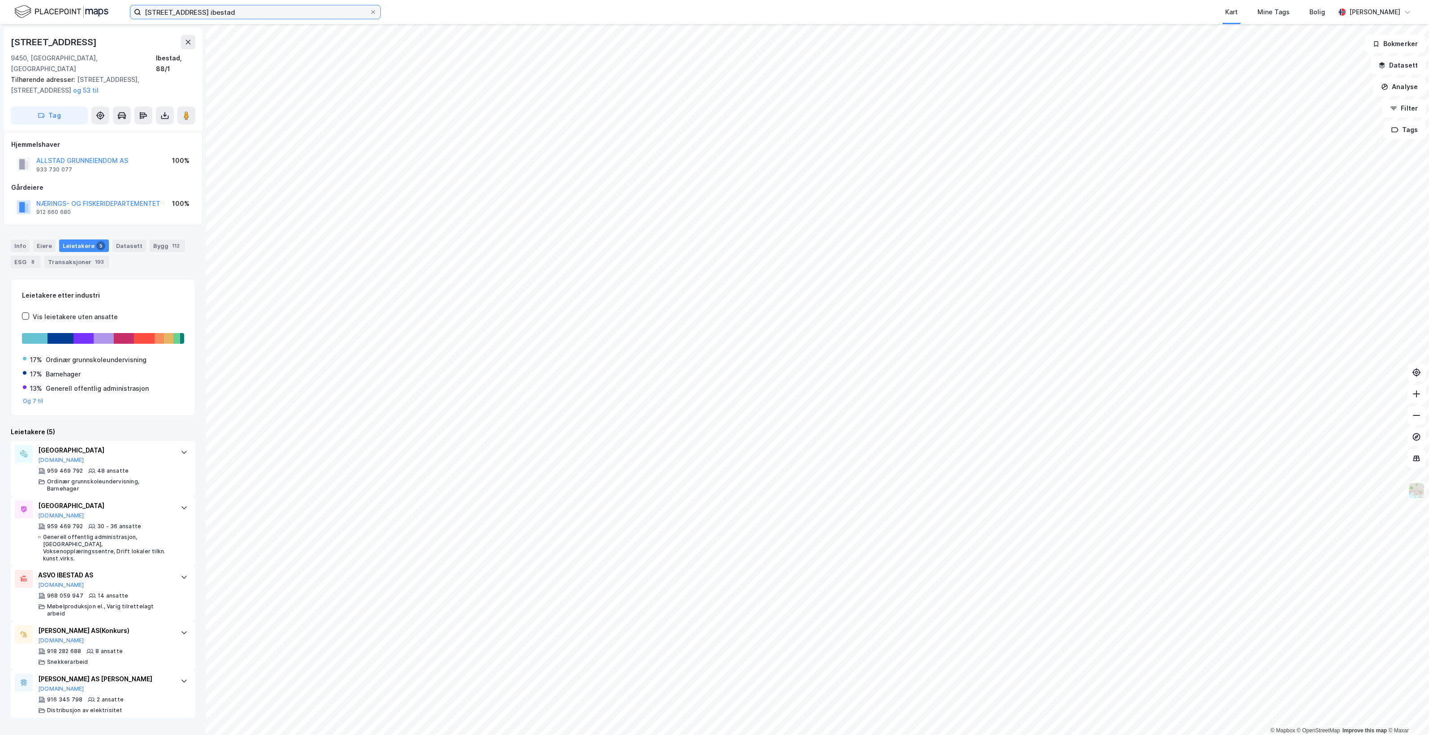
click at [243, 16] on input "[STREET_ADDRESS] ibestad" at bounding box center [255, 11] width 228 height 13
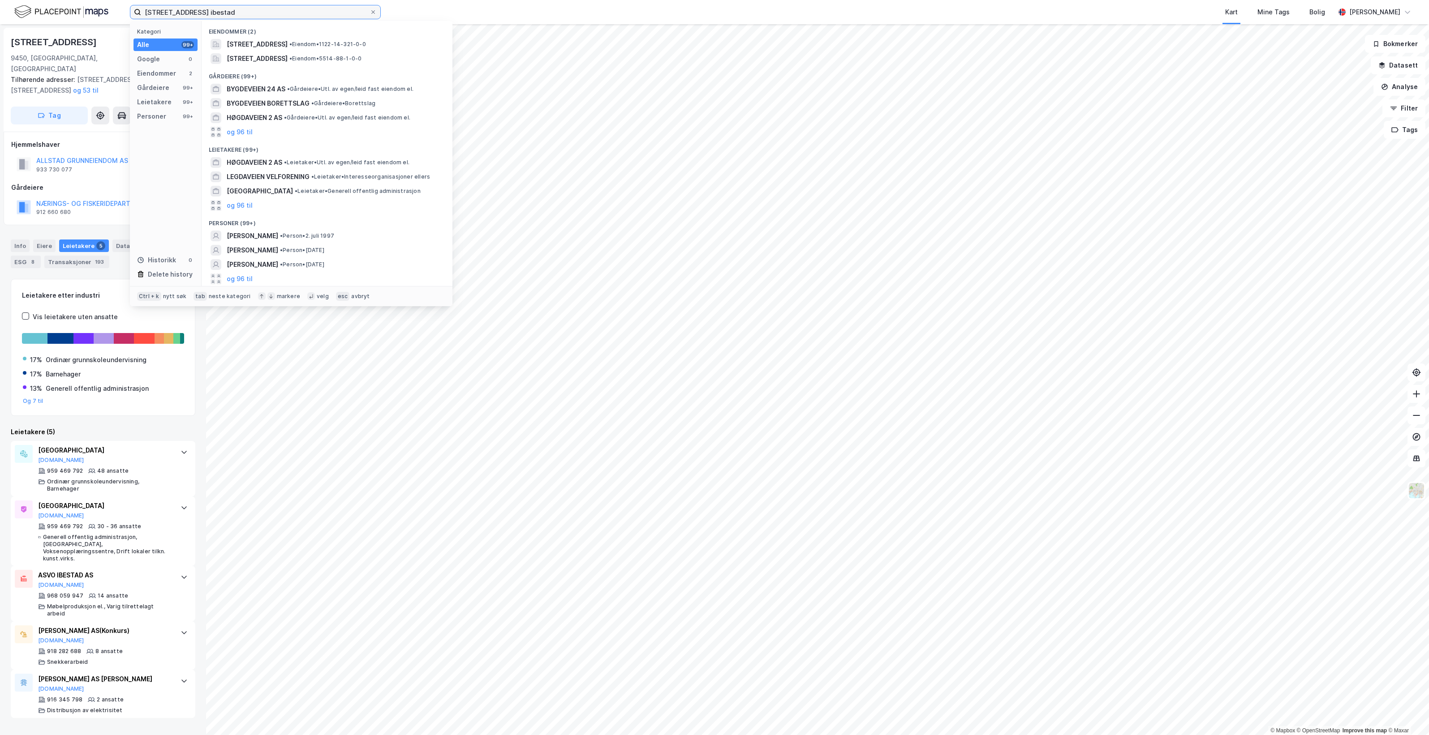
click at [243, 16] on input "[STREET_ADDRESS] ibestad" at bounding box center [255, 11] width 228 height 13
paste input "[PERSON_NAME][STREET_ADDRESS]"
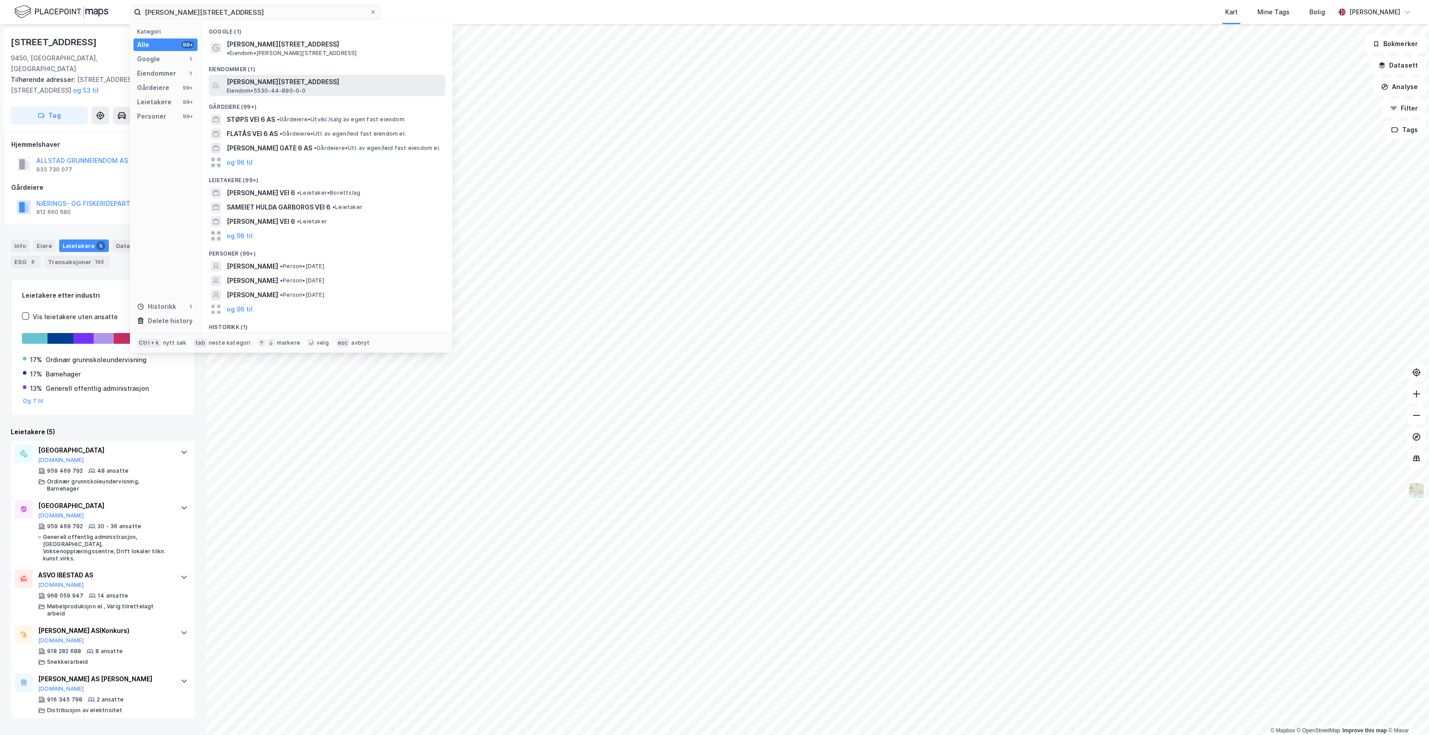
click at [352, 82] on div "[PERSON_NAME][STREET_ADDRESS] Eiendom • 5530-44-890-0-0" at bounding box center [335, 86] width 217 height 18
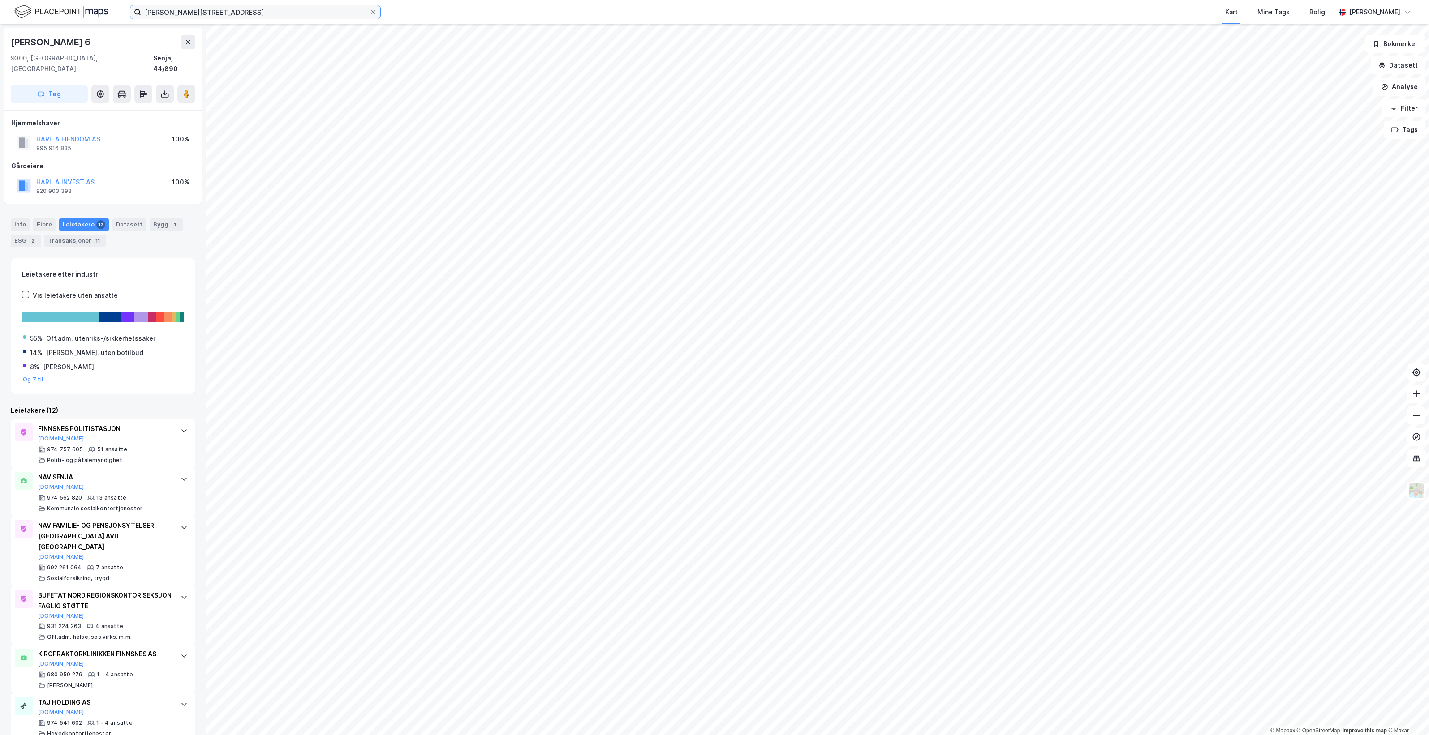
click at [228, 10] on input "[PERSON_NAME][STREET_ADDRESS]" at bounding box center [255, 11] width 228 height 13
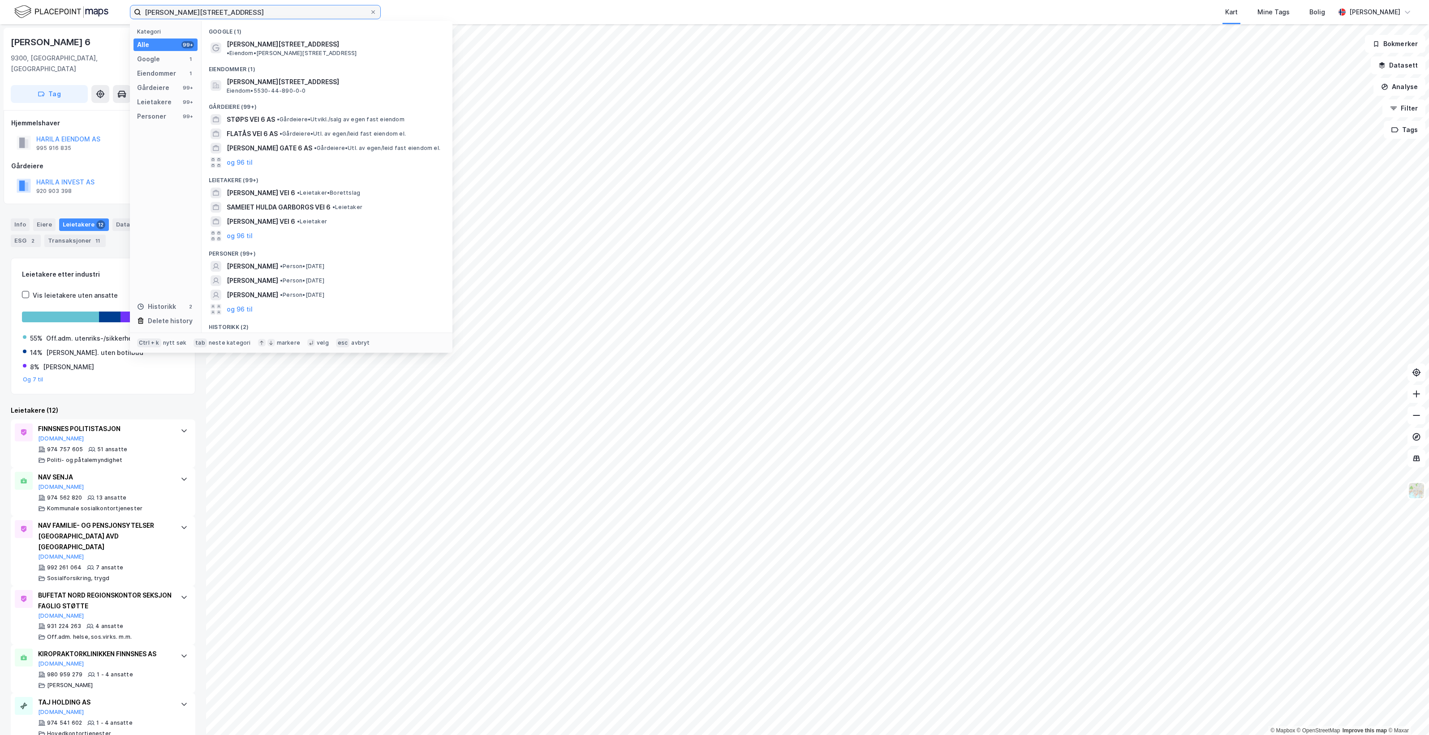
click at [228, 10] on input "[PERSON_NAME][STREET_ADDRESS]" at bounding box center [255, 11] width 228 height 13
paste input "General [PERSON_NAME] vei 9"
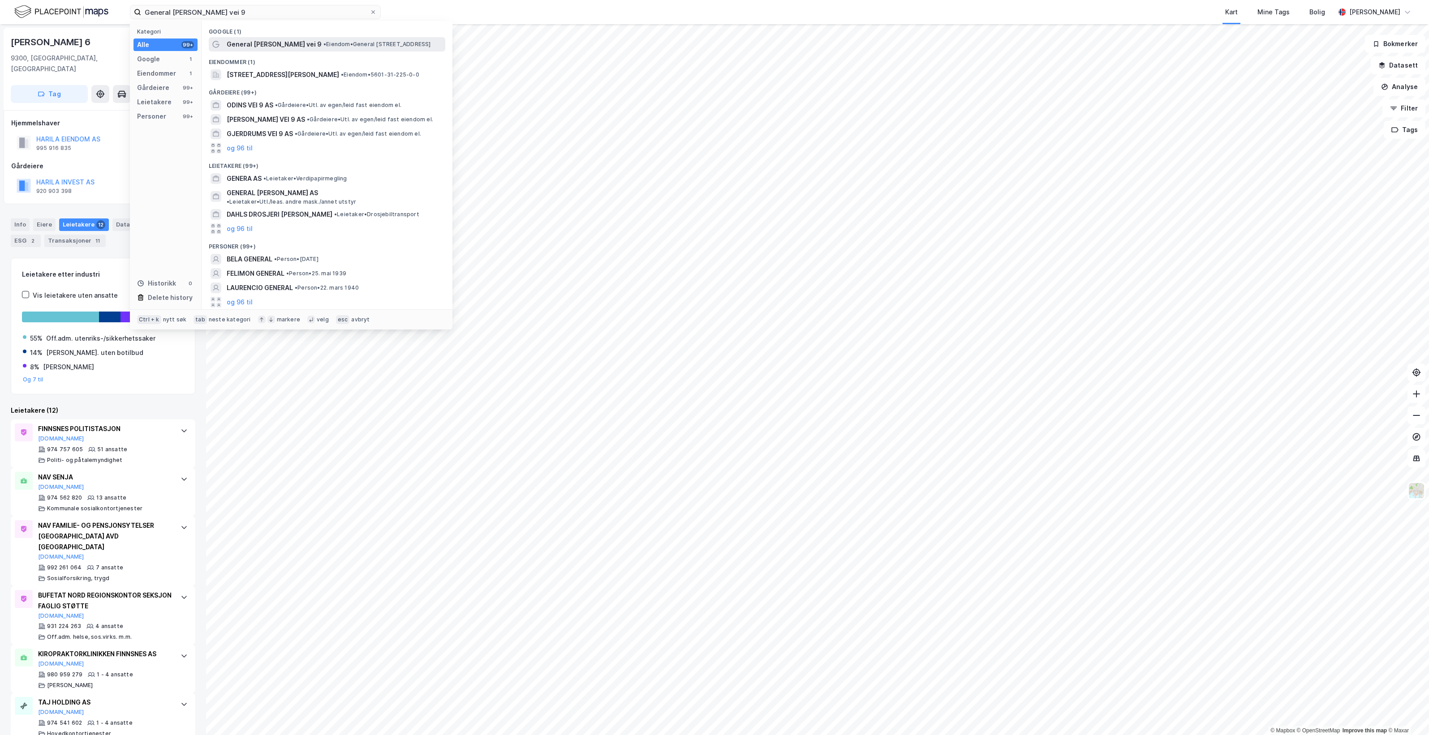
click at [375, 47] on span "• Eiendom • [STREET_ADDRESS][PERSON_NAME]" at bounding box center [376, 44] width 107 height 7
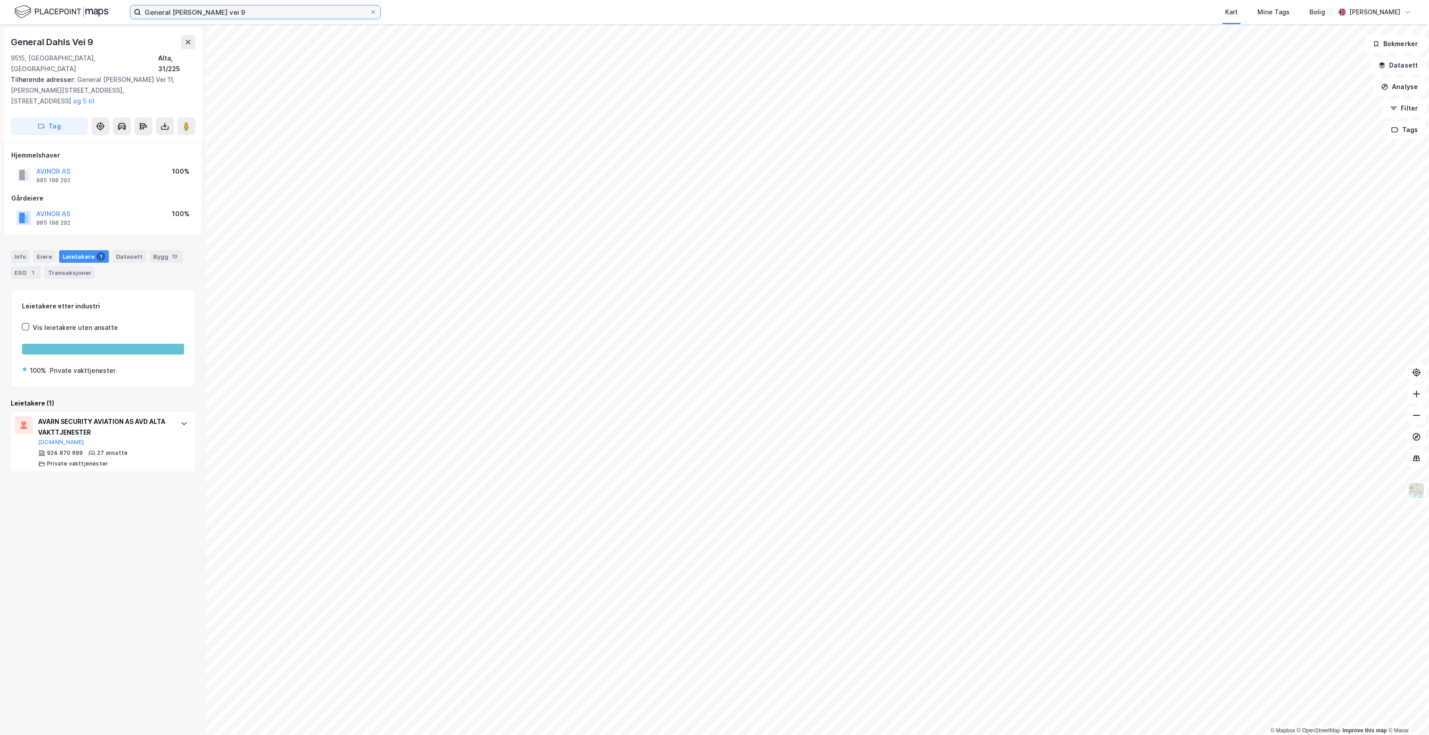
click at [242, 12] on input "General [PERSON_NAME] vei 9" at bounding box center [255, 11] width 228 height 13
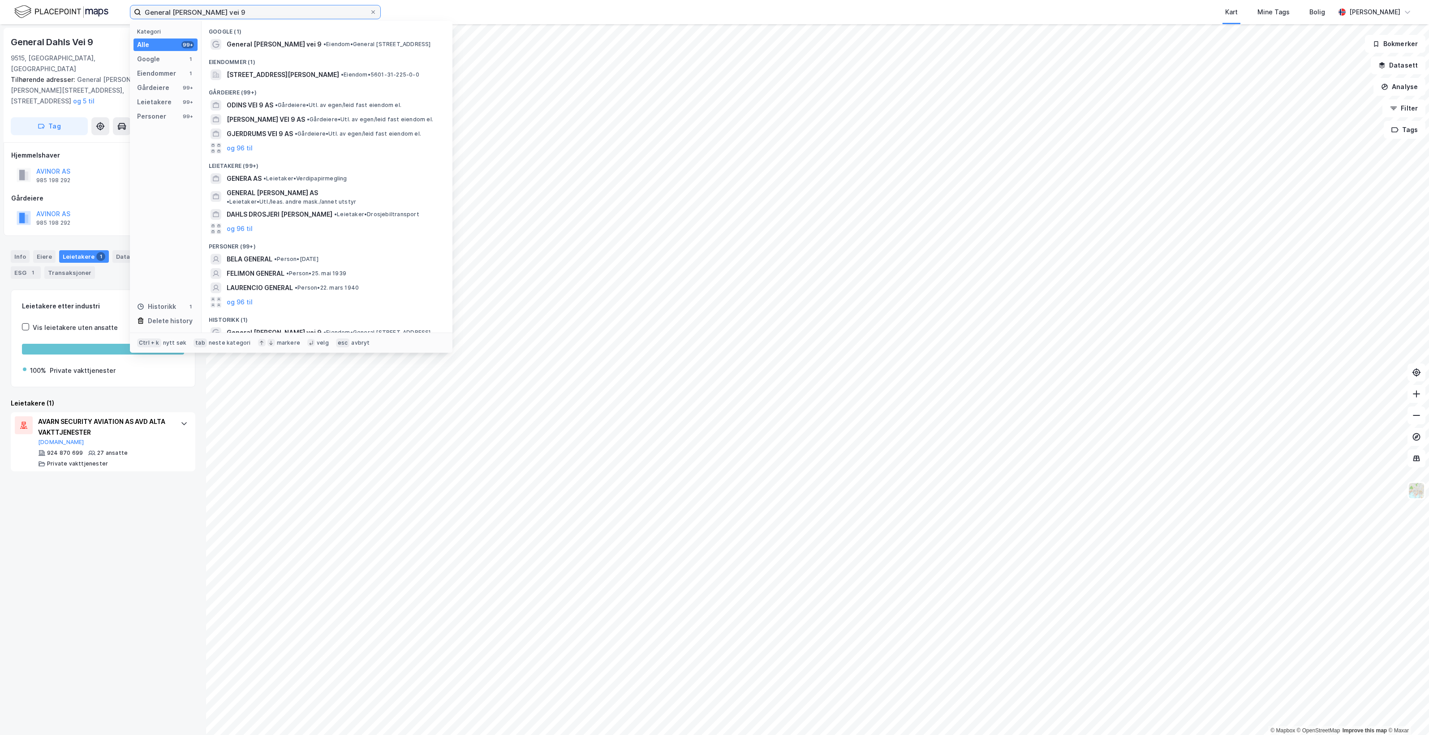
click at [242, 12] on input "General [PERSON_NAME] vei 9" at bounding box center [255, 11] width 228 height 13
paste input "[STREET_ADDRESS]"
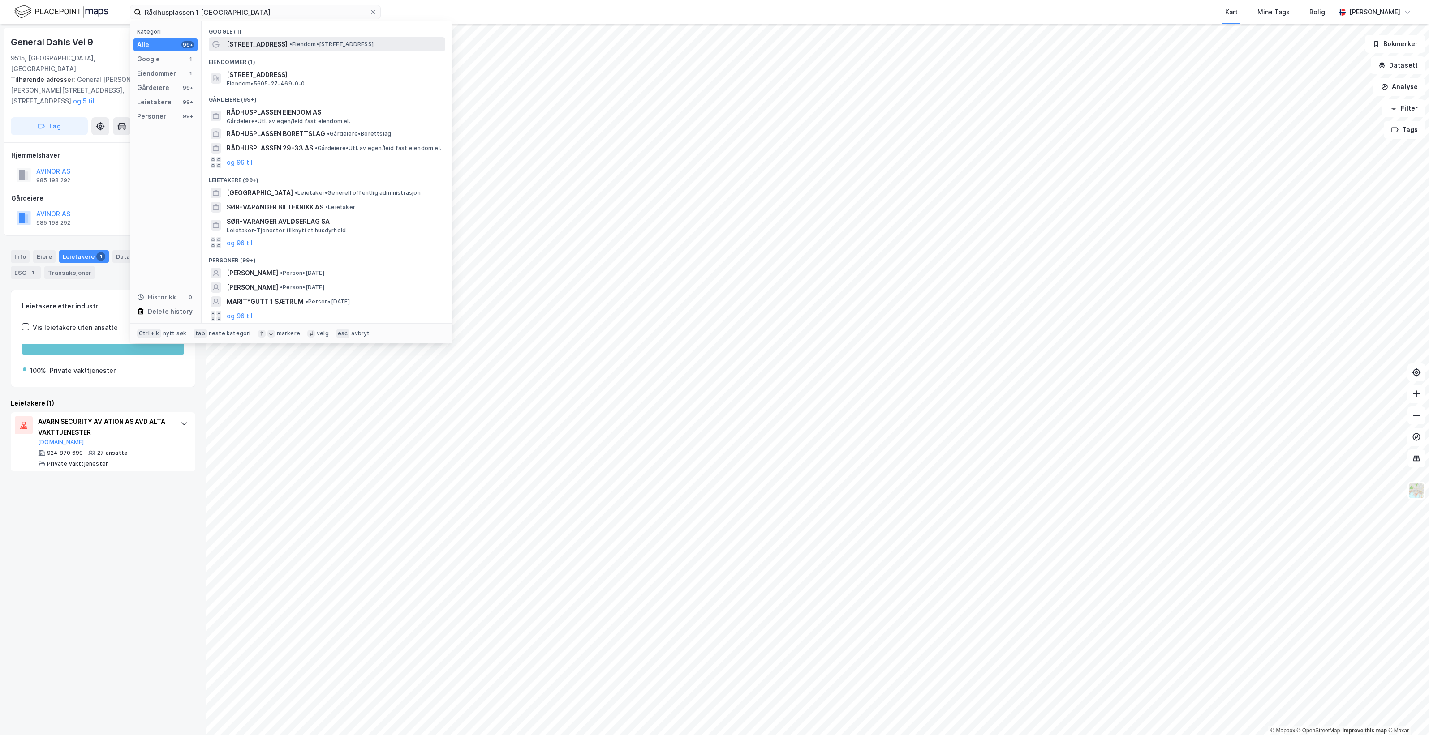
click at [363, 46] on span "• Eiendom • [STREET_ADDRESS]" at bounding box center [331, 44] width 84 height 7
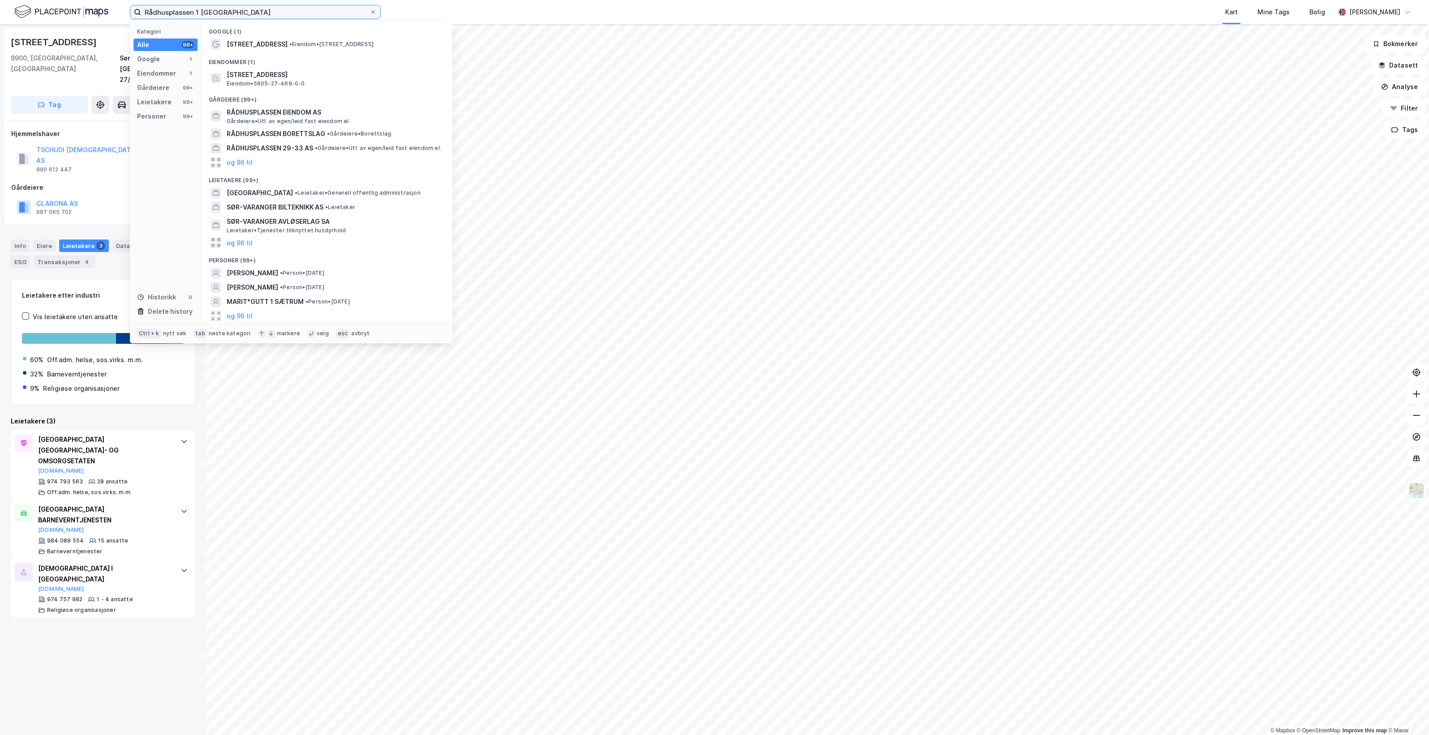
click at [277, 11] on input "Rådhusplassen 1 [GEOGRAPHIC_DATA]" at bounding box center [255, 11] width 228 height 13
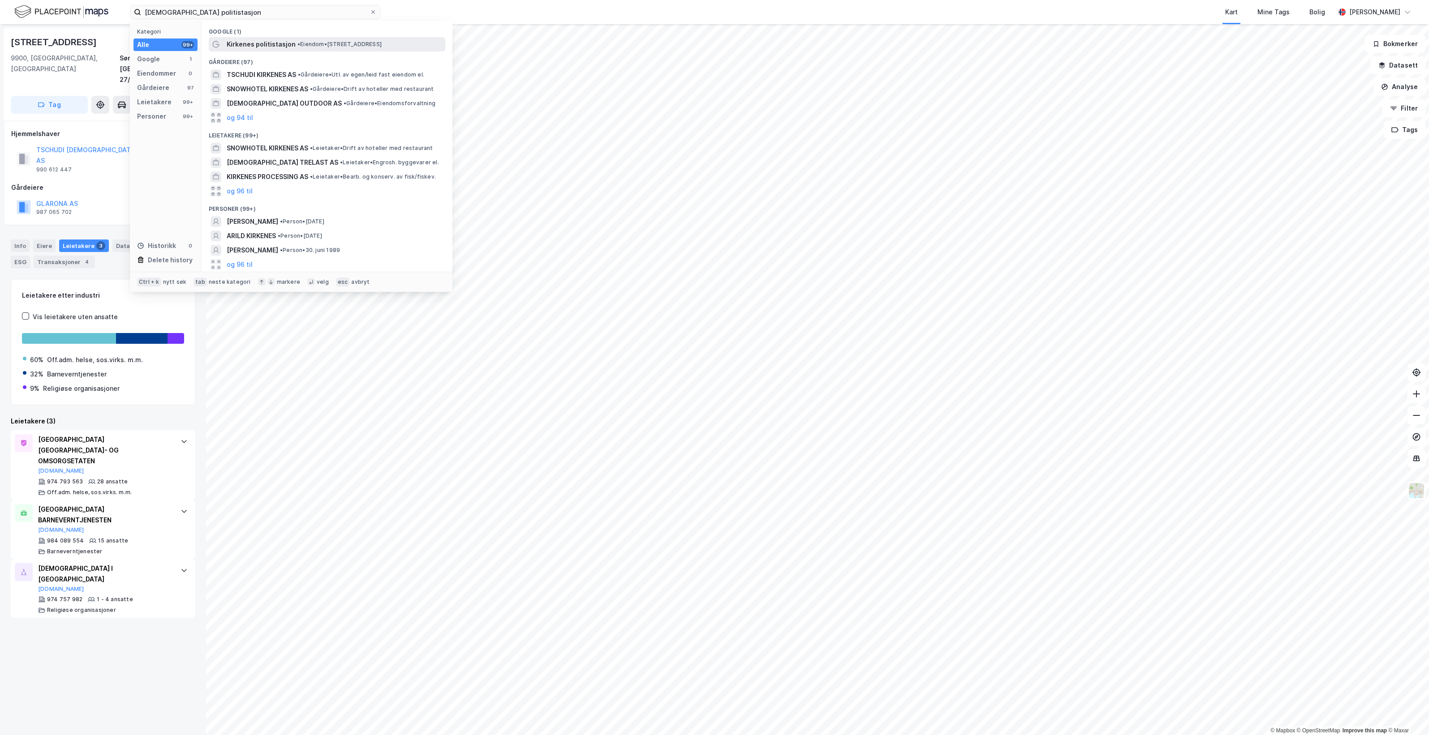
click at [331, 43] on span "• Eiendom • [STREET_ADDRESS]" at bounding box center [339, 44] width 84 height 7
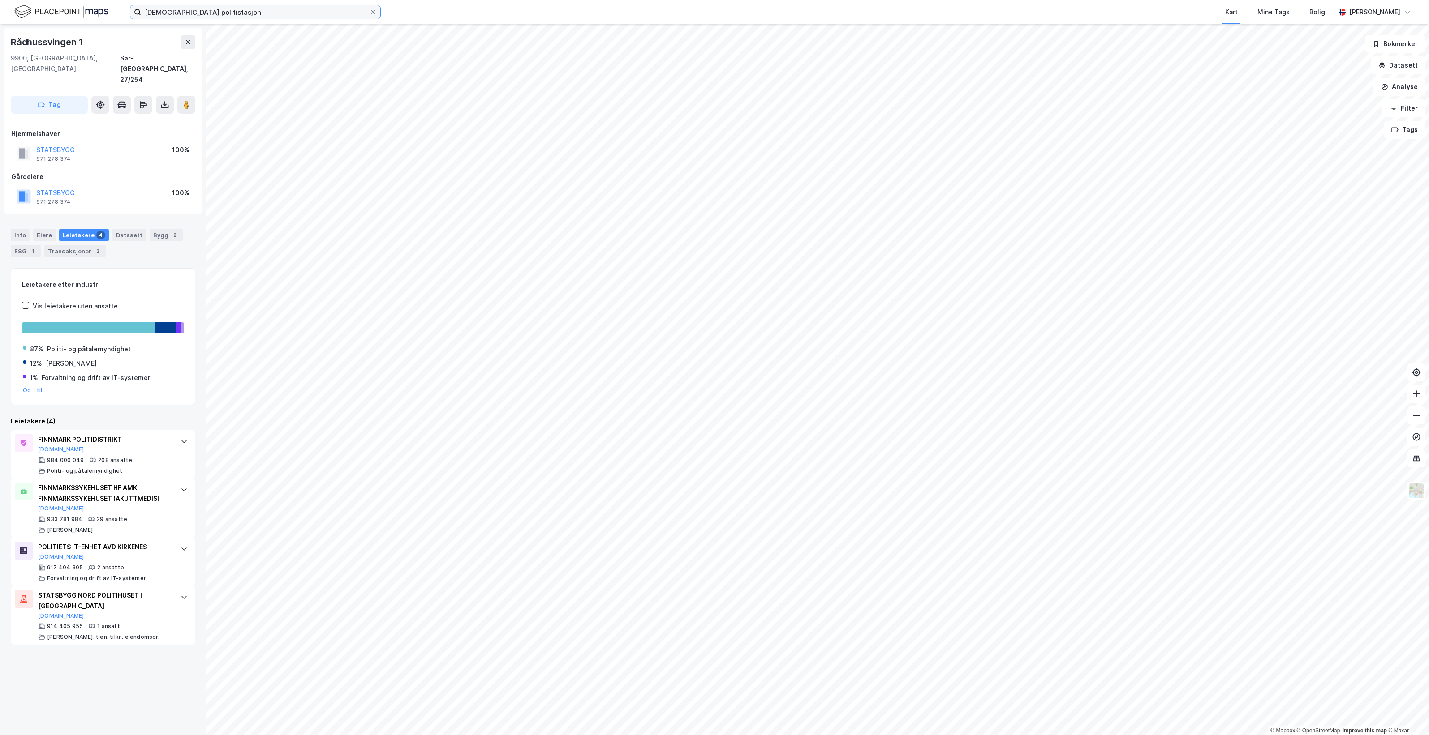
click at [245, 16] on input "[DEMOGRAPHIC_DATA] politistasjon" at bounding box center [255, 11] width 228 height 13
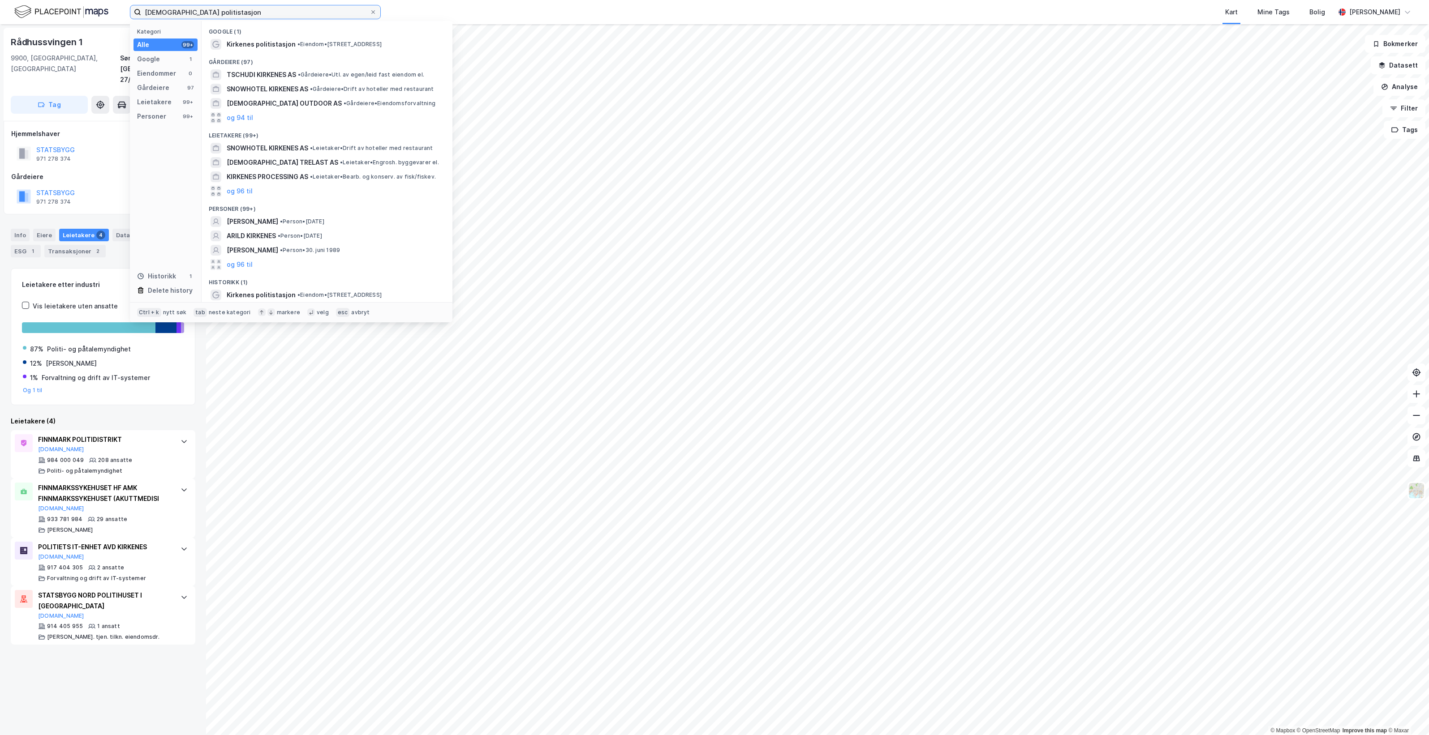
click at [245, 16] on input "[DEMOGRAPHIC_DATA] politistasjon" at bounding box center [255, 11] width 228 height 13
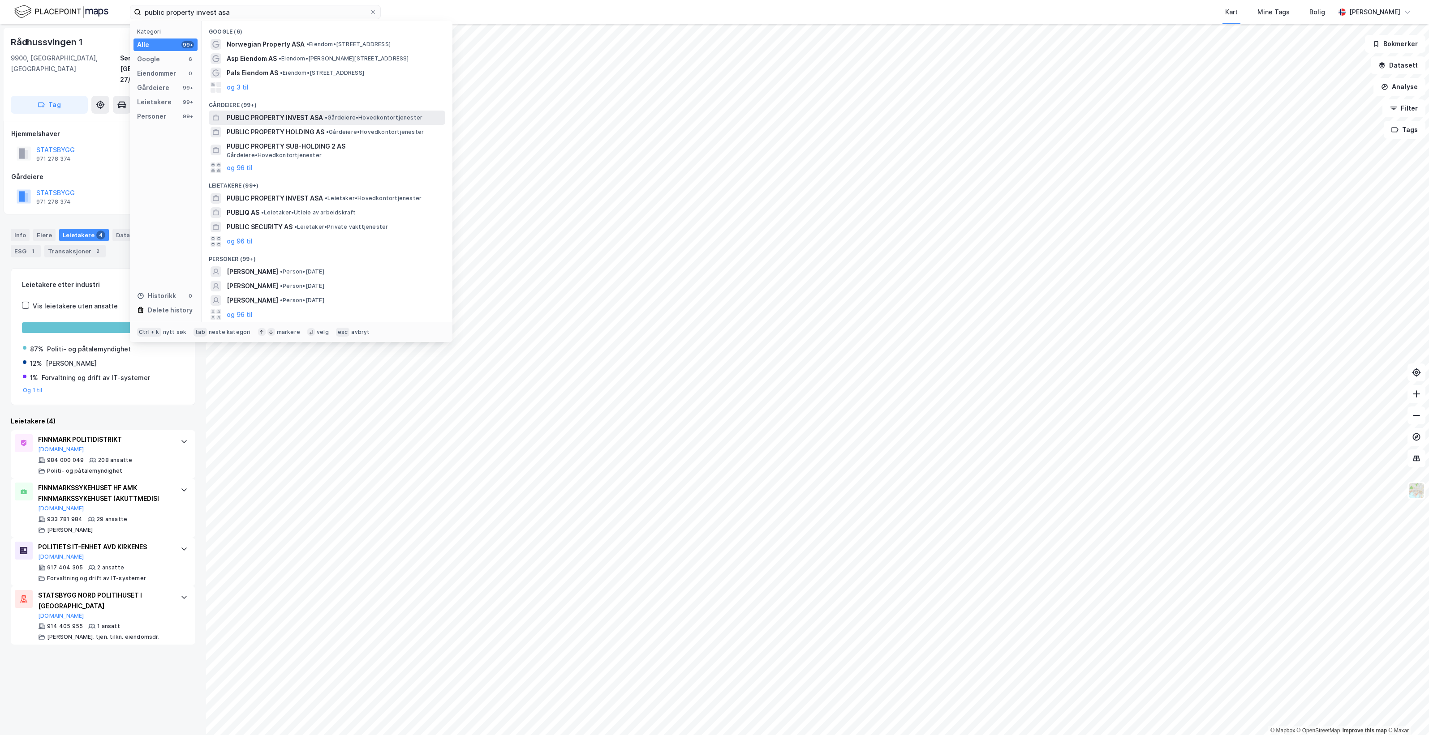
click at [347, 117] on span "• Gårdeiere • Hovedkontortjenester" at bounding box center [374, 117] width 98 height 7
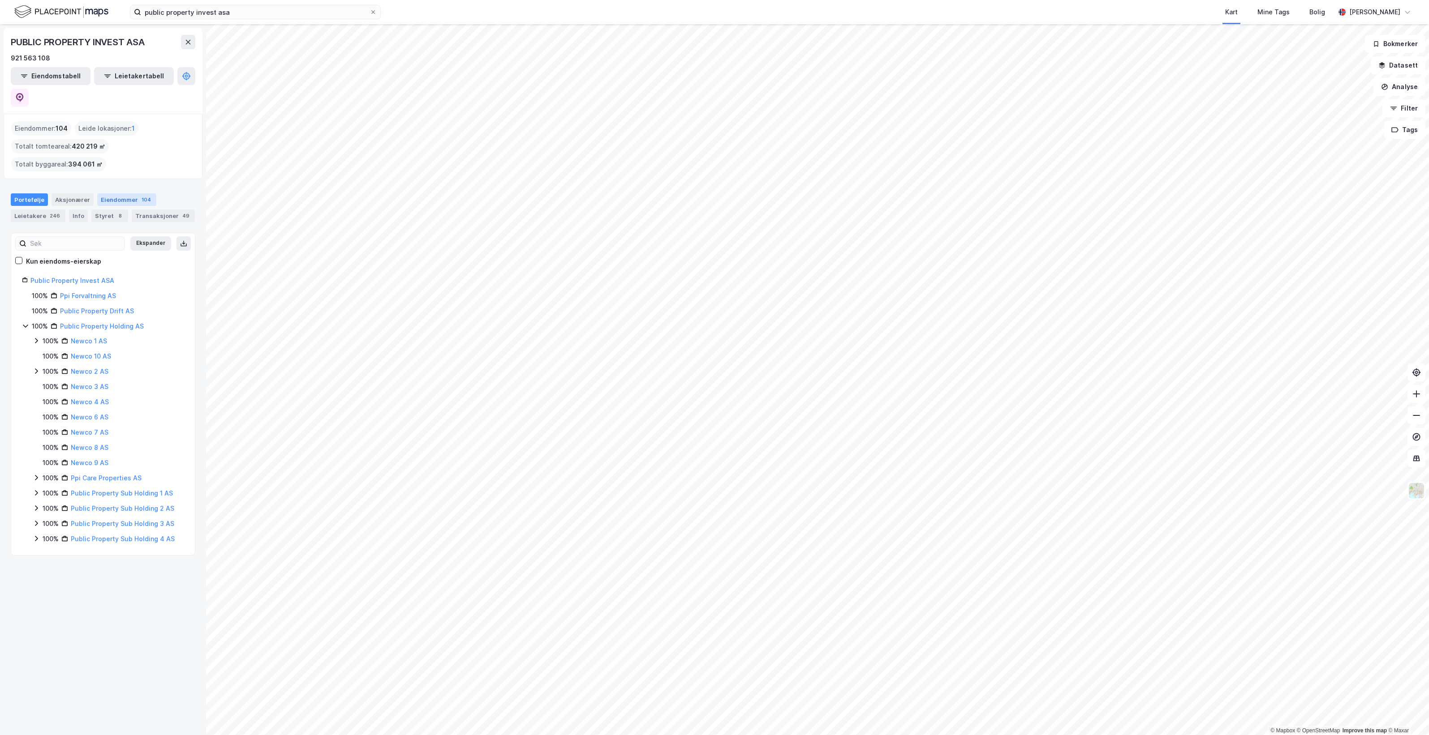
click at [122, 193] on div "Eiendommer 104" at bounding box center [126, 199] width 59 height 13
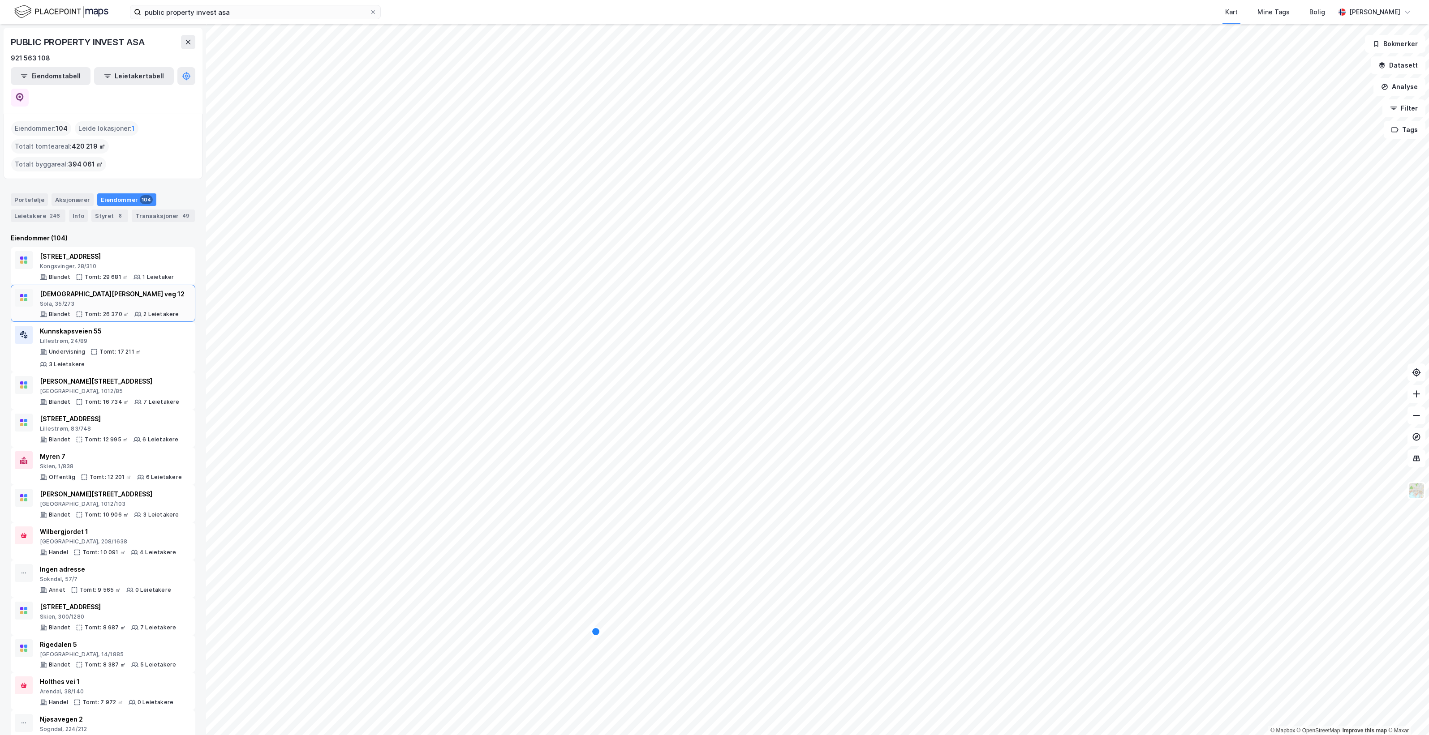
scroll to position [56, 0]
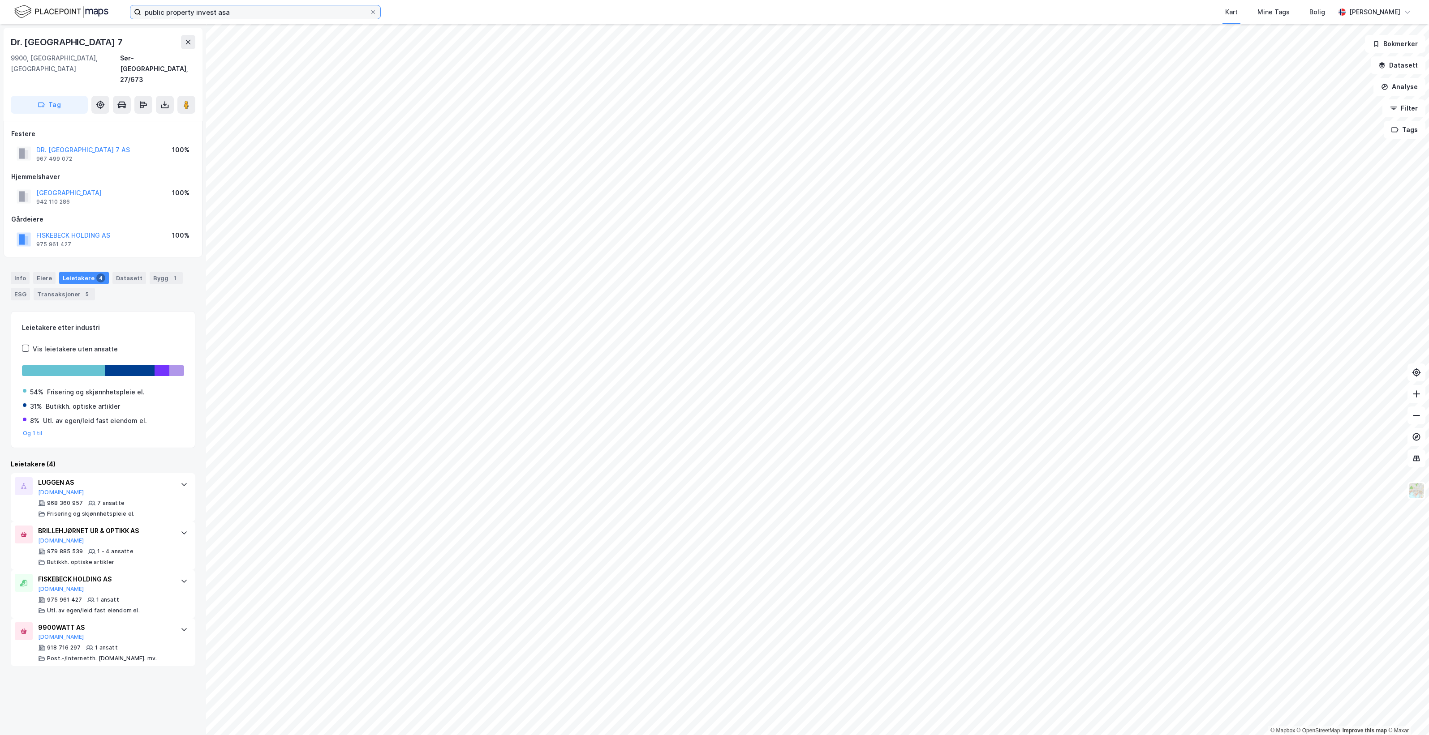
click at [275, 7] on input "public property invest asa" at bounding box center [255, 11] width 228 height 13
click at [275, 10] on input "public property invest asa" at bounding box center [255, 11] width 228 height 13
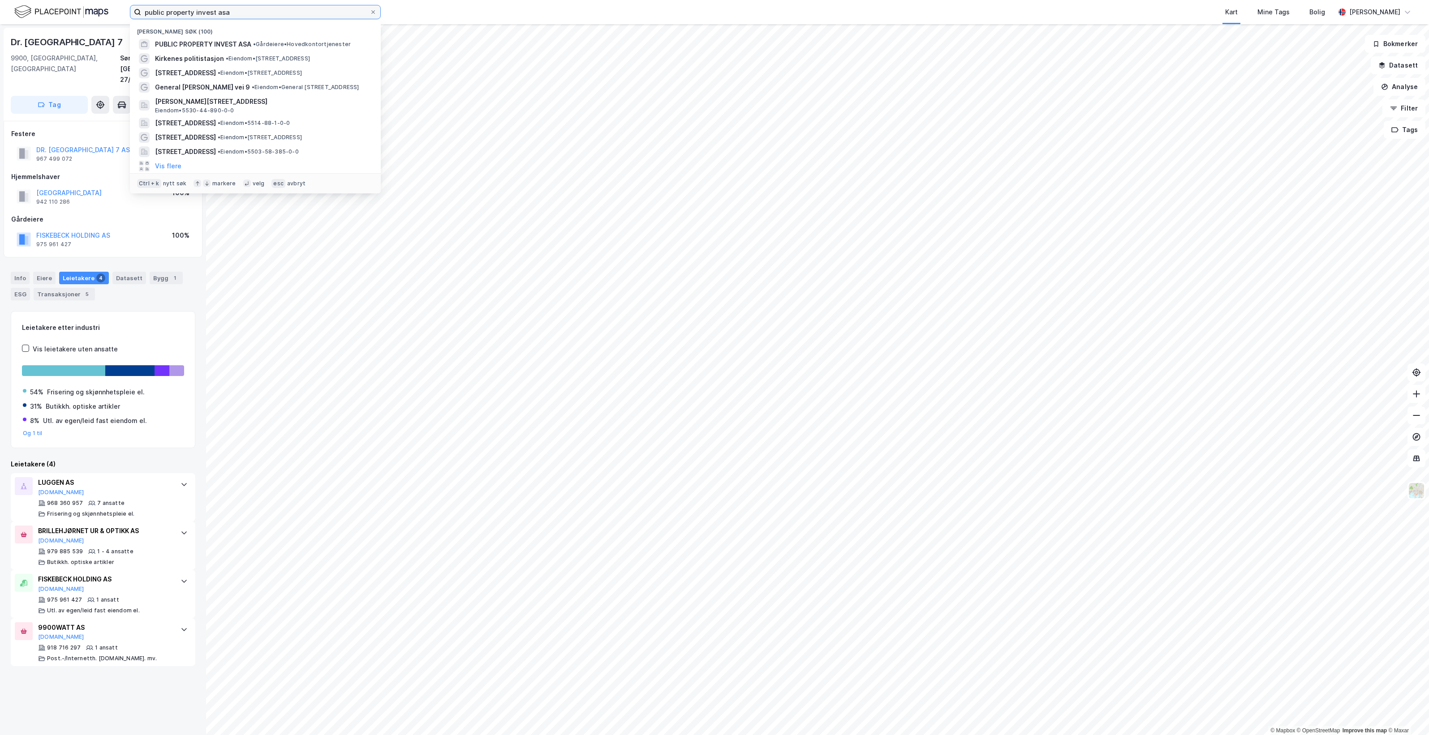
click at [275, 8] on input "public property invest asa" at bounding box center [255, 11] width 228 height 13
click at [274, 5] on input "public property invest asa" at bounding box center [255, 11] width 228 height 13
click at [271, 3] on div "public property invest [PERSON_NAME] søk (100) PUBLIC PROPERTY INVEST ASA • Går…" at bounding box center [714, 12] width 1429 height 24
click at [271, 6] on input "public property invest asa" at bounding box center [255, 11] width 228 height 13
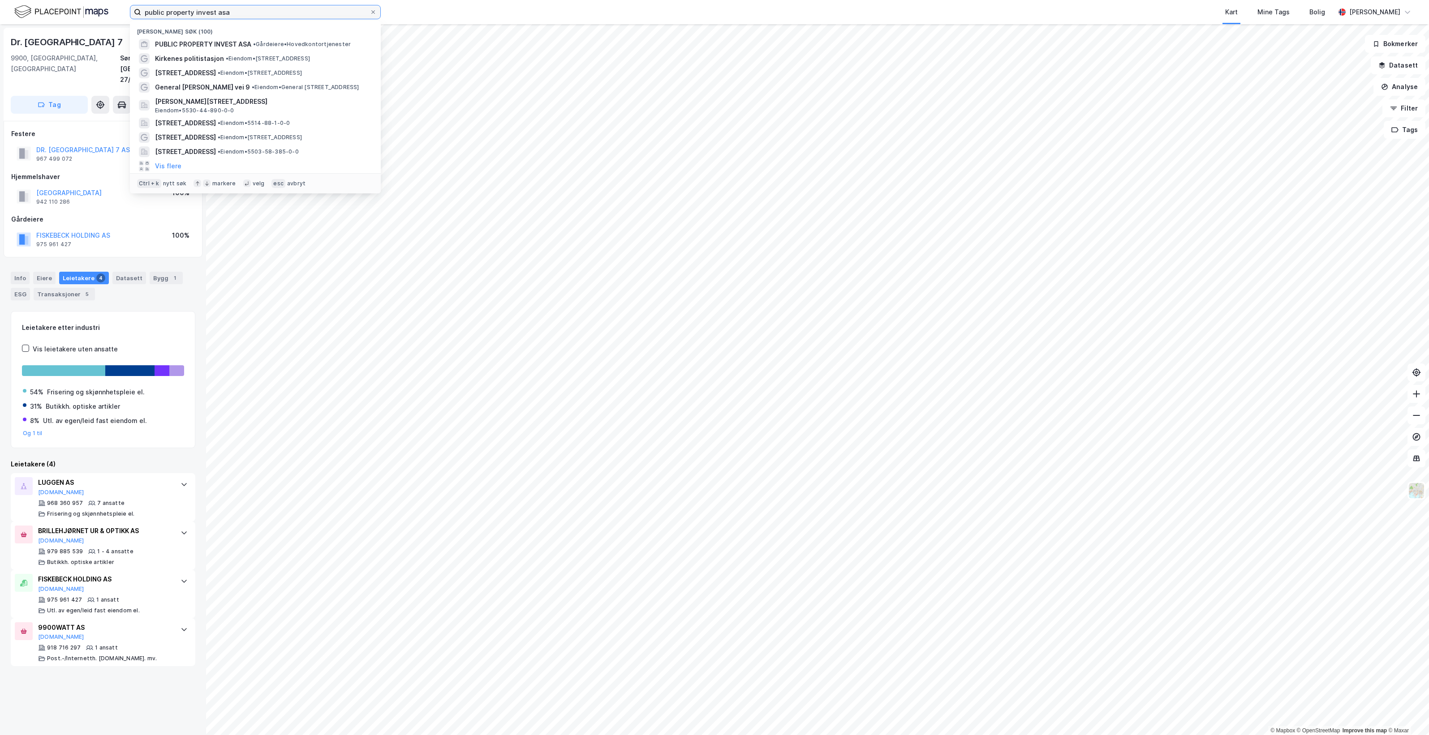
click at [271, 6] on input "public property invest asa" at bounding box center [255, 11] width 228 height 13
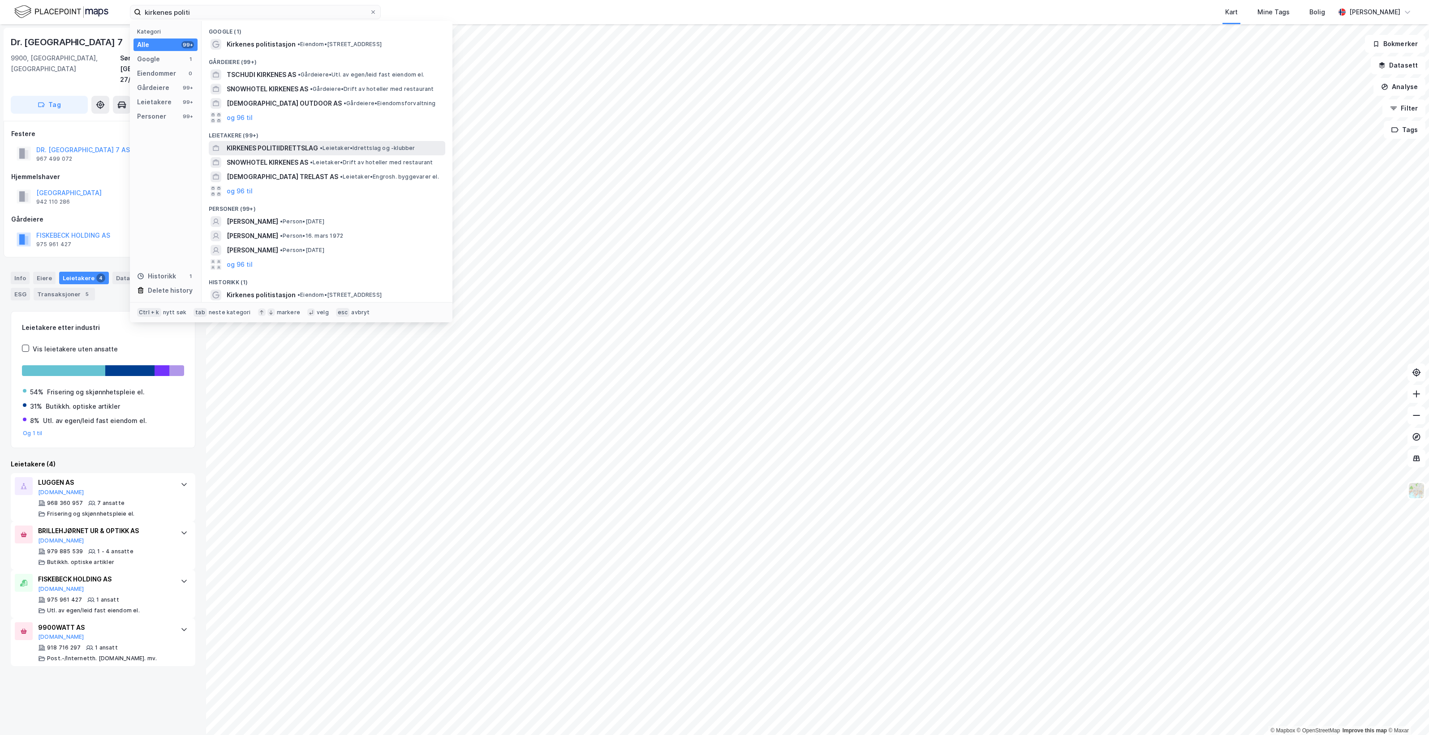
click at [390, 145] on span "• Leietaker • Idrettslag og -klubber" at bounding box center [367, 148] width 95 height 7
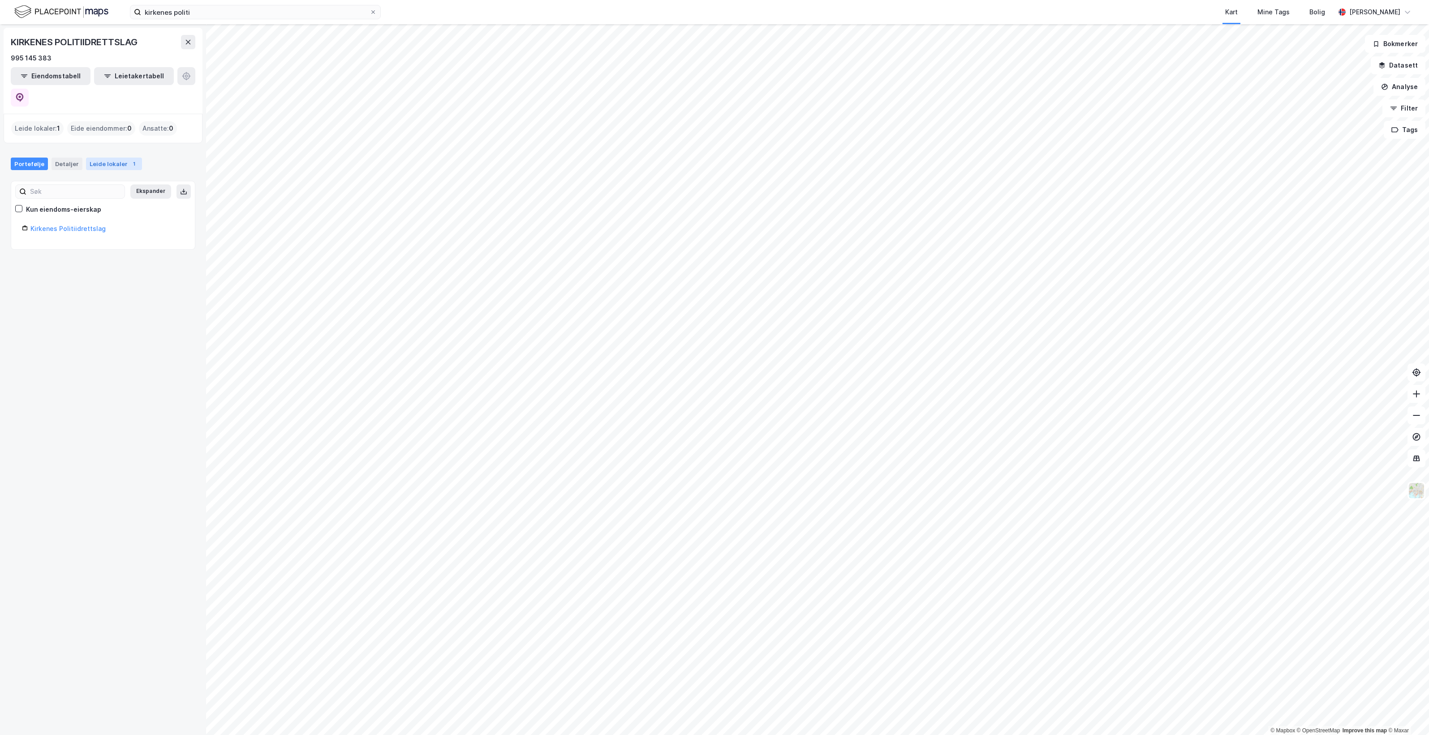
click at [112, 158] on div "Leide lokaler 1" at bounding box center [114, 164] width 56 height 13
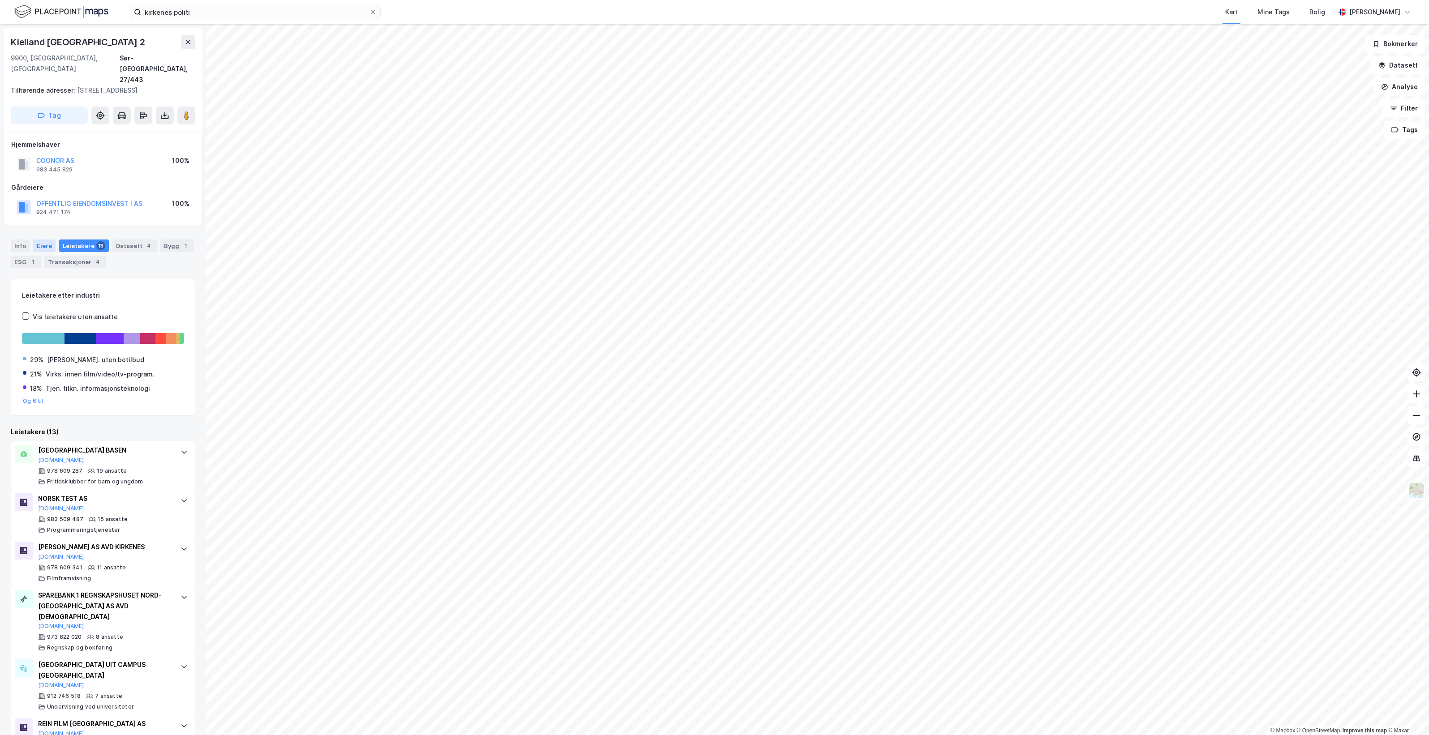
click at [43, 240] on div "Eiere" at bounding box center [44, 246] width 22 height 13
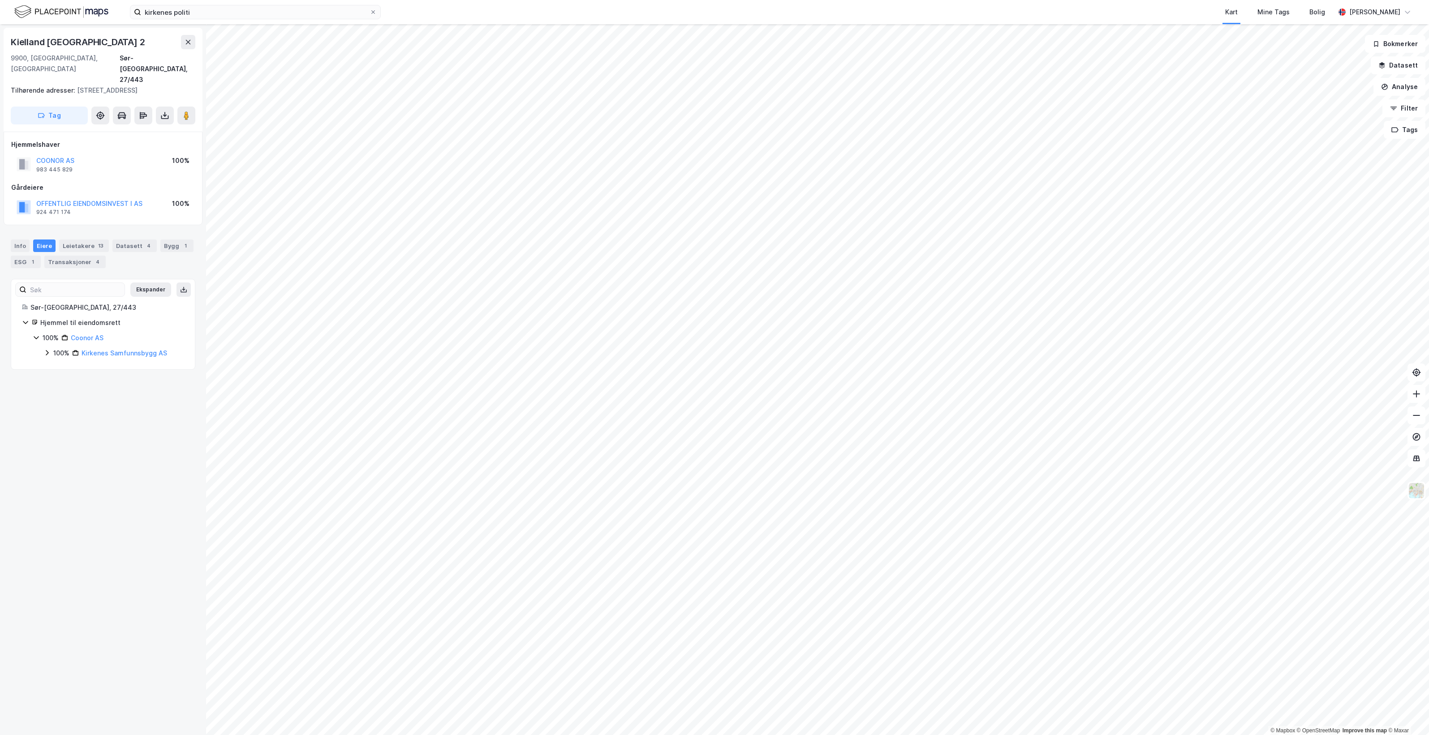
click at [47, 349] on icon at bounding box center [46, 352] width 7 height 7
click at [56, 365] on icon at bounding box center [57, 368] width 7 height 7
click at [55, 365] on icon at bounding box center [57, 368] width 7 height 7
click at [69, 240] on div "Leietakere 13" at bounding box center [84, 246] width 50 height 13
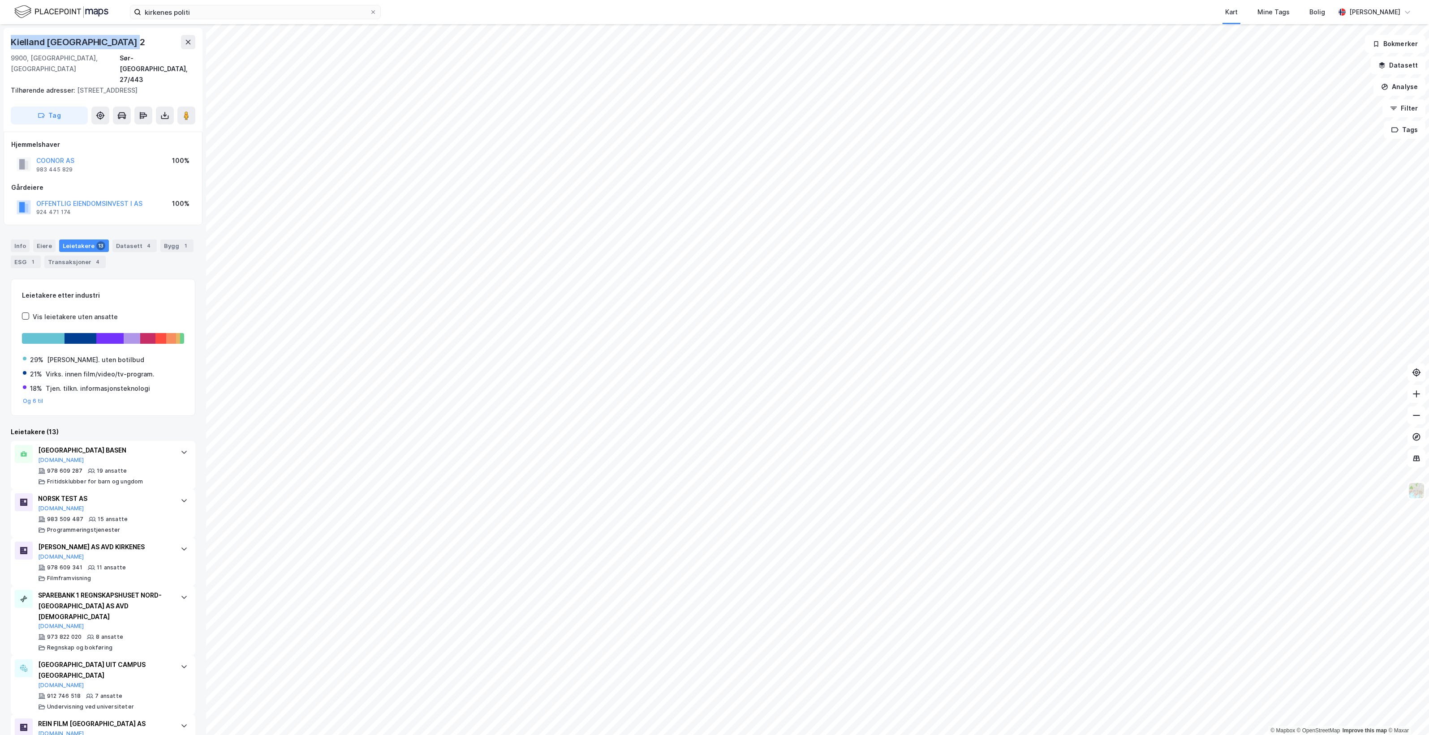
drag, startPoint x: 139, startPoint y: 37, endPoint x: 8, endPoint y: 43, distance: 130.9
click at [8, 43] on div "Kielland [STREET_ADDRESS] Tilhørende adresser: [STREET_ADDRESS] Tag" at bounding box center [103, 80] width 199 height 104
click at [223, 13] on input "kirkenes politi" at bounding box center [255, 11] width 228 height 13
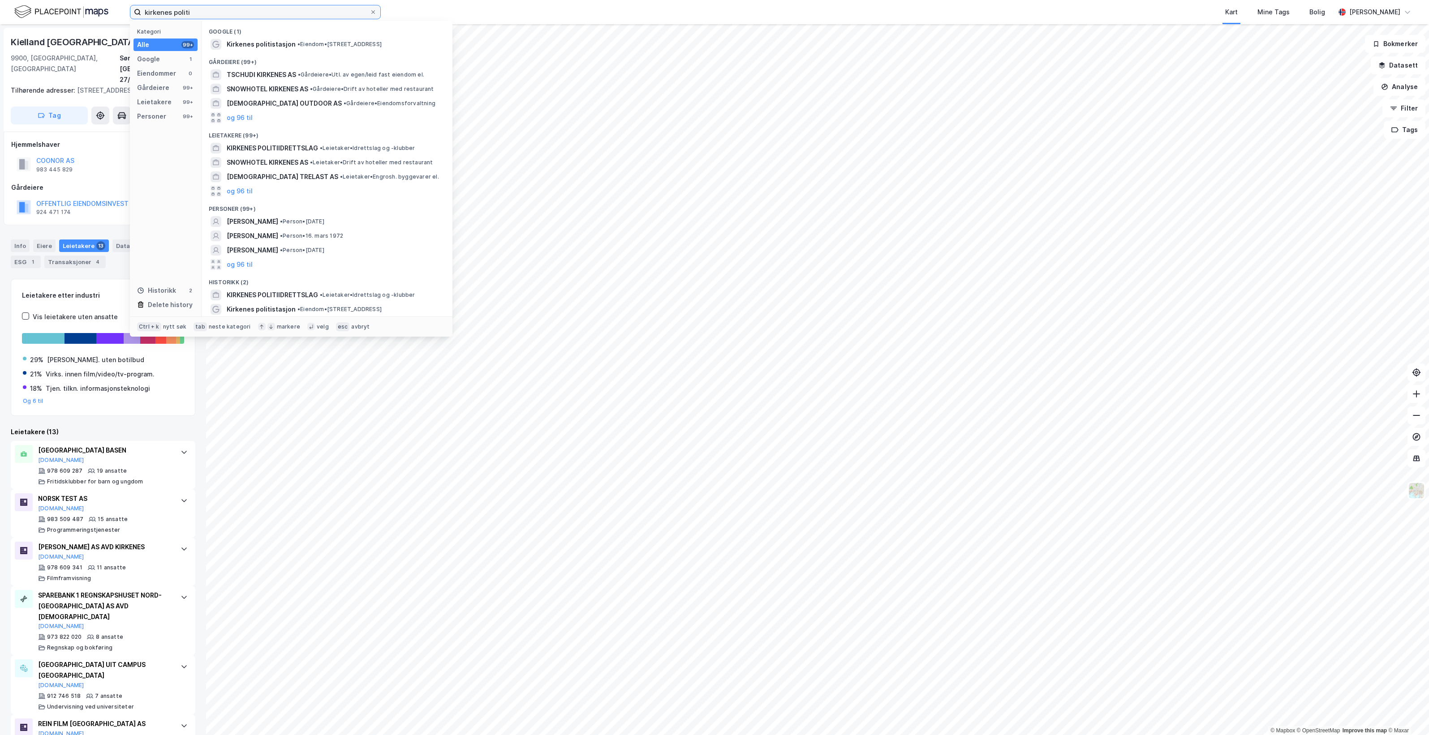
click at [223, 13] on input "kirkenes politi" at bounding box center [255, 11] width 228 height 13
paste input "W. [STREET_ADDRESS]"
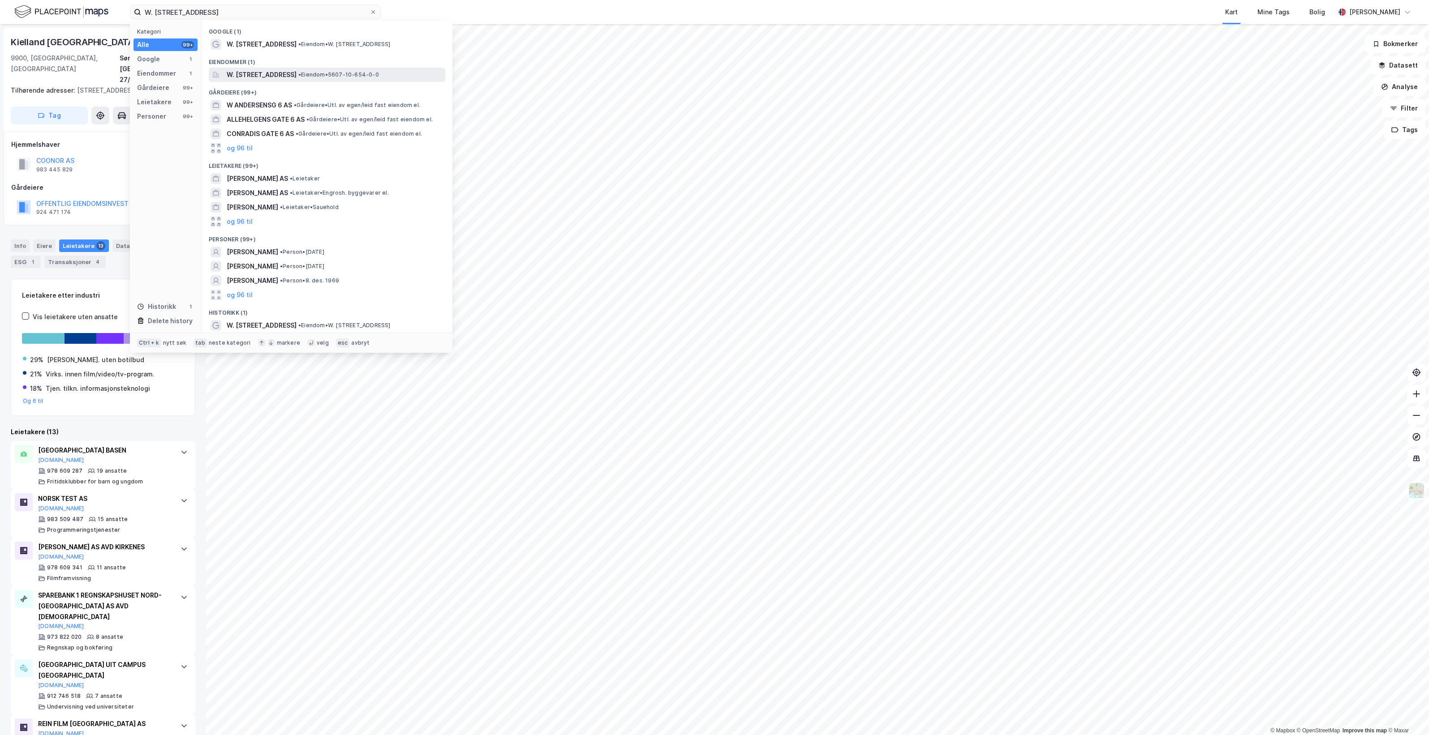
click at [296, 75] on span "W. [STREET_ADDRESS]" at bounding box center [262, 74] width 70 height 11
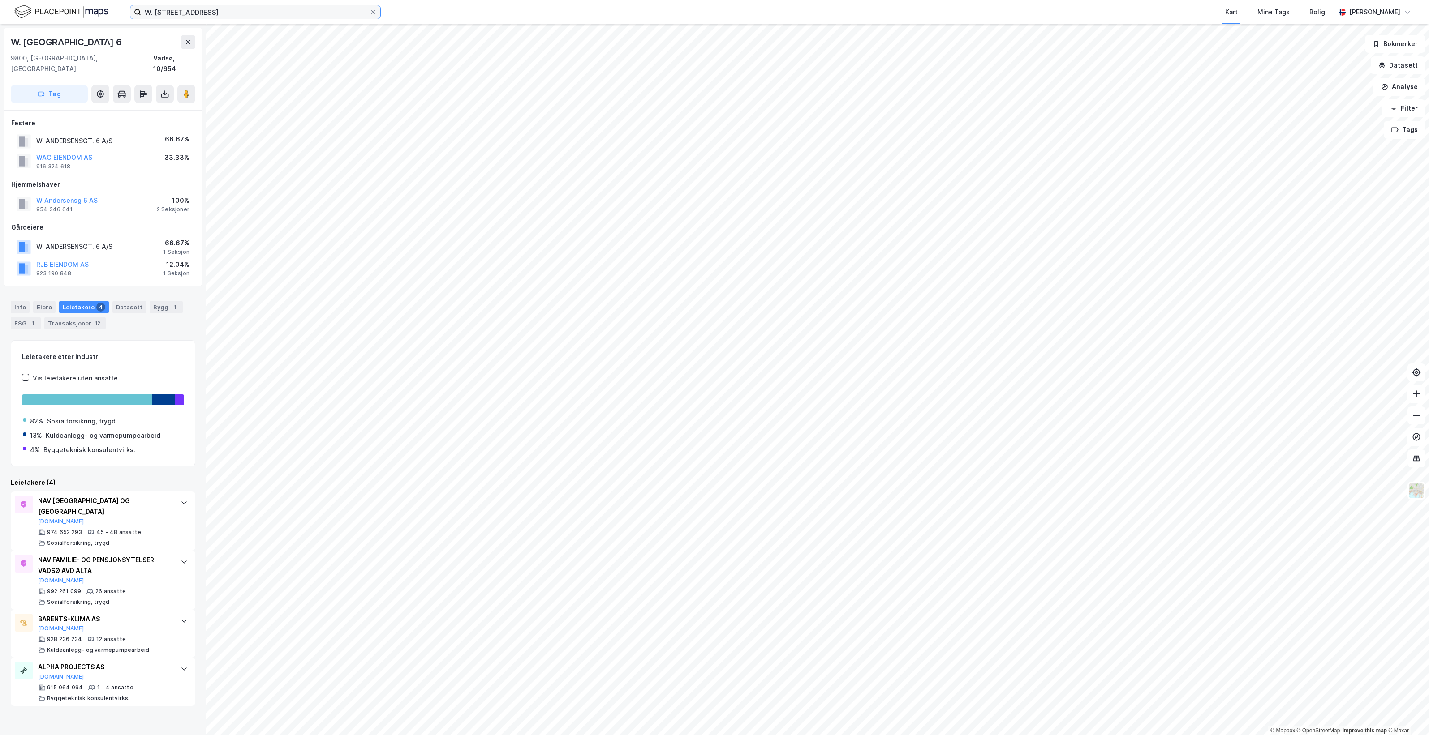
click at [246, 16] on input "W. [STREET_ADDRESS]" at bounding box center [255, 11] width 228 height 13
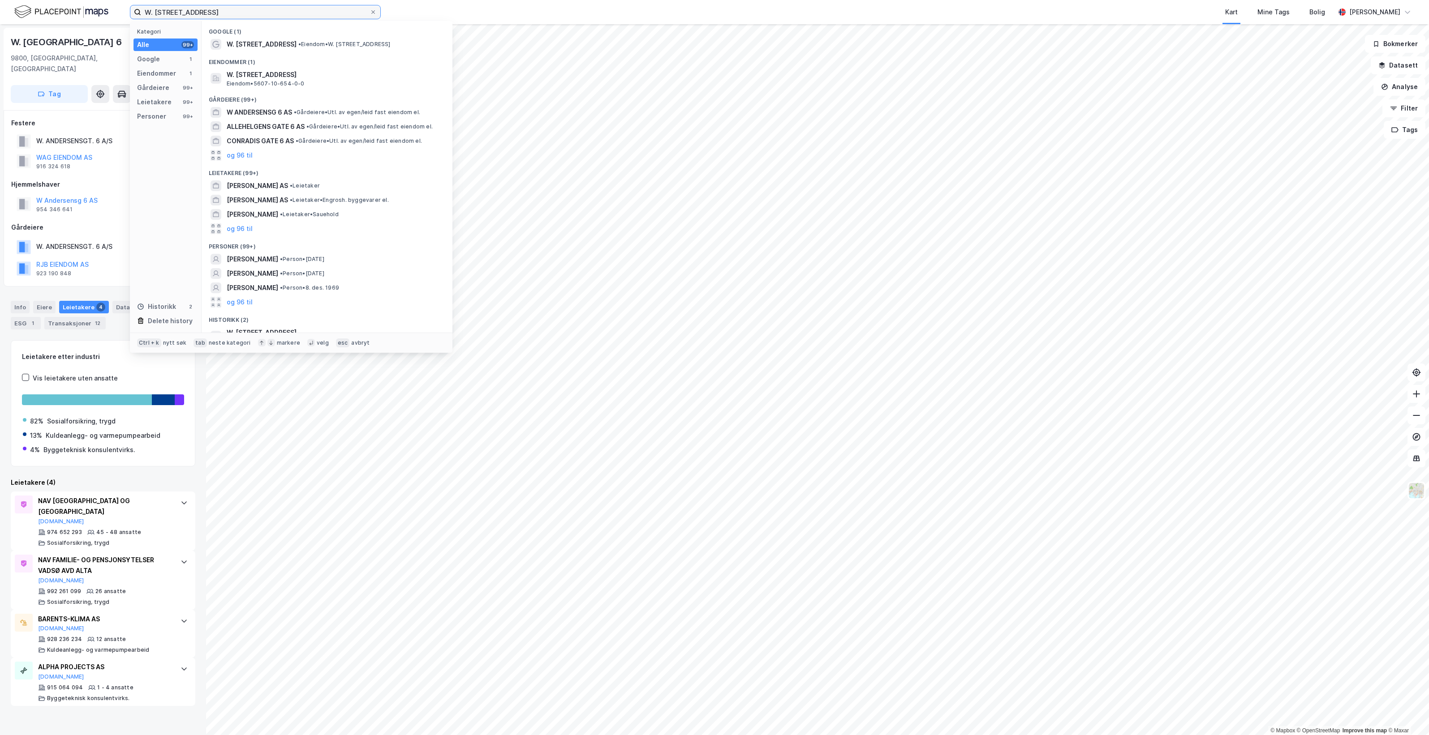
click at [246, 16] on input "W. [STREET_ADDRESS]" at bounding box center [255, 11] width 228 height 13
paste input "[STREET_ADDRESS]"
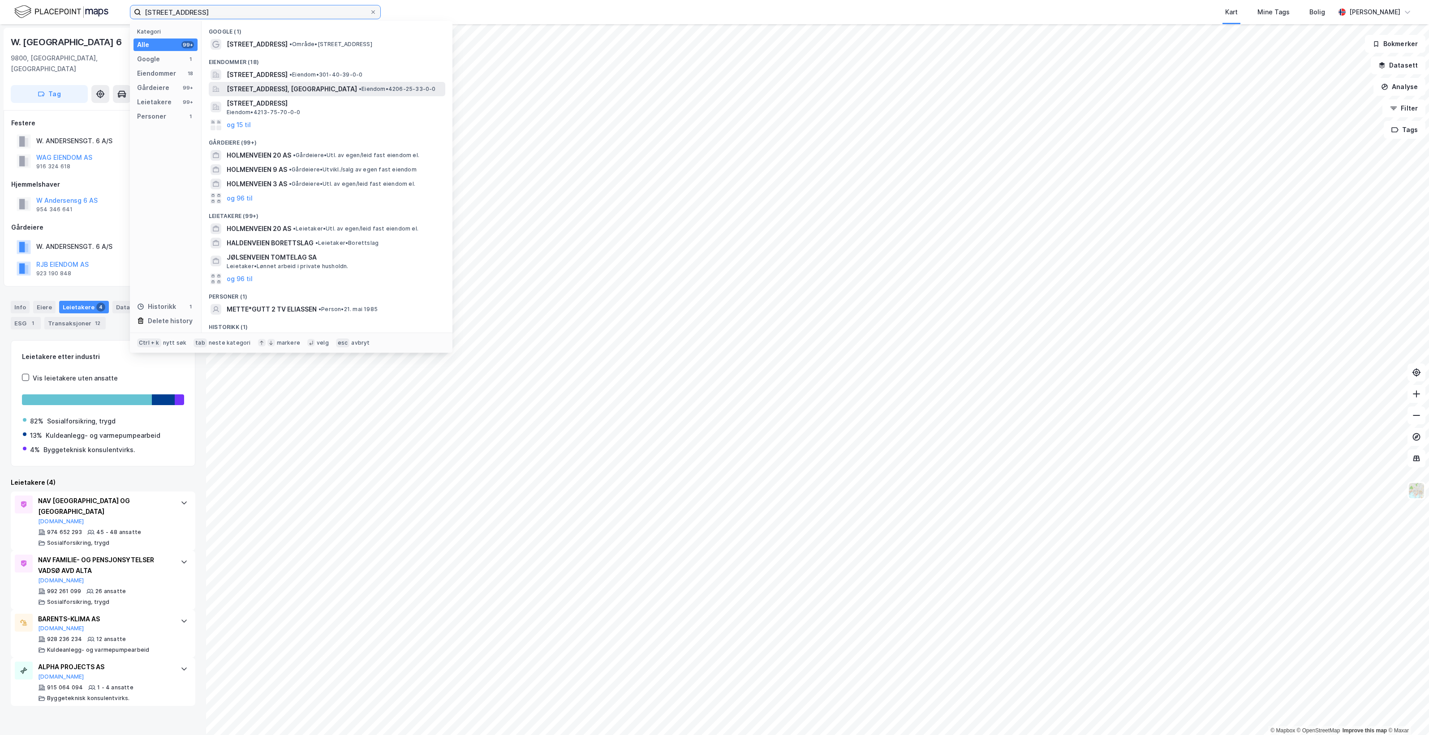
type input "[STREET_ADDRESS]"
click at [367, 84] on div "[STREET_ADDRESS], [GEOGRAPHIC_DATA] • Eiendom • 4206-25-33-0-0" at bounding box center [335, 89] width 217 height 11
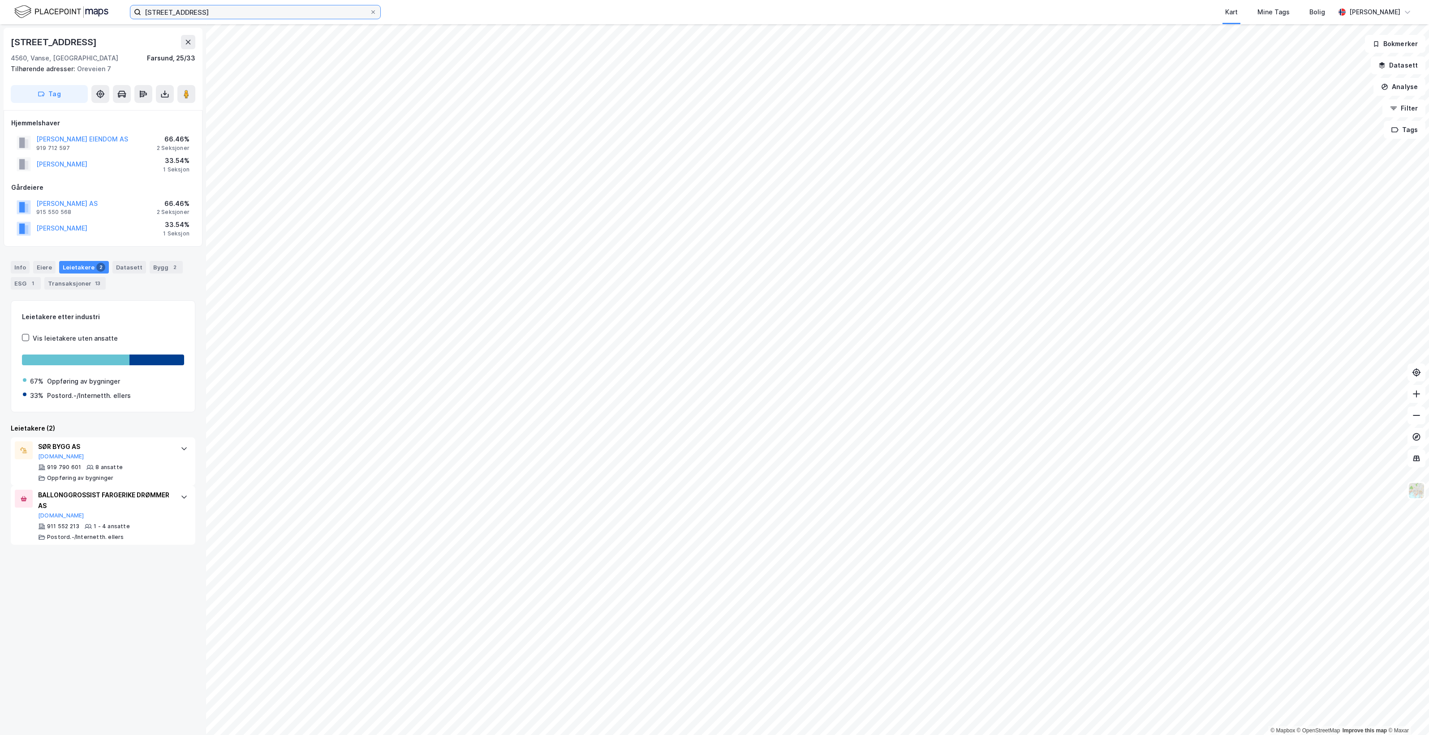
click at [288, 17] on input "[STREET_ADDRESS]" at bounding box center [255, 11] width 228 height 13
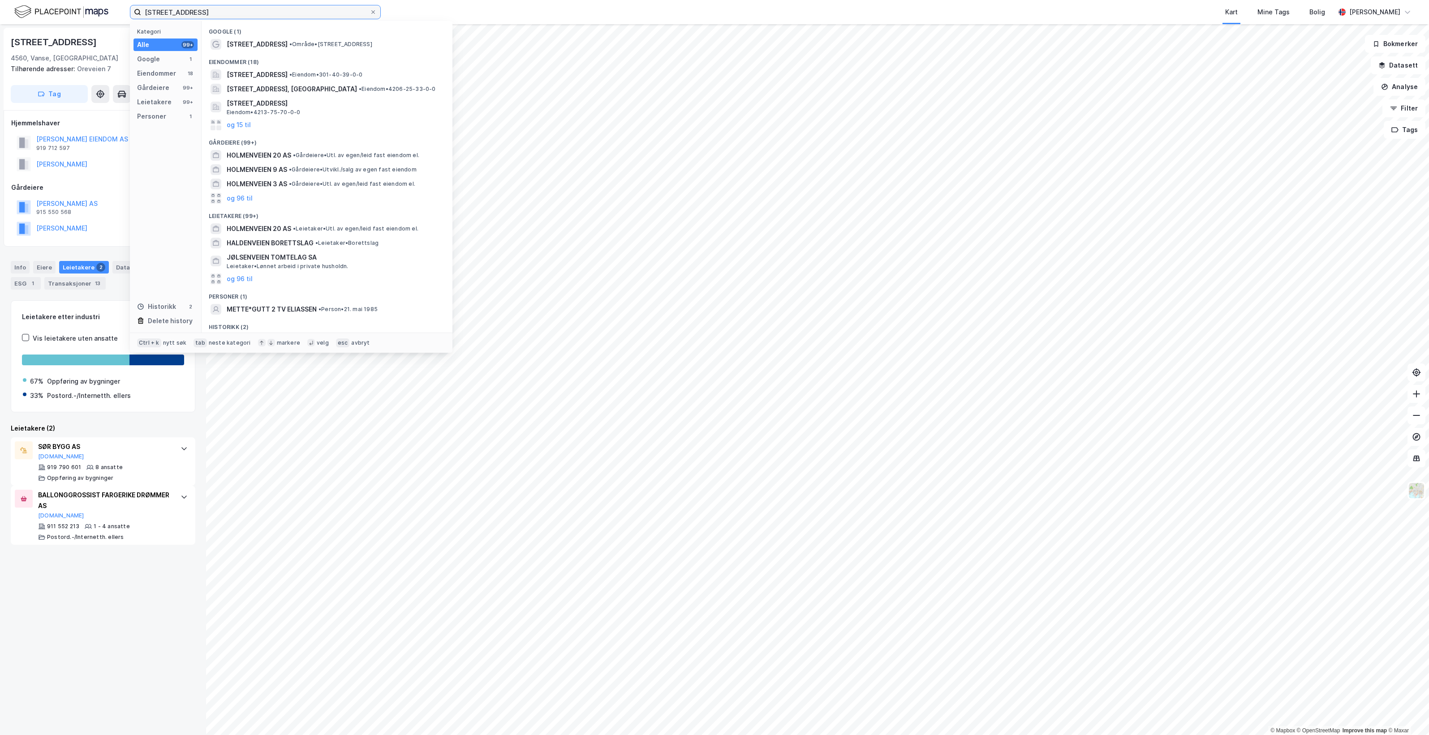
click at [288, 16] on input "[STREET_ADDRESS]" at bounding box center [255, 11] width 228 height 13
paste input
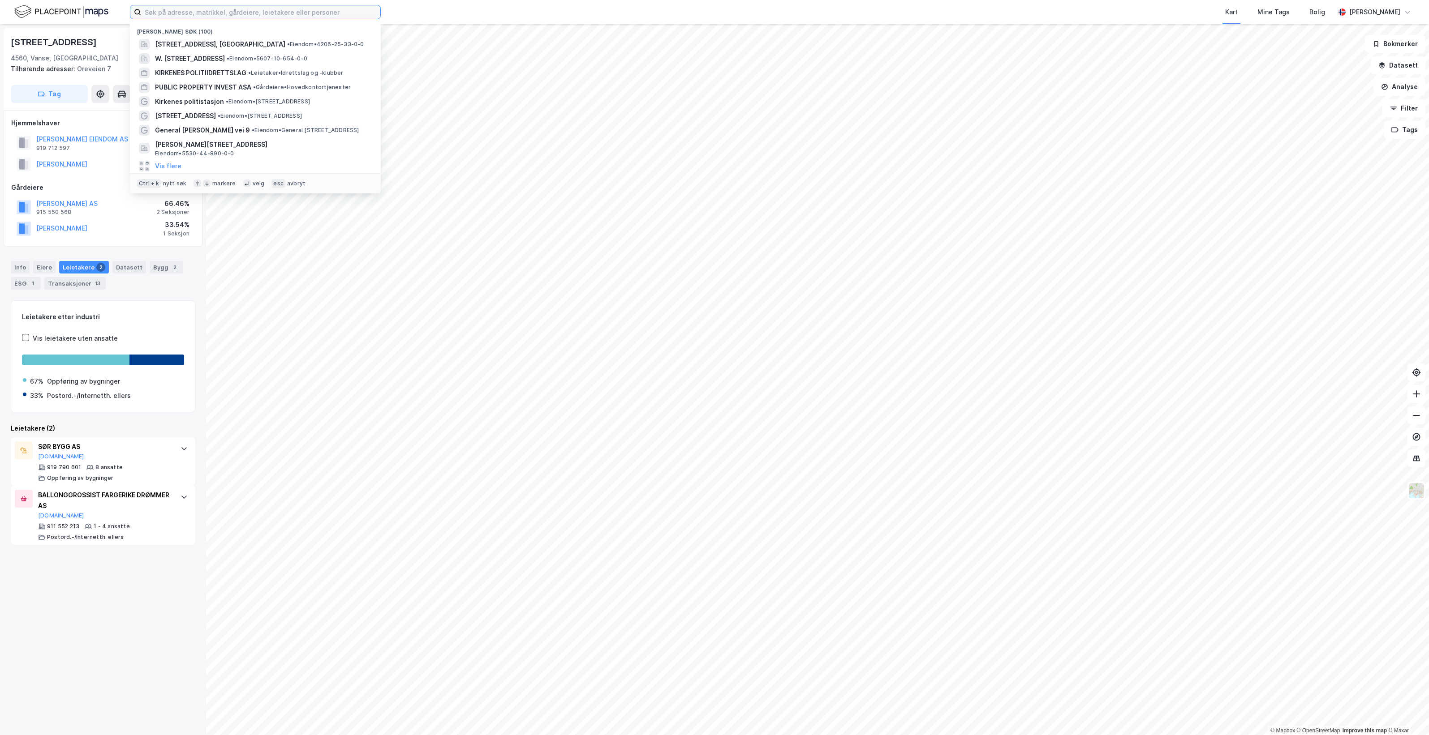
drag, startPoint x: 211, startPoint y: 14, endPoint x: 222, endPoint y: 18, distance: 11.8
click at [211, 14] on input at bounding box center [260, 11] width 239 height 13
paste input "[STREET_ADDRESS]"
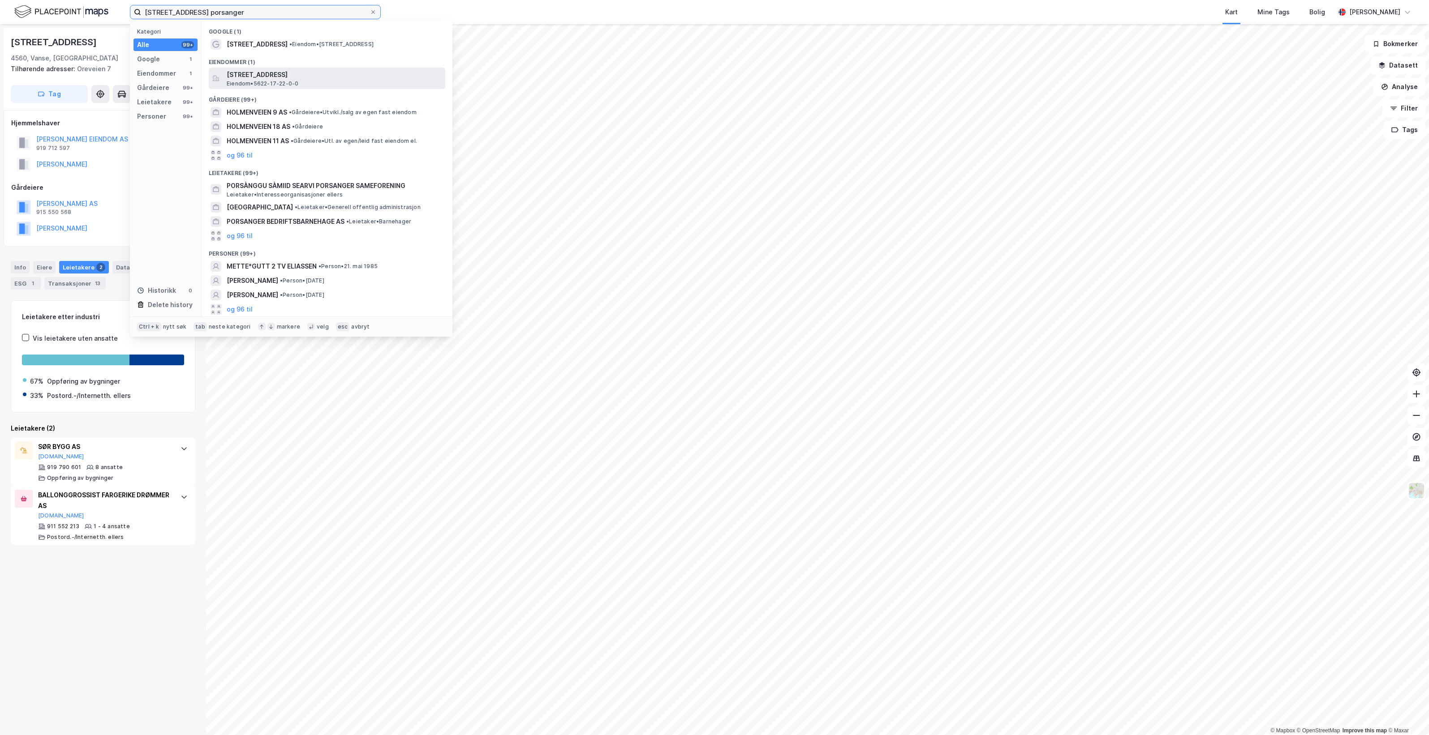
type input "[STREET_ADDRESS] porsanger"
click at [349, 85] on div "[STREET_ADDRESS][PERSON_NAME] Eiendom • 5622-17-22-0-0" at bounding box center [335, 78] width 217 height 18
